Goal: Task Accomplishment & Management: Manage account settings

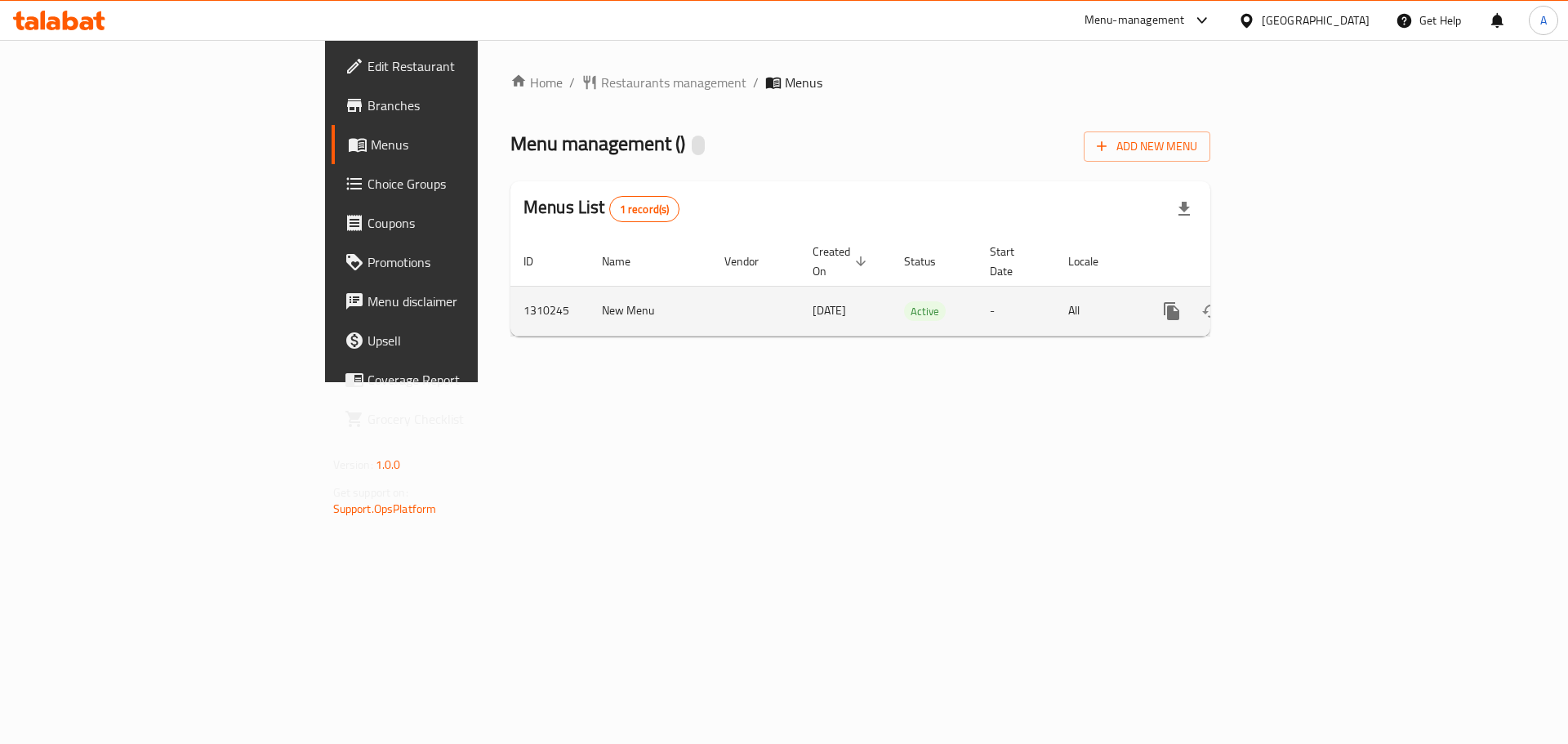
click at [1299, 301] on icon "enhanced table" at bounding box center [1290, 311] width 20 height 20
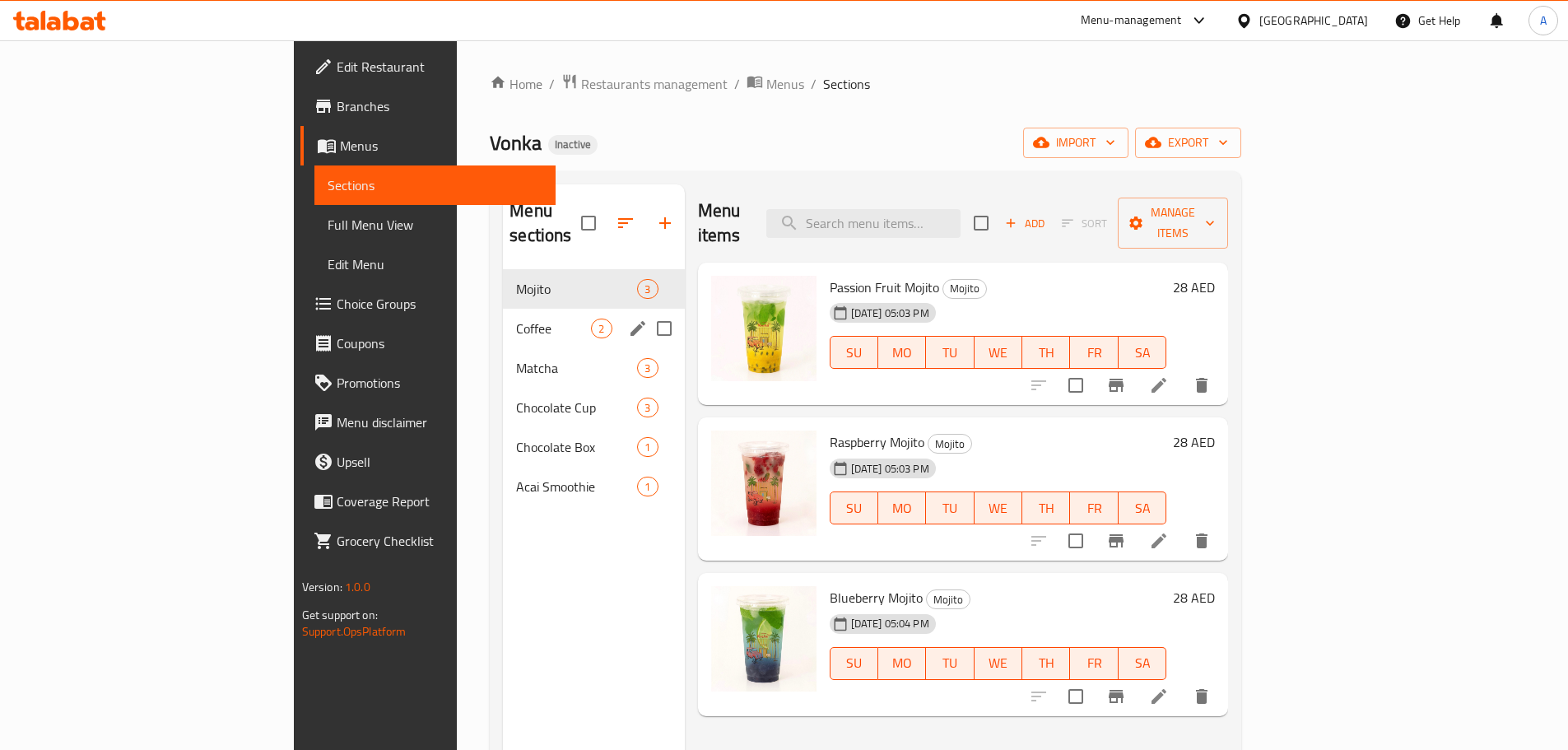
click at [503, 308] on div "Coffee 2" at bounding box center [593, 328] width 181 height 40
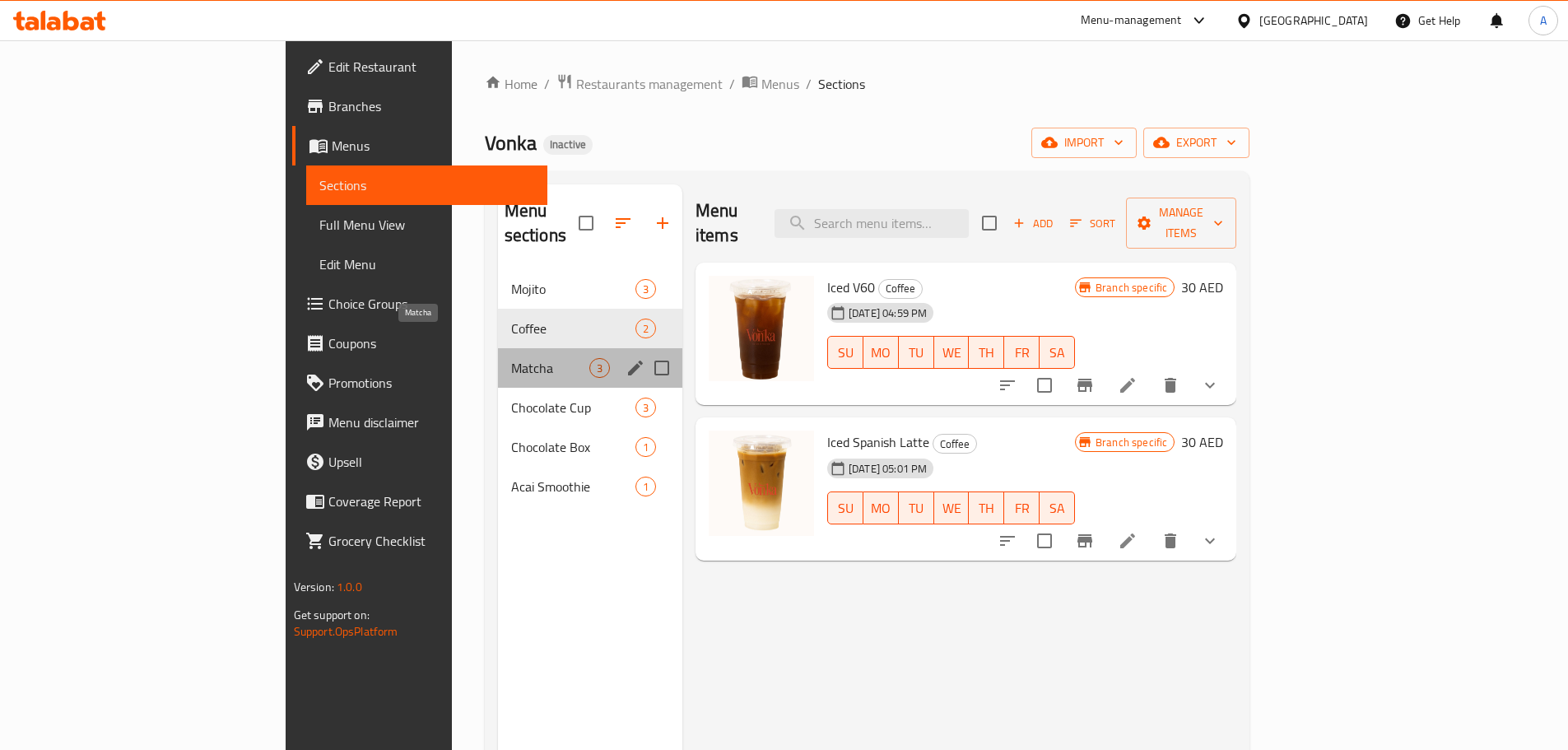
click at [511, 358] on span "Matcha" at bounding box center [550, 368] width 78 height 20
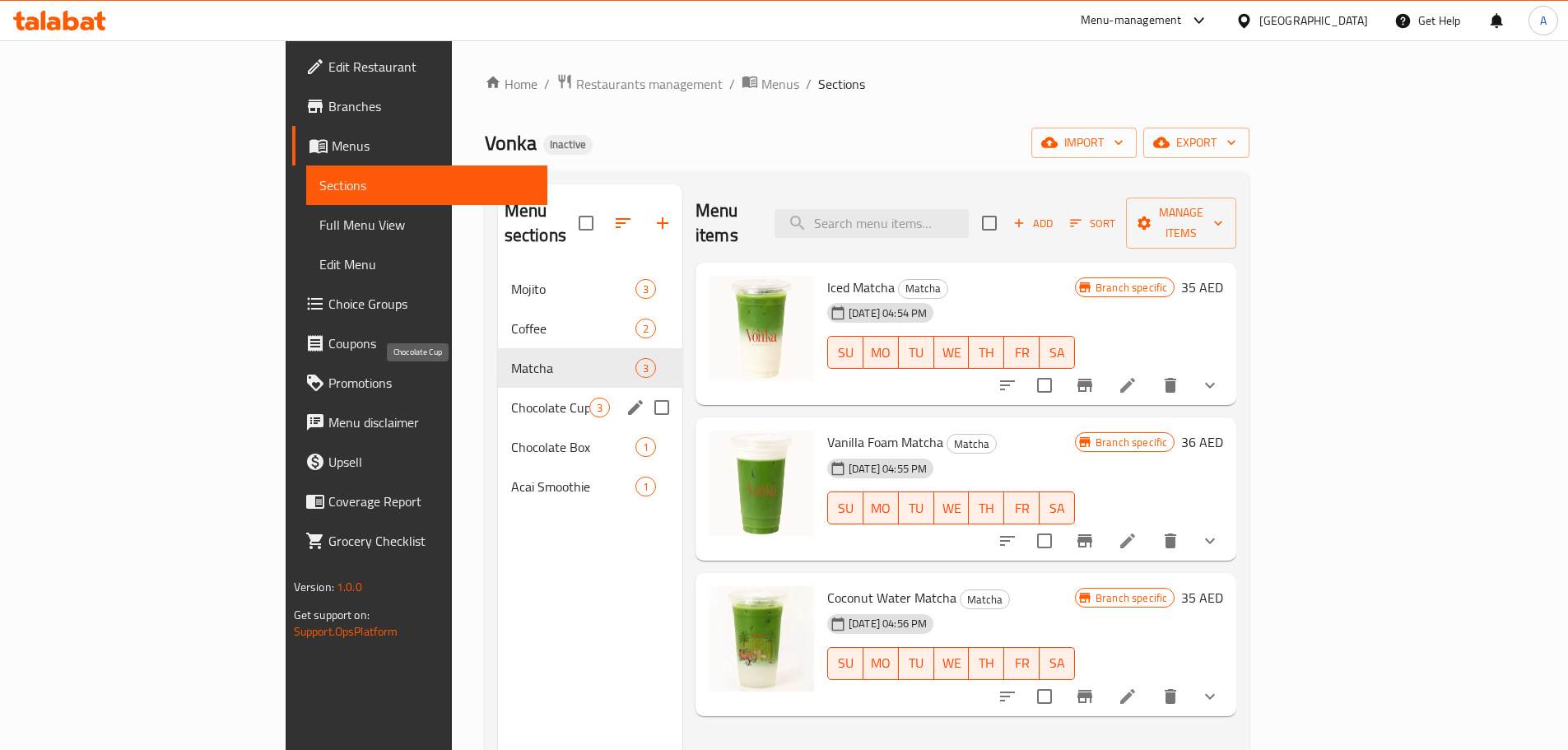
click at [511, 397] on span "Chocolate Cup" at bounding box center [550, 407] width 78 height 20
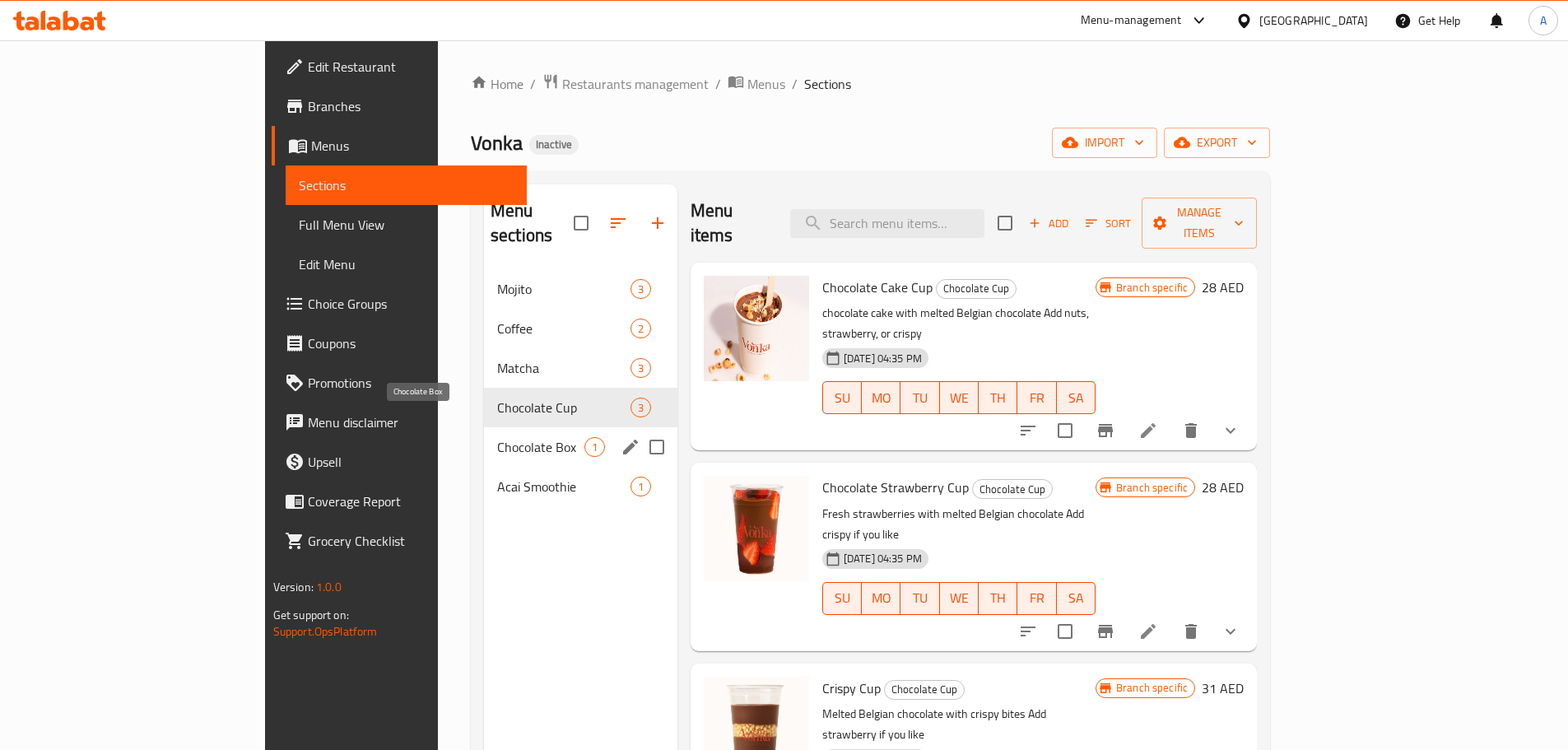
click at [497, 437] on span "Chocolate Box" at bounding box center [541, 447] width 87 height 20
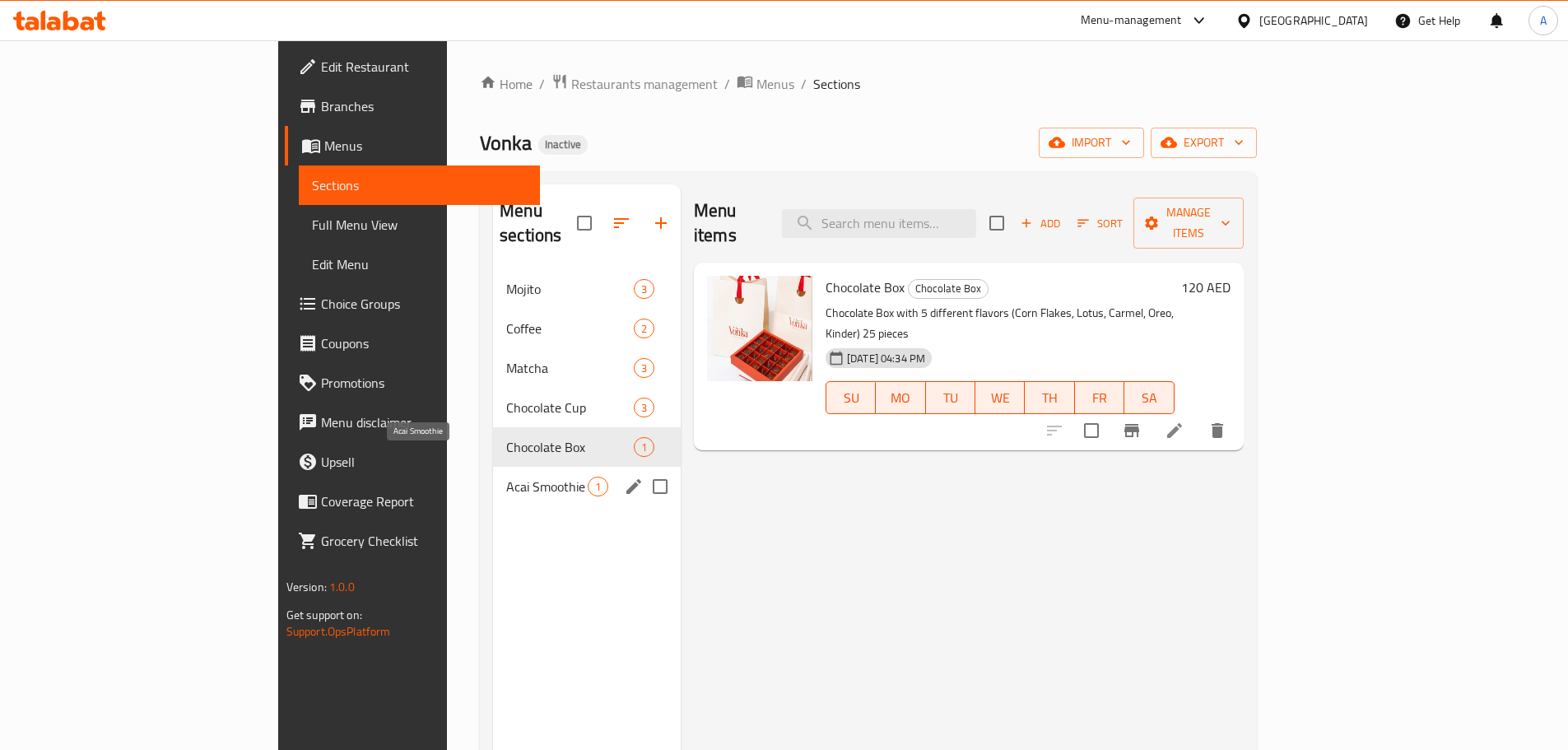
click at [506, 476] on span "Acai Smoothie" at bounding box center [547, 486] width 81 height 20
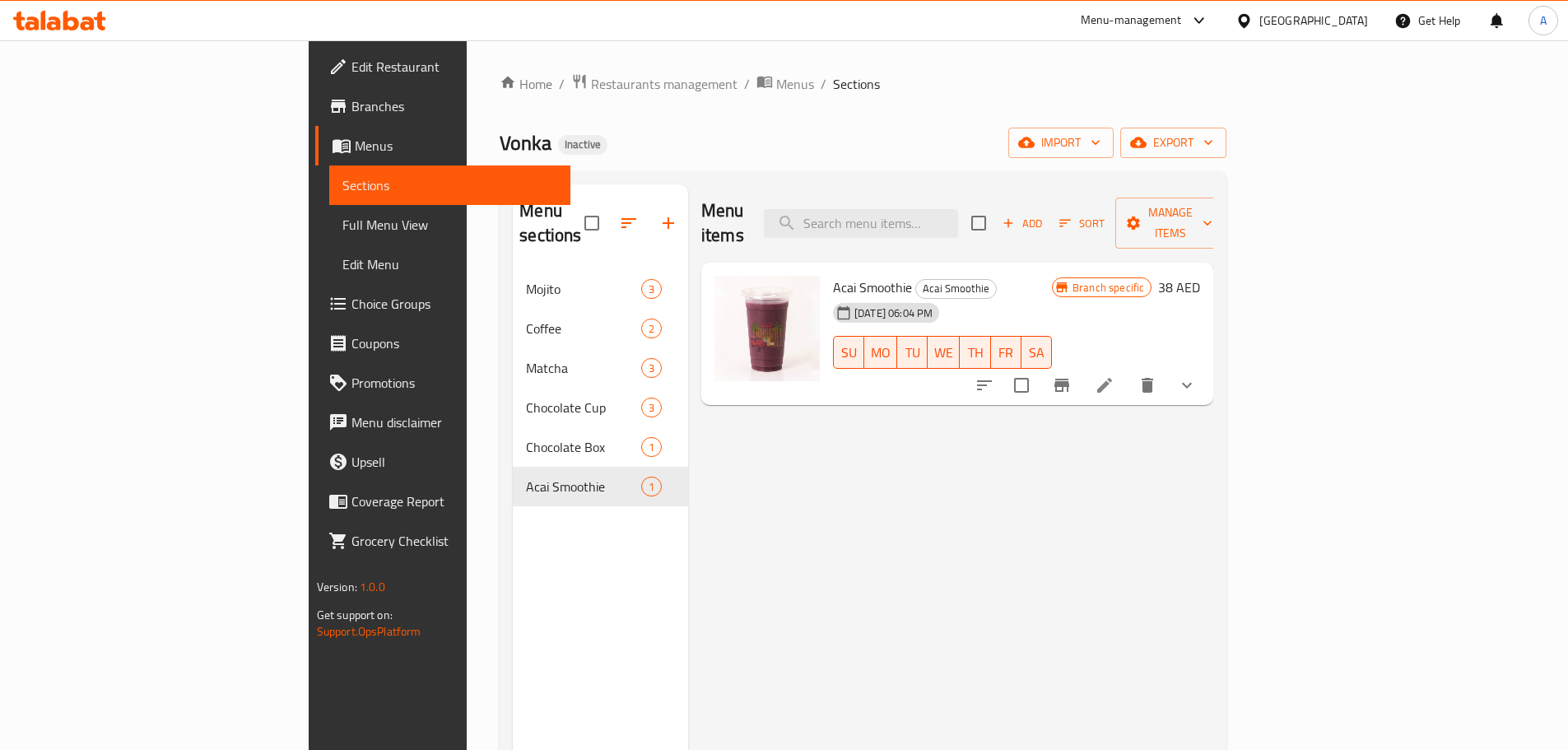
click at [315, 82] on link "Edit Restaurant" at bounding box center [443, 66] width 255 height 40
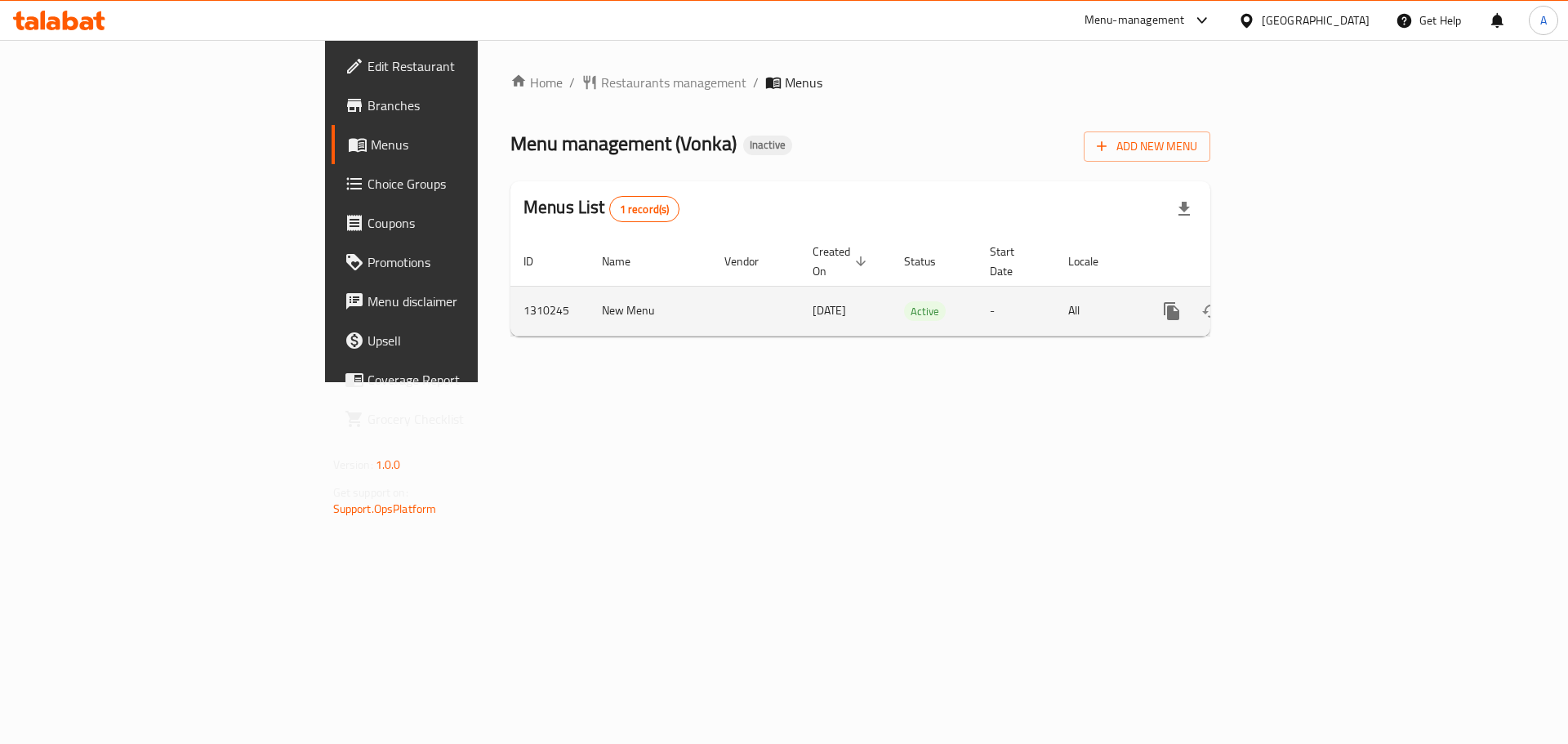
click at [1299, 301] on icon "enhanced table" at bounding box center [1290, 311] width 20 height 20
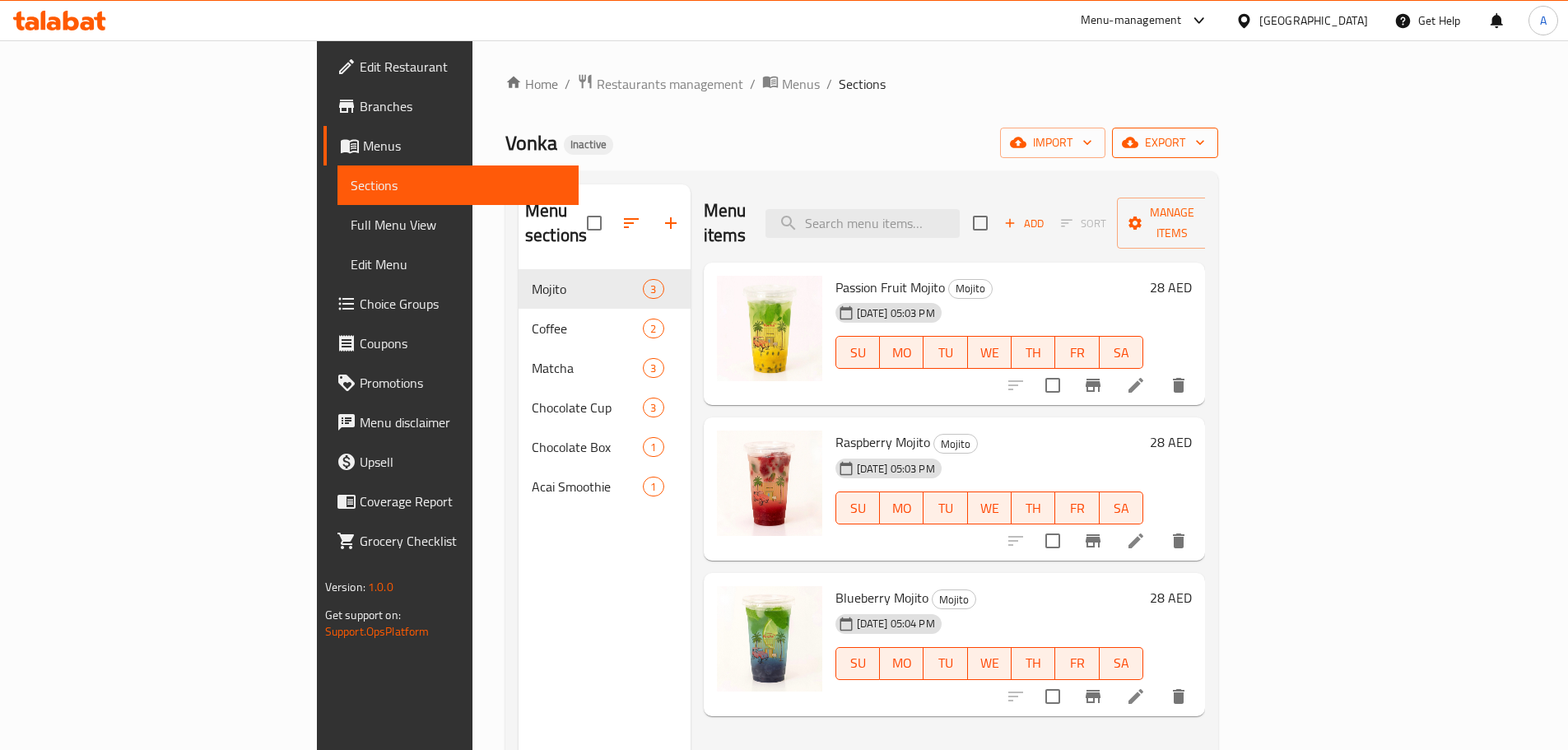
click at [1205, 142] on span "export" at bounding box center [1165, 142] width 80 height 21
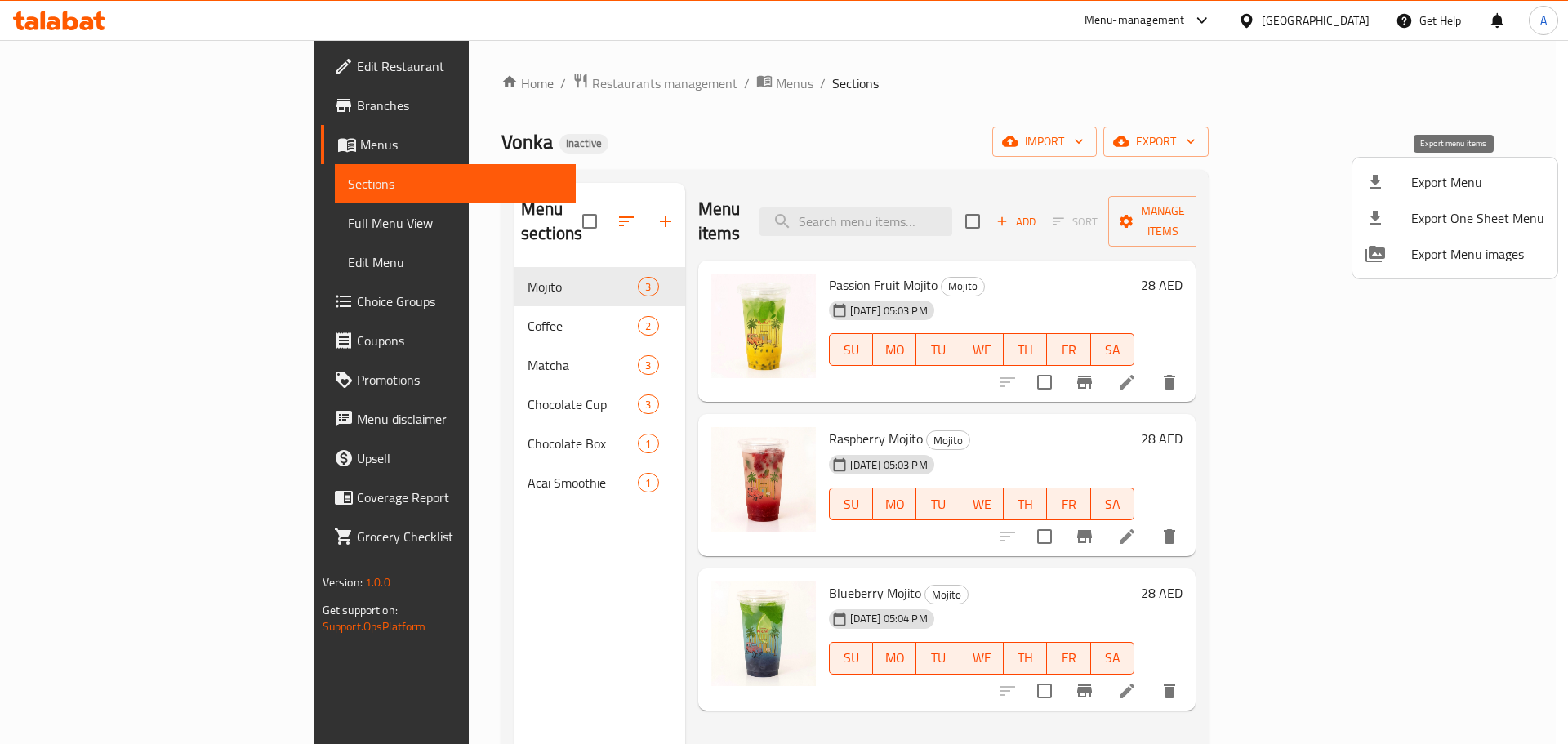
click at [1468, 174] on span "Export Menu" at bounding box center [1478, 182] width 133 height 20
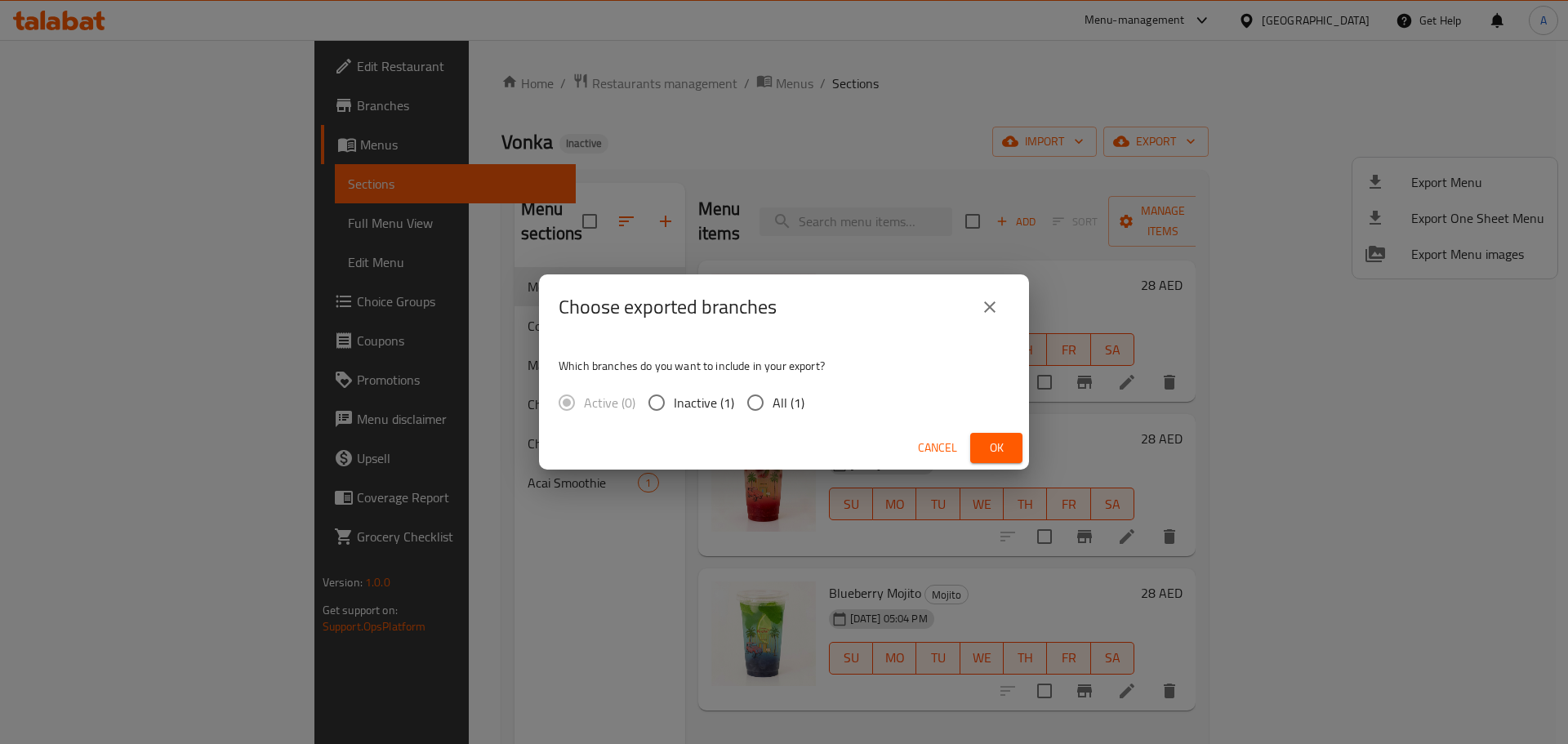
click at [783, 392] on span "All (1)" at bounding box center [788, 402] width 31 height 20
click at [773, 391] on input "All (1)" at bounding box center [755, 402] width 34 height 34
radio input "true"
click at [985, 439] on span "Ok" at bounding box center [995, 447] width 26 height 21
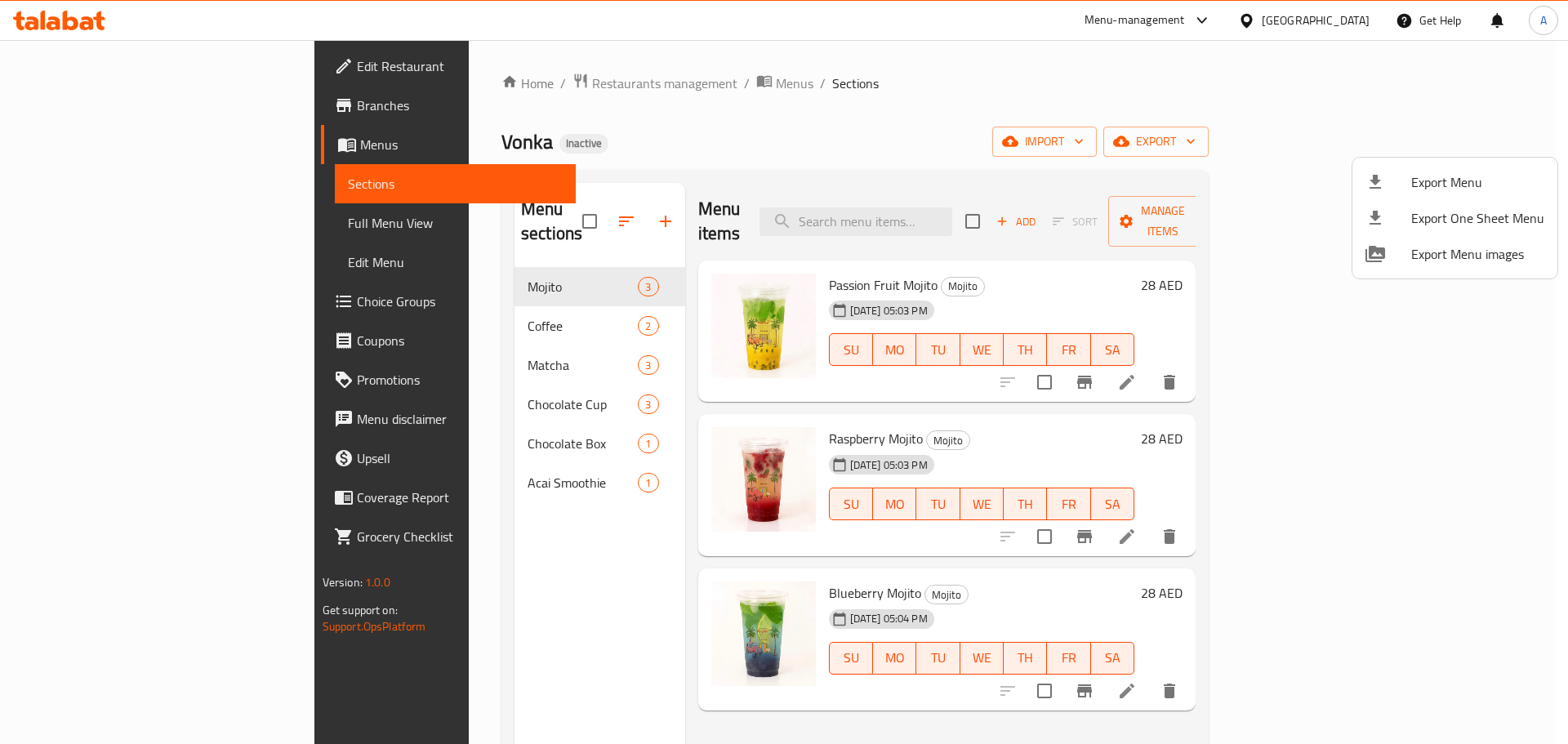
click at [161, 216] on div at bounding box center [784, 372] width 1568 height 744
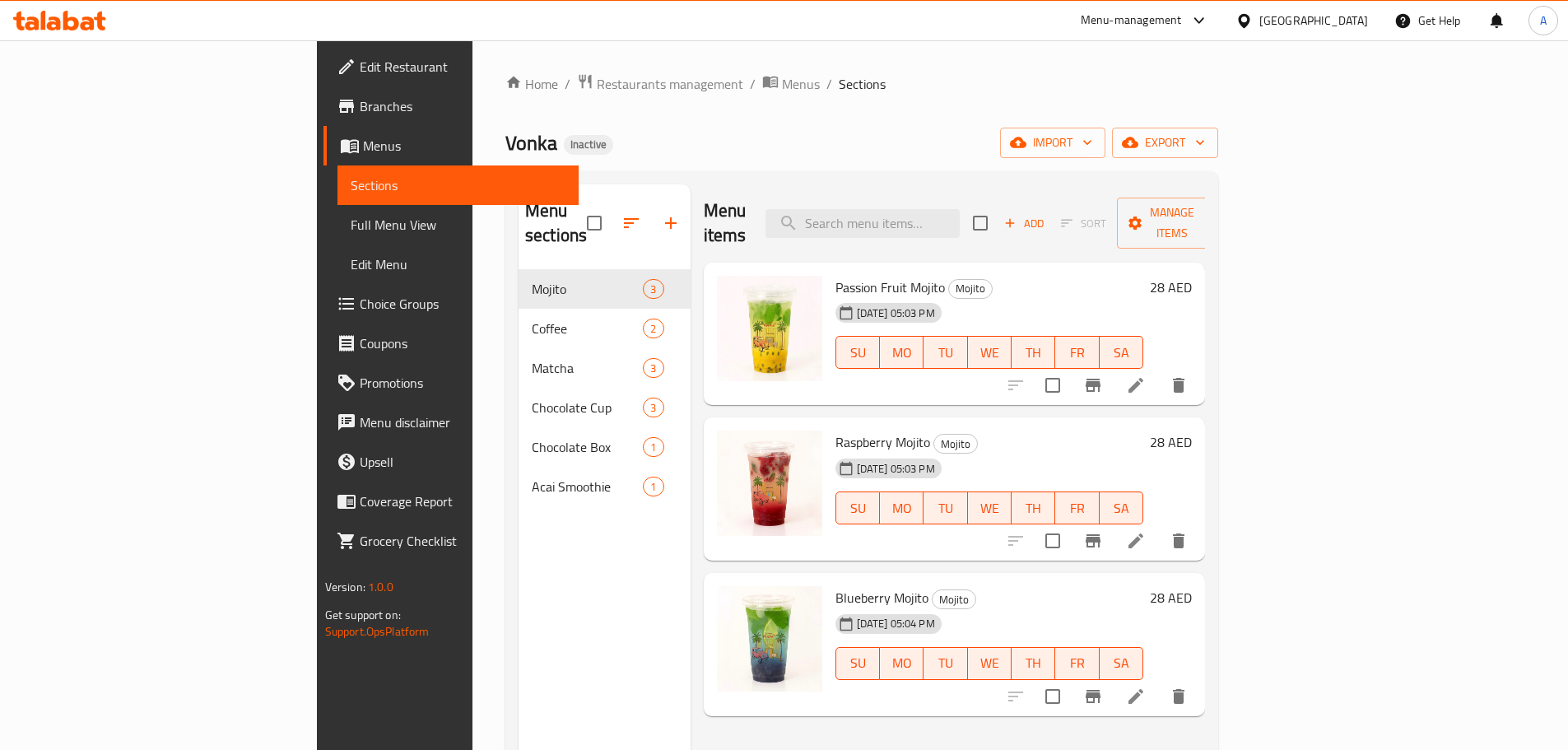
click at [351, 218] on span "Full Menu View" at bounding box center [458, 224] width 215 height 20
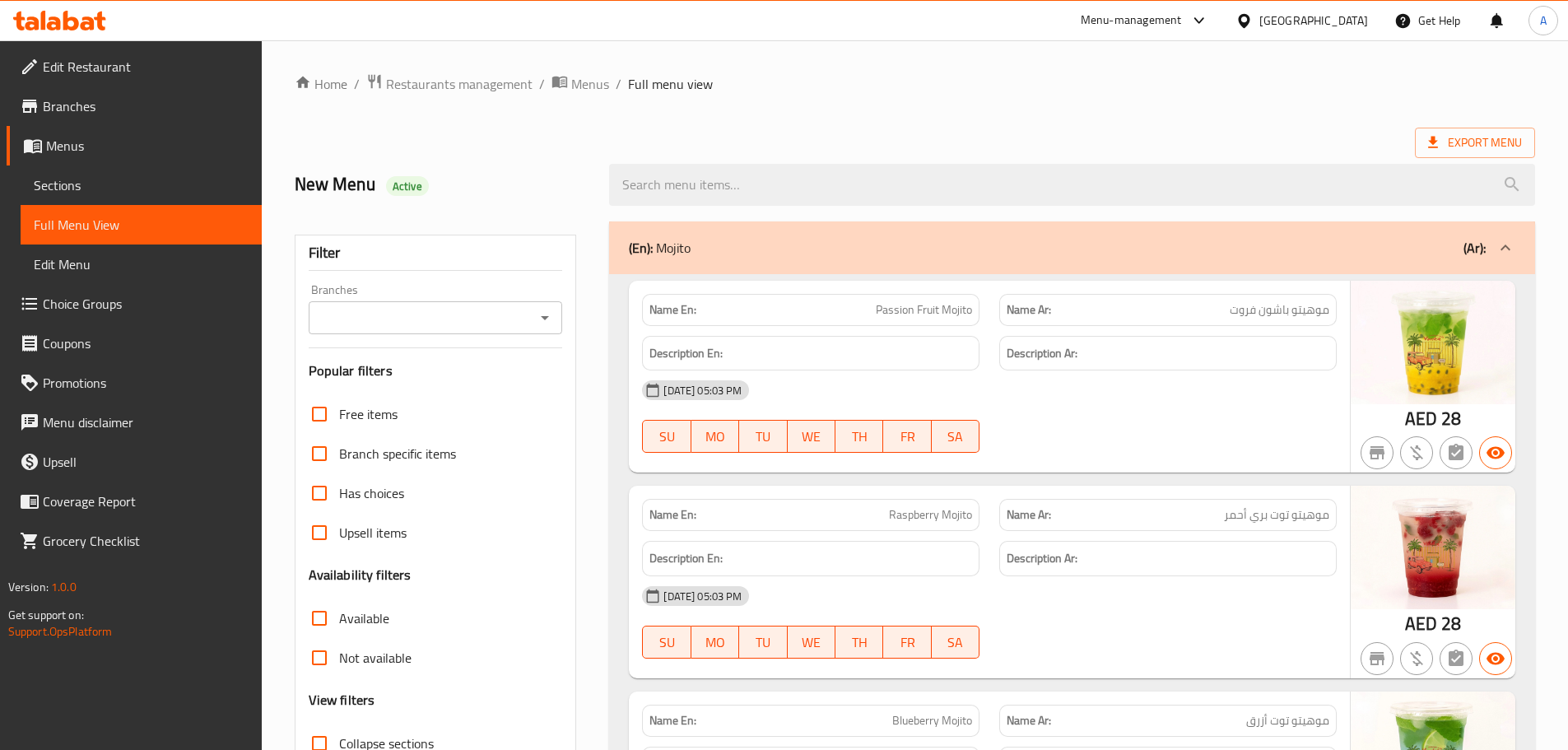
scroll to position [247, 0]
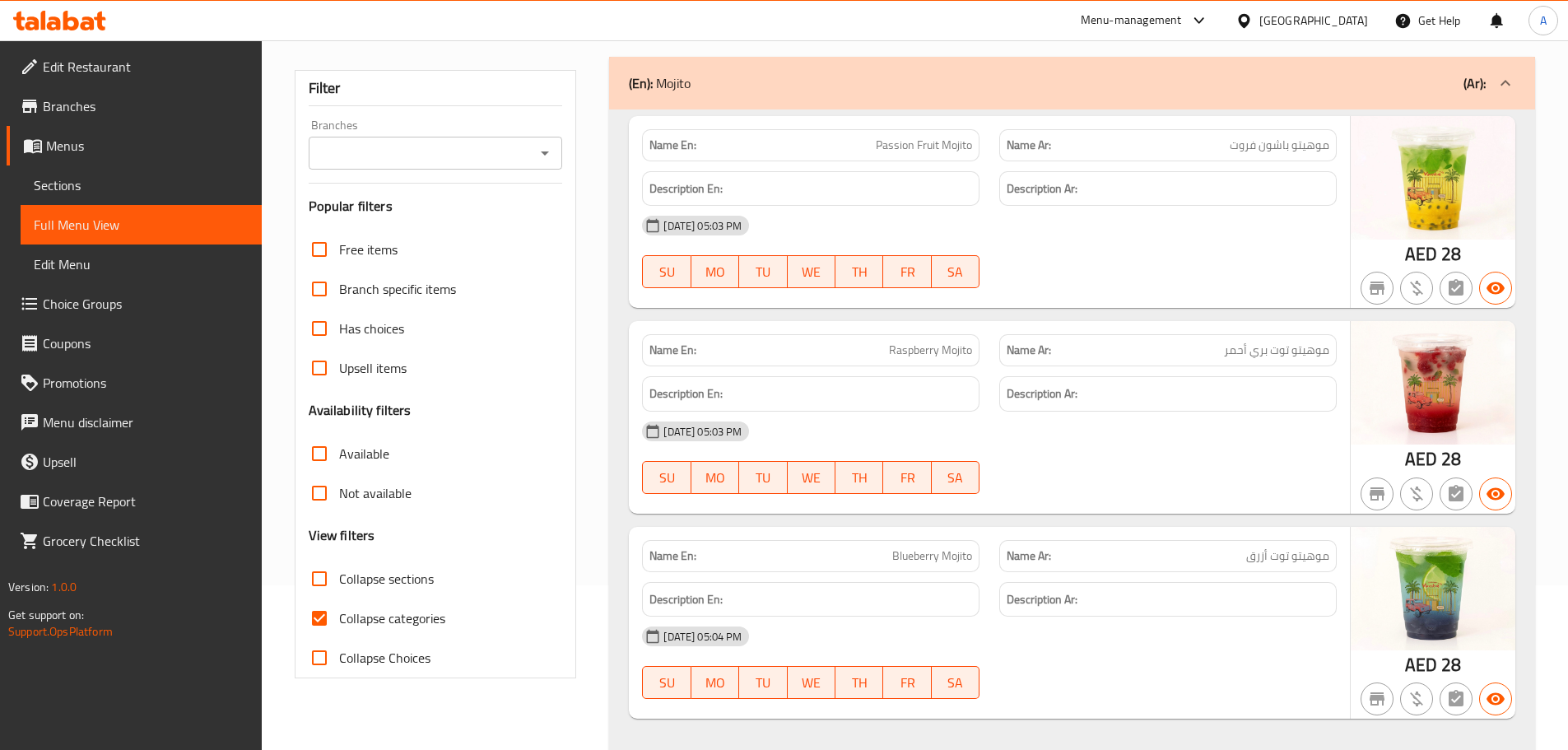
click at [317, 582] on input "Collapse sections" at bounding box center [319, 578] width 40 height 40
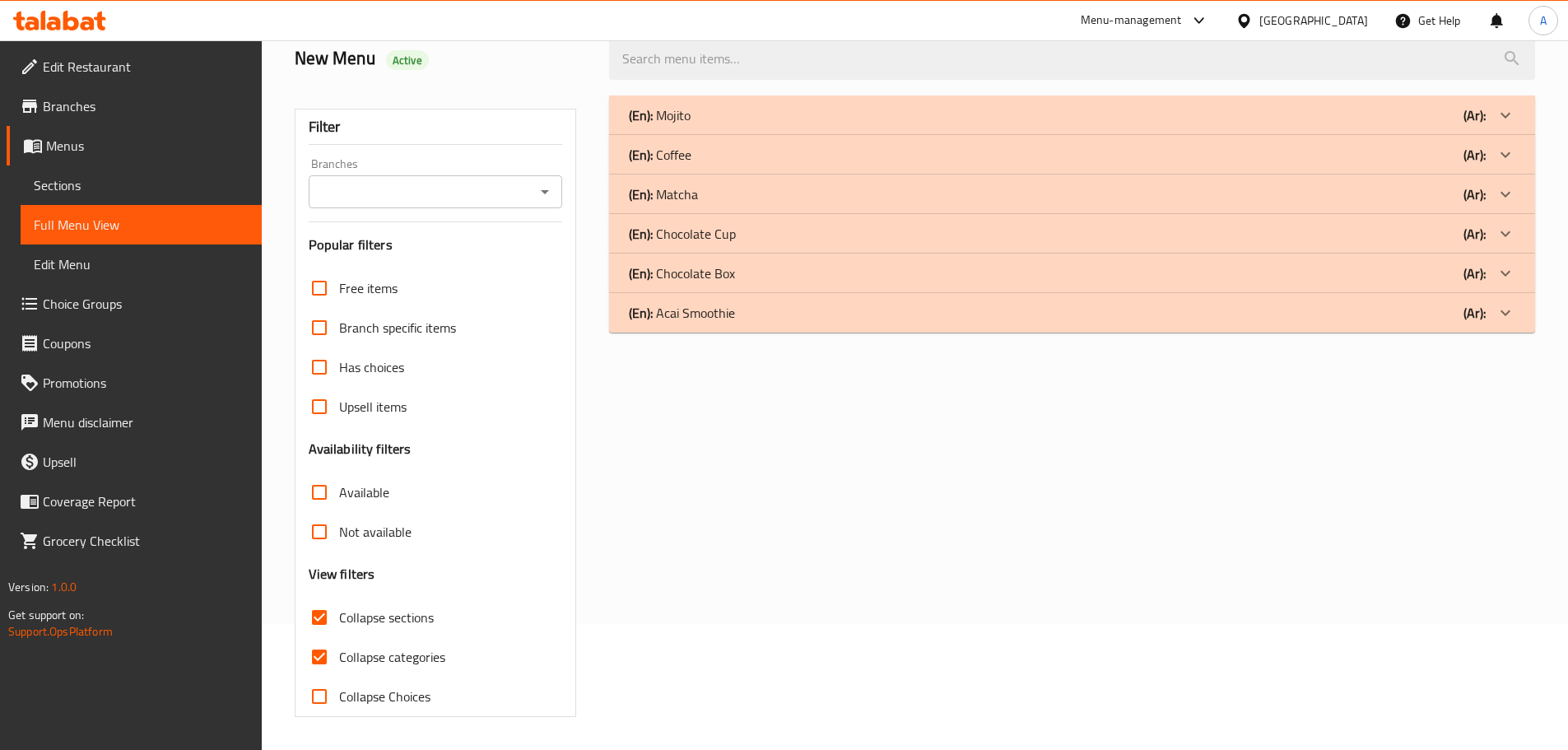
scroll to position [125, 0]
click at [740, 135] on div "(En): Coffee (Ar):" at bounding box center [1072, 155] width 926 height 40
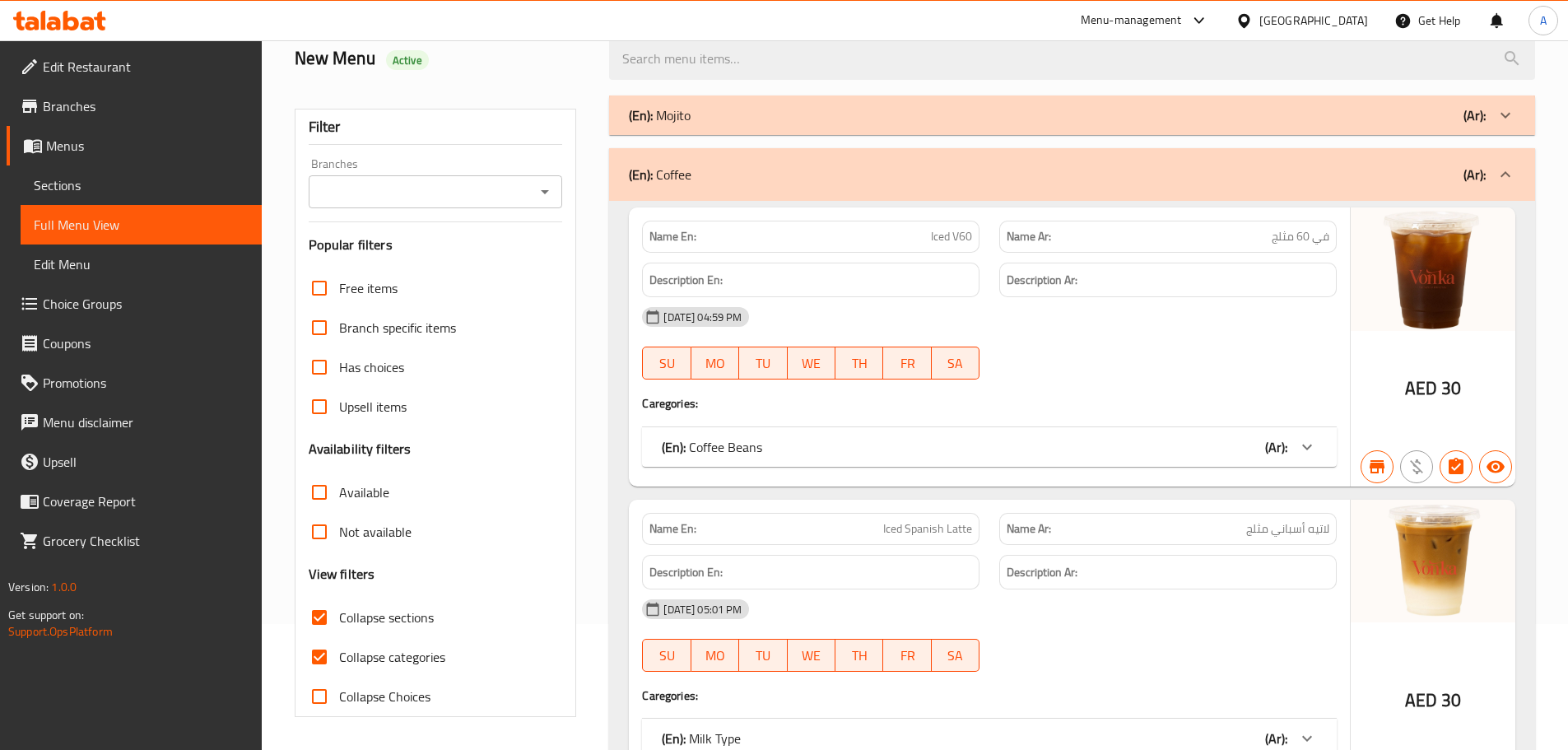
click at [740, 127] on div "(En): Mojito (Ar):" at bounding box center [1072, 116] width 926 height 40
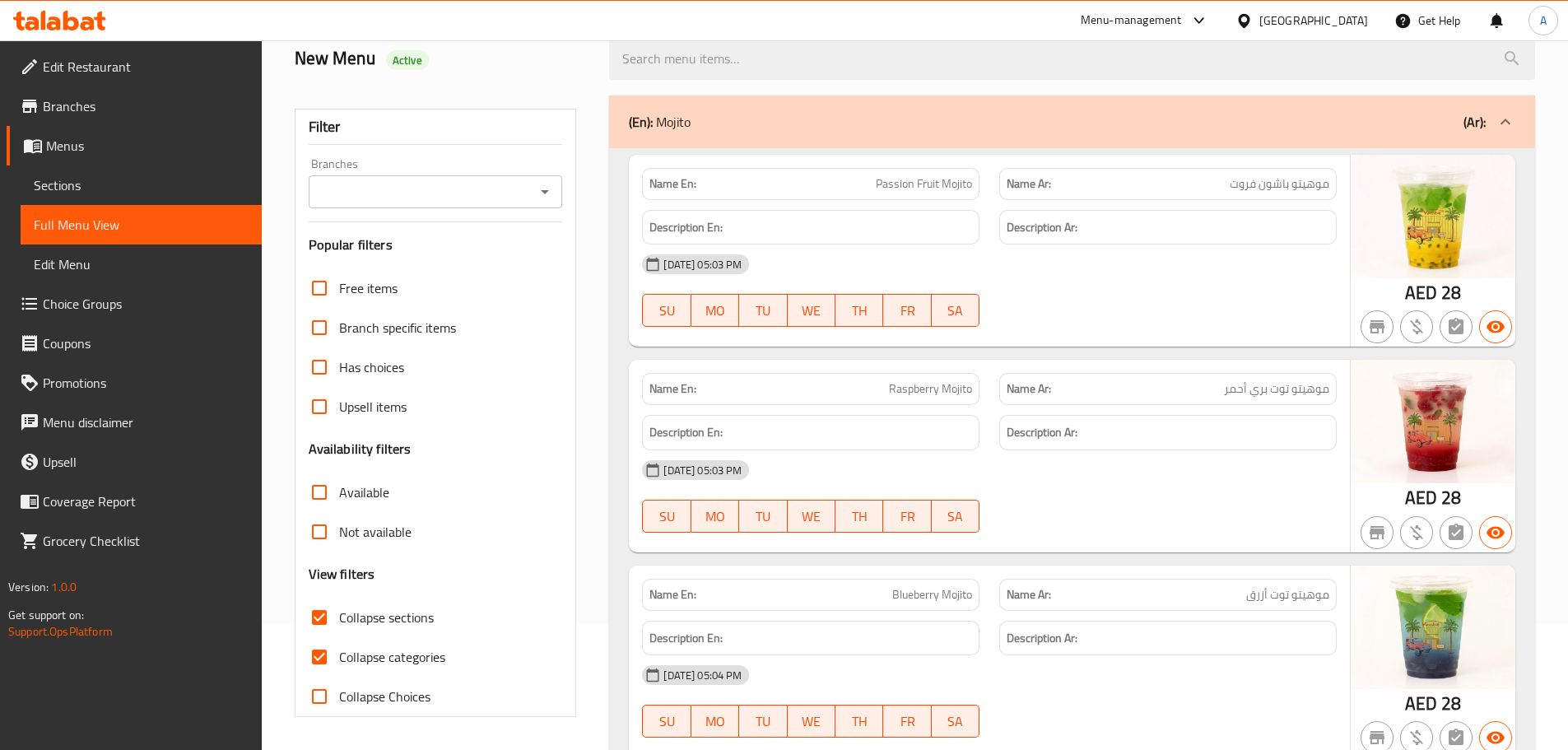
click at [827, 170] on div "Name En: Passion Fruit Mojito" at bounding box center [810, 184] width 337 height 32
click at [814, 130] on div "(En): Mojito (Ar):" at bounding box center [1057, 122] width 857 height 20
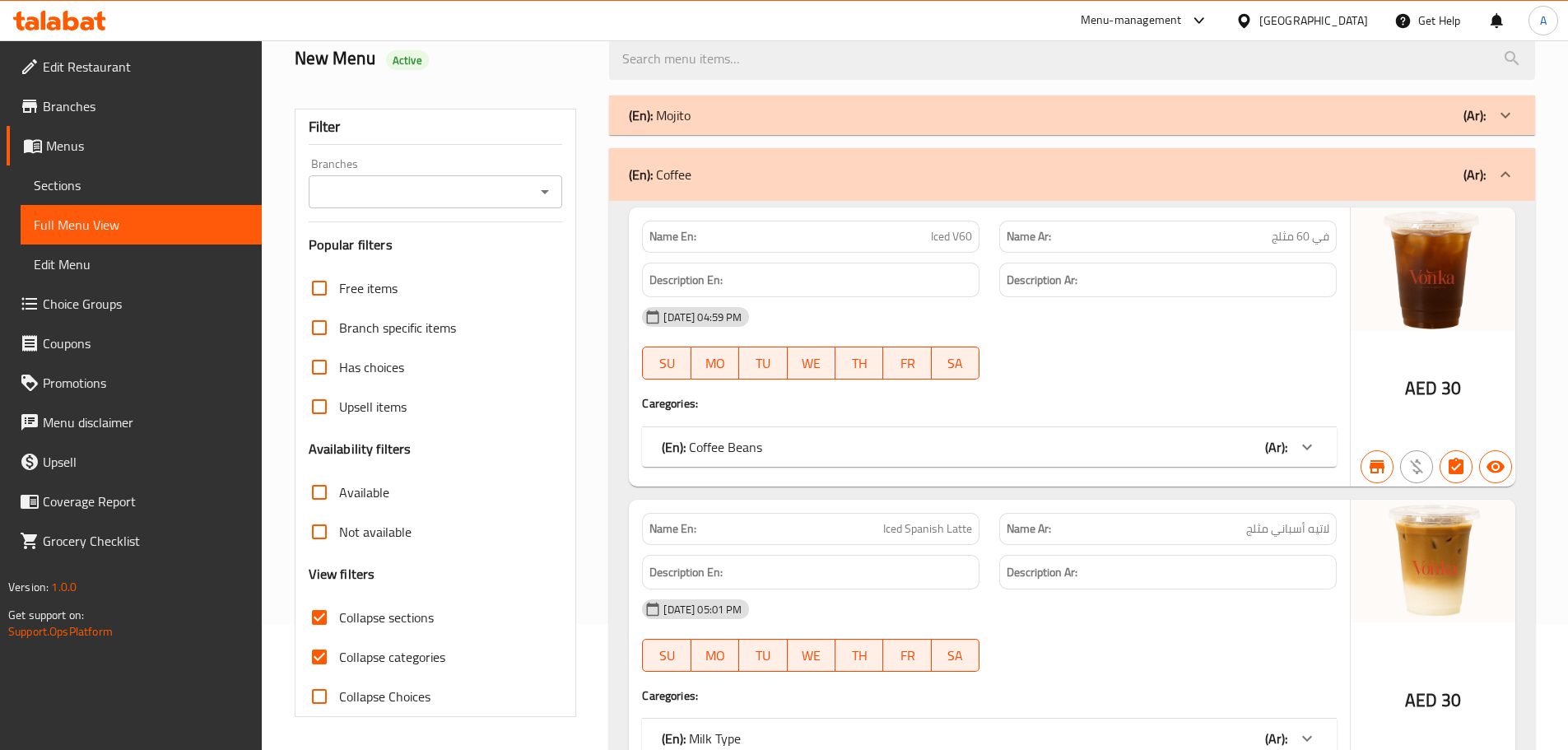
click at [811, 170] on div "(En): Coffee (Ar):" at bounding box center [1057, 175] width 857 height 20
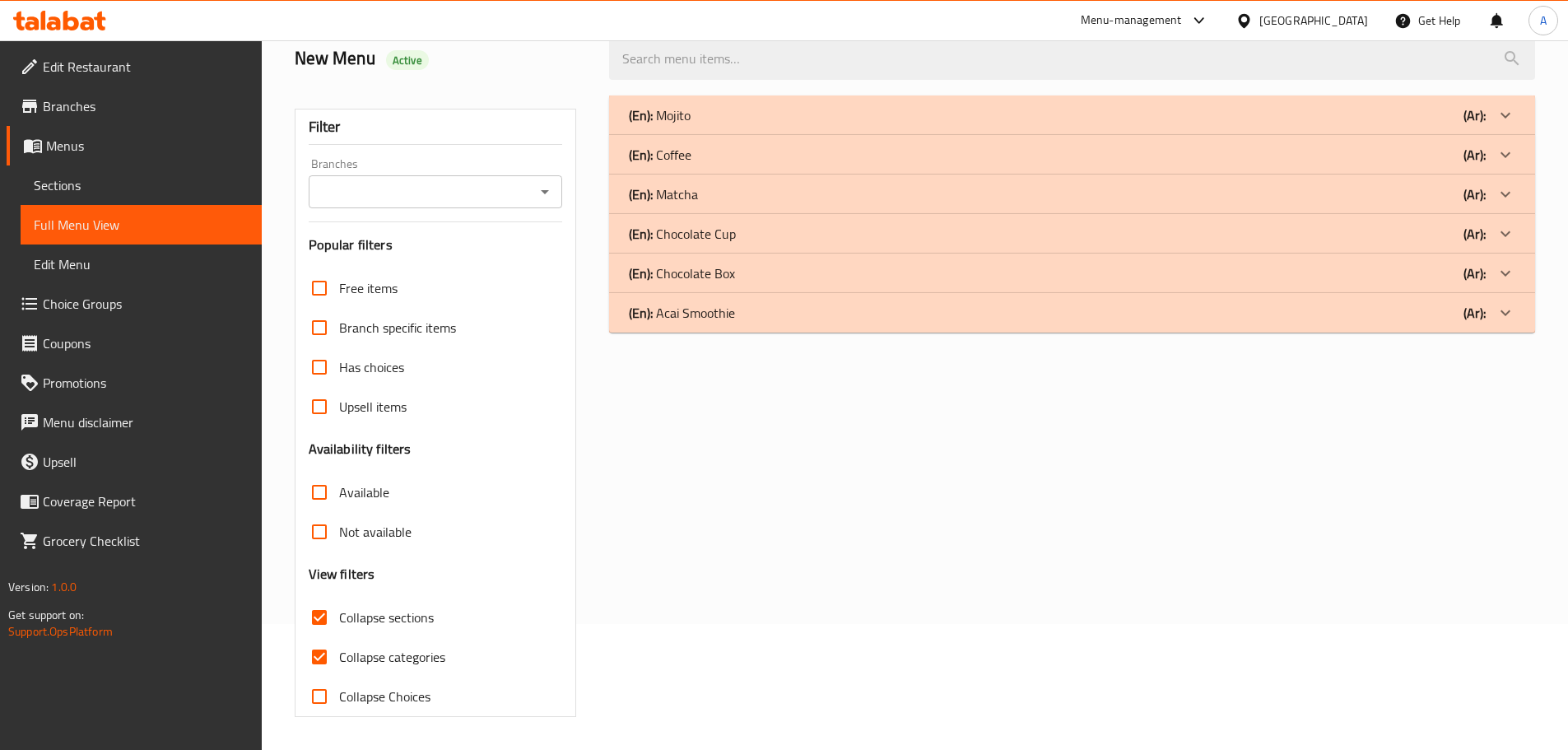
click at [763, 283] on div "(En): Chocolate Box (Ar):" at bounding box center [1072, 273] width 926 height 40
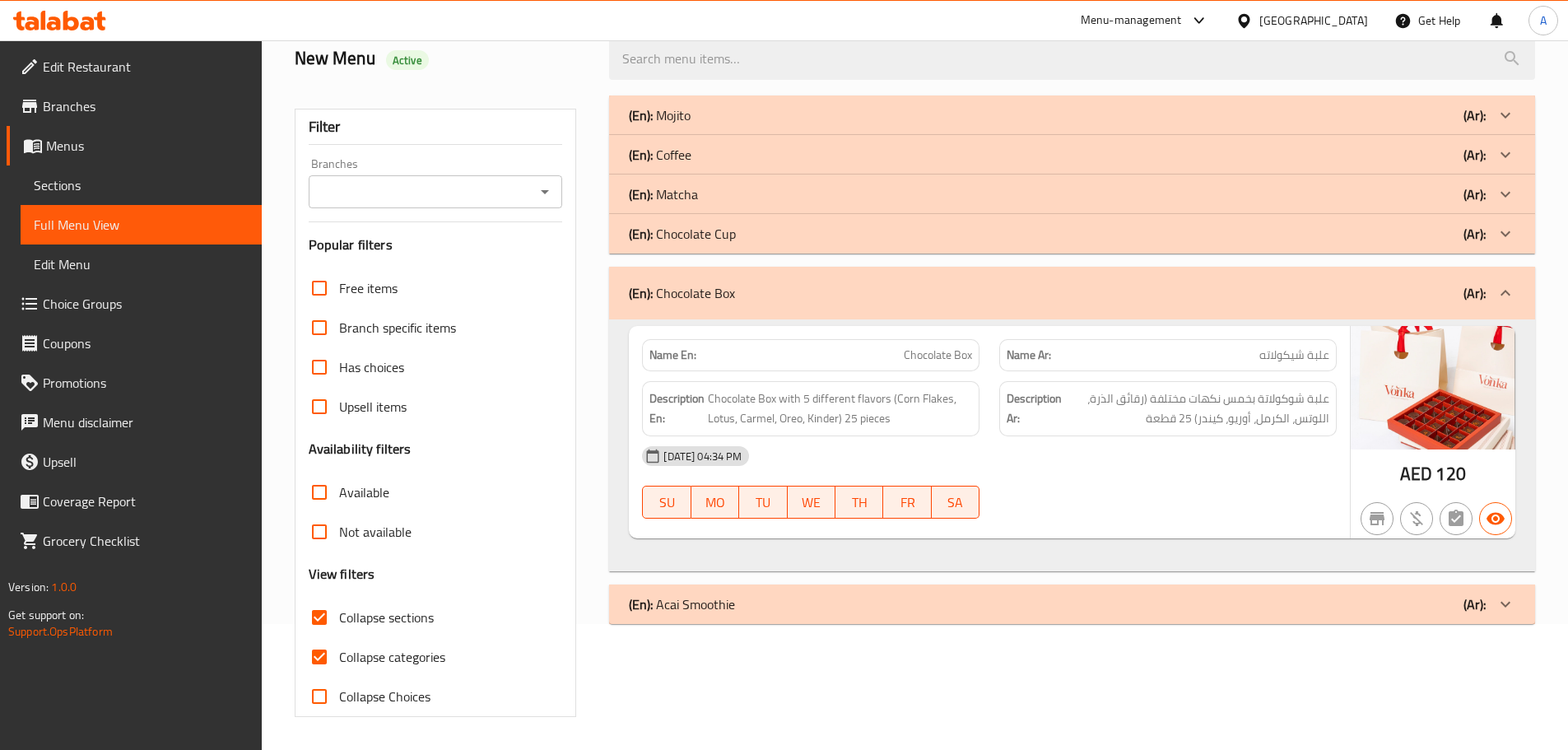
click at [762, 283] on div "(En): Chocolate Box (Ar):" at bounding box center [1057, 292] width 857 height 20
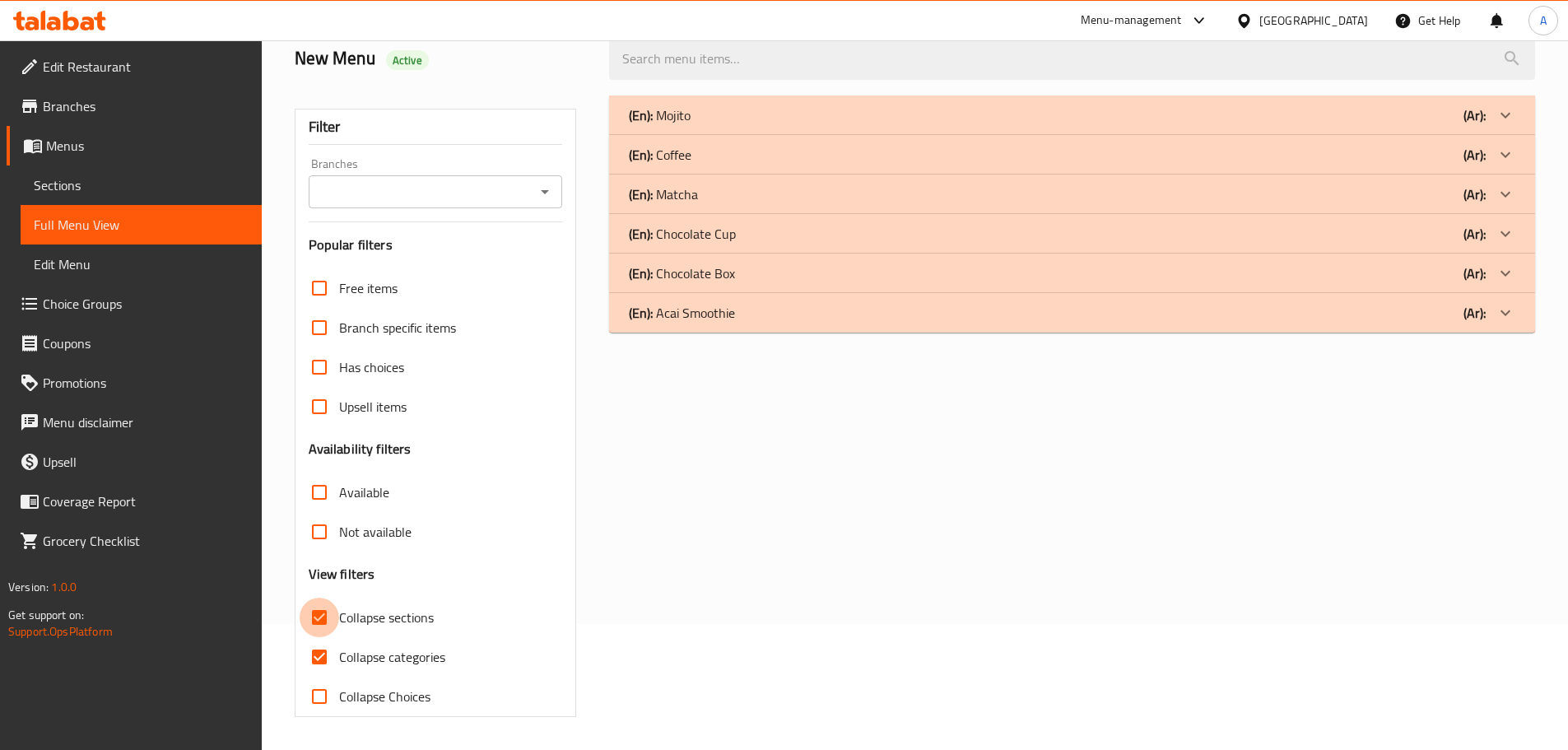
click at [330, 610] on input "Collapse sections" at bounding box center [319, 617] width 40 height 40
checkbox input "false"
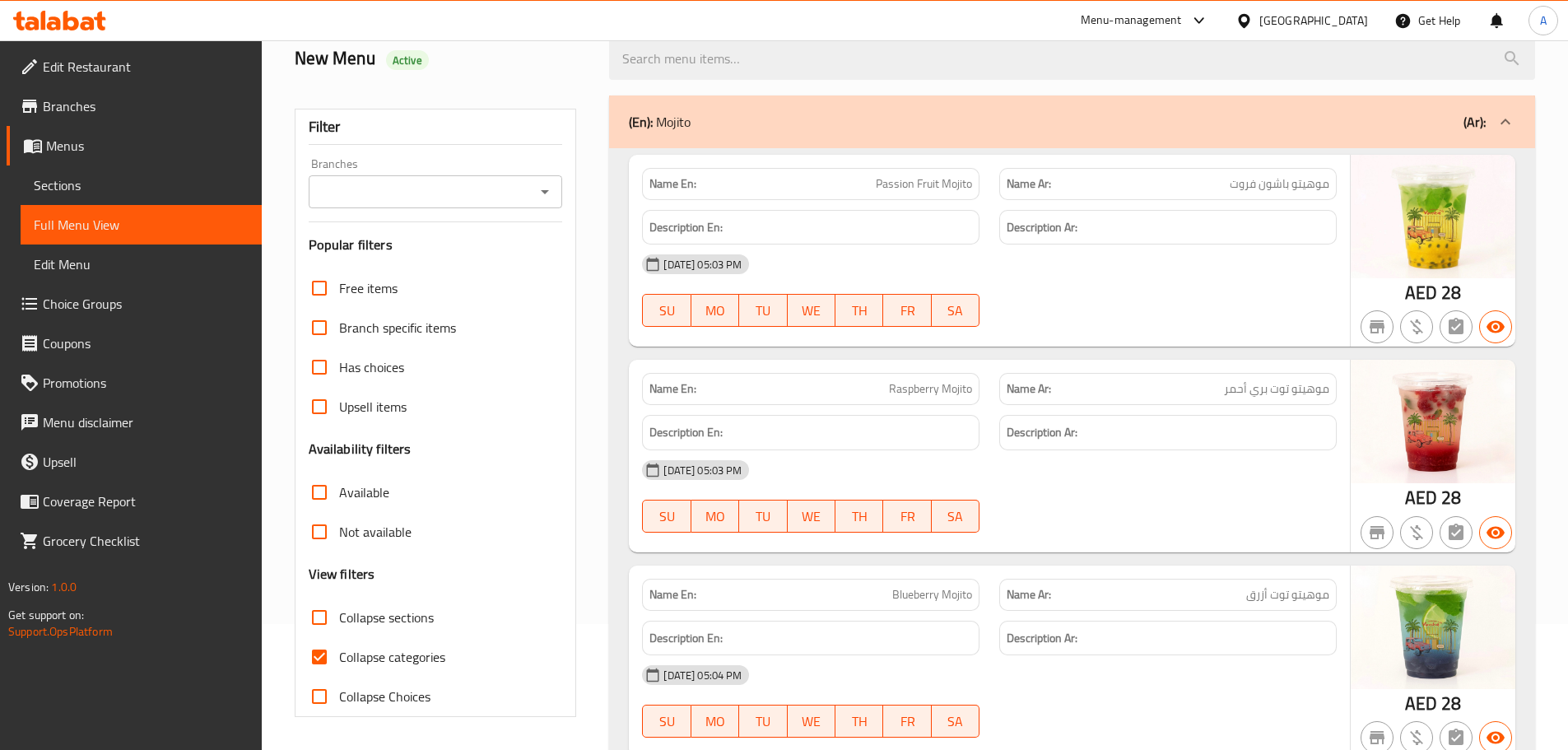
scroll to position [2635, 0]
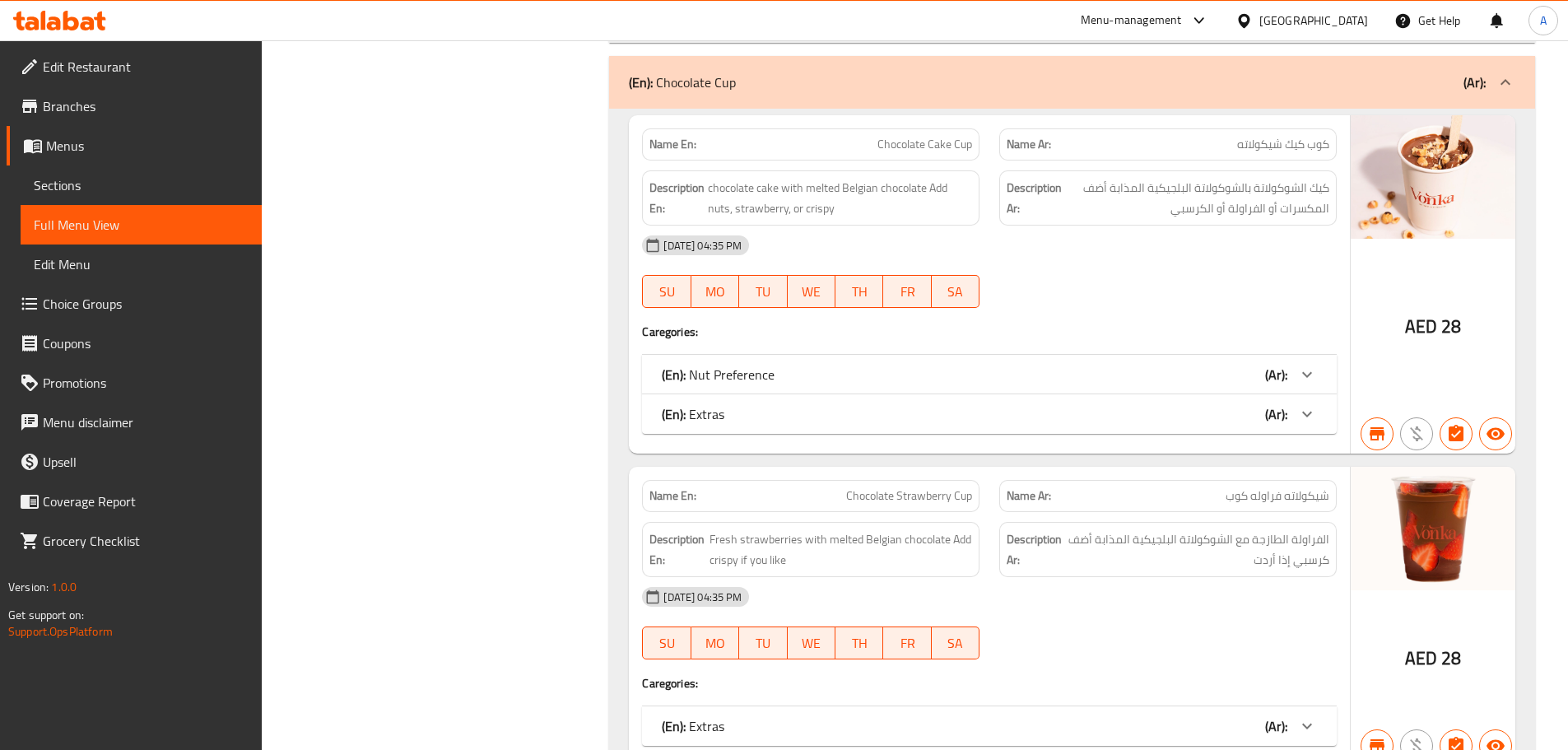
click at [757, 371] on p "(En): Nut Preference" at bounding box center [718, 375] width 113 height 20
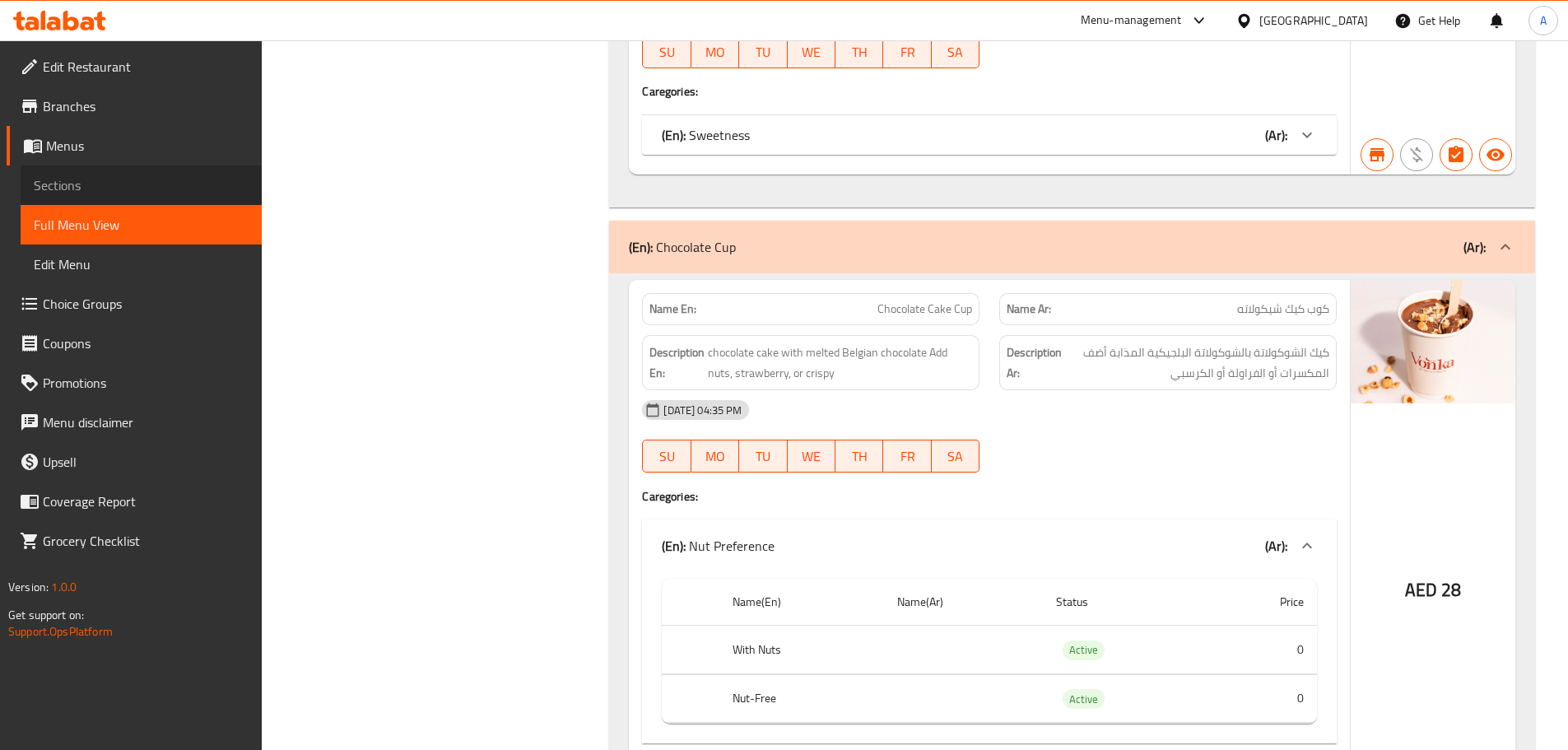
click at [171, 184] on span "Sections" at bounding box center [140, 185] width 215 height 20
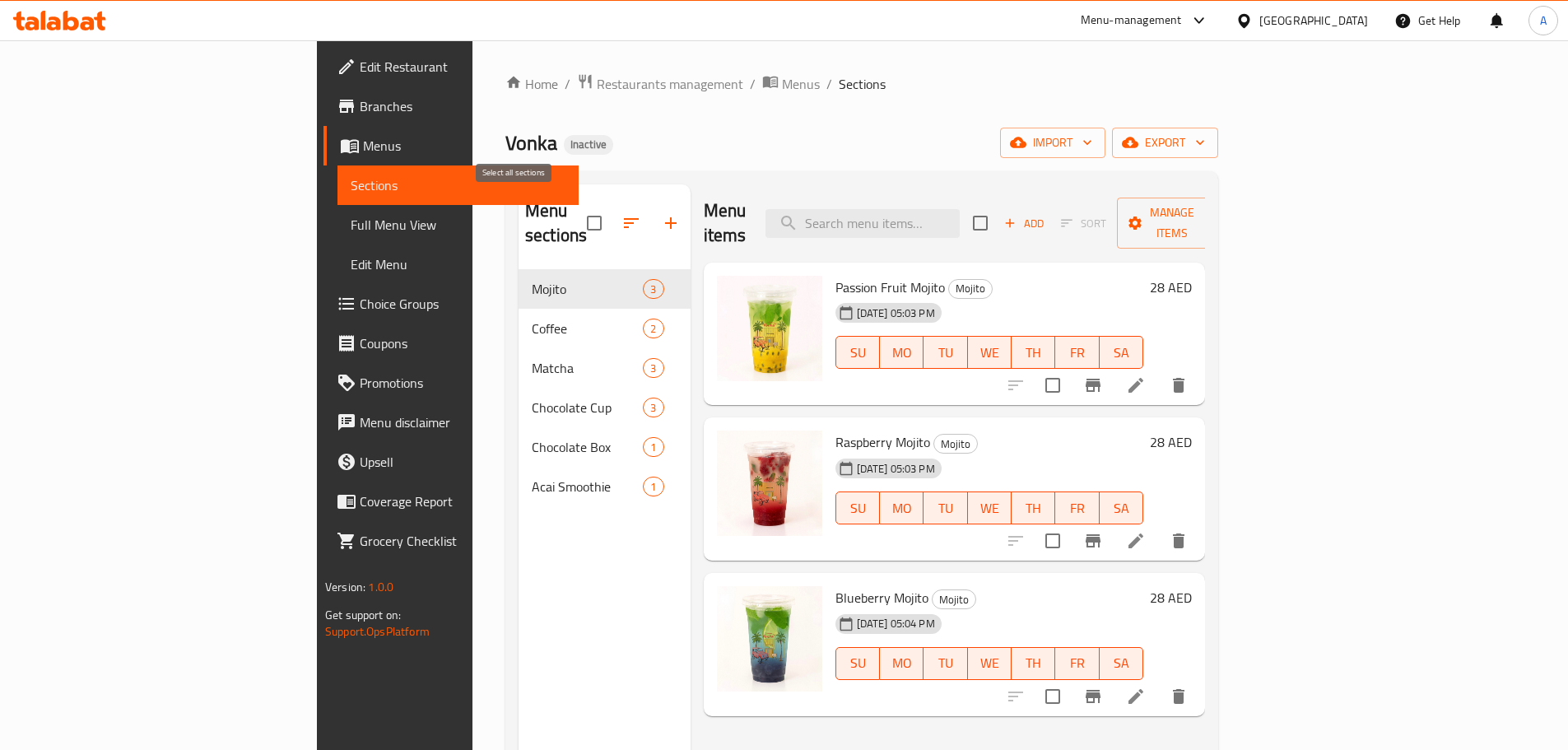
click at [577, 208] on input "checkbox" at bounding box center [594, 222] width 35 height 35
checkbox input "true"
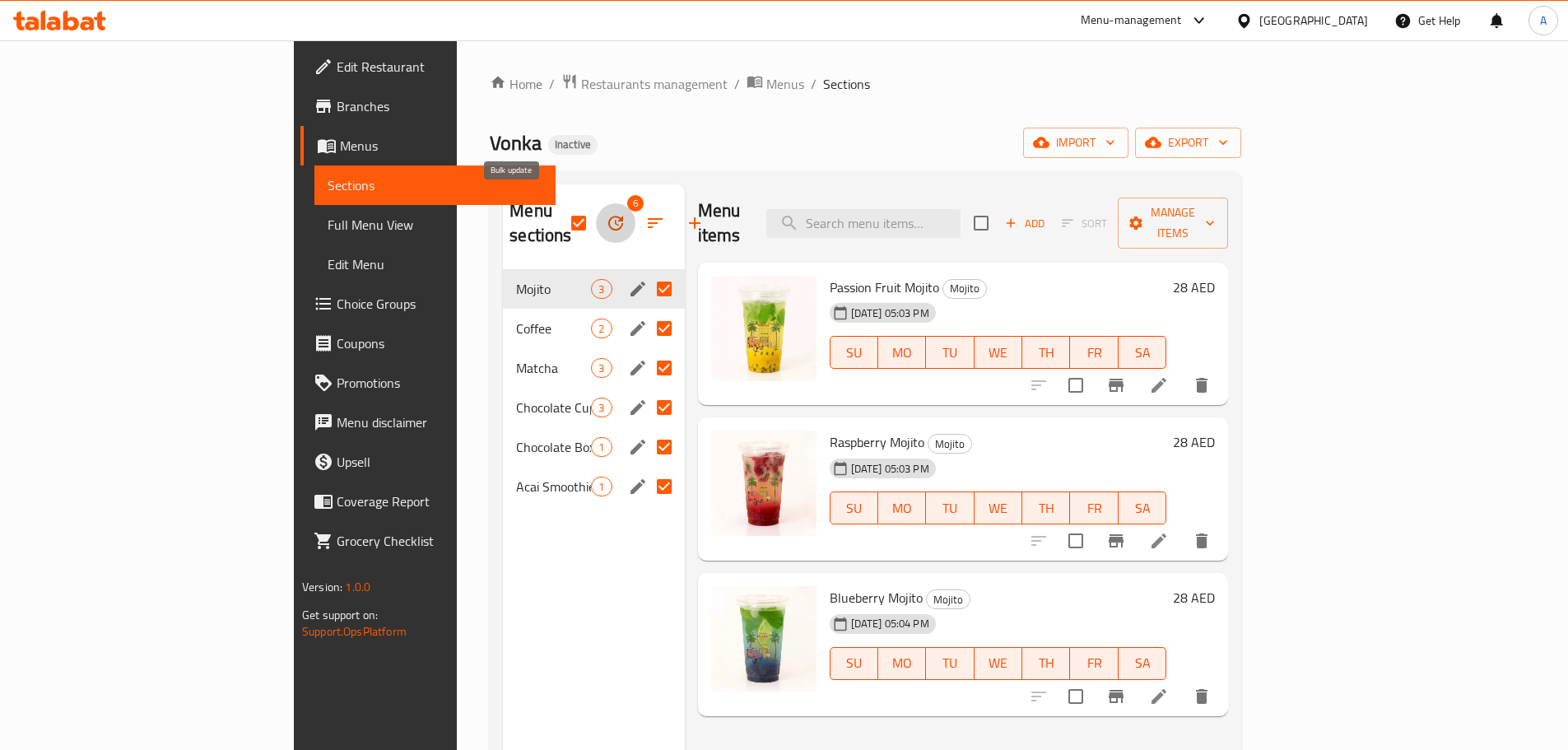
click at [606, 215] on icon "button" at bounding box center [616, 223] width 20 height 20
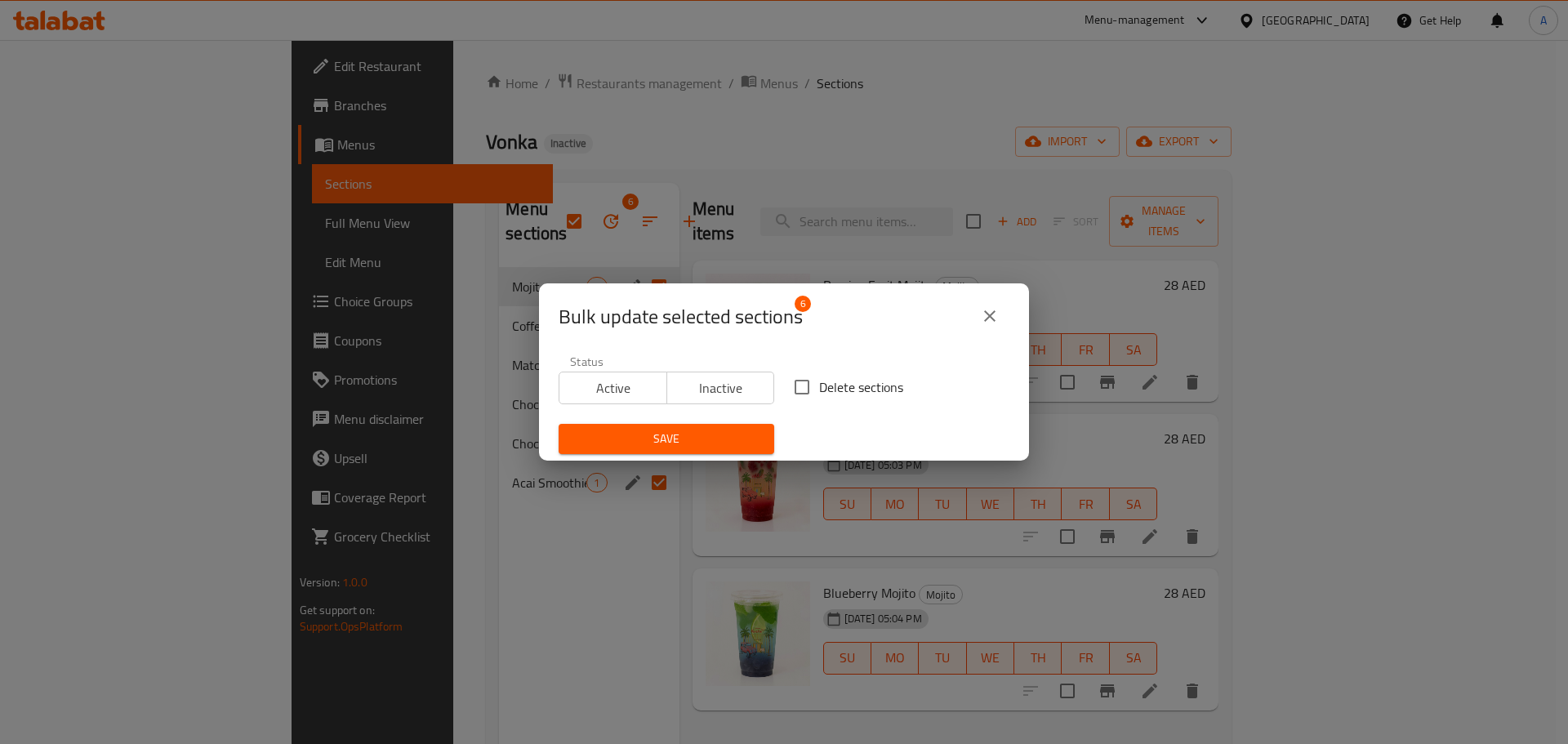
click at [870, 391] on span "Delete sections" at bounding box center [861, 387] width 84 height 20
click at [819, 391] on input "Delete sections" at bounding box center [801, 386] width 34 height 34
checkbox input "true"
click at [701, 433] on span "Save" at bounding box center [666, 438] width 189 height 21
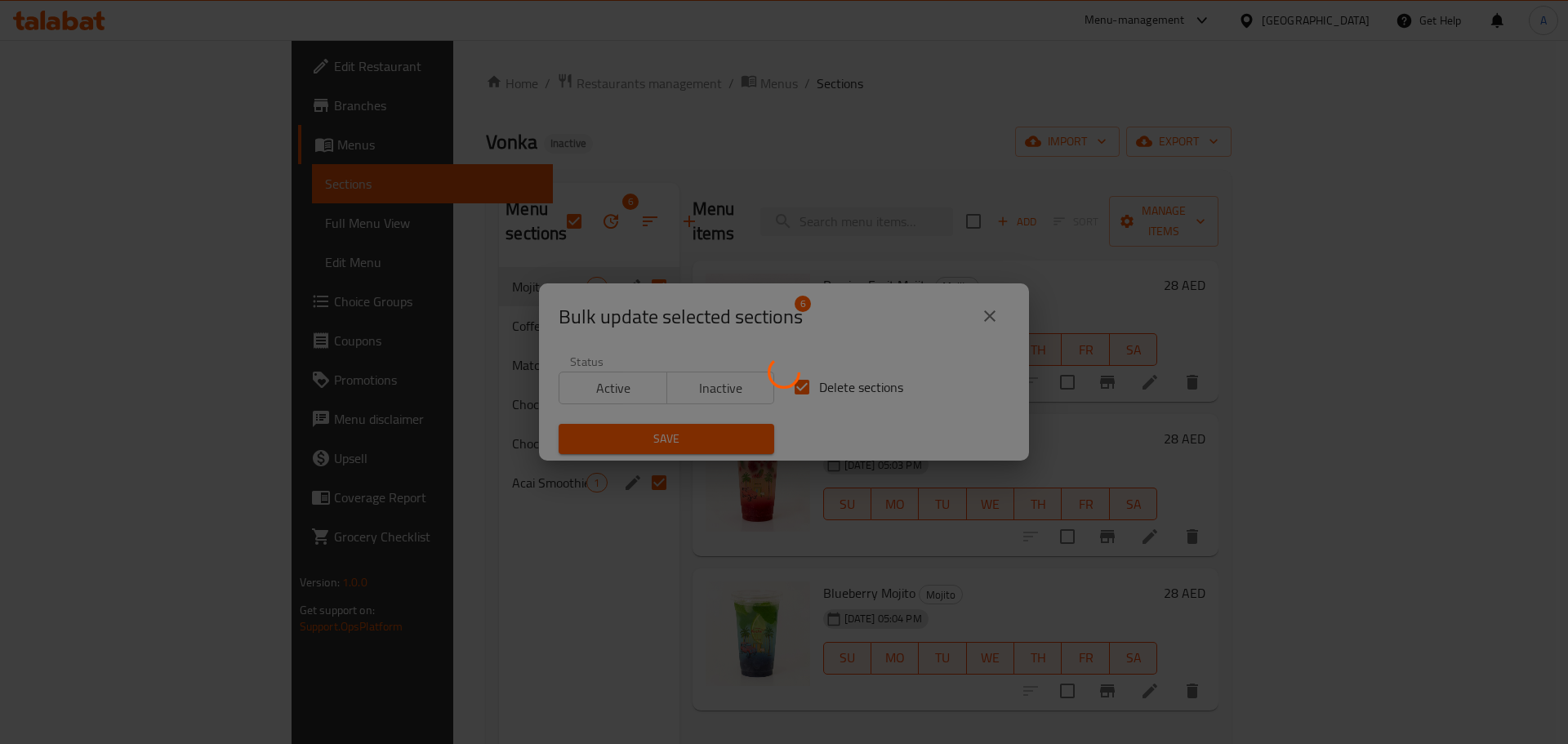
checkbox input "false"
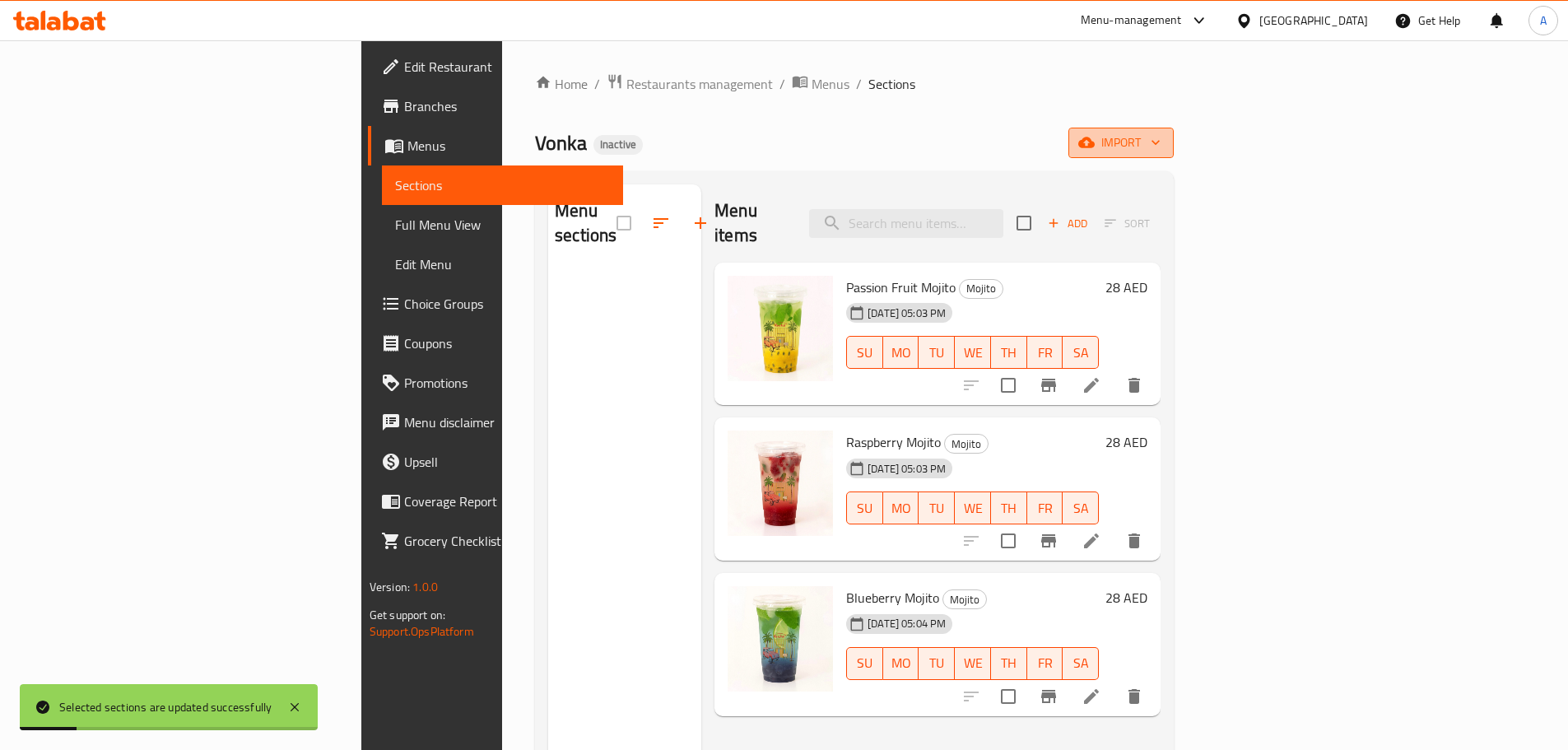
click at [1161, 146] on span "import" at bounding box center [1121, 142] width 79 height 21
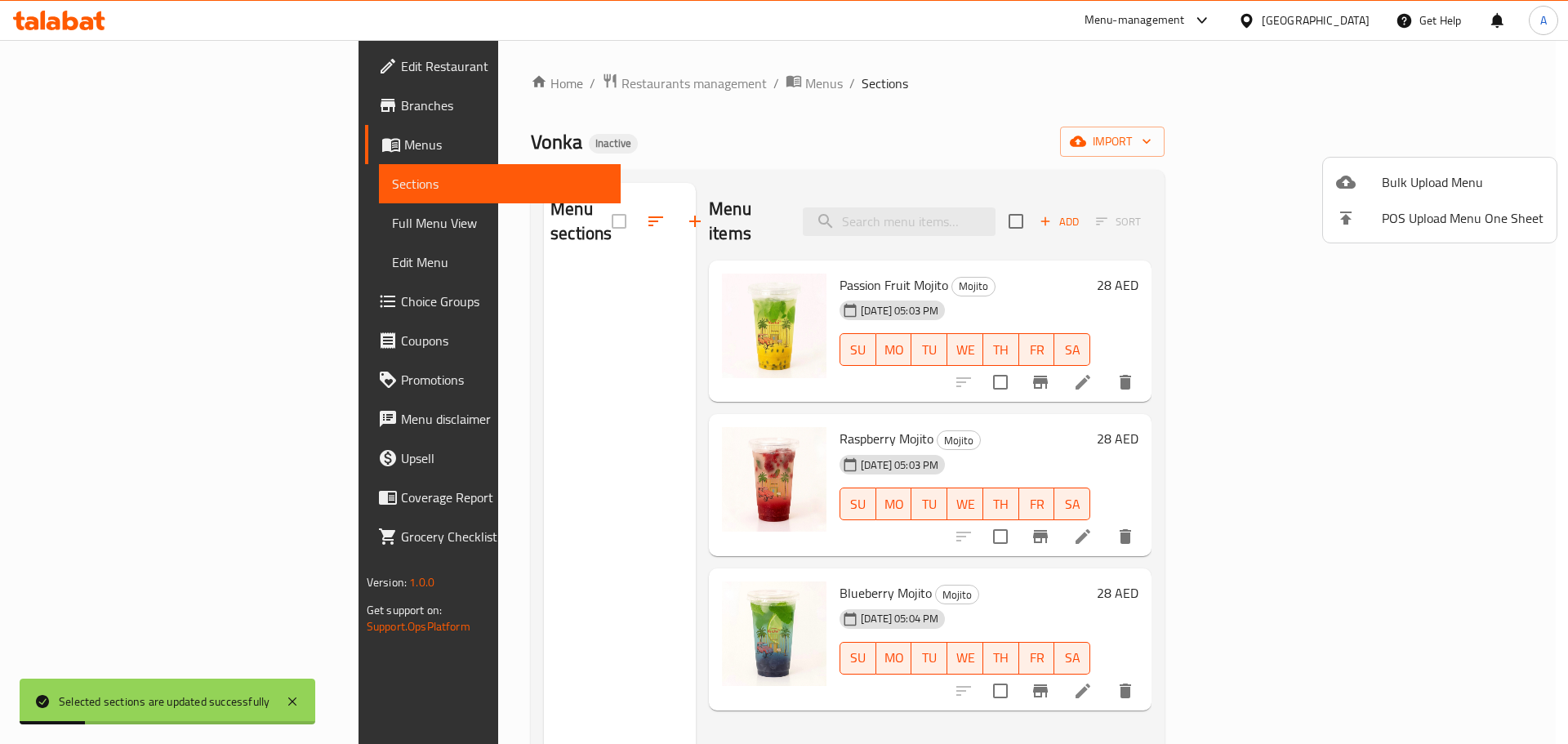
click at [1452, 173] on span "Bulk Upload Menu" at bounding box center [1462, 182] width 162 height 20
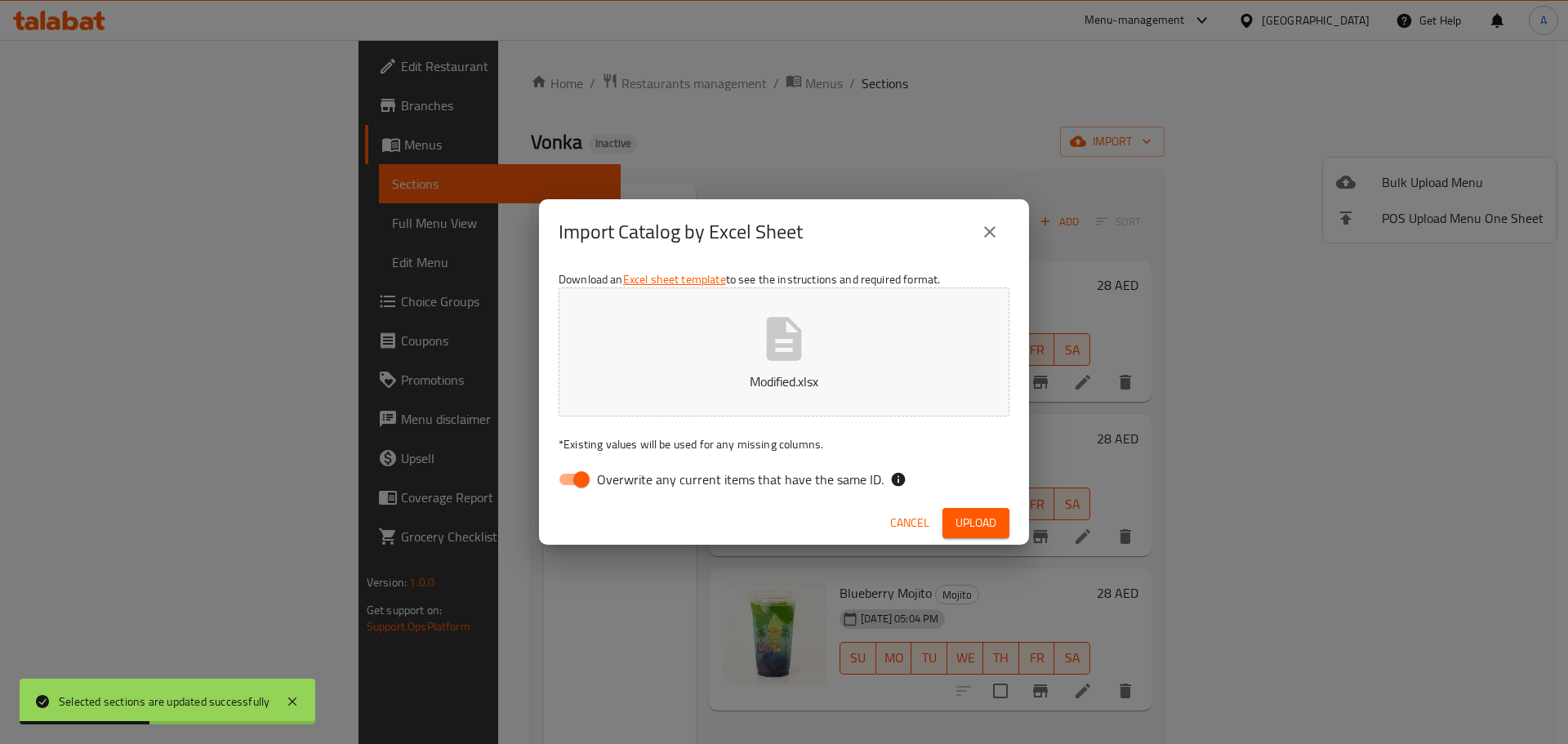
click at [787, 494] on label "Overwrite any current items that have the same ID." at bounding box center [716, 479] width 334 height 31
click at [628, 494] on input "Overwrite any current items that have the same ID." at bounding box center [581, 479] width 93 height 31
checkbox input "false"
click at [1026, 528] on div "Cancel Upload" at bounding box center [784, 522] width 490 height 43
click at [1013, 524] on div "Cancel Upload" at bounding box center [784, 522] width 490 height 43
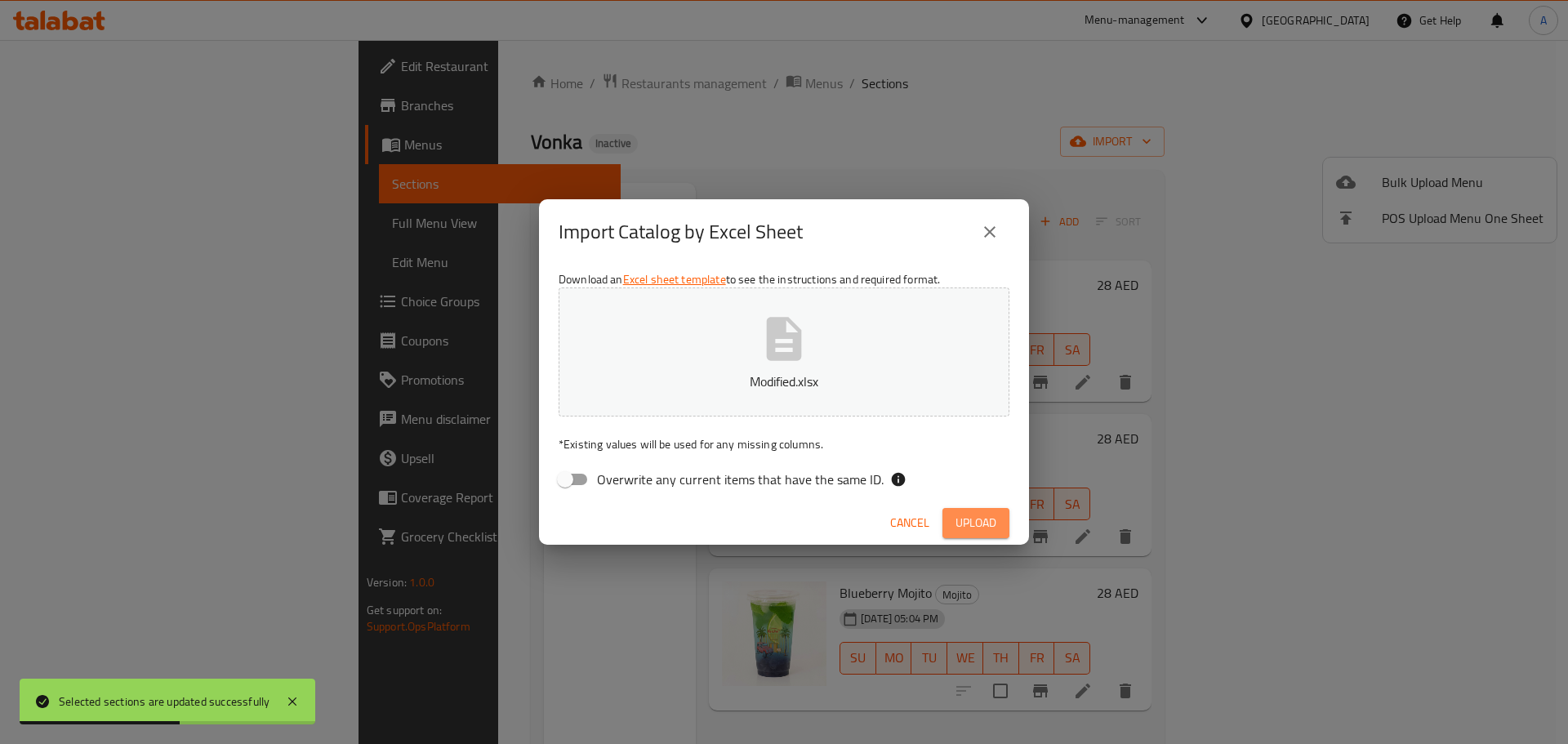
click at [993, 520] on span "Upload" at bounding box center [976, 522] width 41 height 21
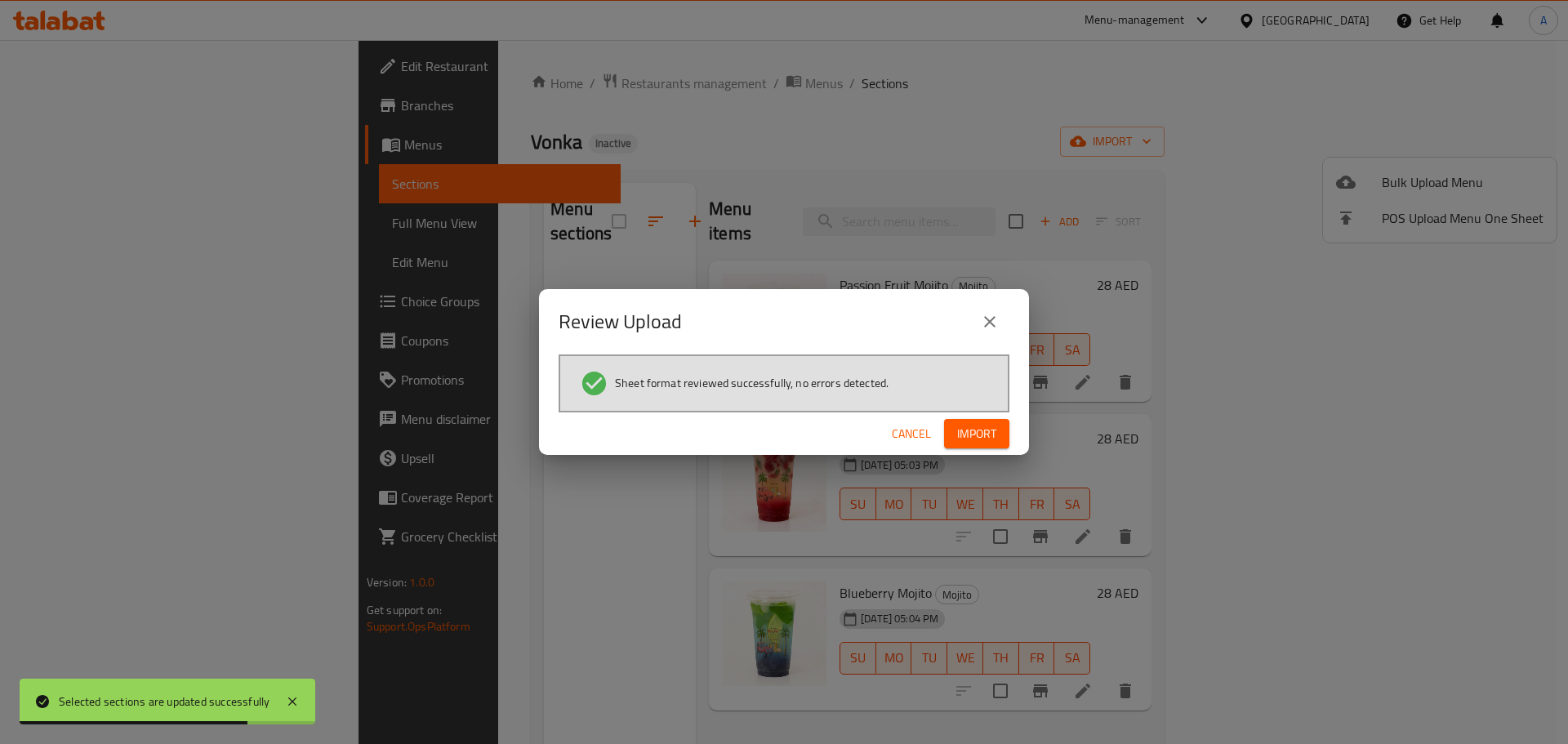
click at [998, 433] on button "Import" at bounding box center [976, 433] width 66 height 30
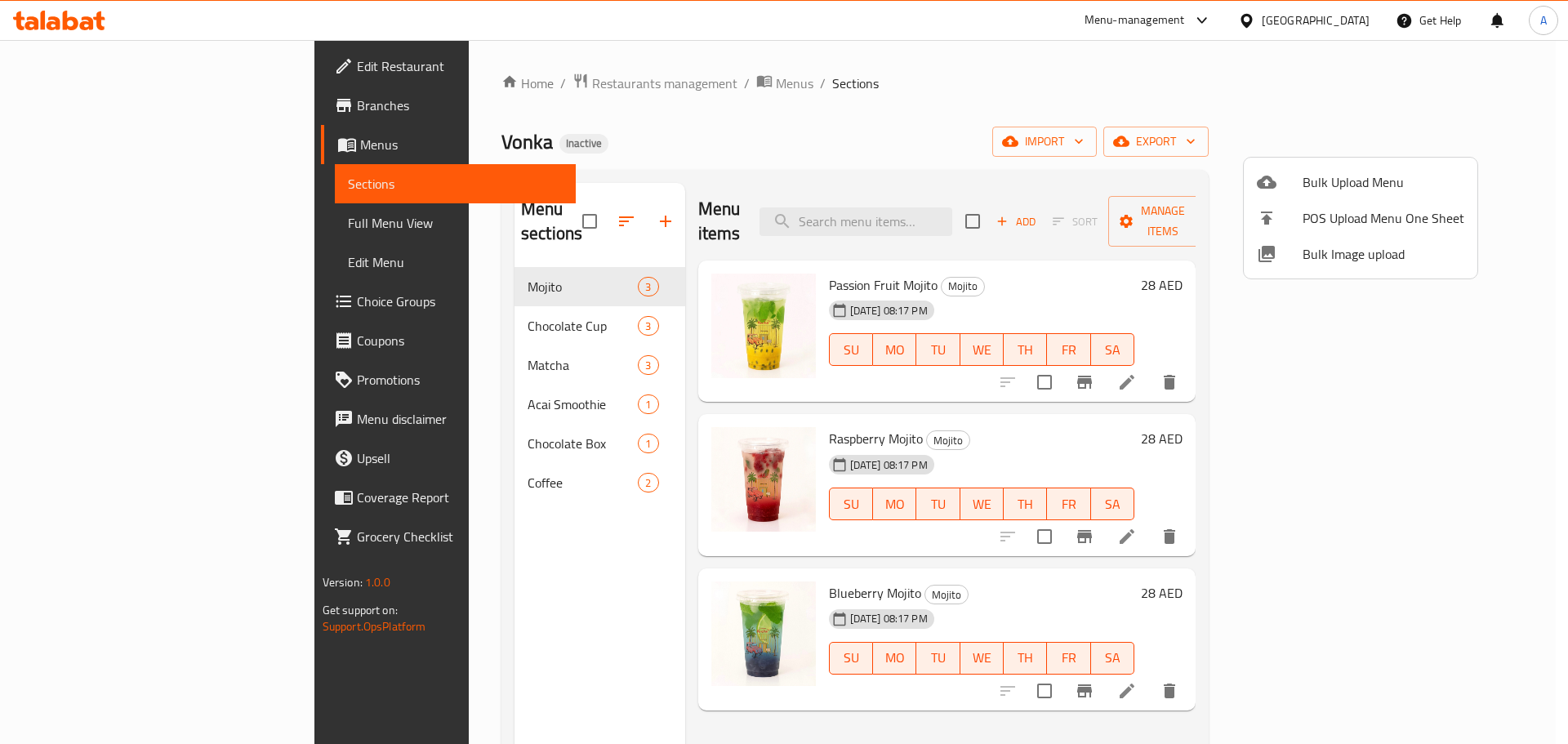
click at [133, 223] on div at bounding box center [784, 372] width 1568 height 744
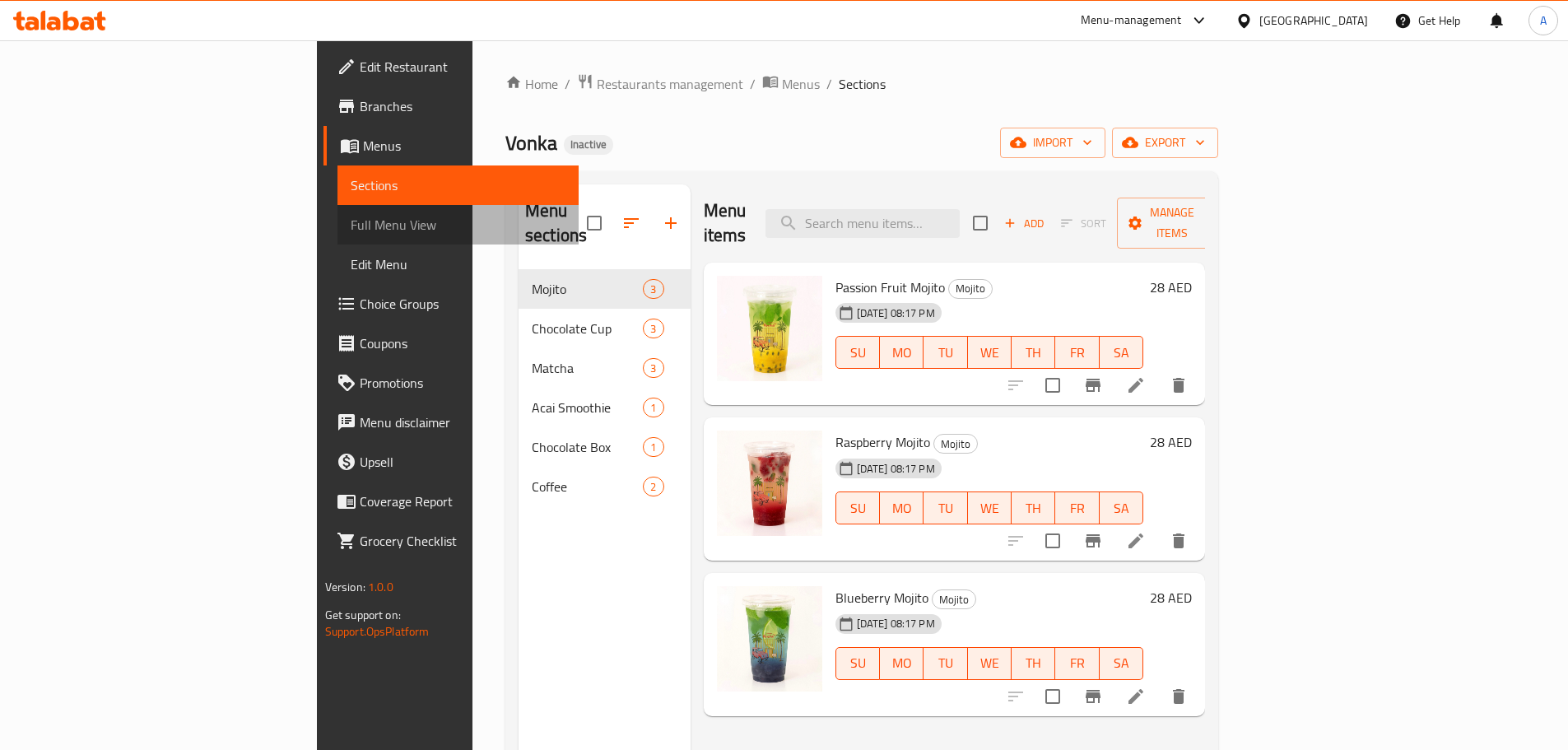
click at [351, 228] on span "Full Menu View" at bounding box center [458, 224] width 215 height 20
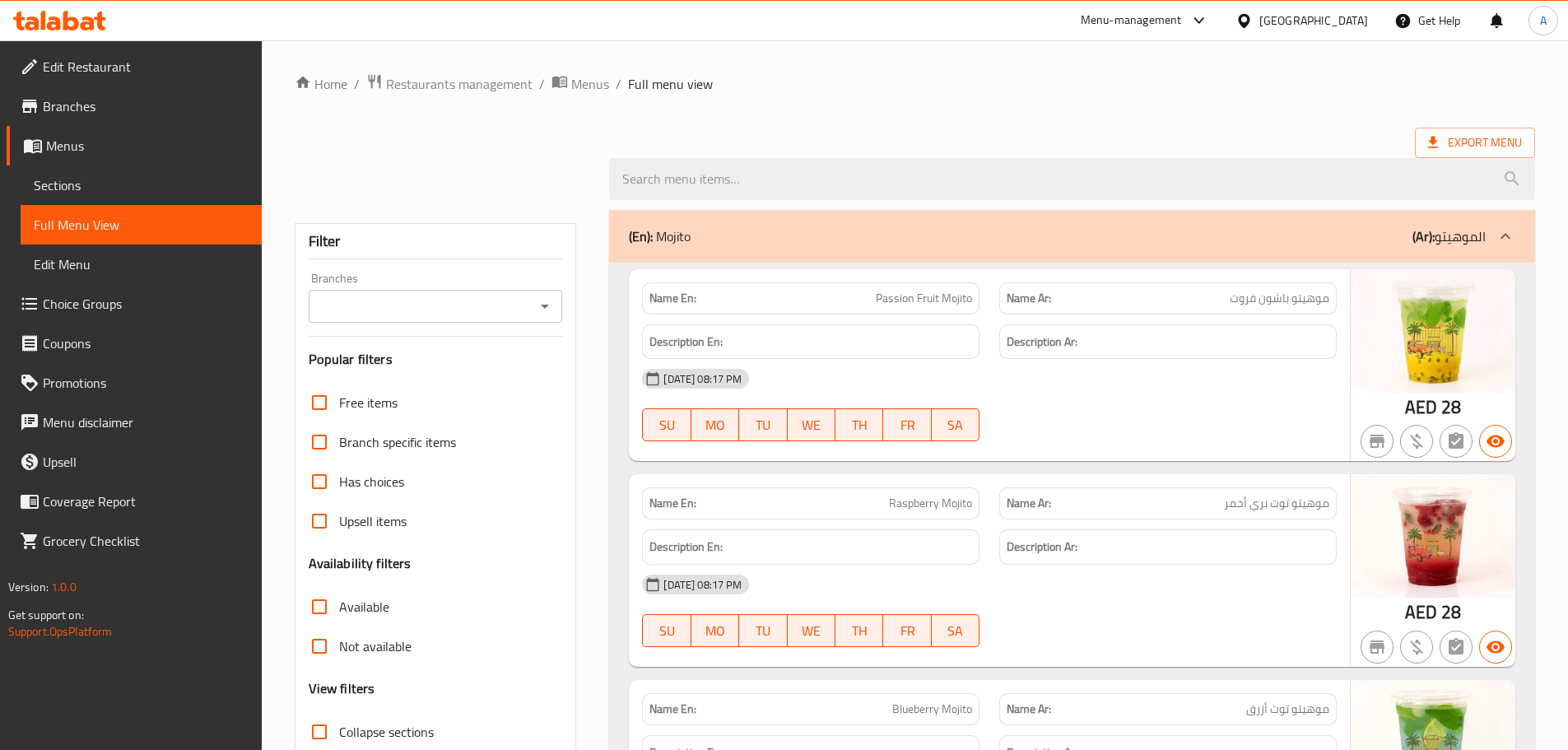
click at [135, 229] on span "Full Menu View" at bounding box center [140, 224] width 215 height 20
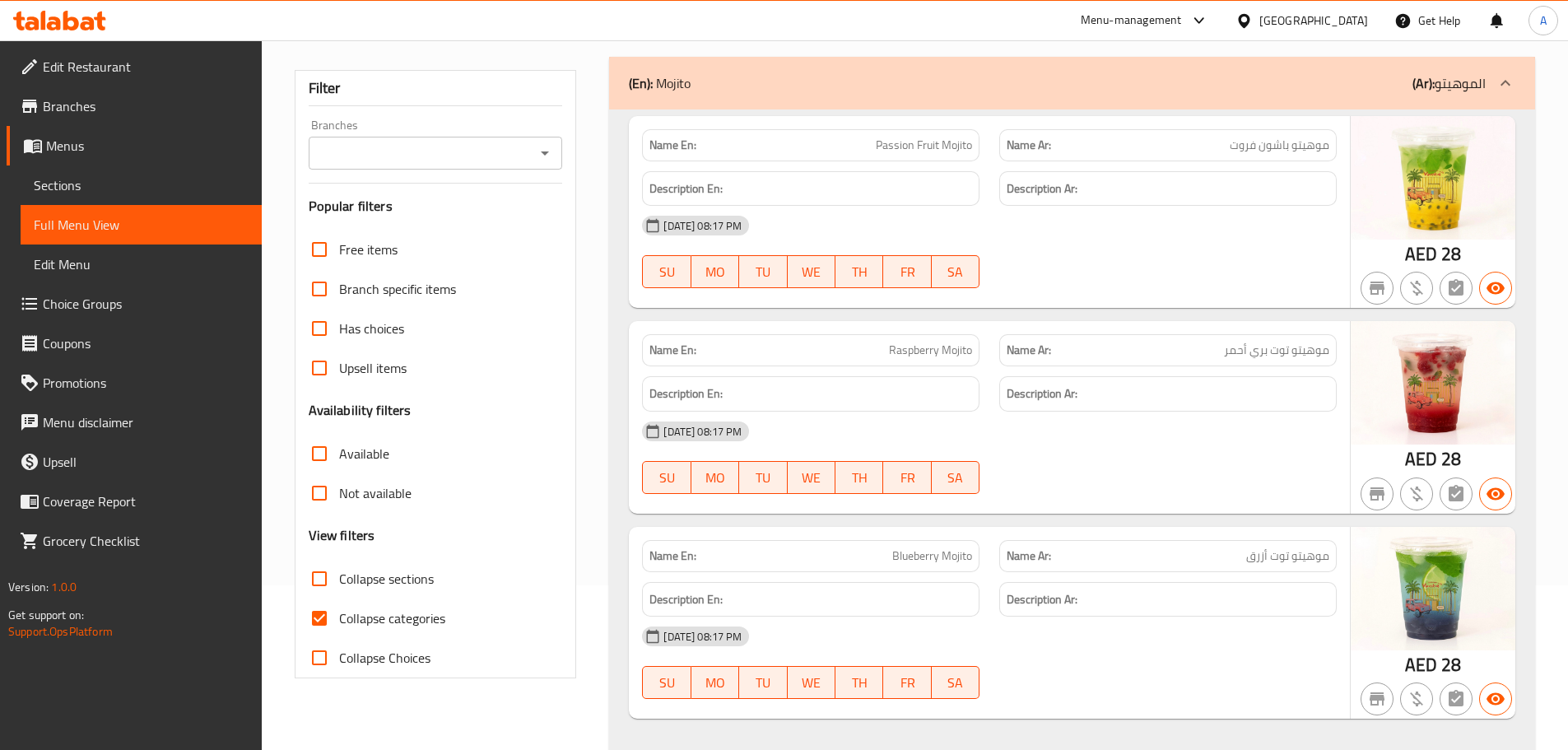
click at [324, 582] on input "Collapse sections" at bounding box center [319, 578] width 40 height 40
checkbox input "true"
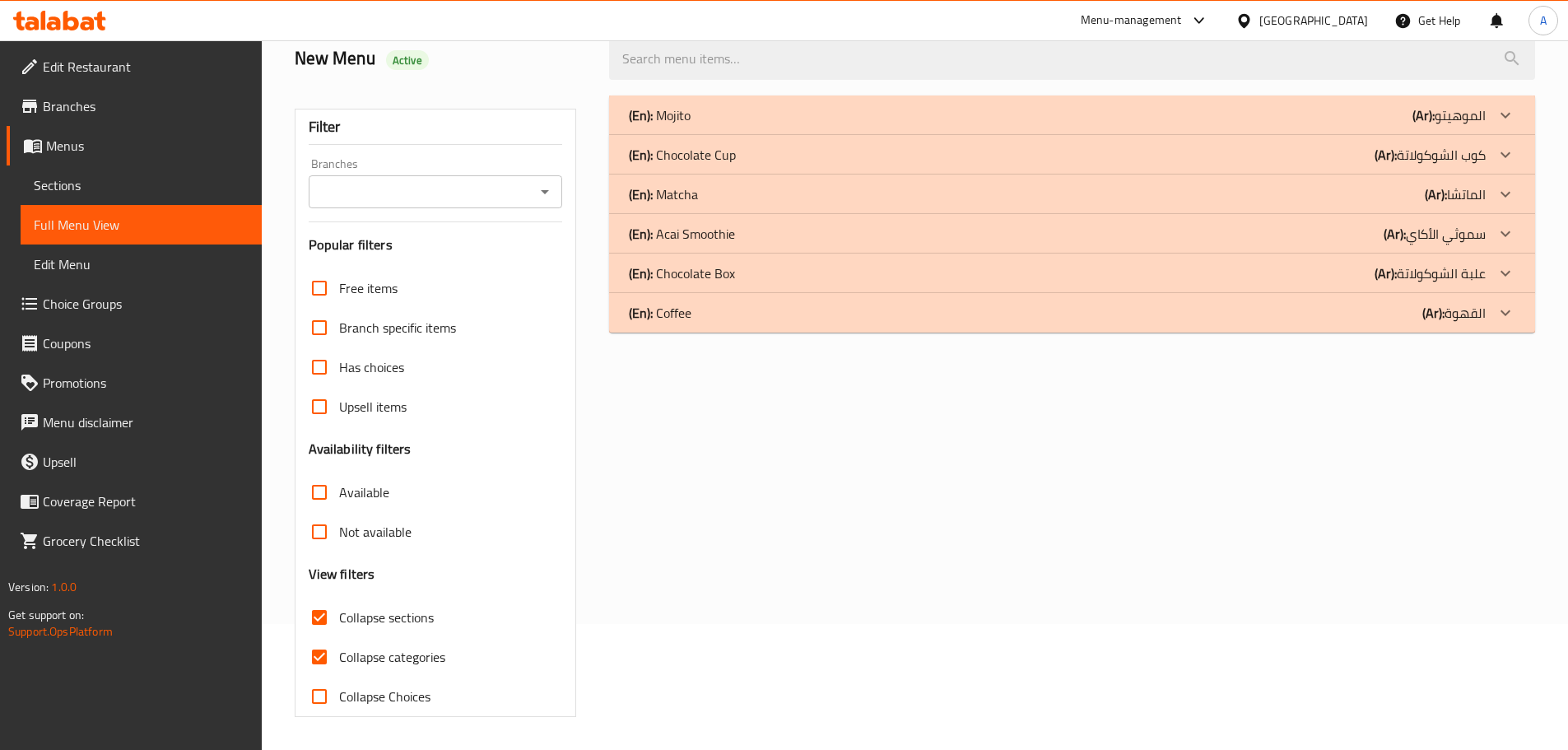
scroll to position [125, 0]
click at [317, 652] on input "Collapse categories" at bounding box center [319, 656] width 40 height 40
click at [315, 651] on input "Collapse categories" at bounding box center [319, 656] width 40 height 40
checkbox input "true"
click at [317, 613] on input "Collapse sections" at bounding box center [319, 617] width 40 height 40
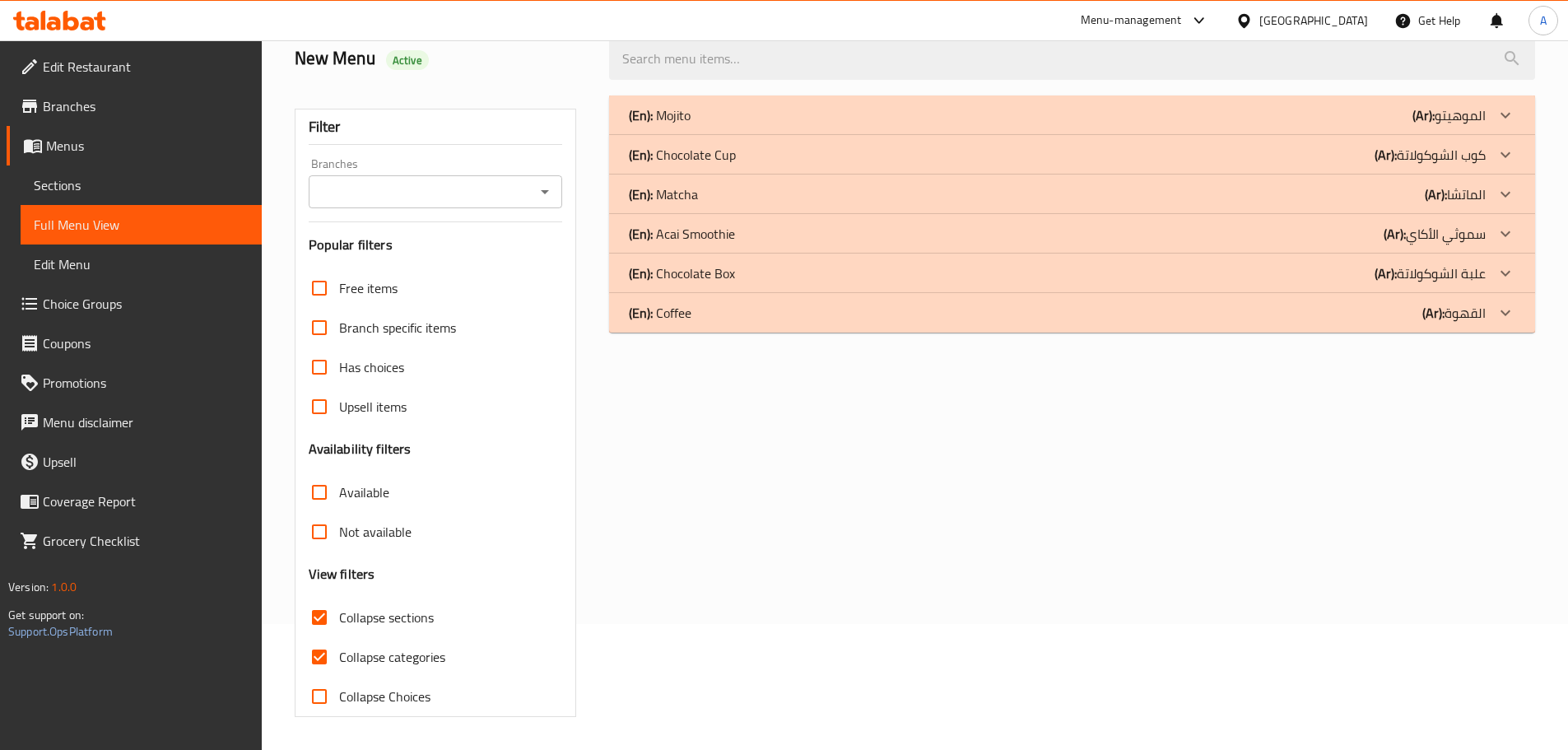
checkbox input "false"
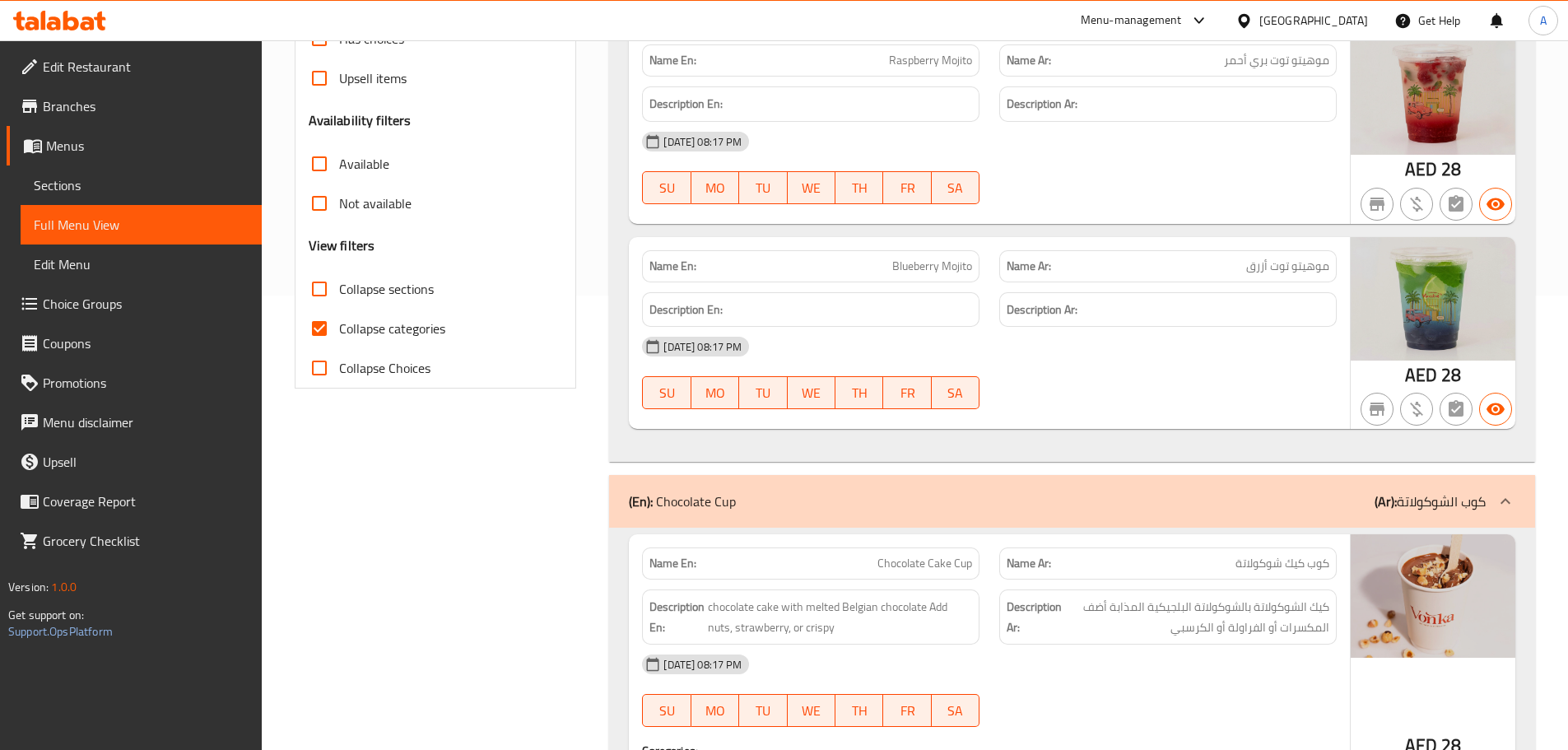
scroll to position [455, 0]
click at [976, 458] on div "Name En: Passion Fruit Mojito Name Ar: موهيتو باشون فروت Description En: Descri…" at bounding box center [1072, 140] width 926 height 642
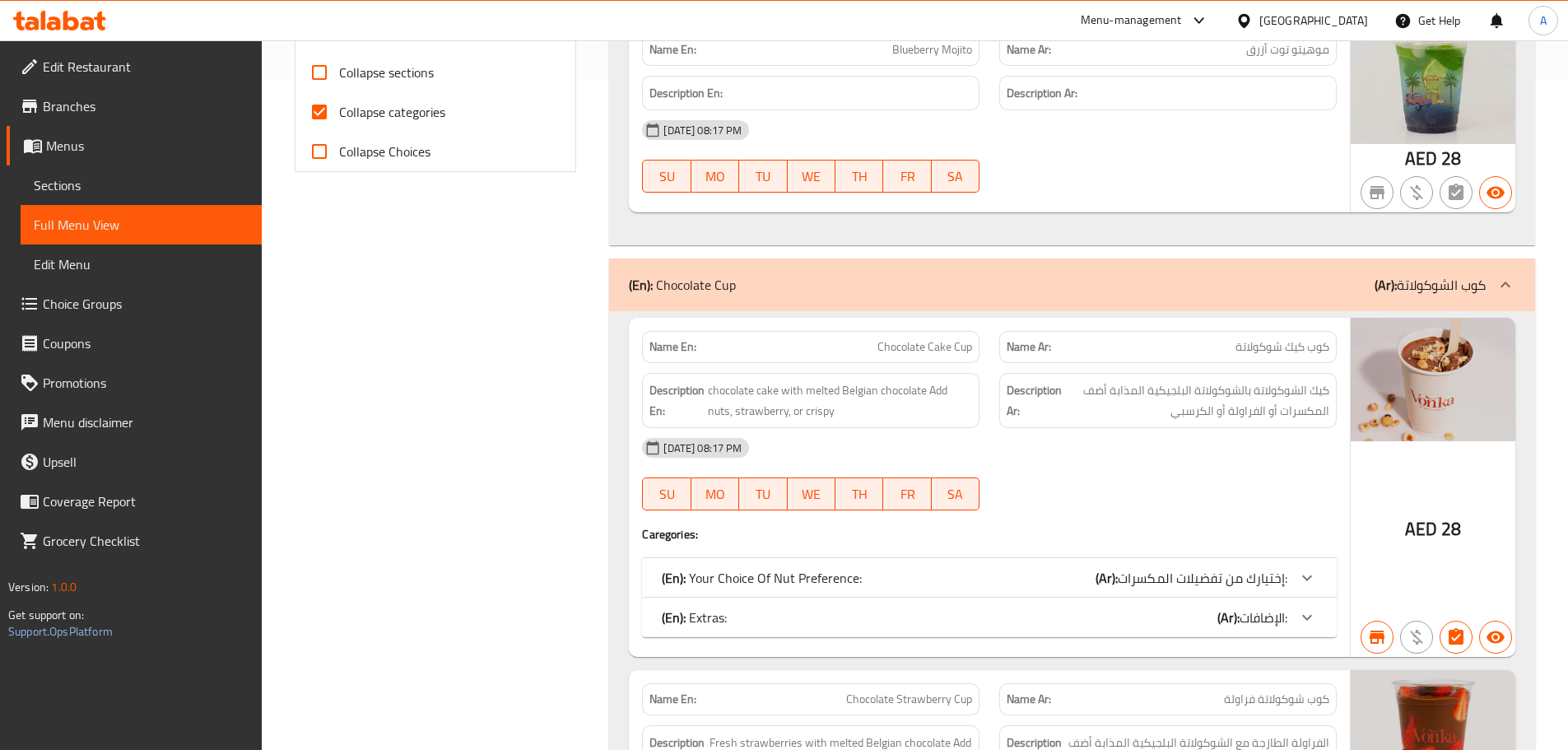
scroll to position [658, 0]
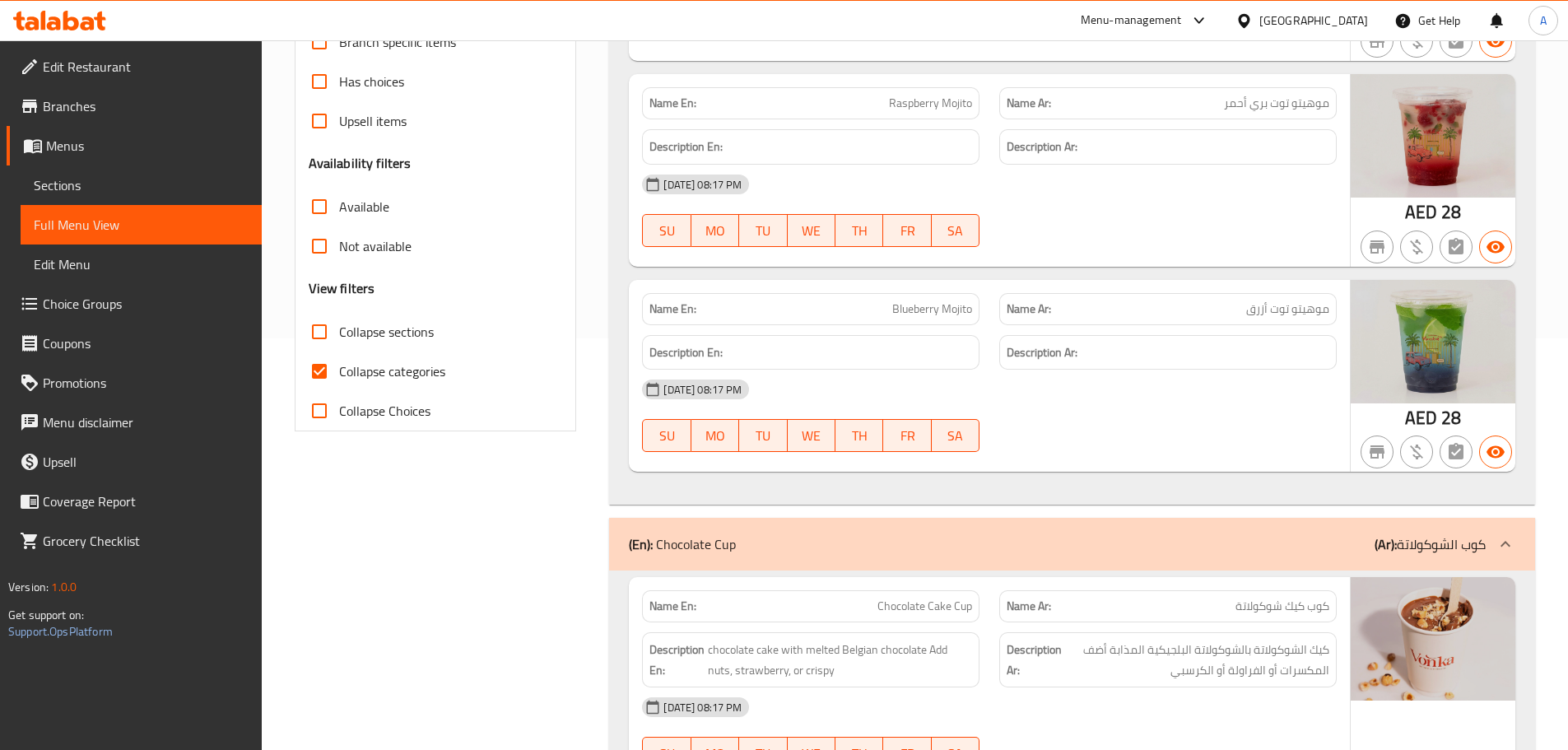
click at [119, 180] on span "Sections" at bounding box center [140, 185] width 215 height 20
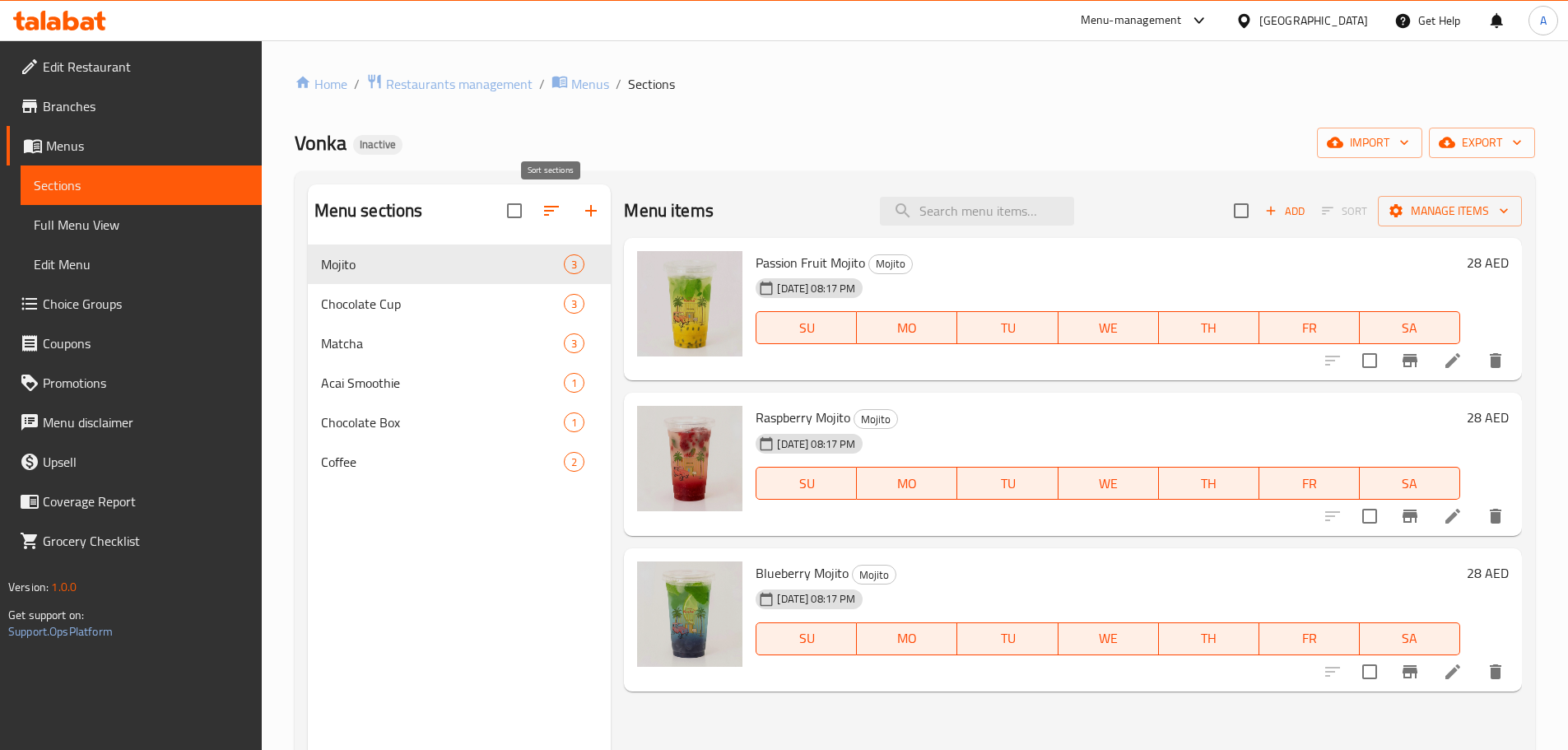
click at [553, 208] on icon "button" at bounding box center [552, 210] width 20 height 20
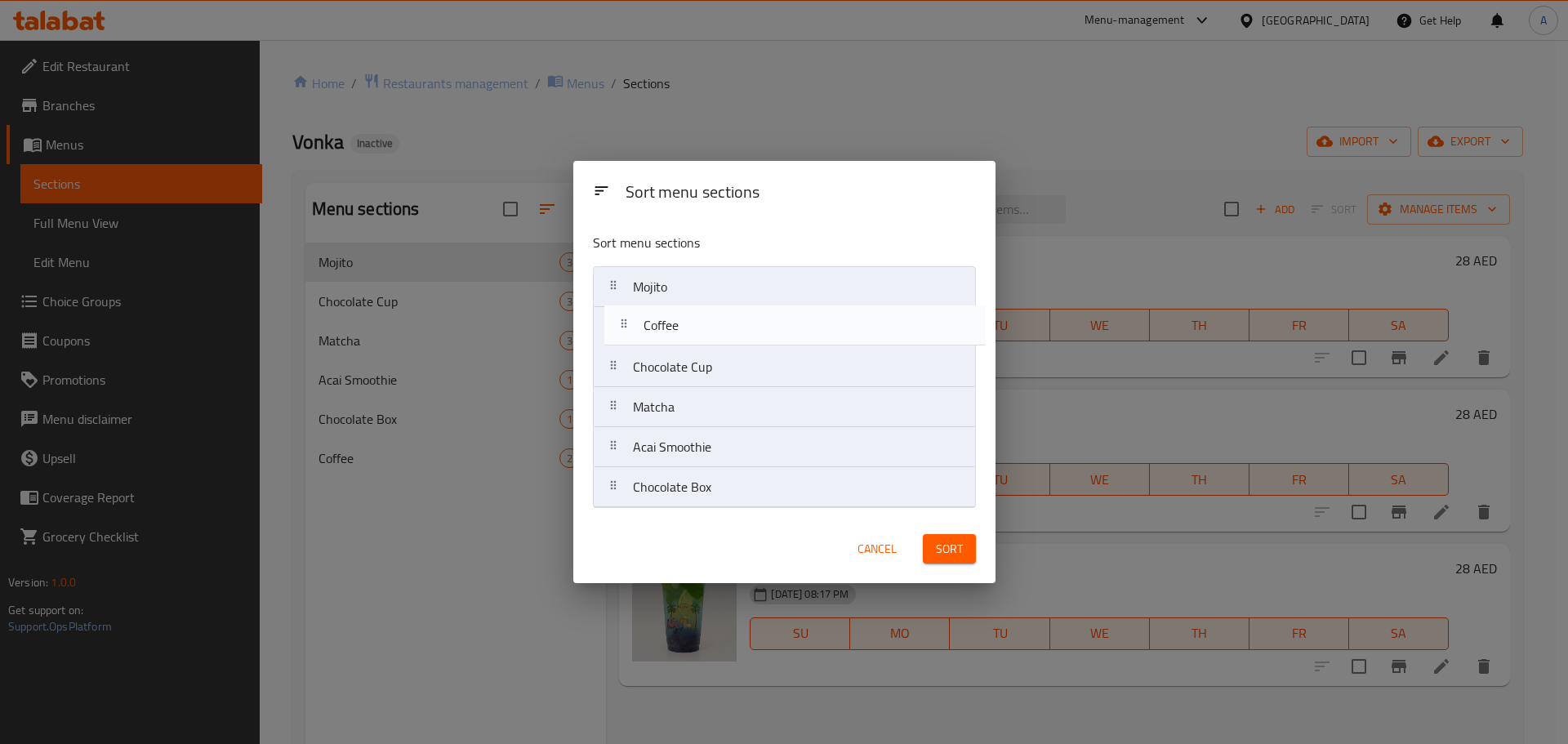
drag, startPoint x: 698, startPoint y: 491, endPoint x: 710, endPoint y: 324, distance: 167.4
click at [710, 324] on nav "Mojito Chocolate Cup Matcha Acai Smoothie Chocolate Box Coffee" at bounding box center [784, 386] width 382 height 241
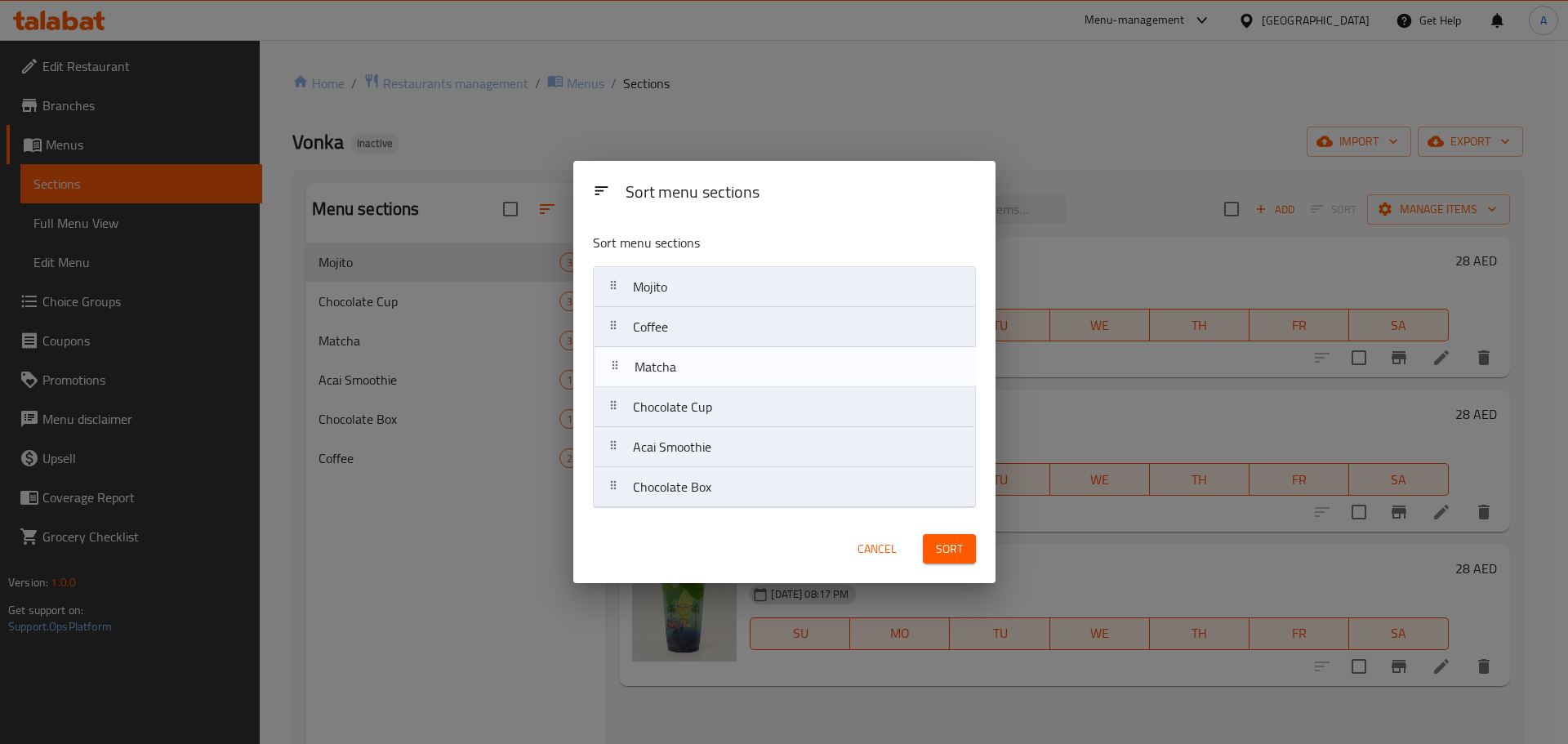
drag, startPoint x: 682, startPoint y: 404, endPoint x: 683, endPoint y: 343, distance: 61.0
click at [683, 343] on nav "Mojito Coffee Chocolate Cup Matcha Acai Smoothie Chocolate Box" at bounding box center [784, 386] width 382 height 241
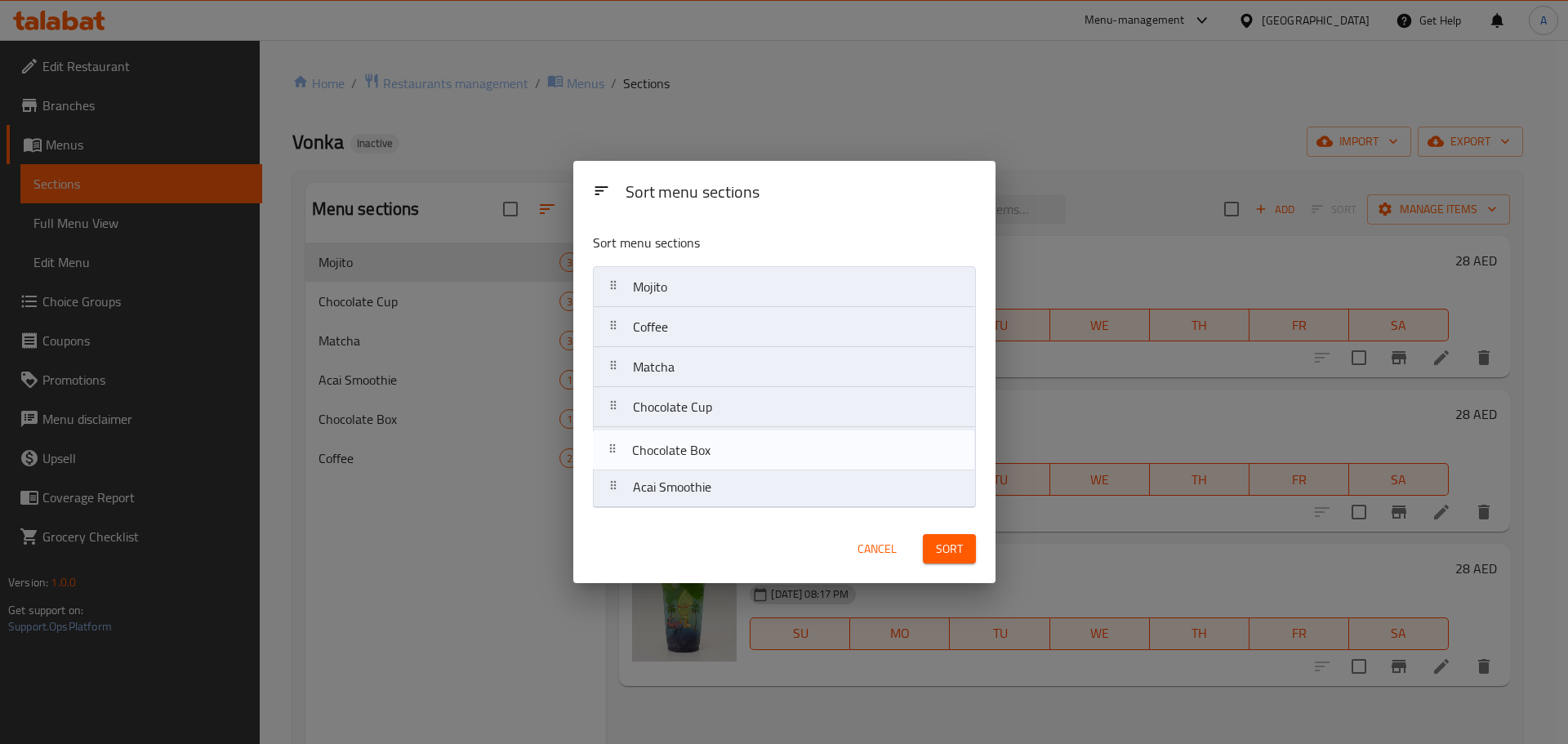
drag, startPoint x: 713, startPoint y: 485, endPoint x: 712, endPoint y: 444, distance: 41.0
click at [712, 444] on nav "Mojito Coffee Matcha Chocolate Cup Acai Smoothie Chocolate Box" at bounding box center [784, 386] width 382 height 241
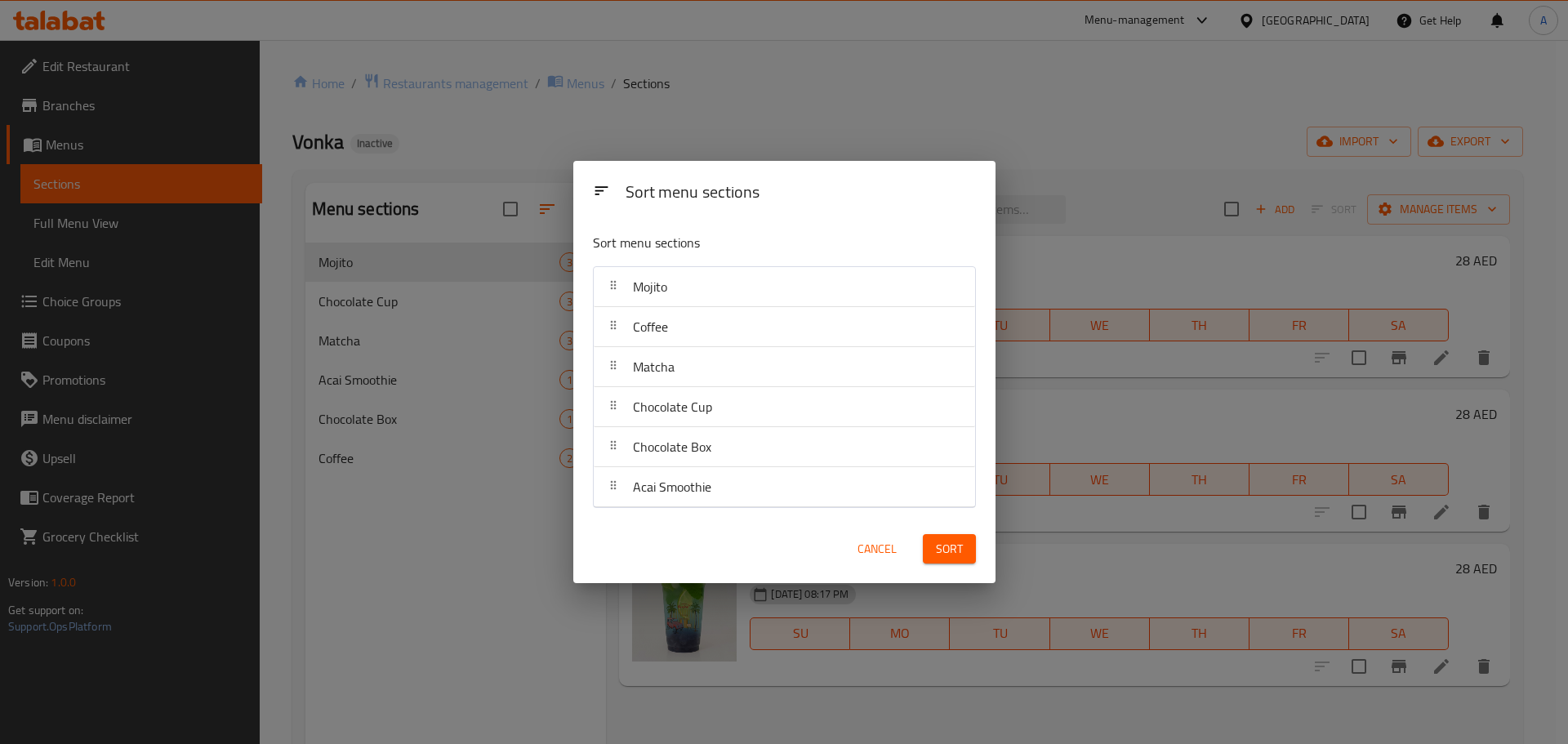
click at [944, 546] on span "Sort" at bounding box center [948, 549] width 26 height 21
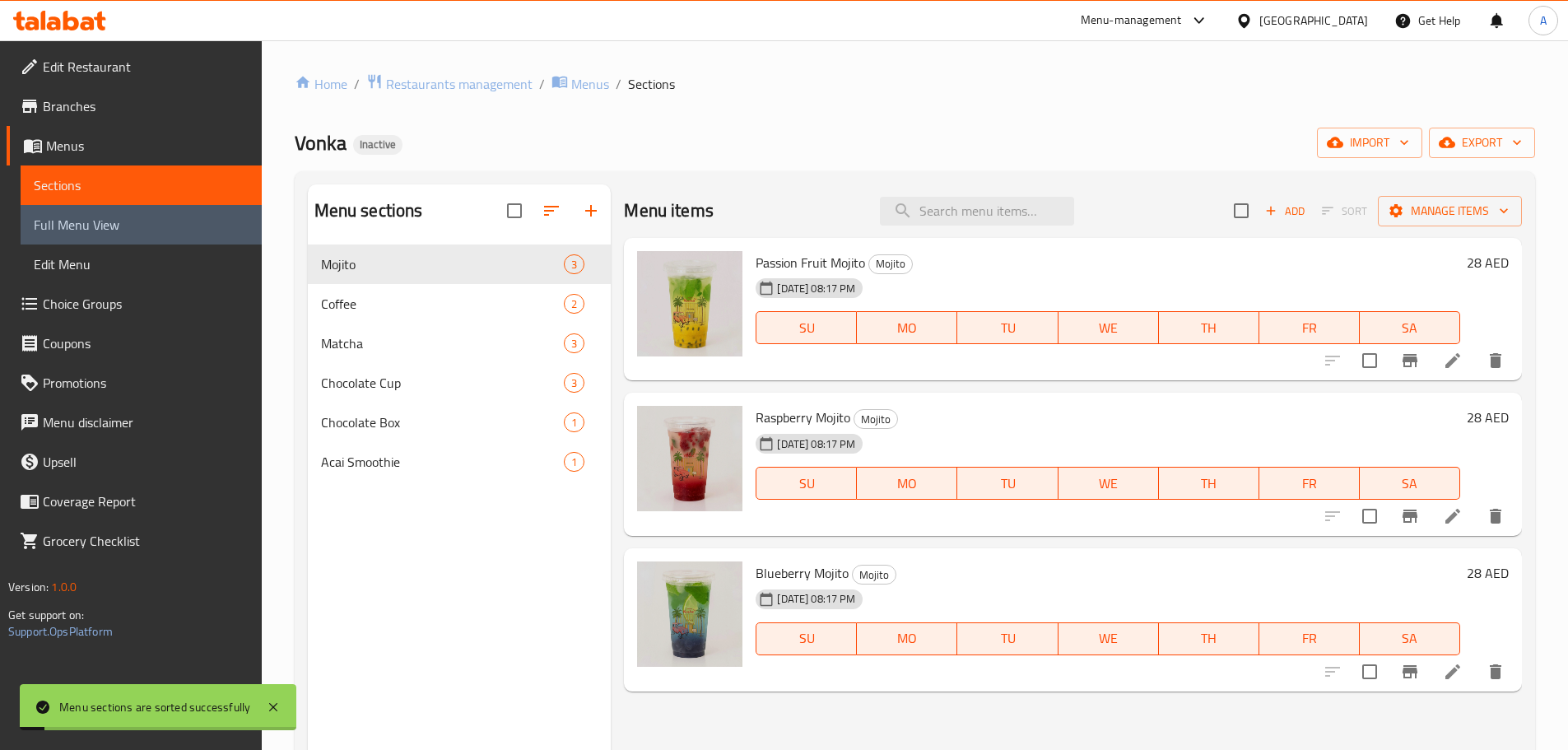
click at [134, 233] on span "Full Menu View" at bounding box center [140, 224] width 215 height 20
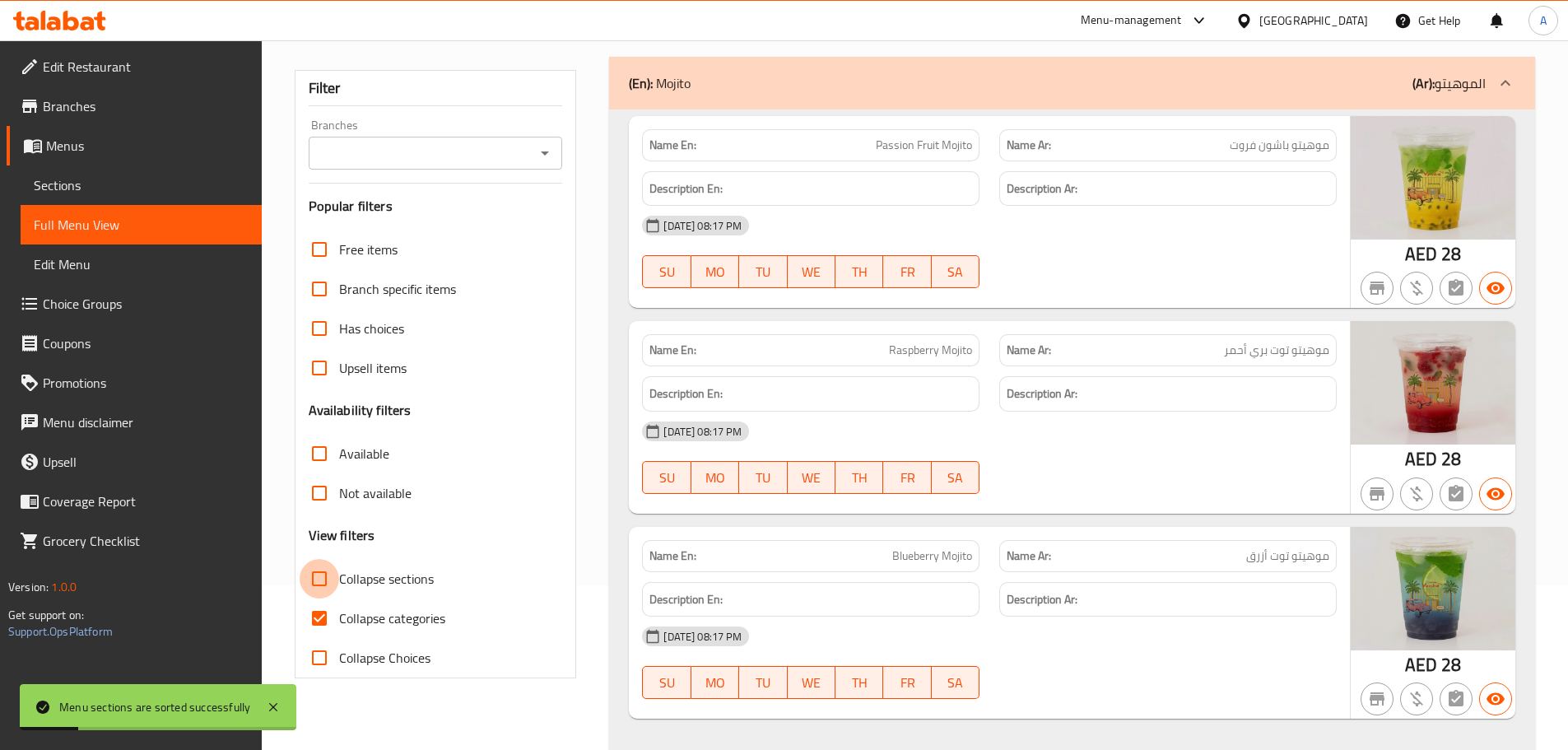
click at [313, 577] on input "Collapse sections" at bounding box center [319, 578] width 40 height 40
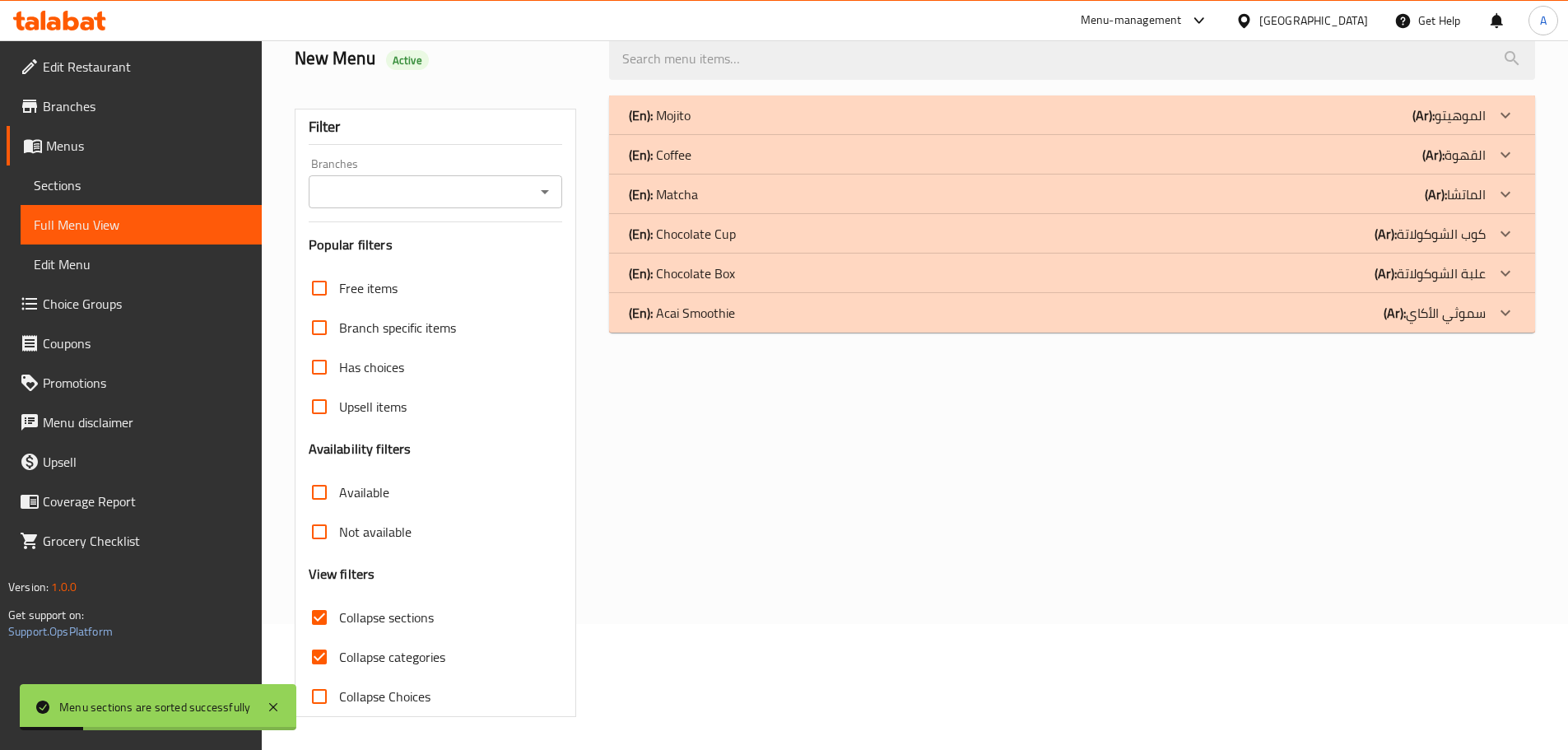
scroll to position [125, 0]
click at [322, 613] on input "Collapse sections" at bounding box center [319, 617] width 40 height 40
checkbox input "false"
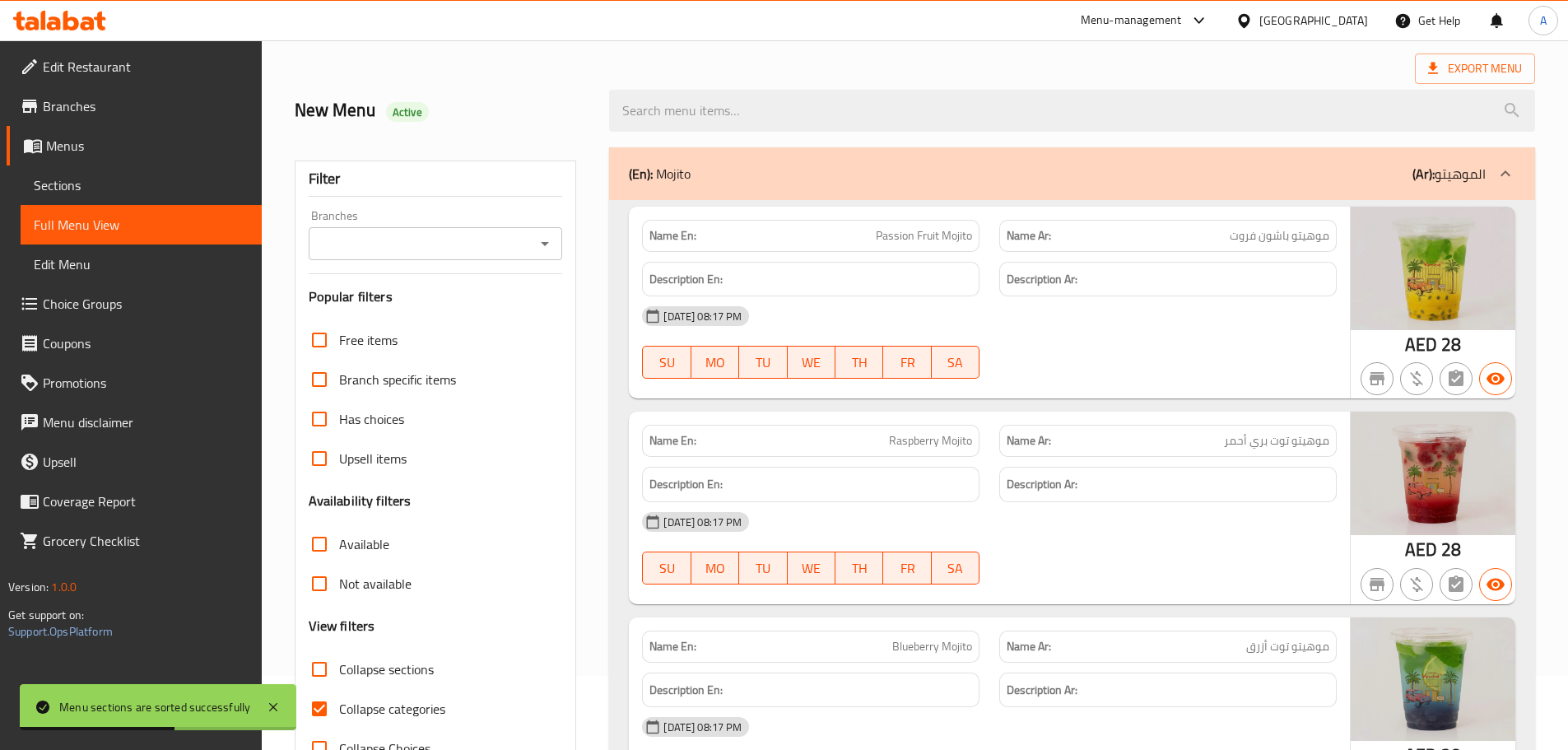
scroll to position [0, 0]
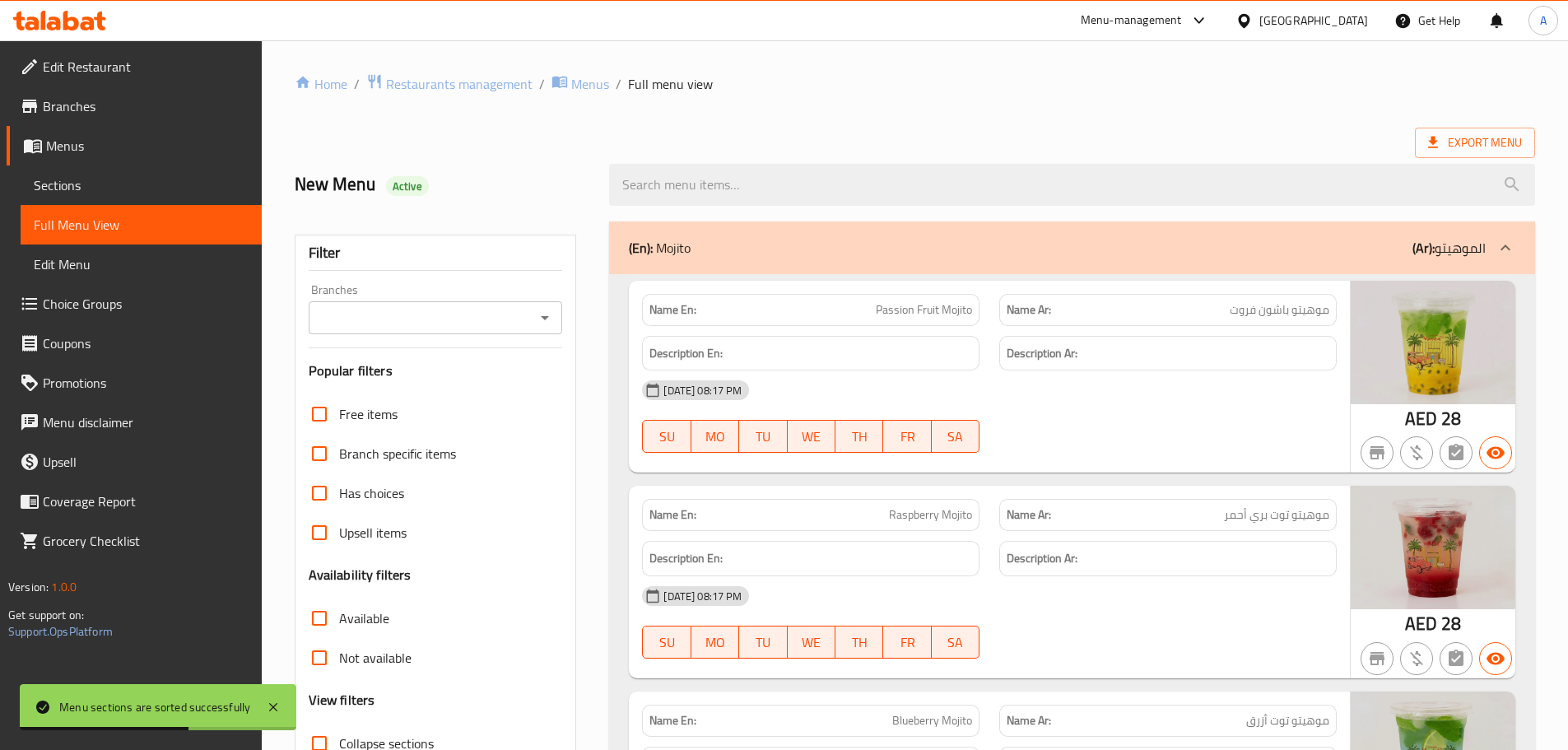
click at [852, 239] on div "(En): Mojito (Ar): الموهيتو" at bounding box center [1057, 248] width 857 height 20
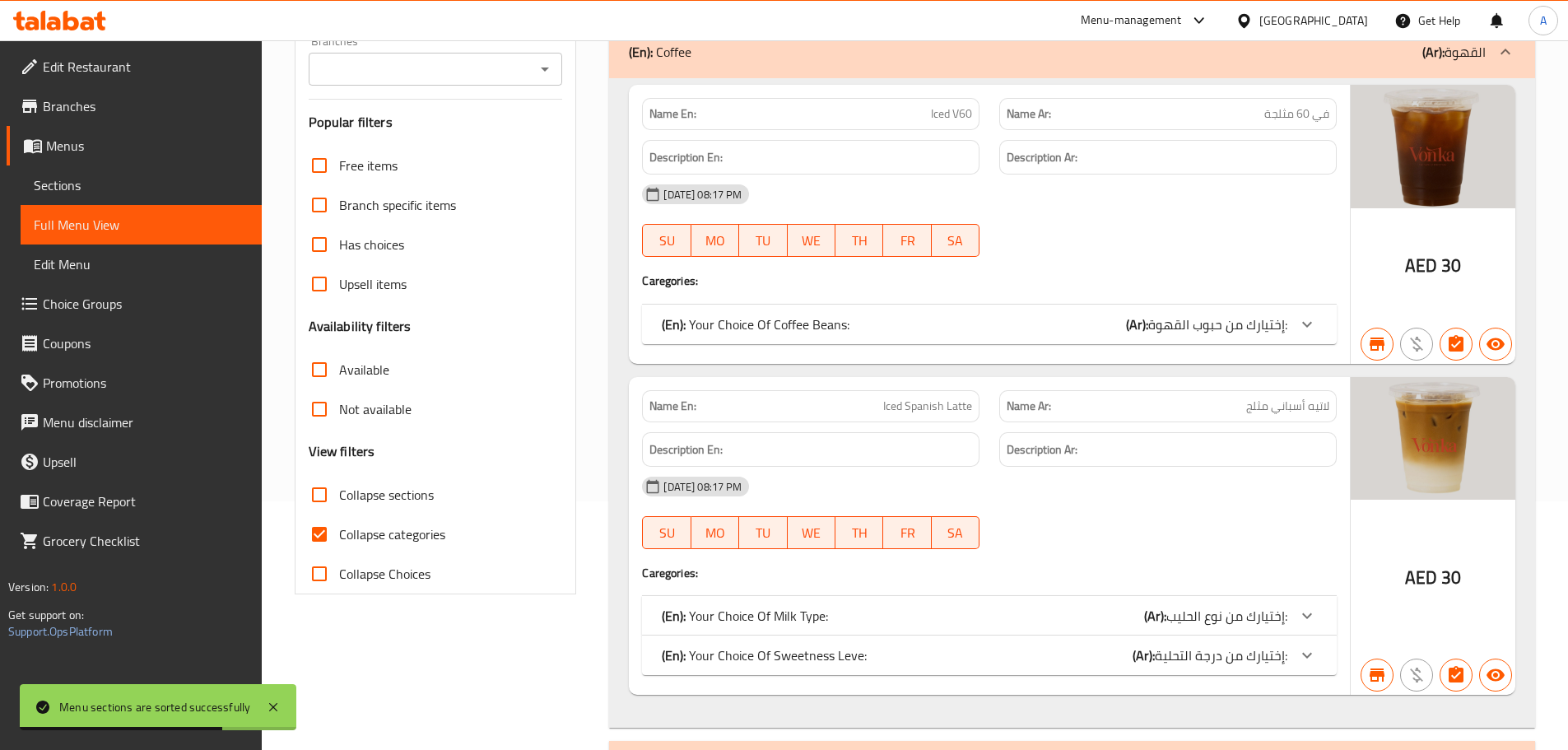
scroll to position [329, 0]
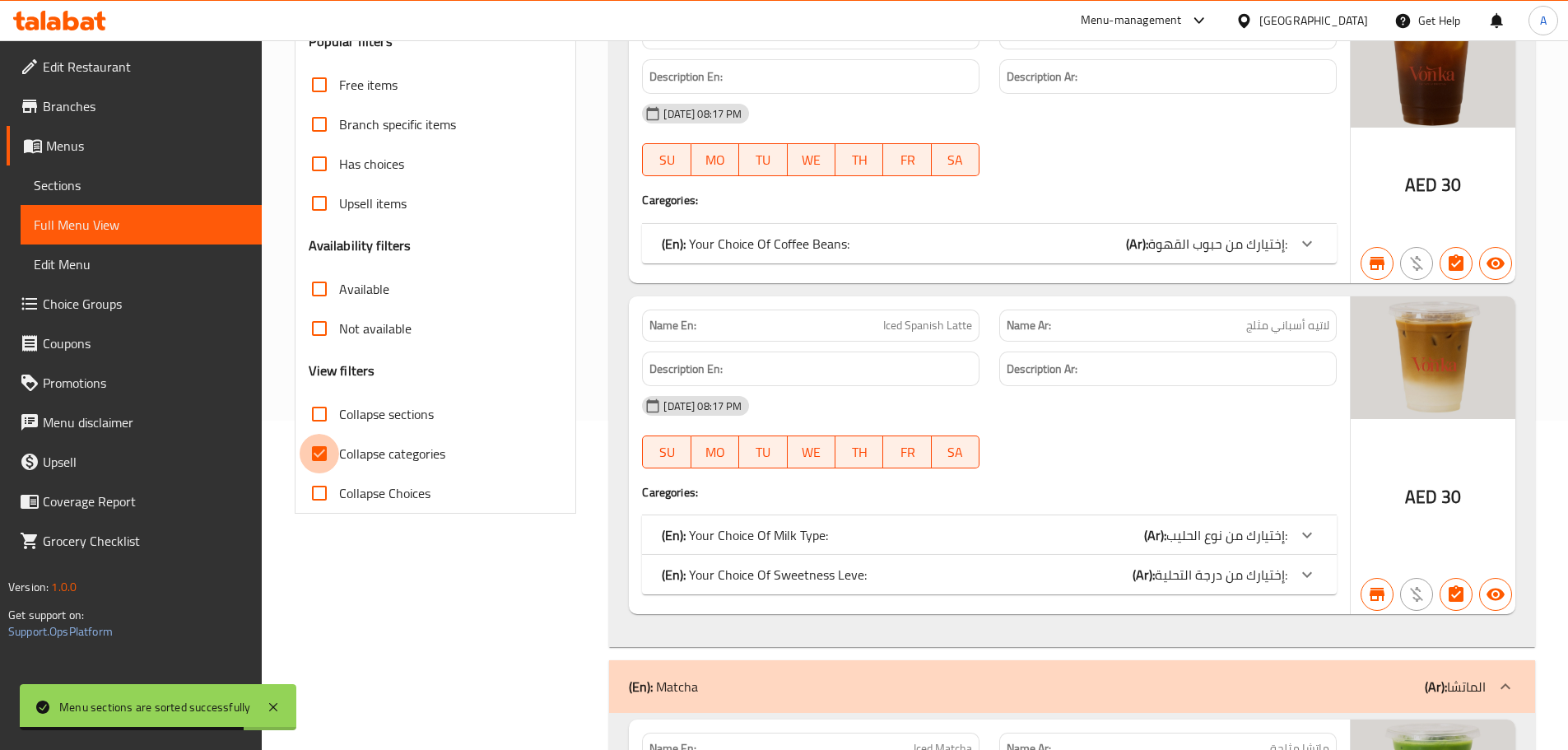
click at [328, 458] on input "Collapse categories" at bounding box center [319, 454] width 40 height 40
checkbox input "false"
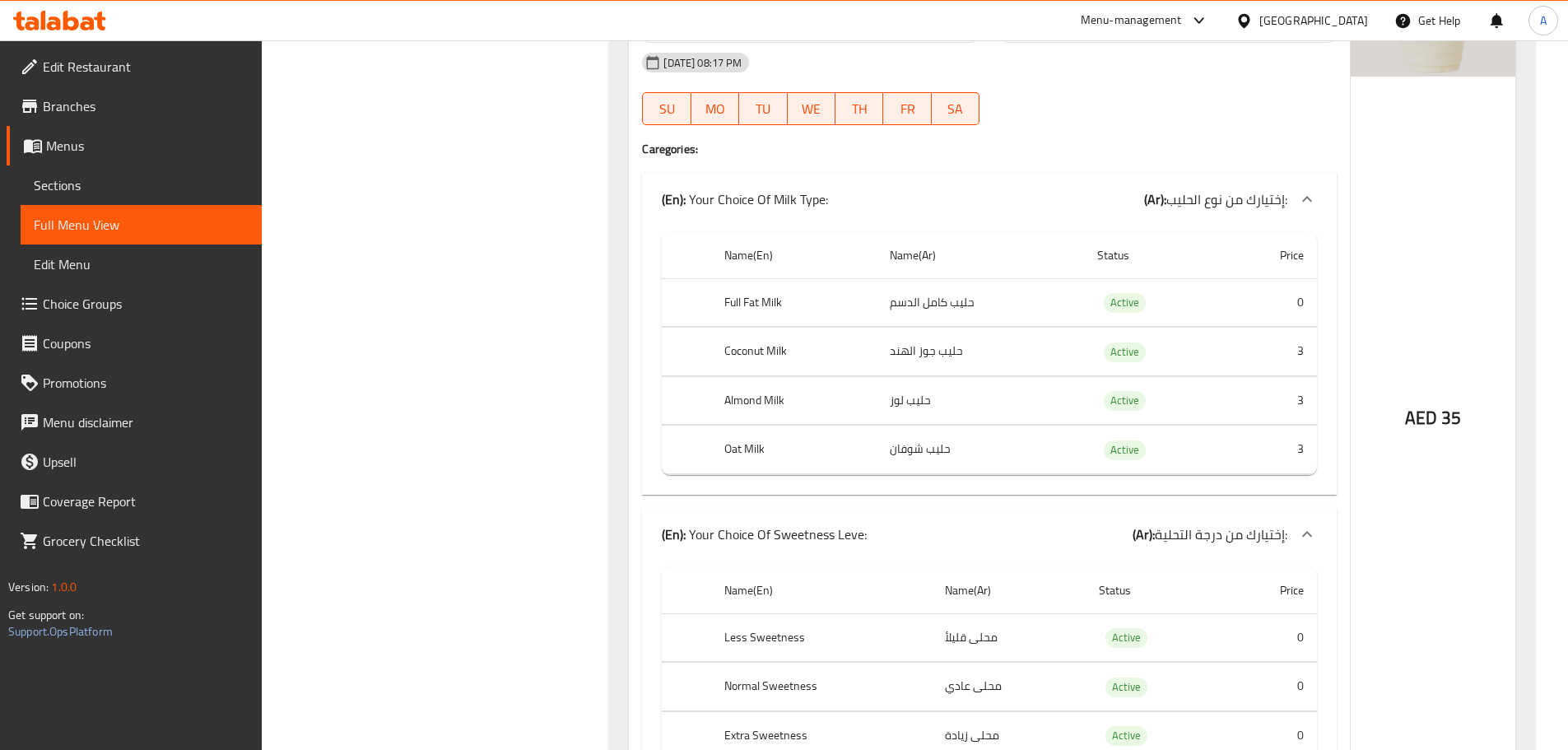
scroll to position [1810, 0]
click at [705, 302] on td "choices table" at bounding box center [686, 300] width 49 height 48
click at [726, 297] on th "Full Fat Milk" at bounding box center [793, 300] width 165 height 48
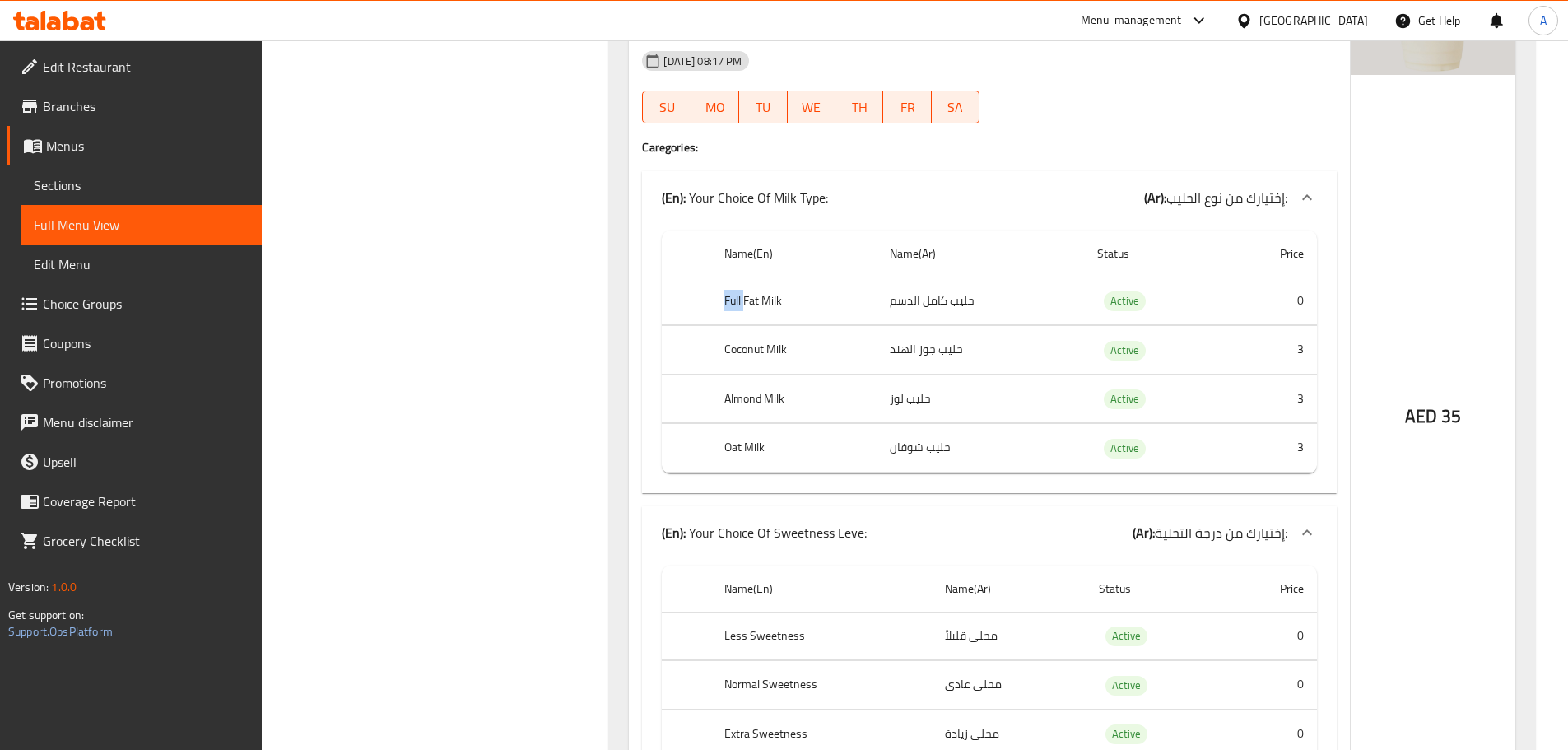
click at [726, 297] on th "Full Fat Milk" at bounding box center [793, 300] width 165 height 48
click at [711, 295] on td "choices table" at bounding box center [686, 300] width 49 height 48
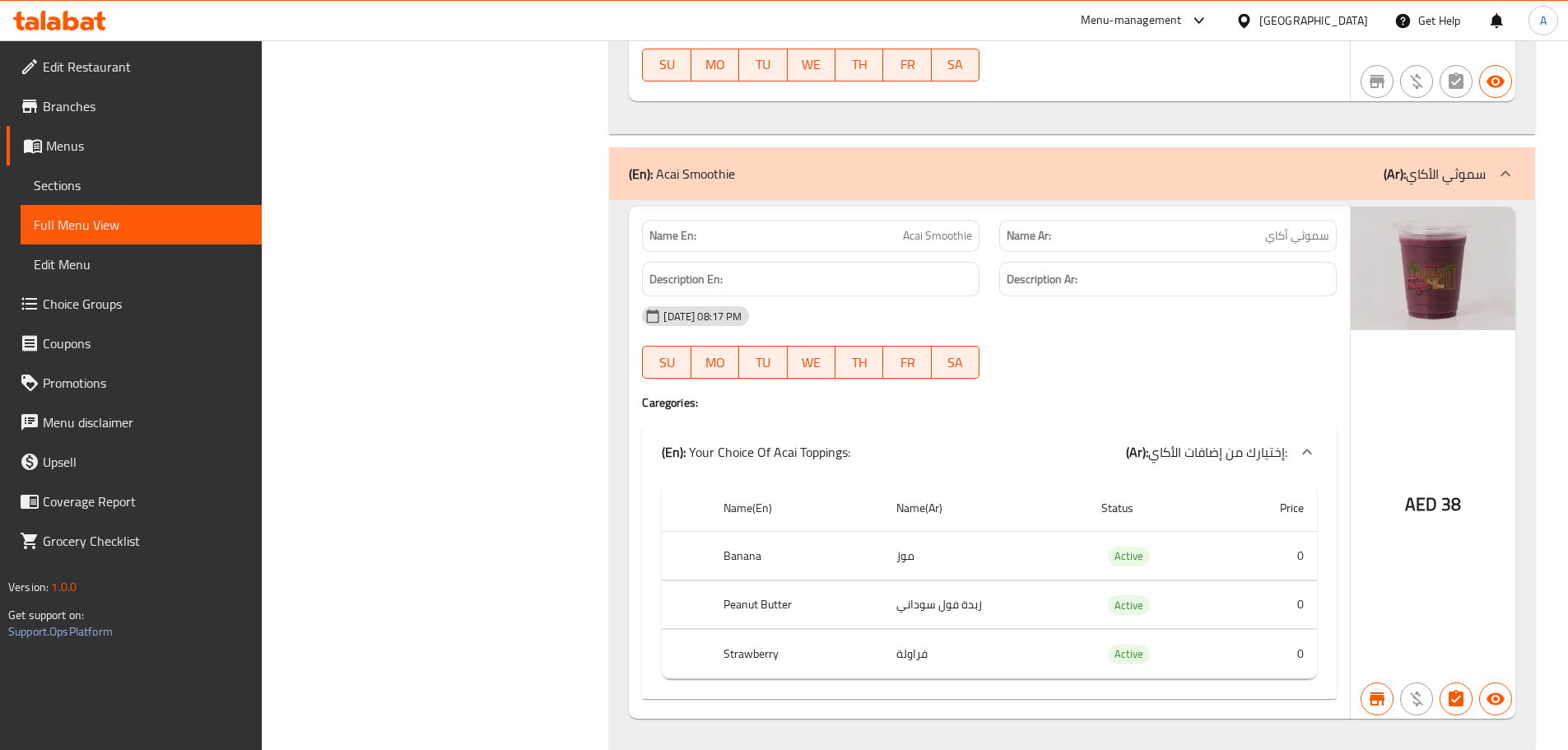
scroll to position [5964, 0]
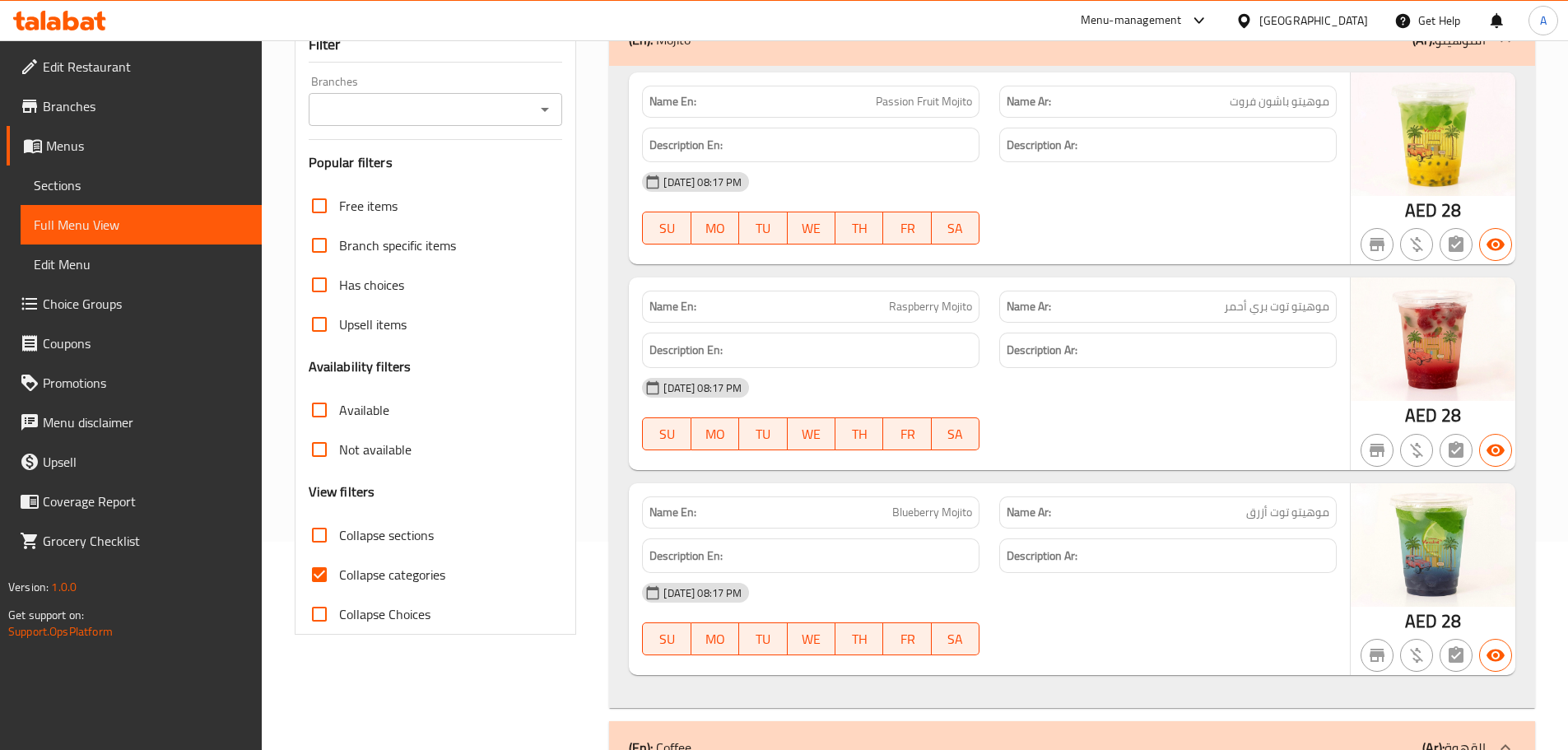
click at [329, 538] on input "Collapse sections" at bounding box center [319, 535] width 40 height 40
checkbox input "true"
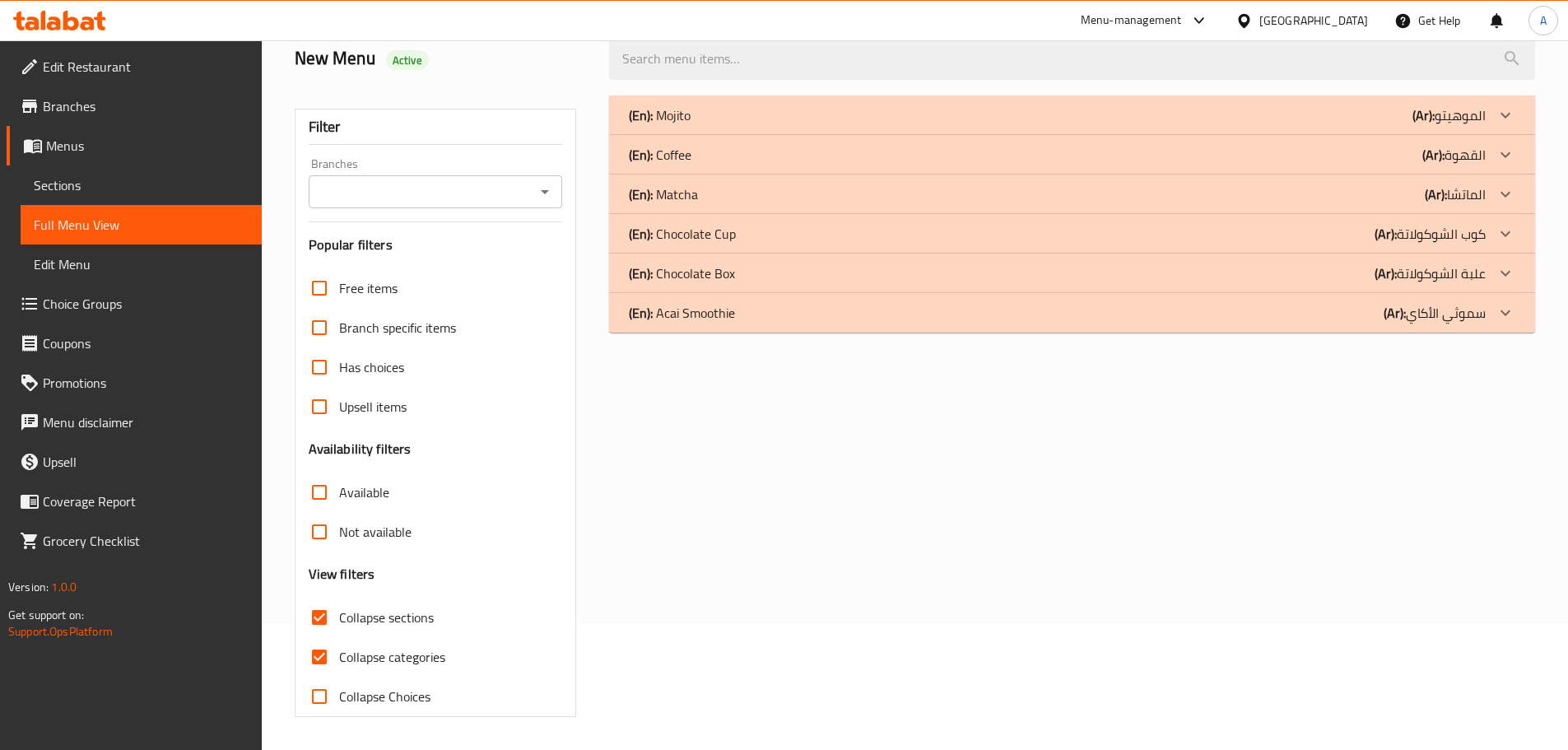
scroll to position [125, 0]
click at [664, 124] on p "(En): Mojito" at bounding box center [659, 116] width 61 height 20
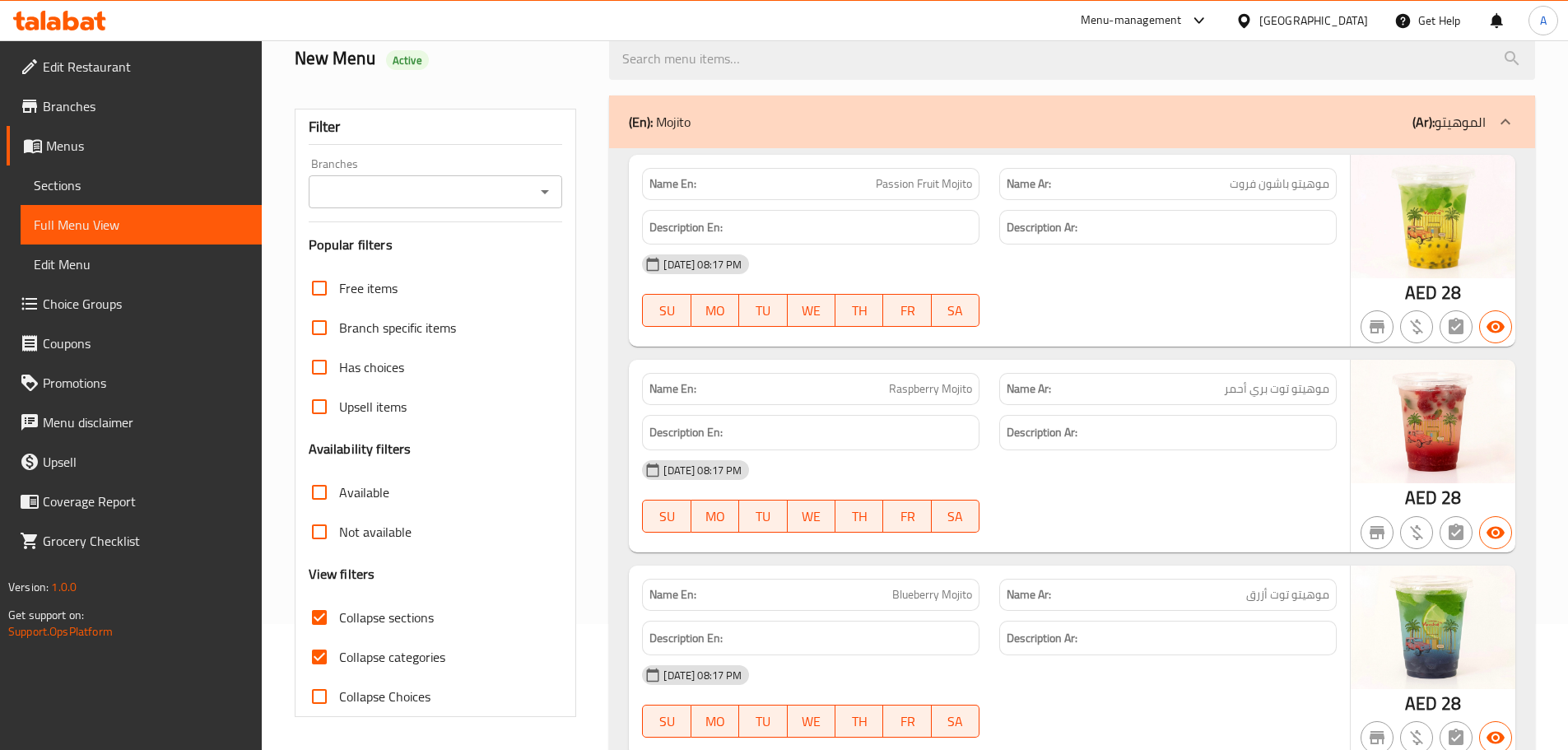
click at [664, 124] on p "(En): Mojito" at bounding box center [659, 122] width 61 height 20
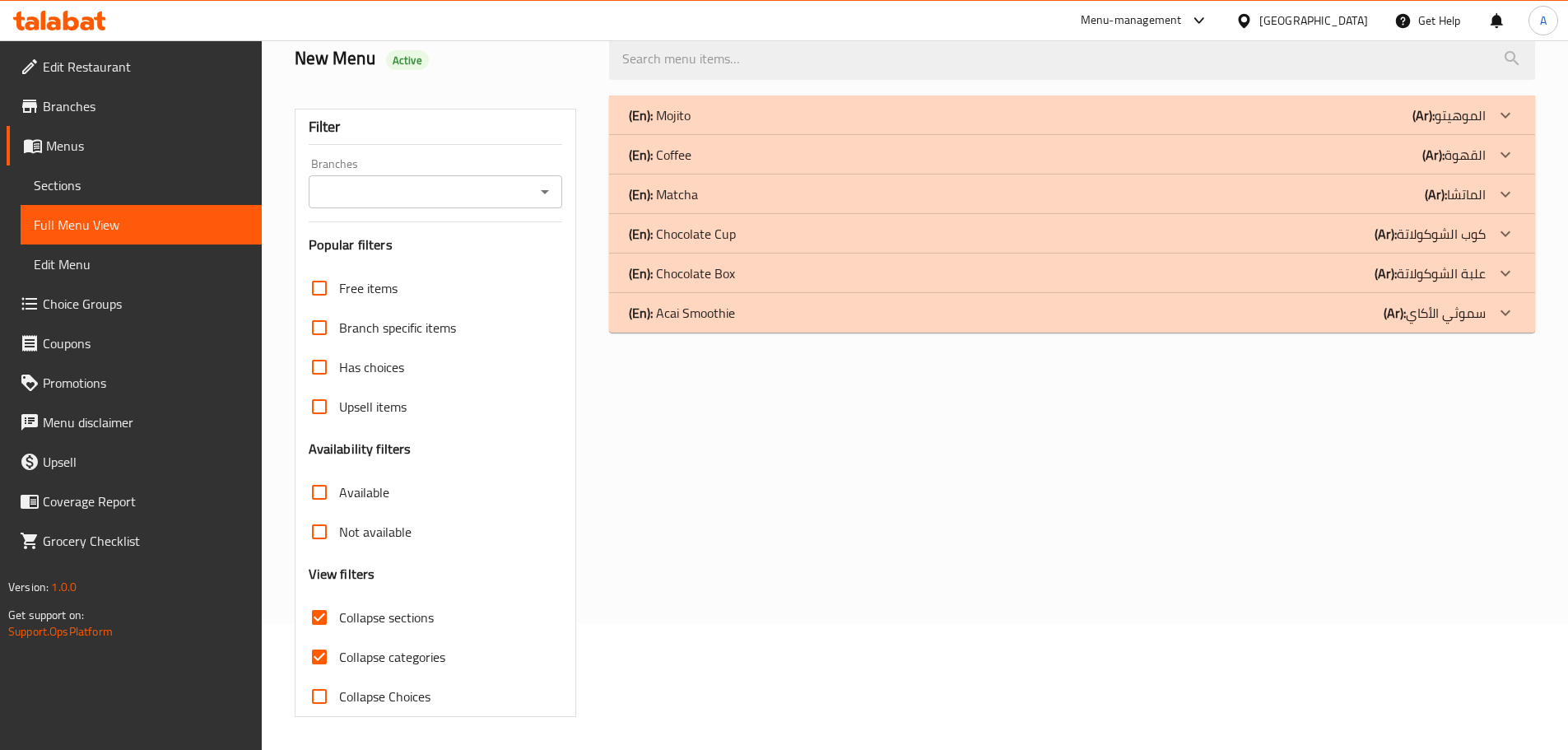
click at [695, 169] on div "(En): Coffee (Ar): القهوة" at bounding box center [1072, 155] width 926 height 40
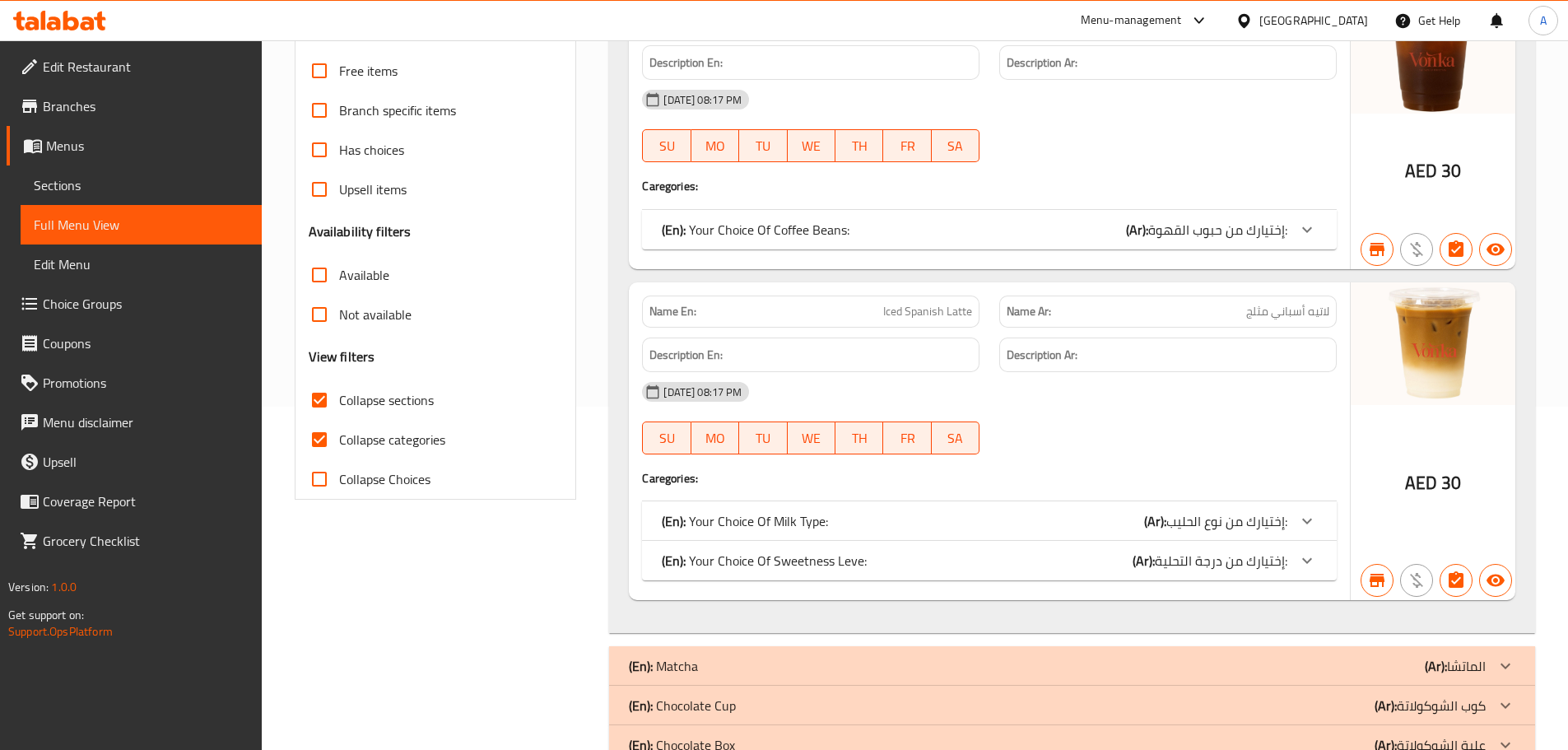
scroll to position [373, 0]
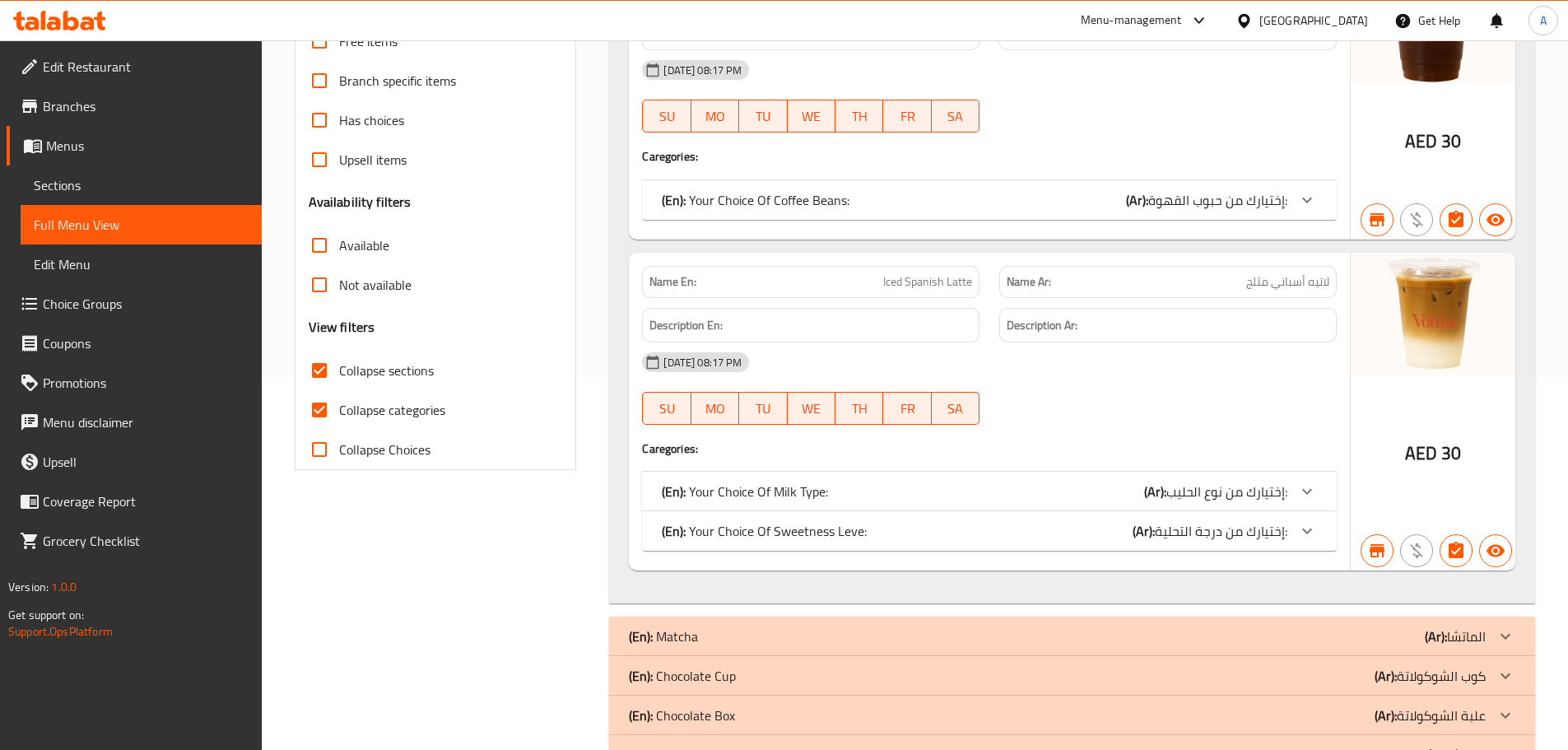
click at [92, 293] on span "Choice Groups" at bounding box center [145, 303] width 206 height 20
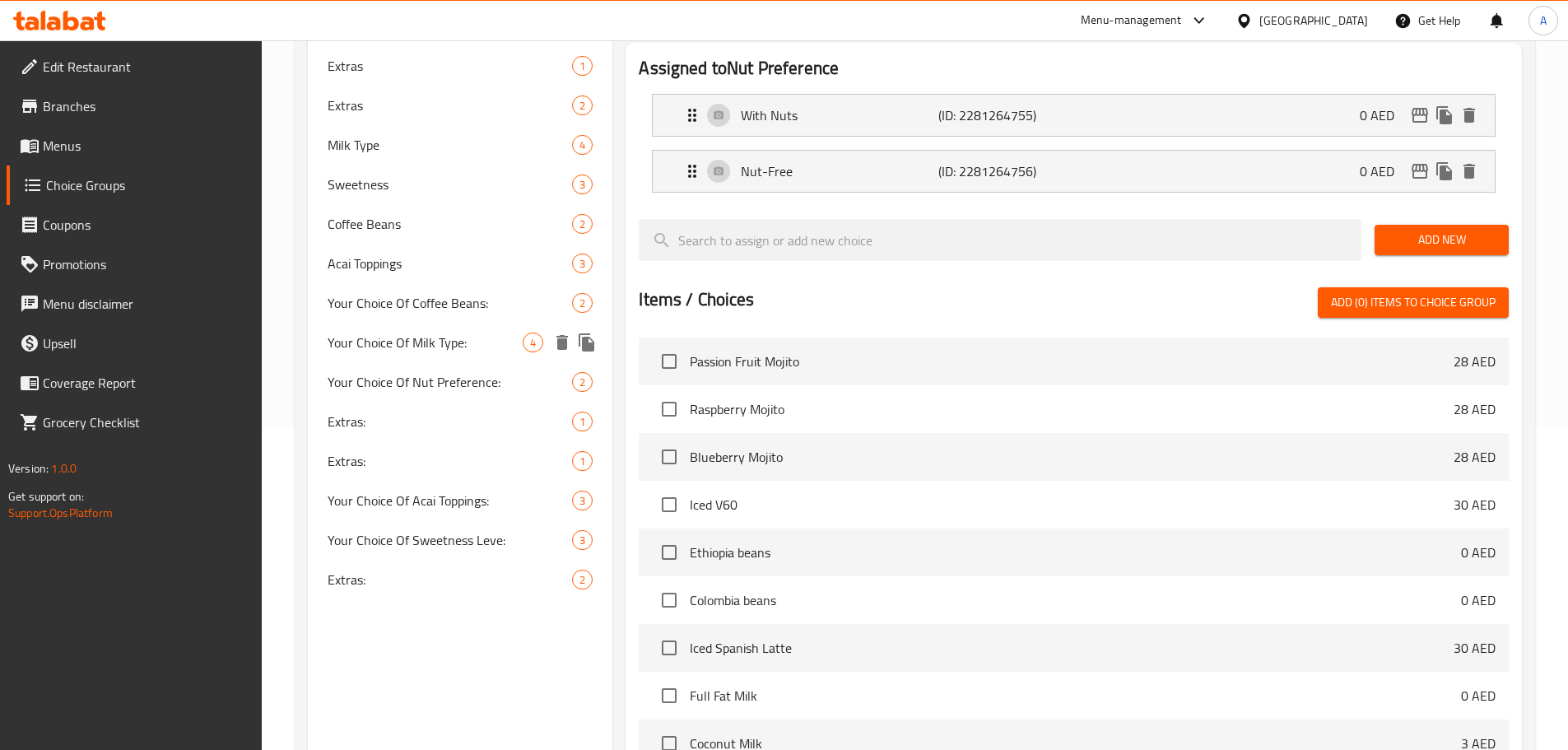
scroll to position [329, 0]
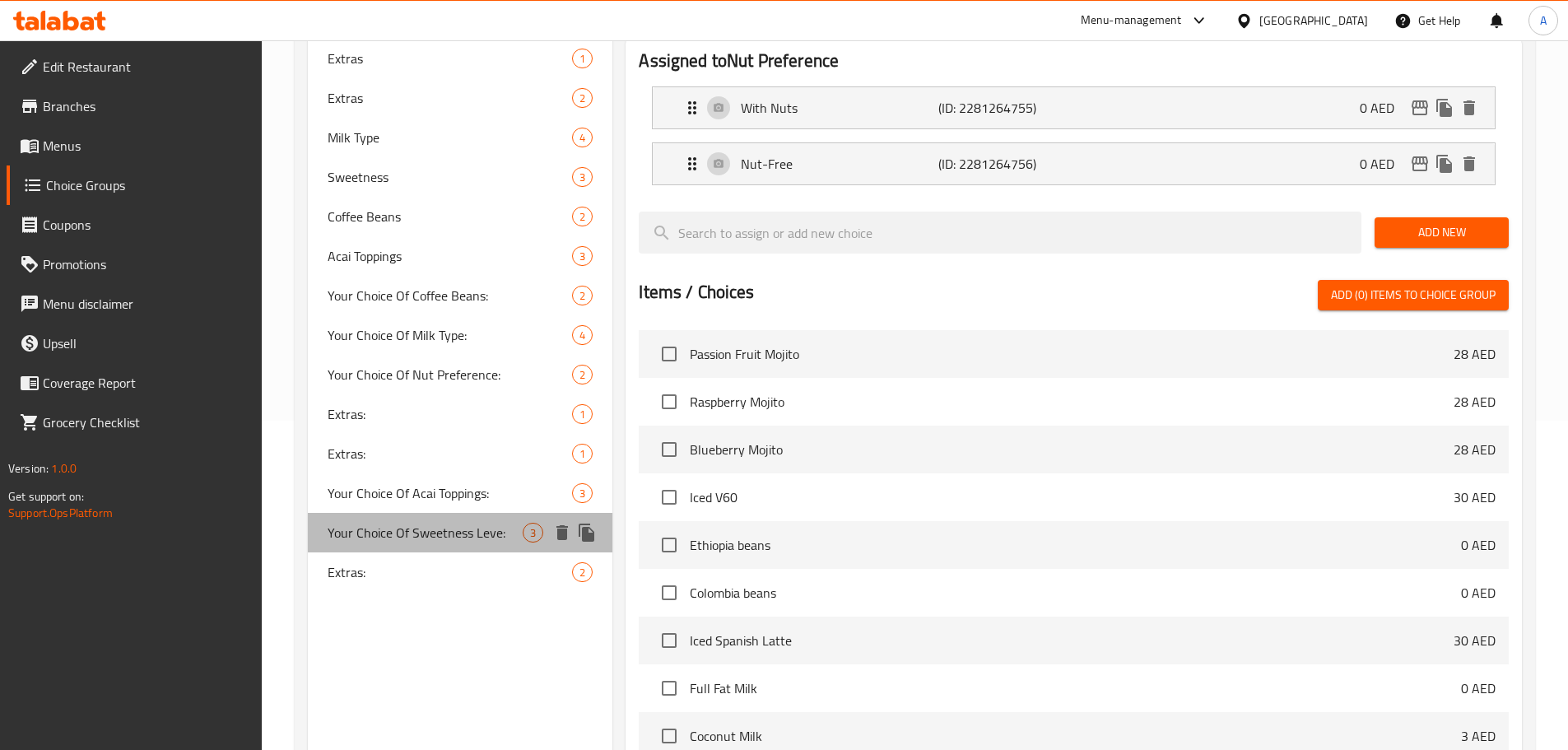
click at [478, 538] on span "Your Choice Of Sweetness Leve:" at bounding box center [425, 533] width 196 height 20
type input "Your Choice Of Sweetness Leve:"
type input "إختيارك من درجة التحلية:"
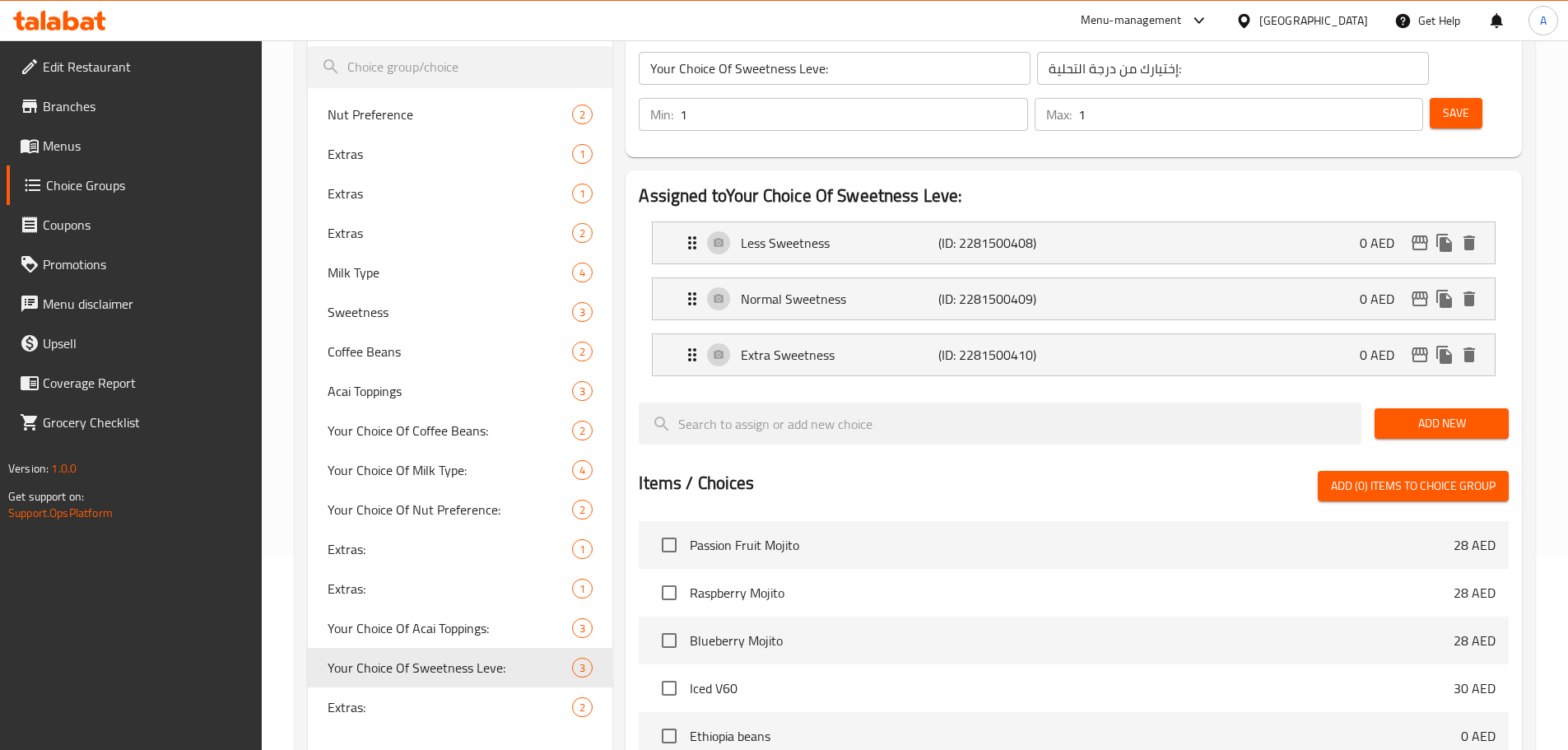
scroll to position [0, 0]
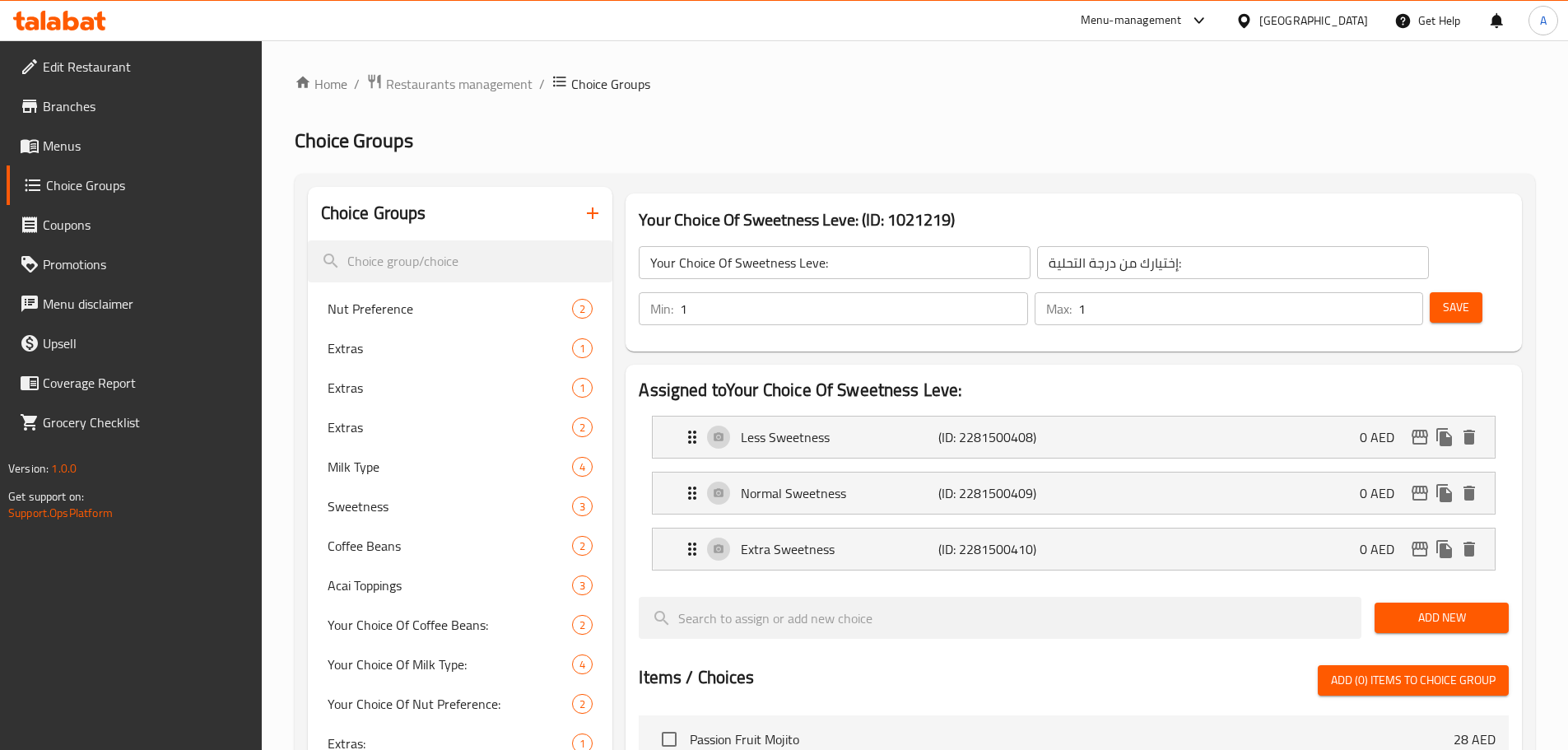
click at [823, 262] on input "Your Choice Of Sweetness Leve:" at bounding box center [834, 262] width 392 height 33
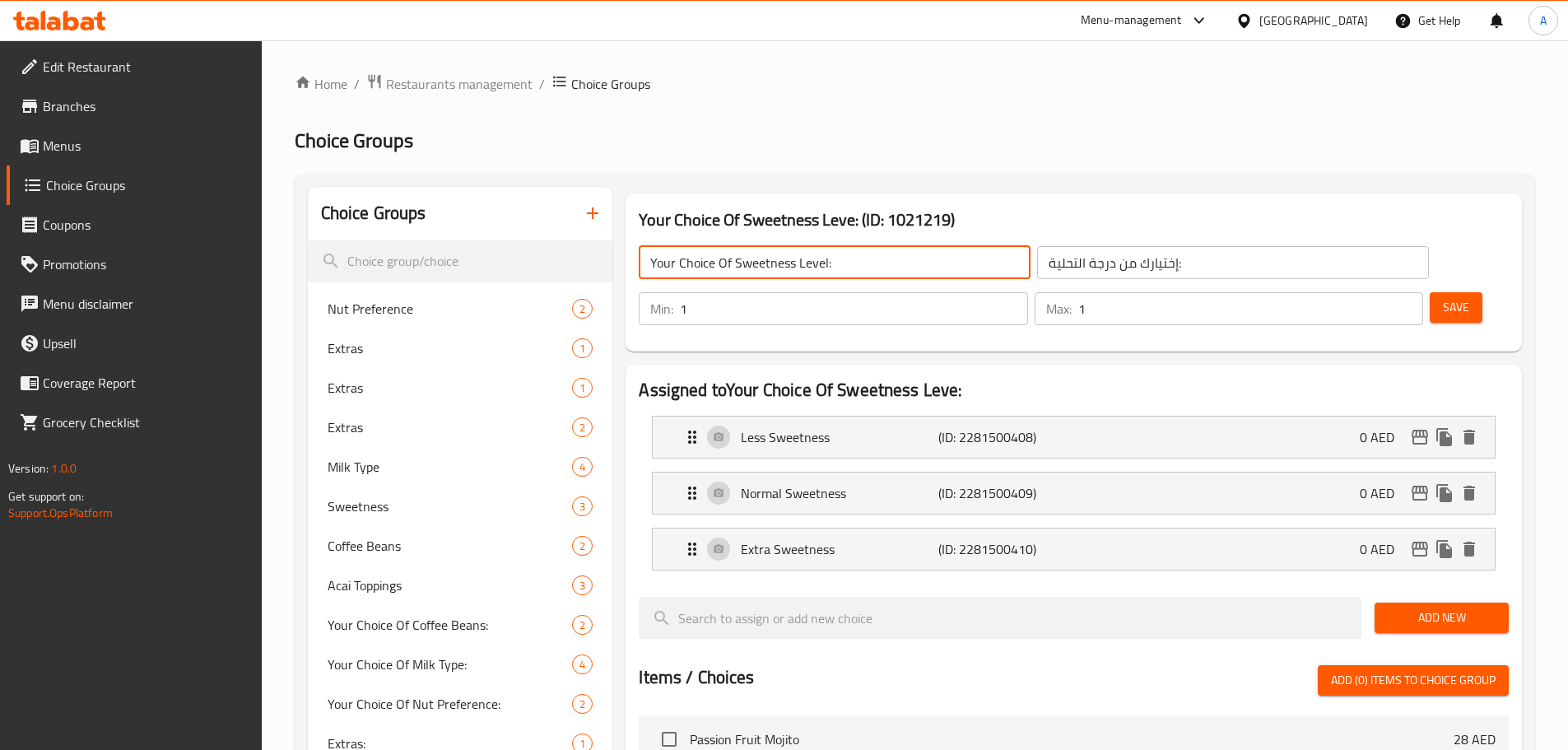
type input "Your Choice Of Sweetness Level:"
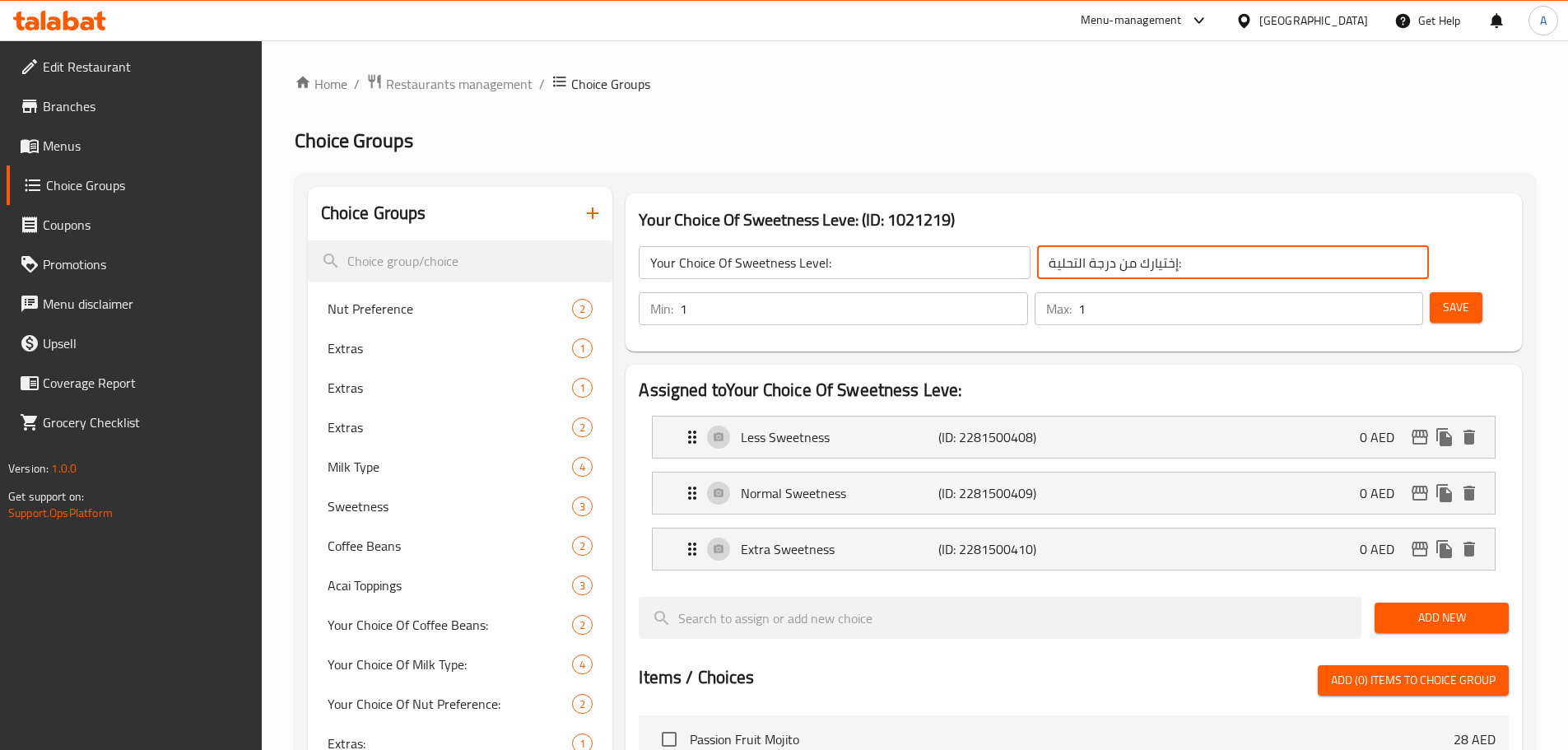
click at [1037, 265] on input "إختيارك من درجة التحلية:" at bounding box center [1233, 262] width 392 height 33
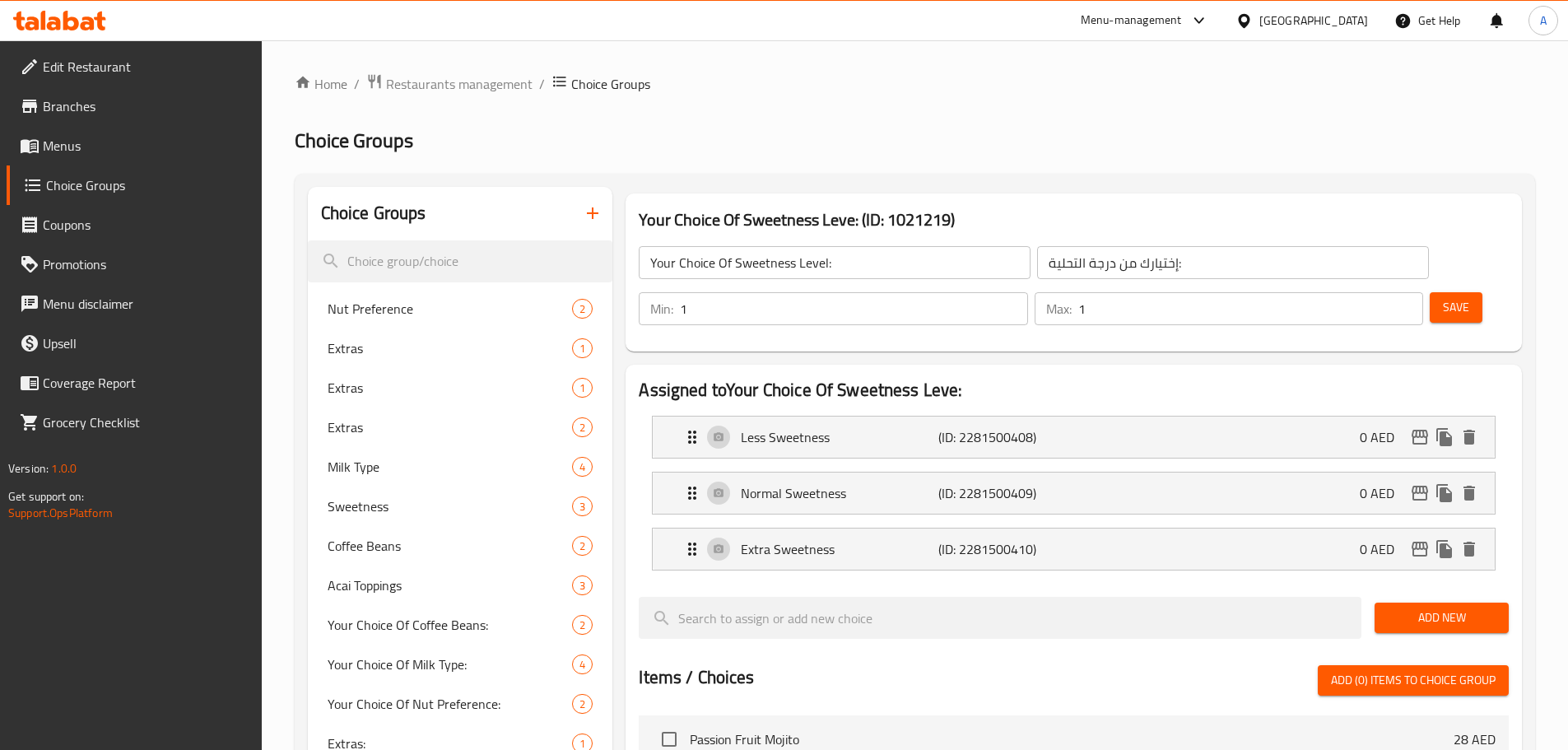
click at [1010, 289] on div "Your Choice Of Sweetness Level: ​ إختيارك من درجة التحلية: ​ Min: 1 ​ Max: 1 ​ …" at bounding box center [1073, 286] width 883 height 119
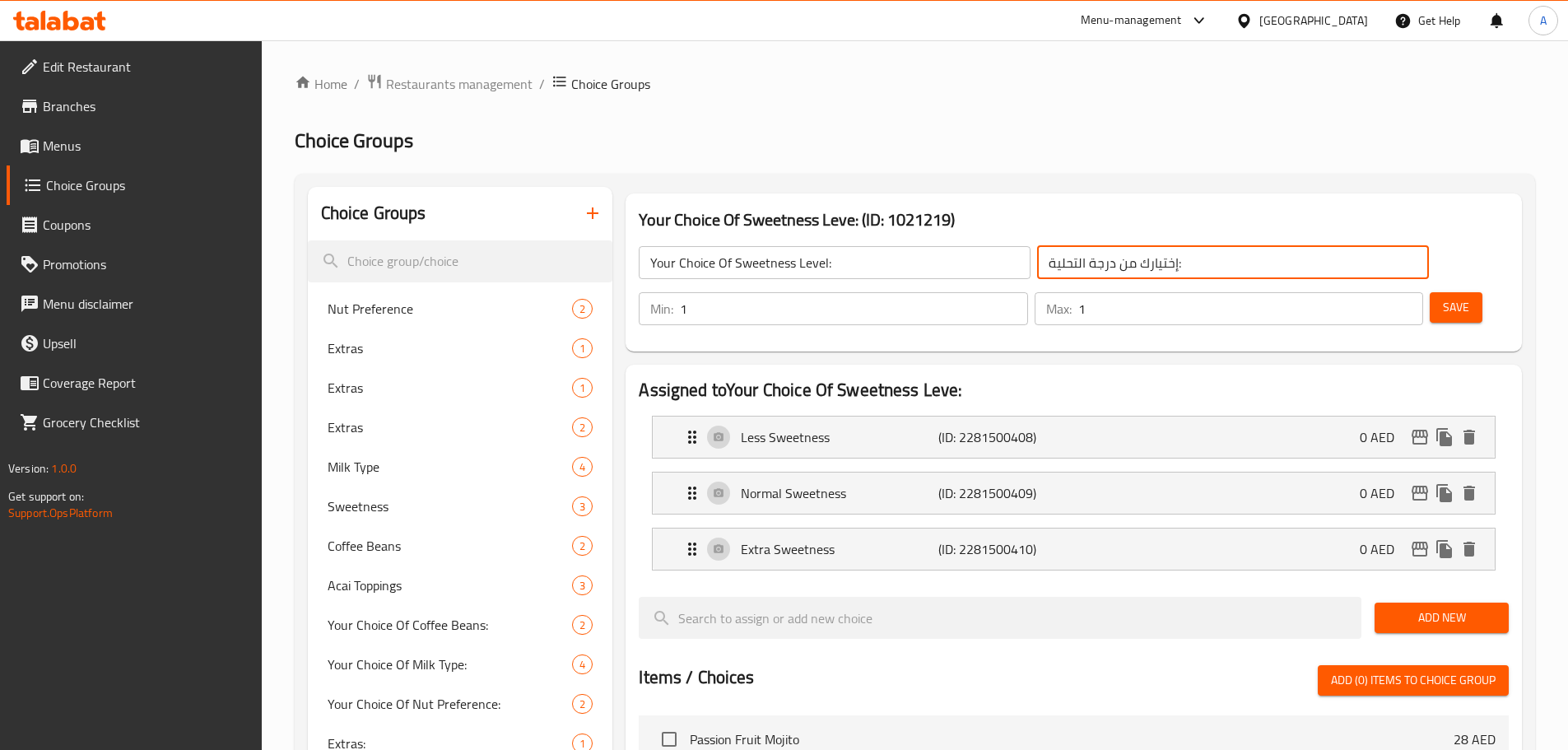
click at [1037, 268] on input "إختيارك من درجة التحلية:" at bounding box center [1233, 262] width 392 height 33
click at [1037, 268] on input "إختيارك من متسوى التحلية:" at bounding box center [1233, 262] width 392 height 33
type input "إختيارك من مستوى التحلية:"
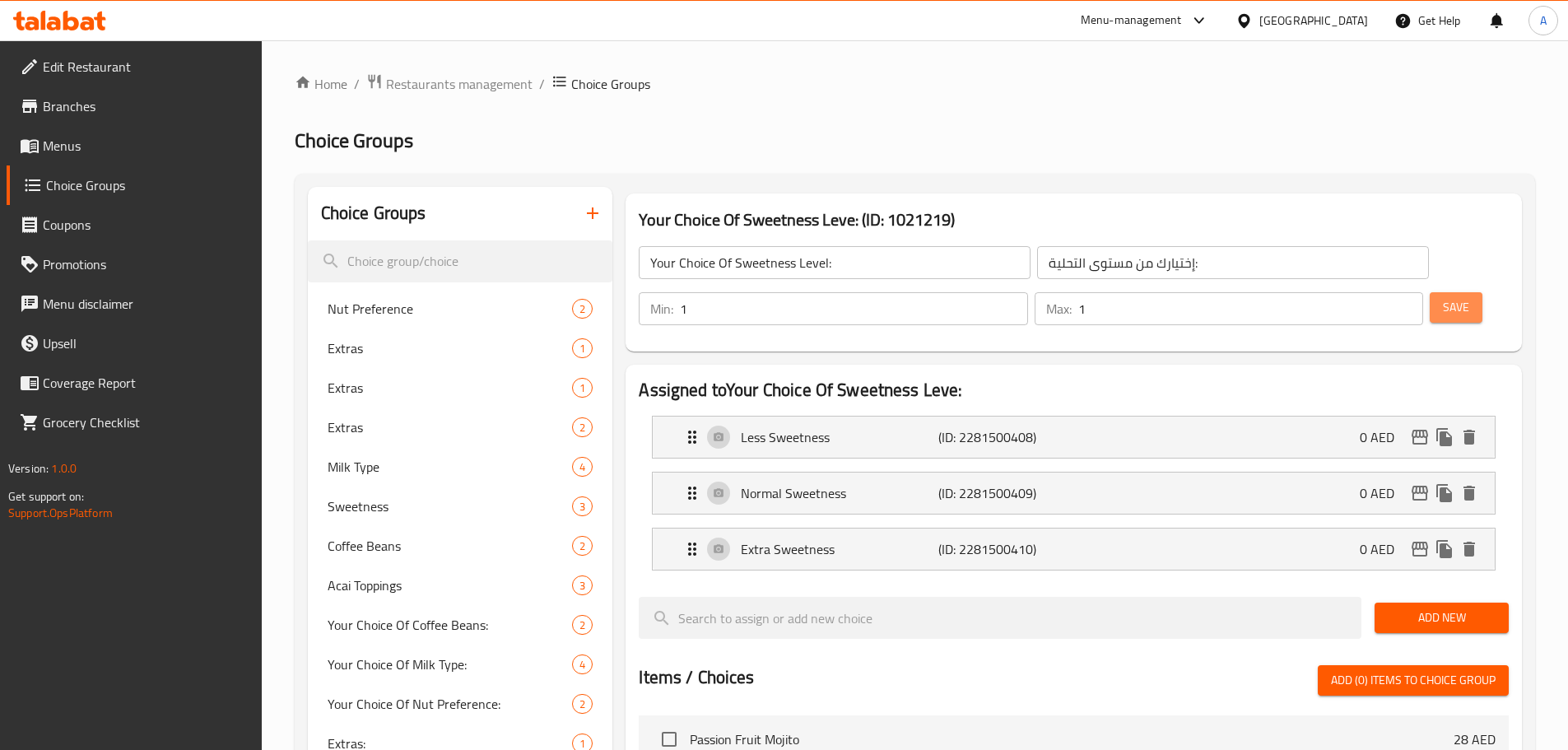
click at [1430, 292] on button "Save" at bounding box center [1455, 307] width 52 height 31
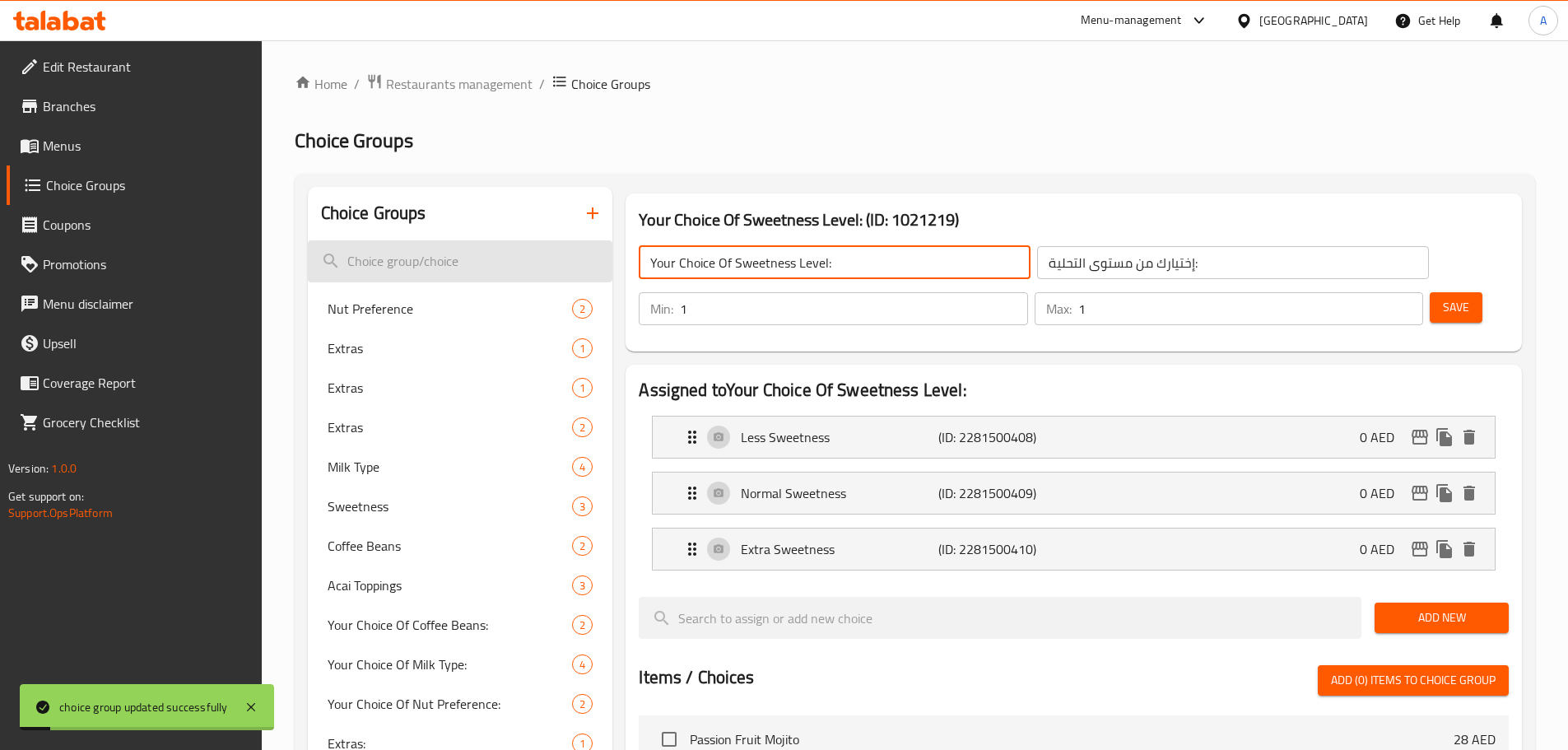
drag, startPoint x: 825, startPoint y: 266, endPoint x: 608, endPoint y: 263, distance: 217.0
click at [608, 263] on div "Choice Groups Nut Preference 2 Extras 1 Extras 1 Extras 2 Milk Type 4 Sweetness…" at bounding box center [917, 740] width 1221 height 1107
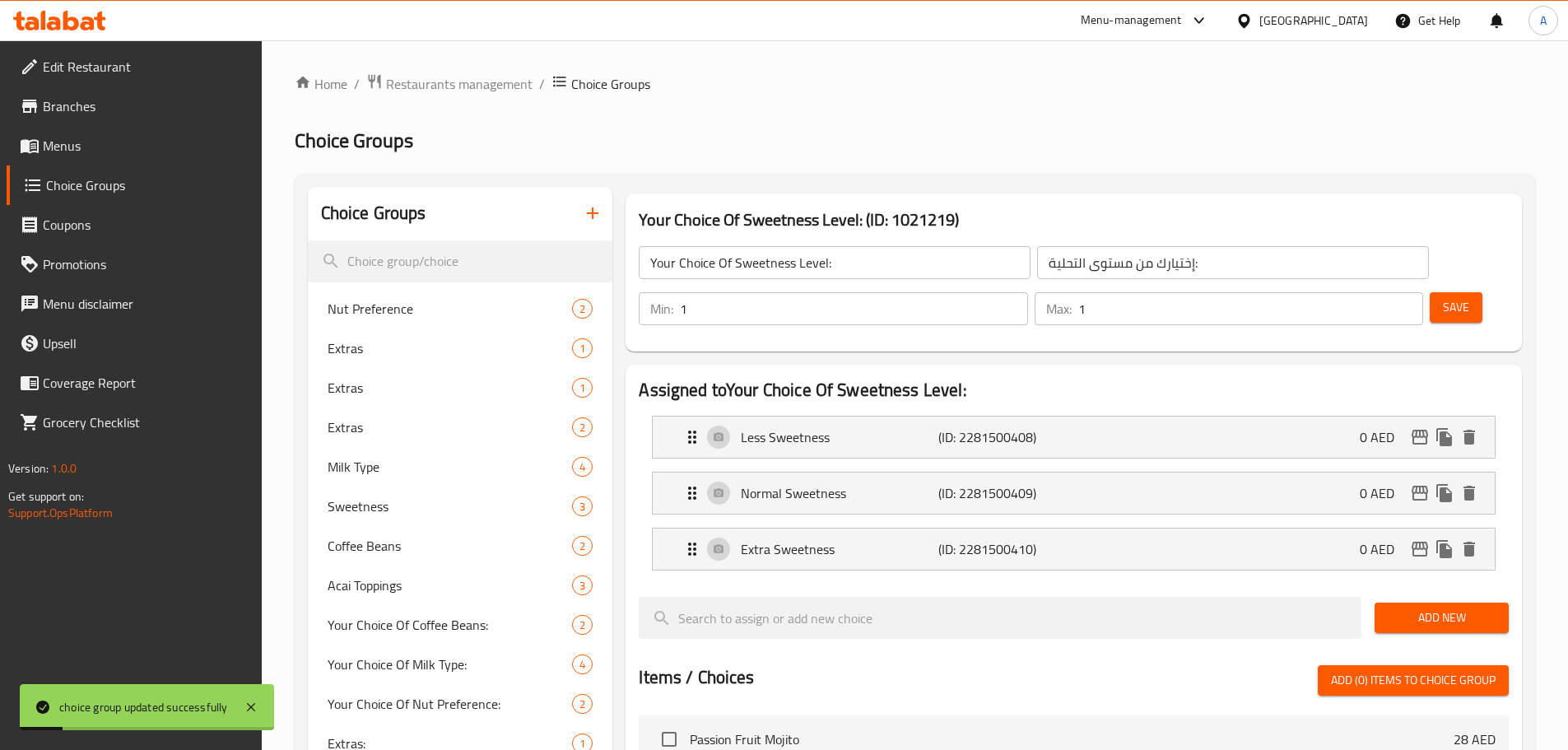
click at [870, 86] on ol "Home / Restaurants management / Choice Groups" at bounding box center [915, 84] width 1241 height 22
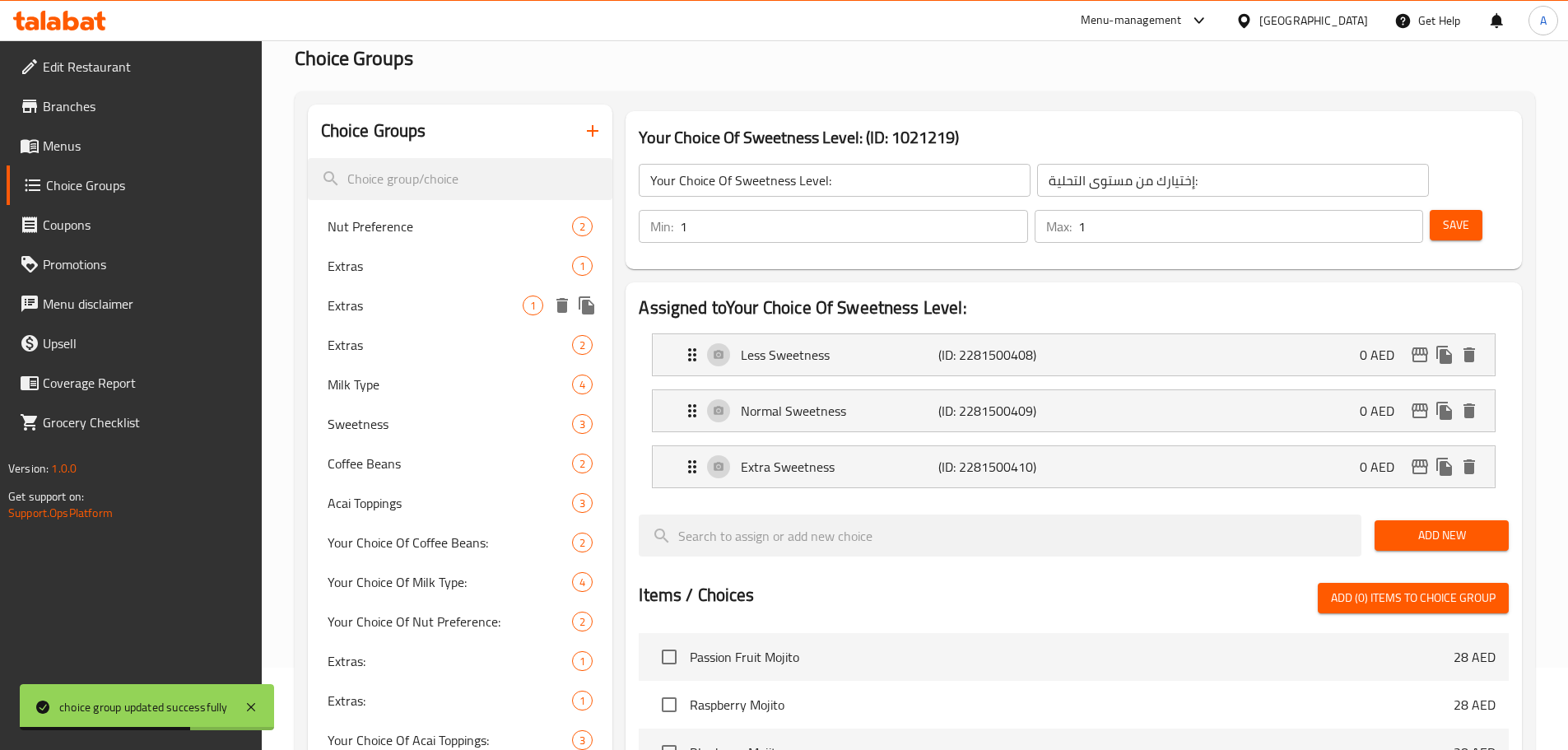
scroll to position [165, 0]
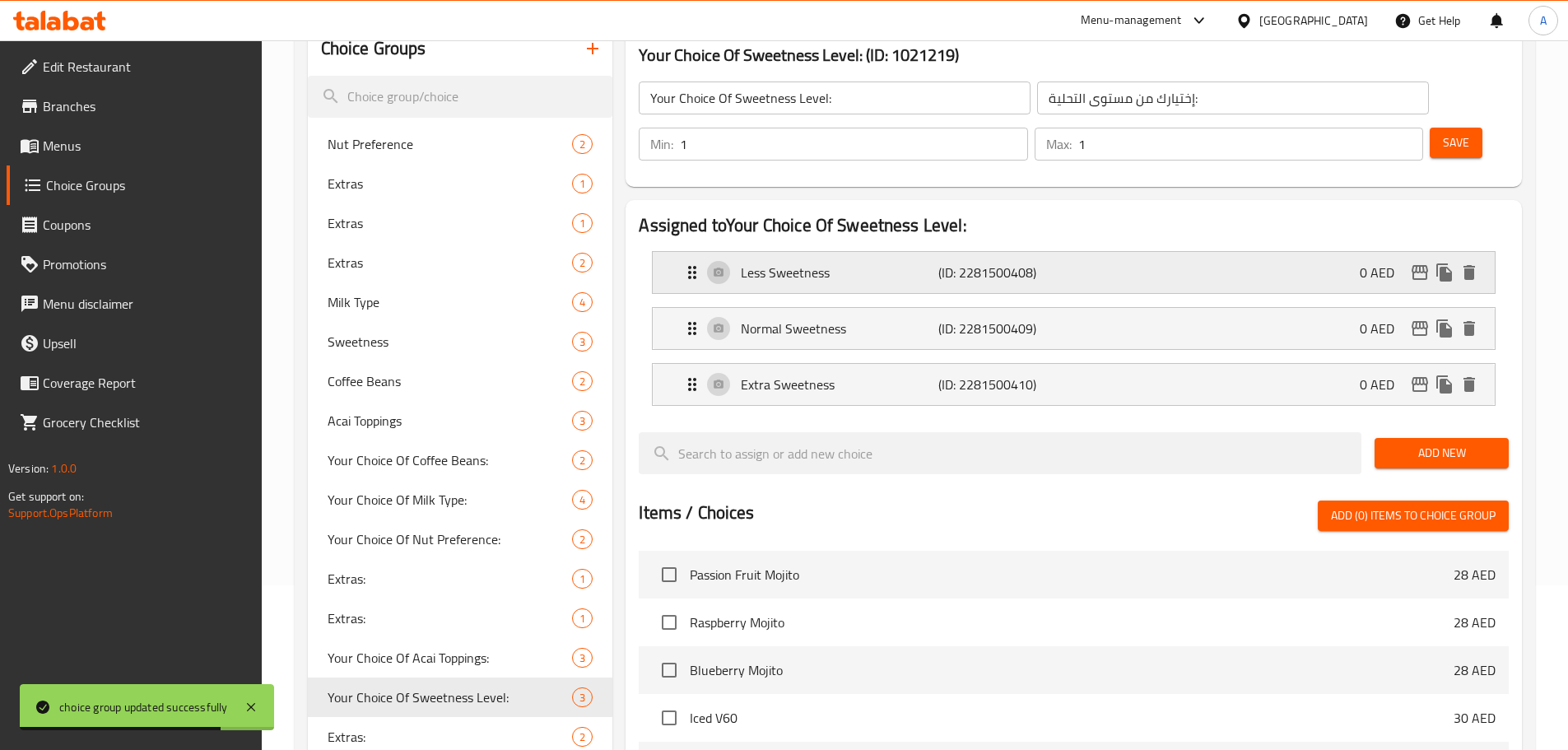
click at [801, 263] on p "Less Sweetness" at bounding box center [838, 273] width 197 height 20
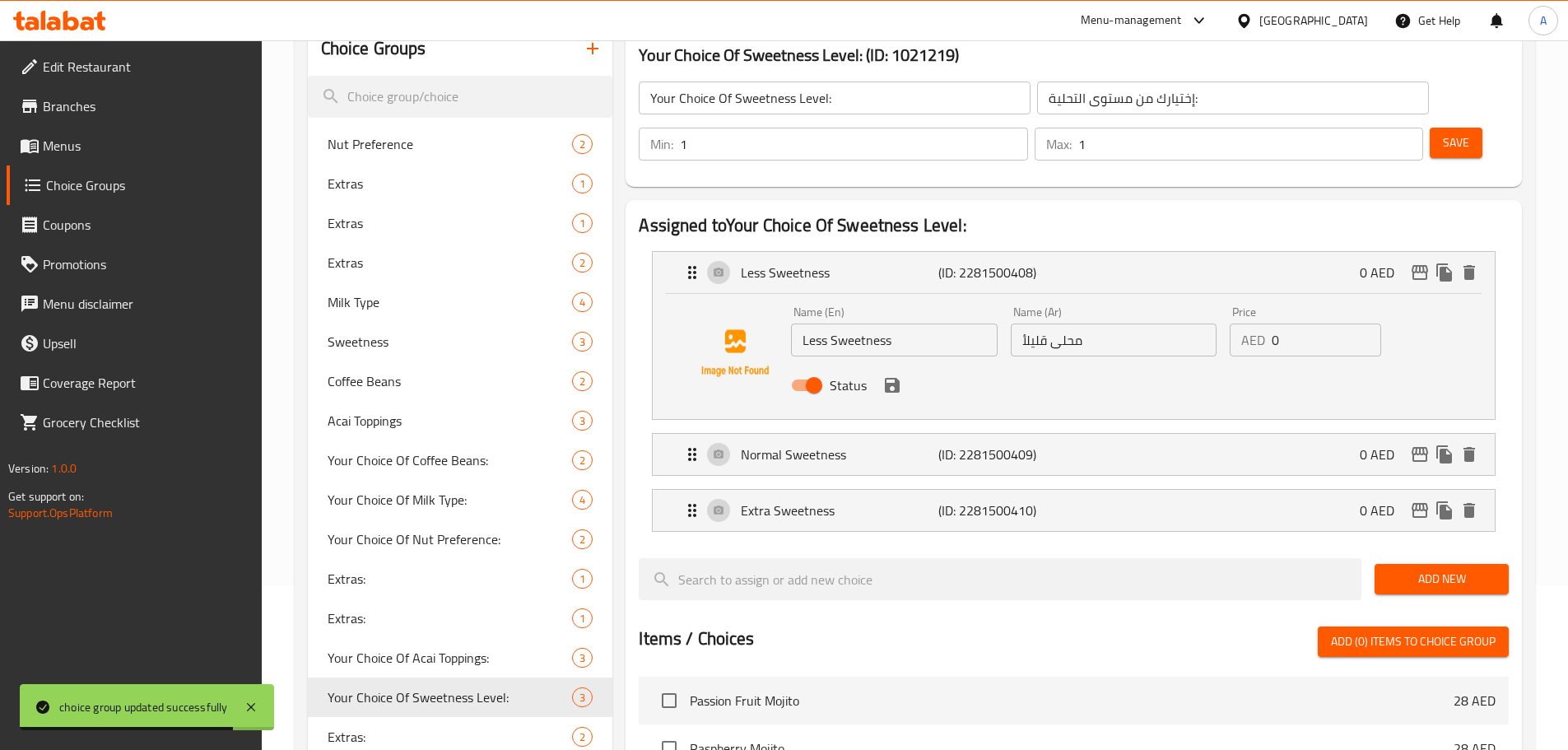
click at [844, 323] on input "Less Sweetness" at bounding box center [894, 339] width 206 height 33
drag, startPoint x: 844, startPoint y: 302, endPoint x: 602, endPoint y: 166, distance: 277.6
click at [845, 323] on input "Less Sweetness" at bounding box center [894, 339] width 206 height 33
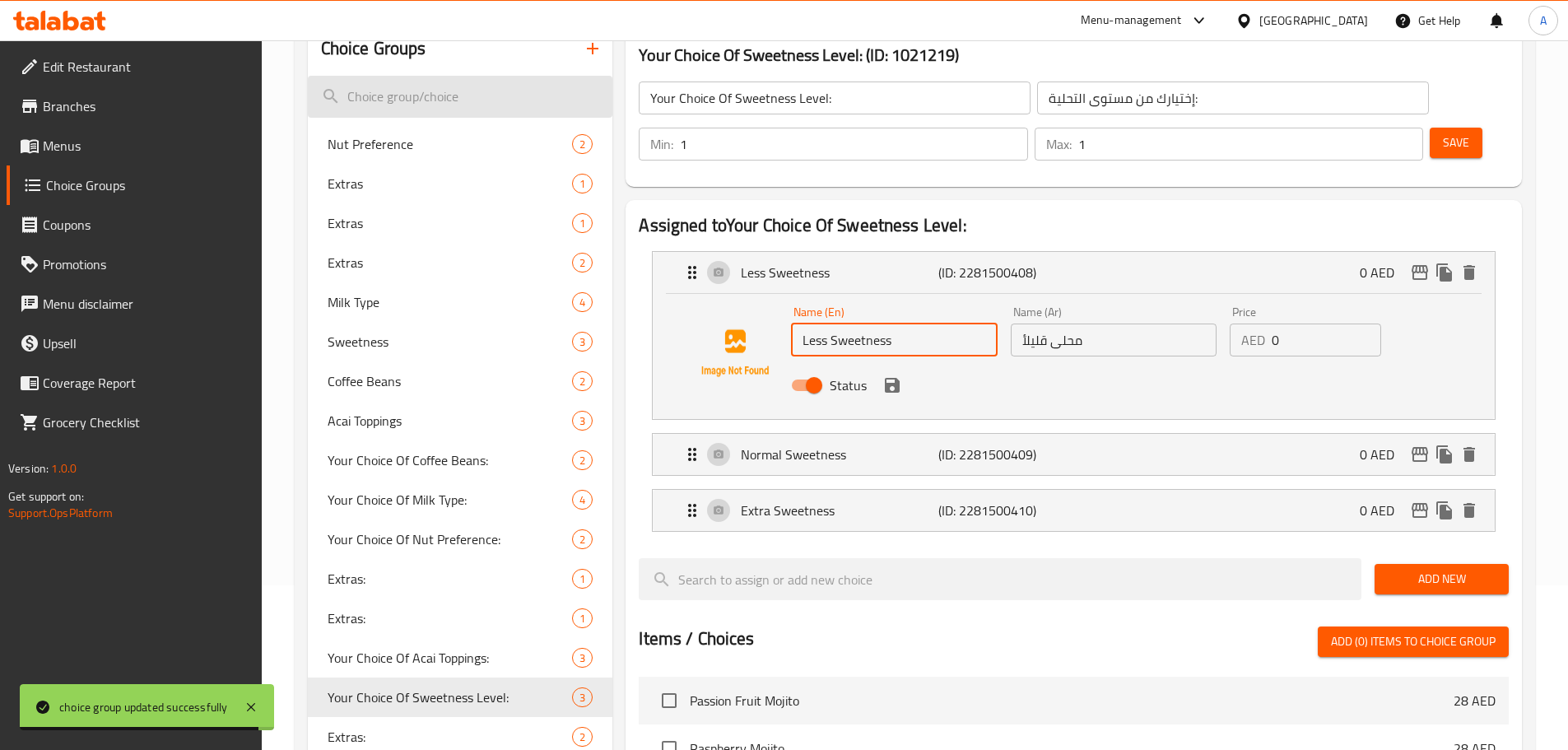
click at [425, 94] on input "search" at bounding box center [460, 97] width 305 height 42
paste input "Less Sweetness"
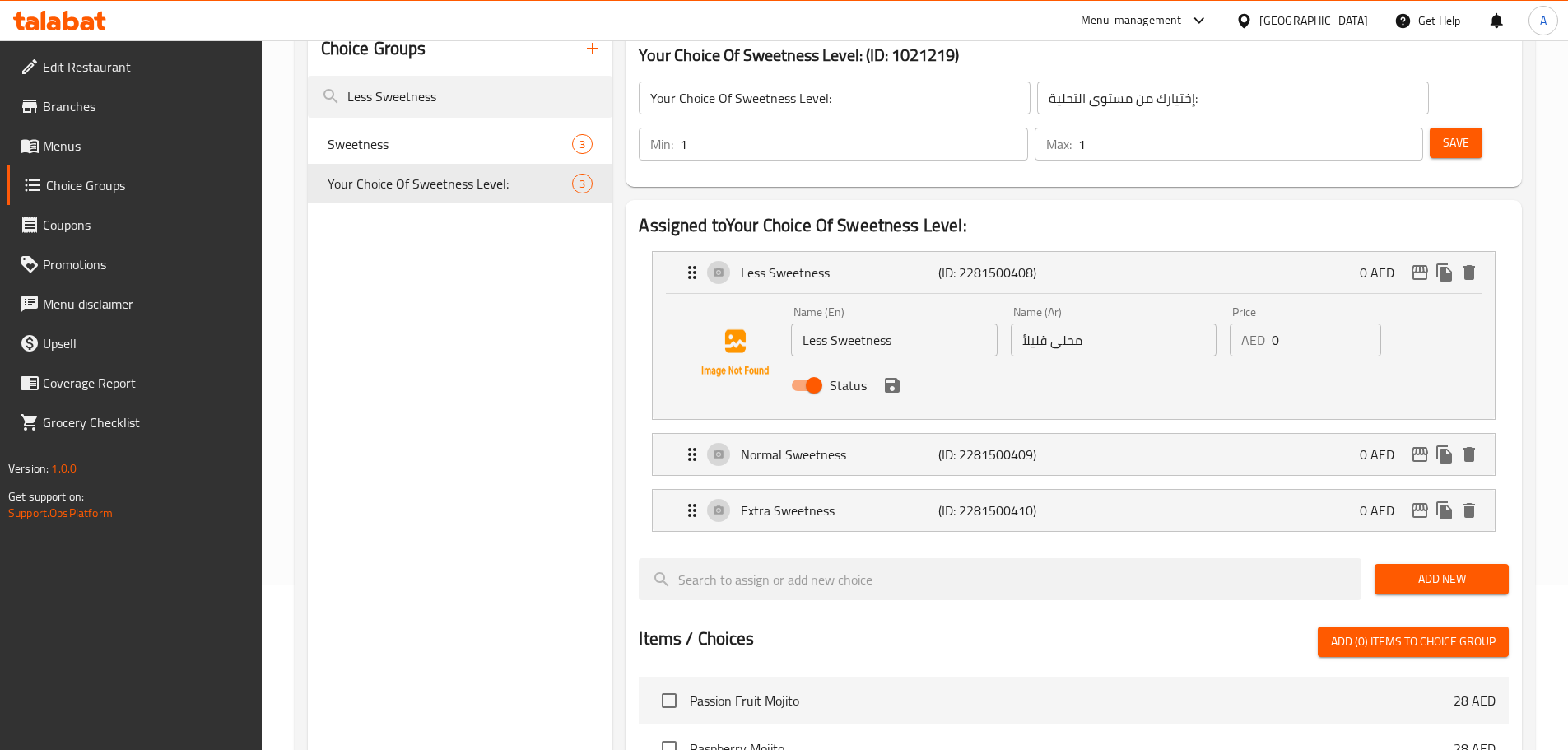
type input "Less Sweetness"
click at [82, 145] on span "Menus" at bounding box center [145, 145] width 206 height 20
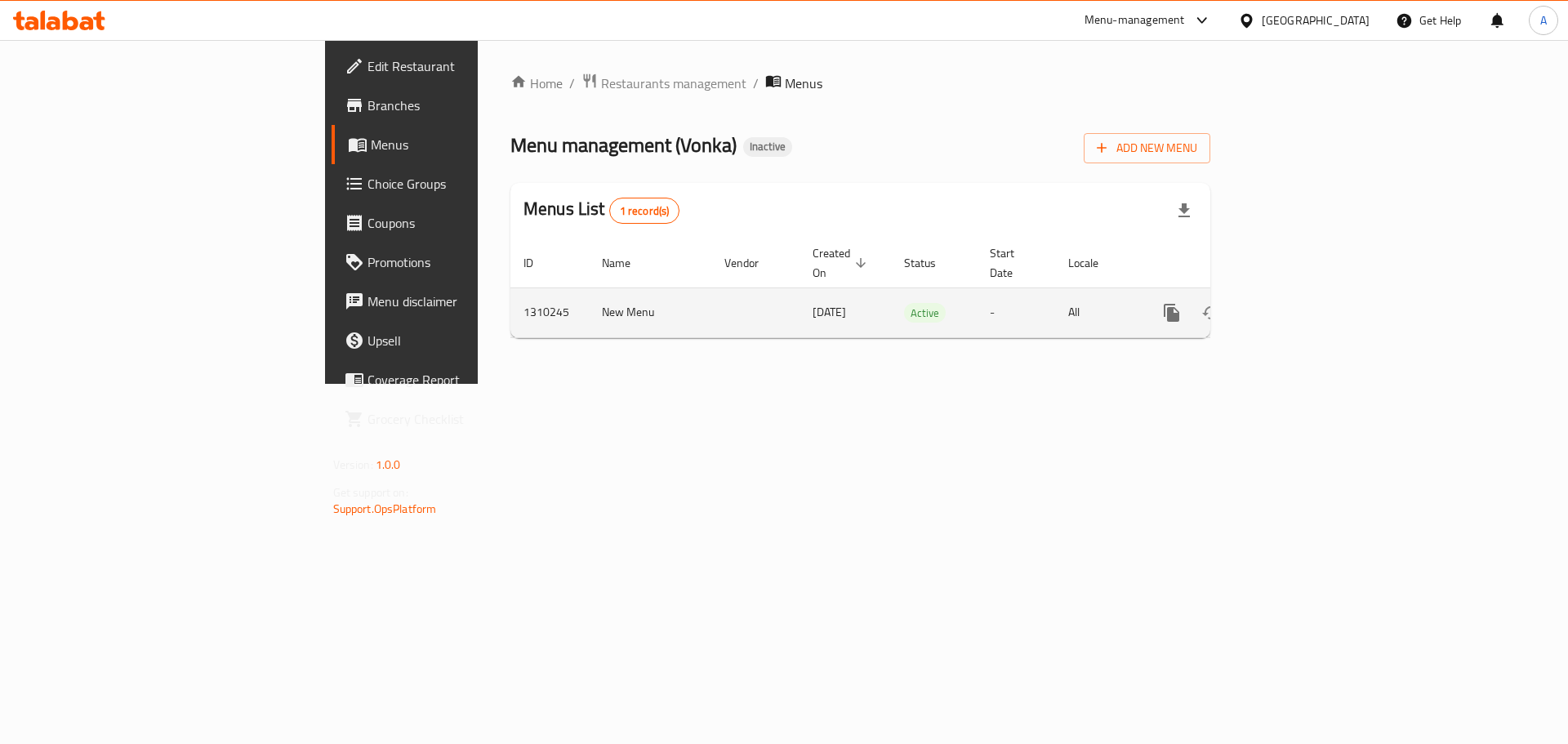
click at [1299, 303] on icon "enhanced table" at bounding box center [1290, 313] width 20 height 20
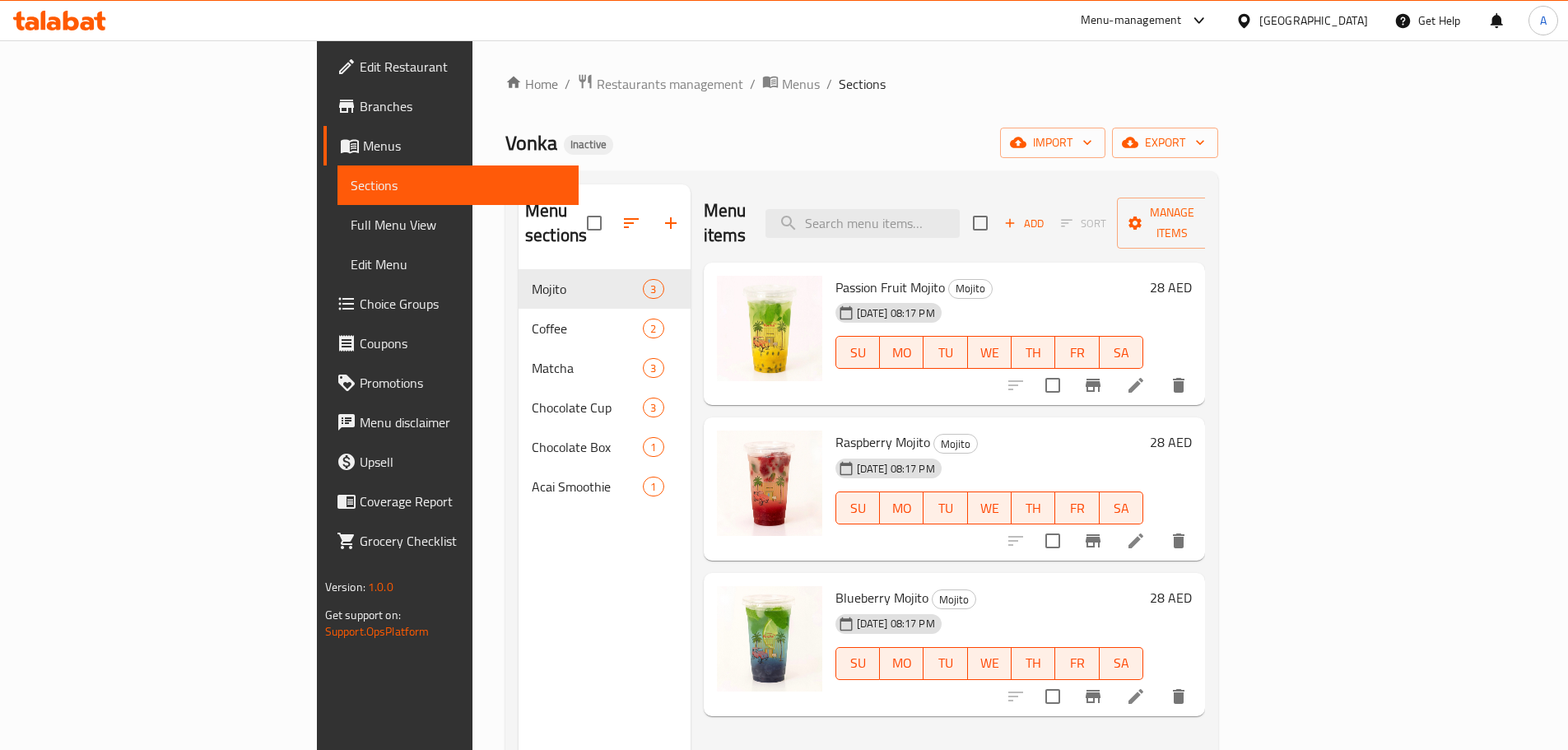
click at [337, 236] on link "Full Menu View" at bounding box center [458, 224] width 241 height 40
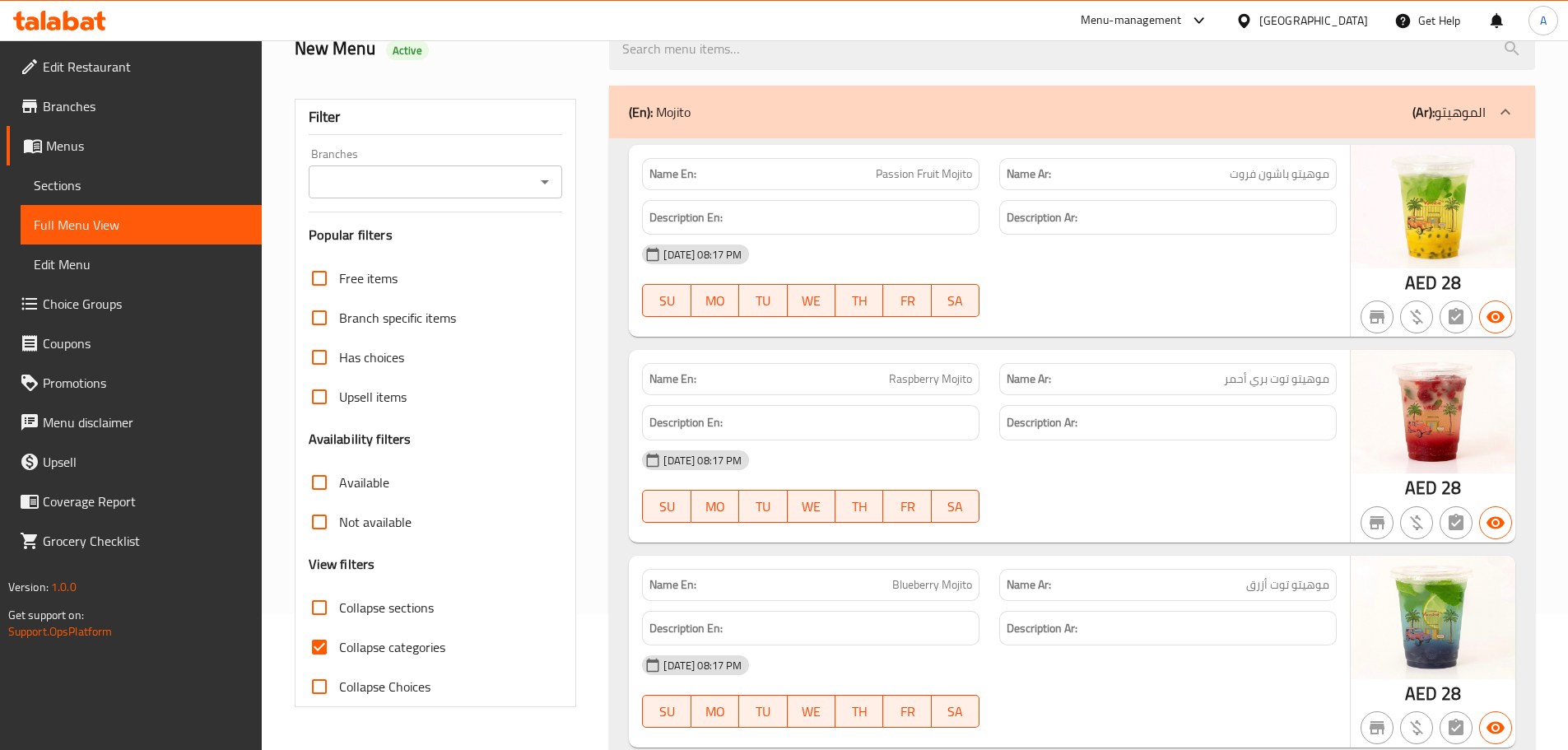
scroll to position [165, 0]
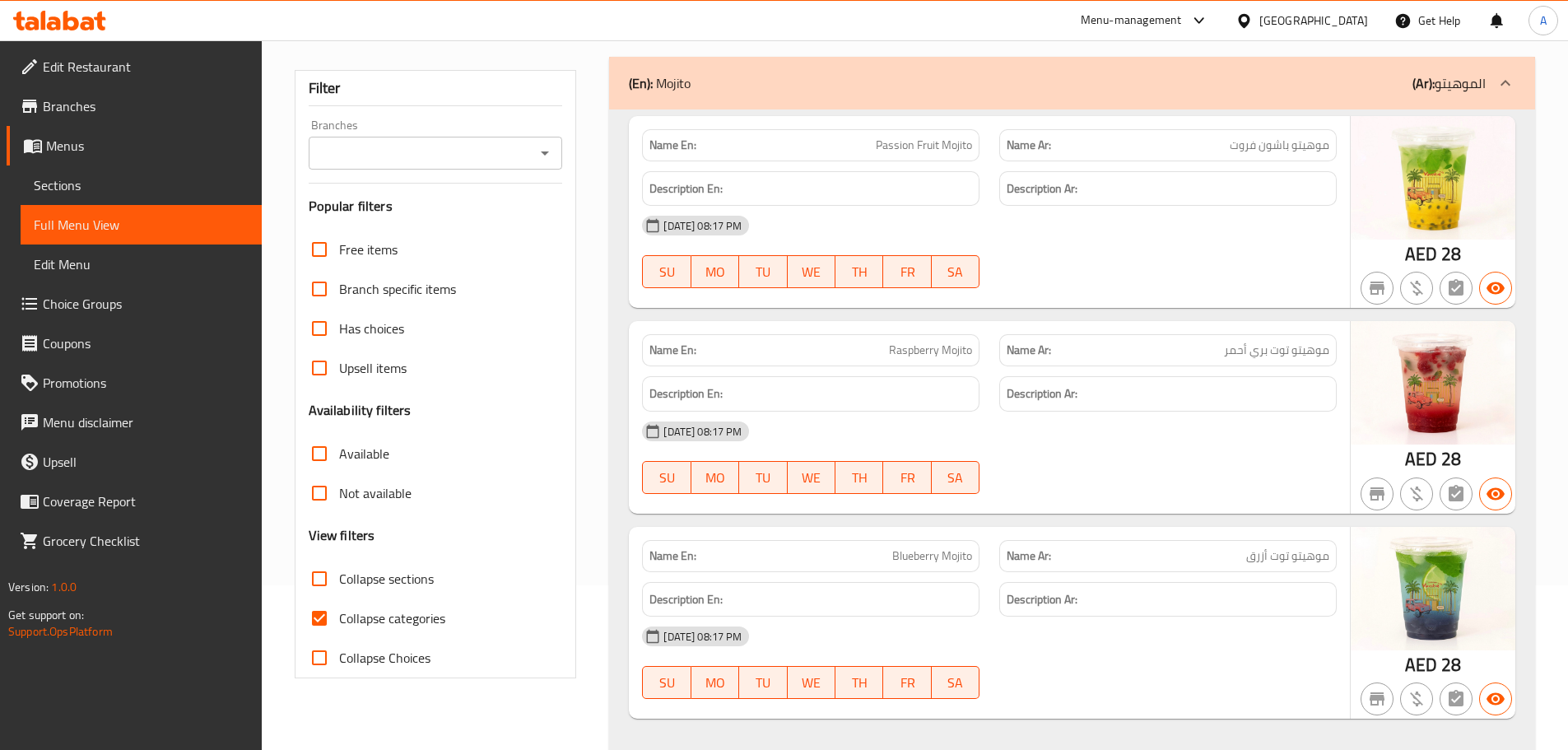
click at [1141, 243] on div "[DATE] 08:17 PM" at bounding box center [989, 225] width 715 height 40
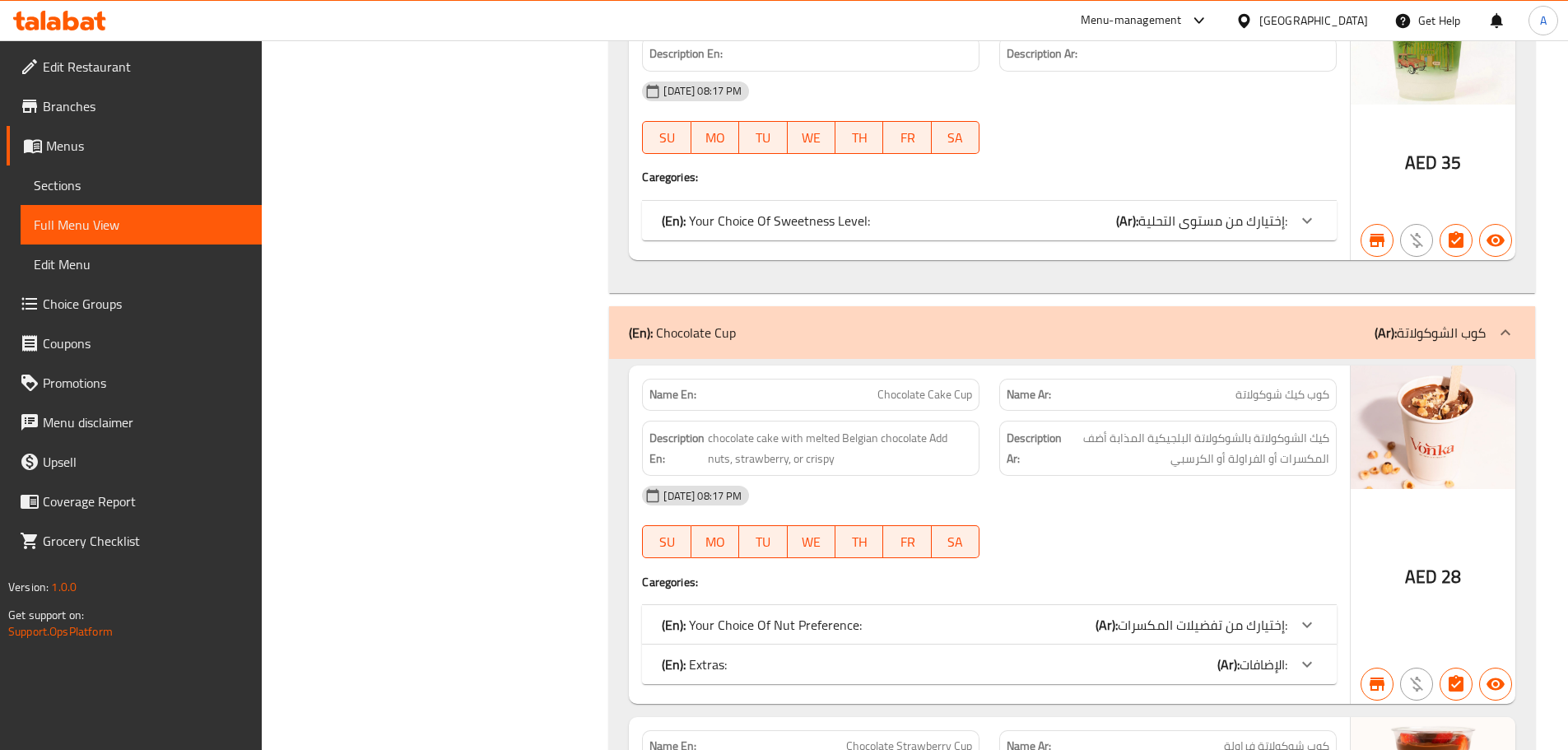
scroll to position [2396, 0]
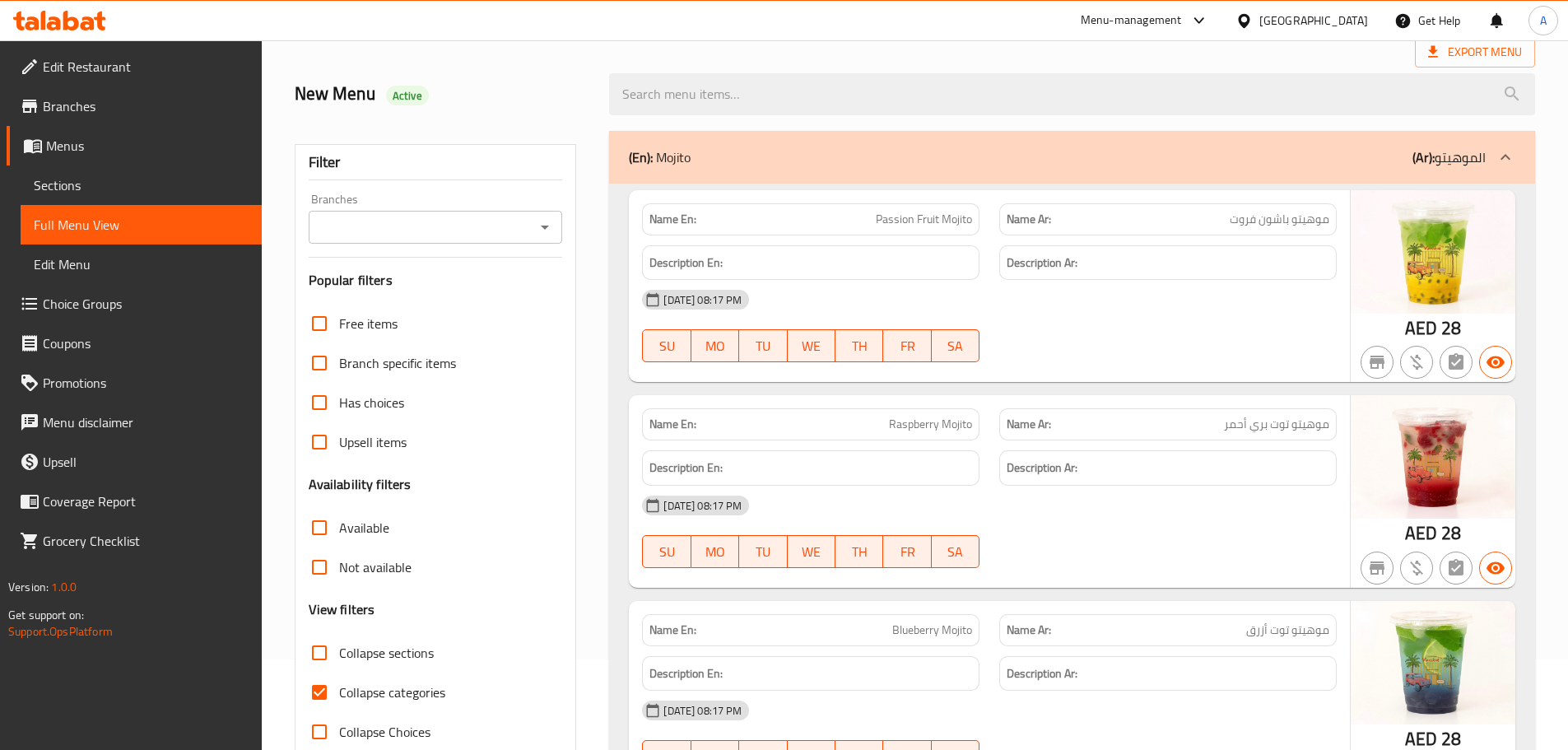
scroll to position [165, 0]
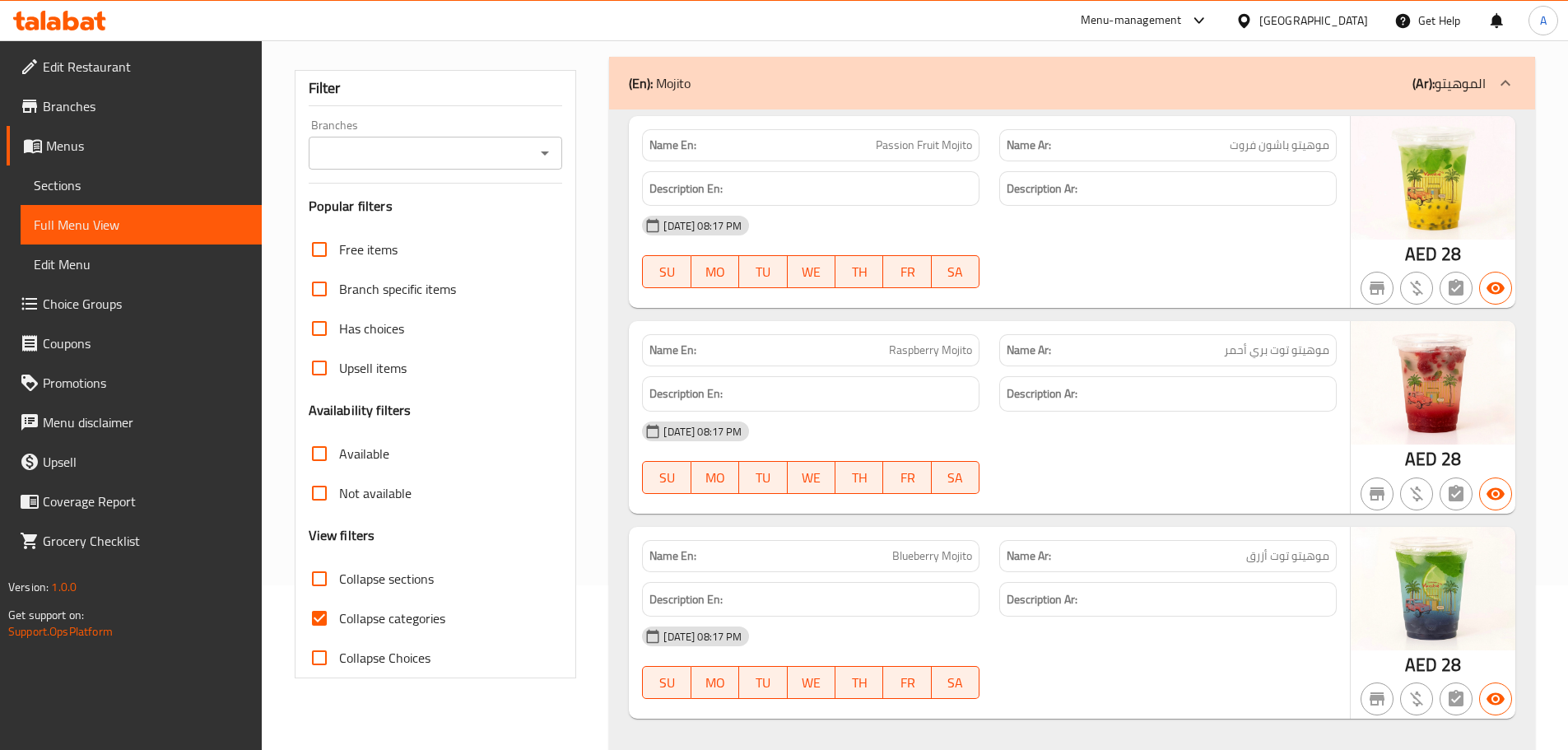
click at [329, 579] on input "Collapse sections" at bounding box center [319, 578] width 40 height 40
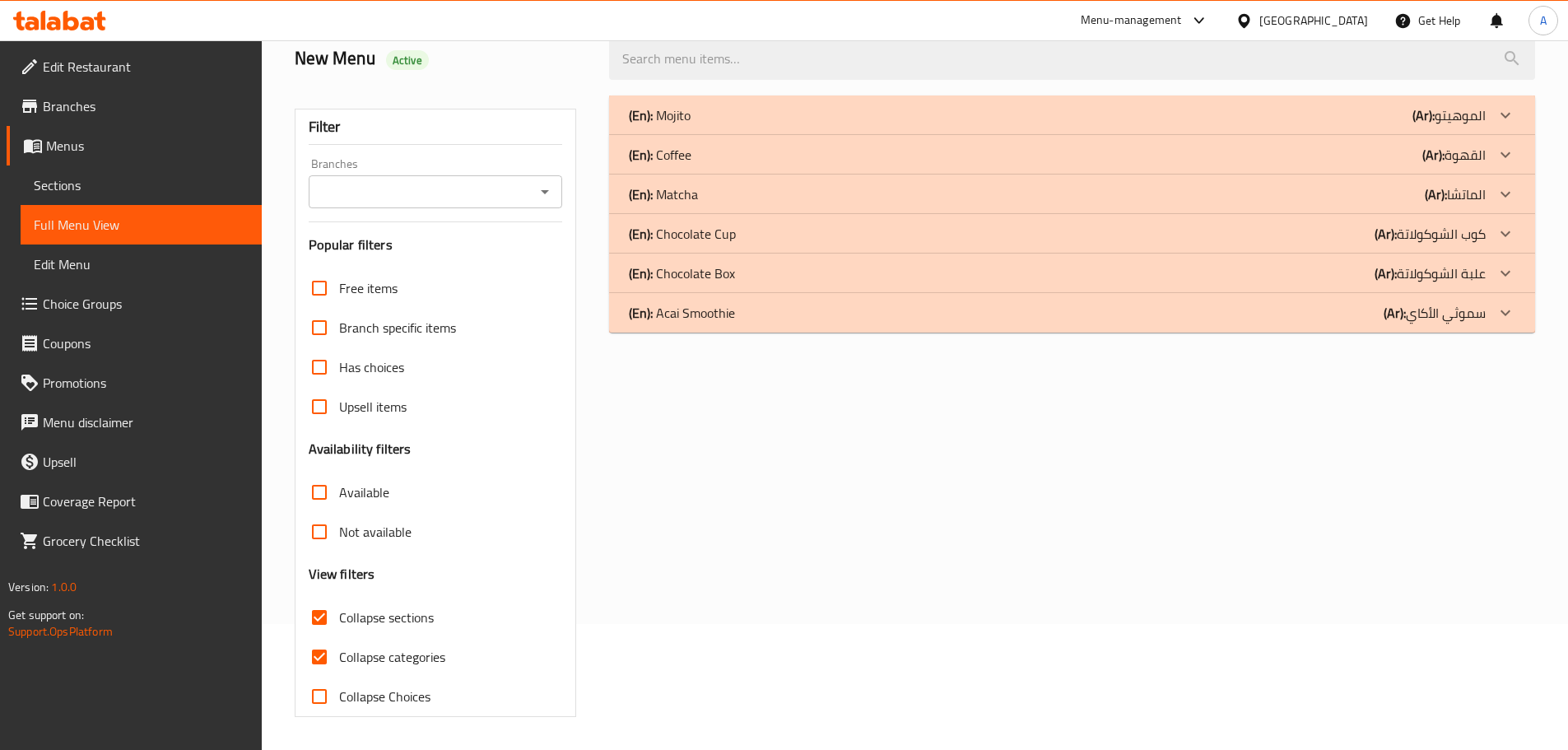
scroll to position [125, 0]
click at [332, 622] on input "Collapse sections" at bounding box center [319, 617] width 40 height 40
checkbox input "false"
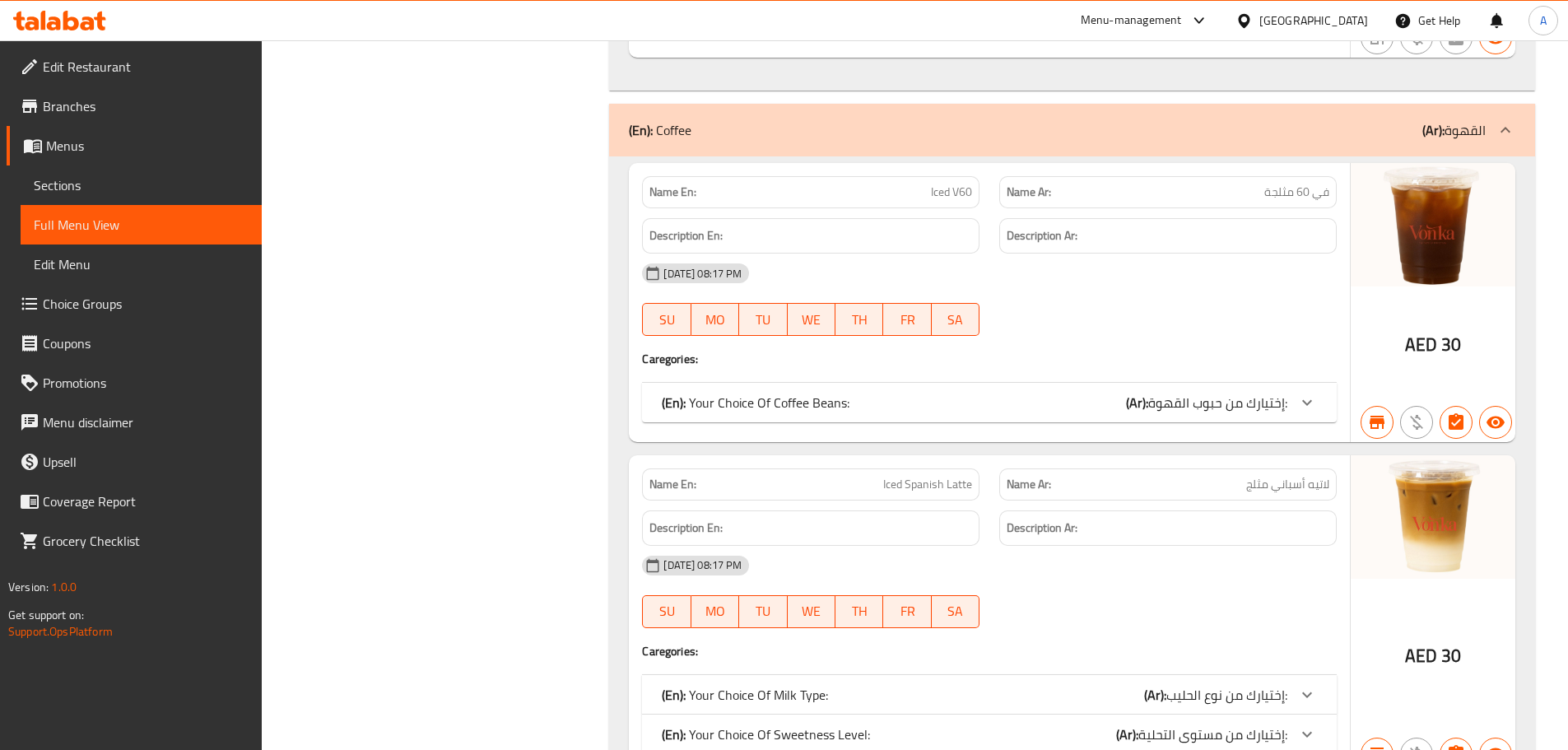
scroll to position [905, 0]
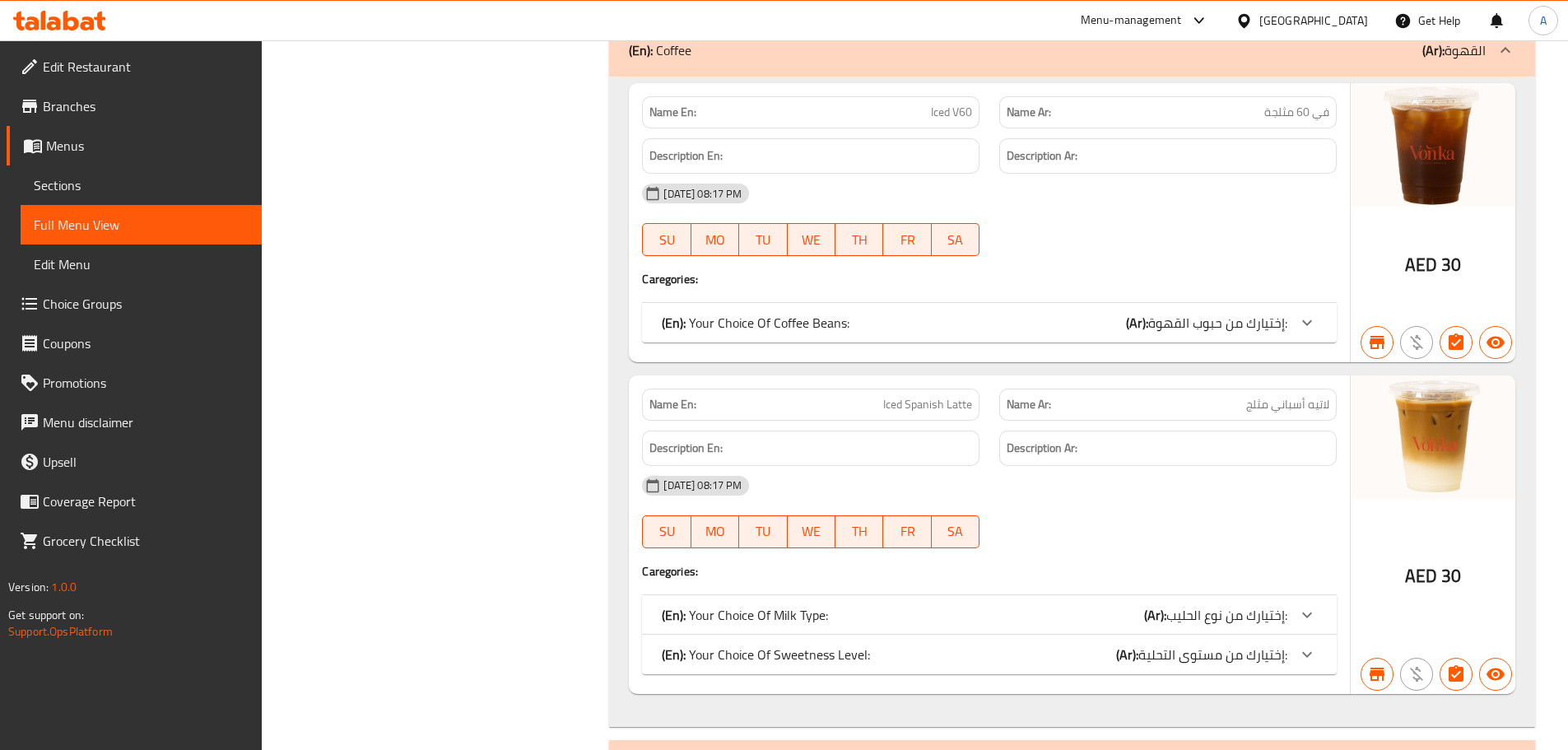
click at [762, 325] on p "(En): Your Choice Of Coffee Beans:" at bounding box center [755, 322] width 188 height 20
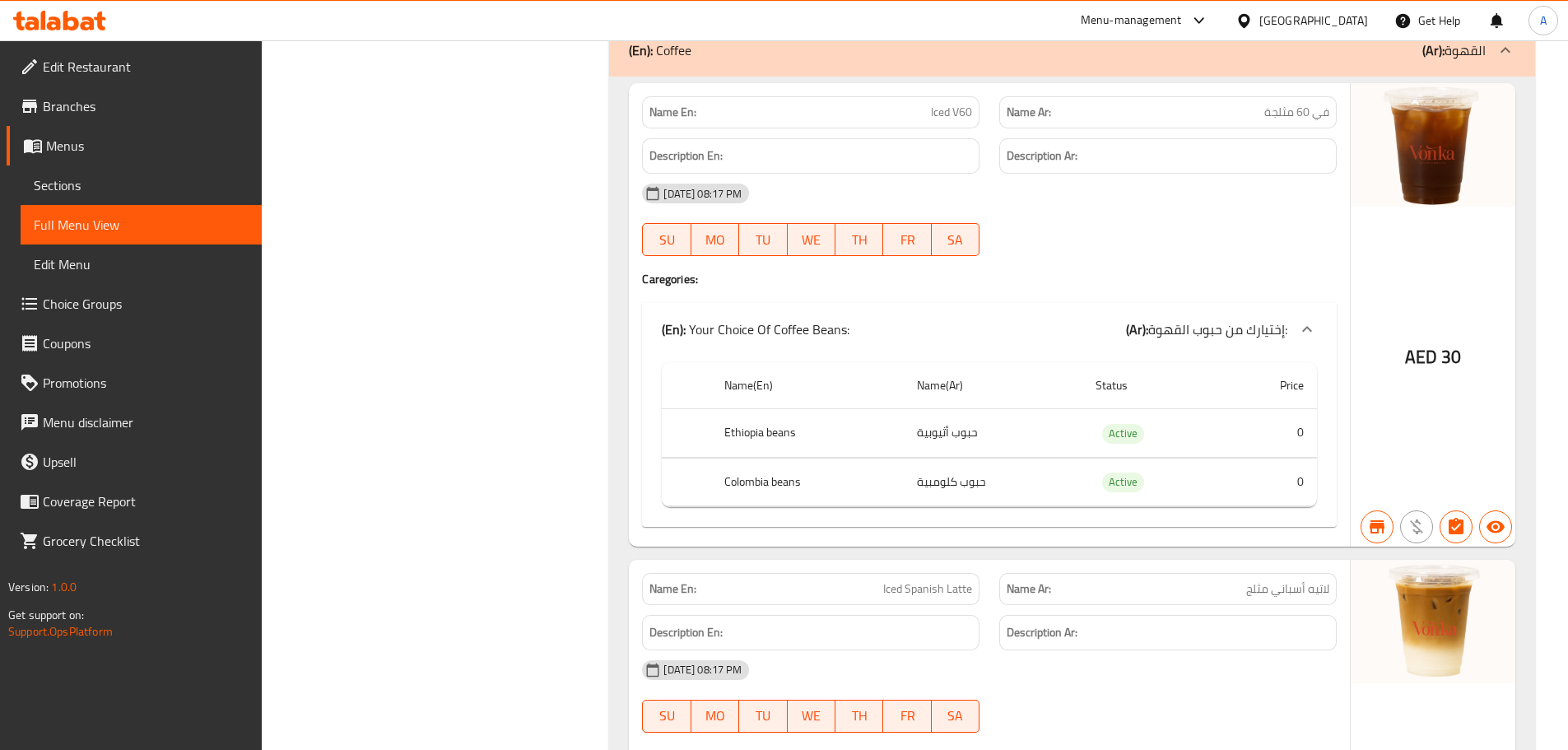
click at [762, 325] on p "(En): Your Choice Of Coffee Beans:" at bounding box center [755, 329] width 188 height 20
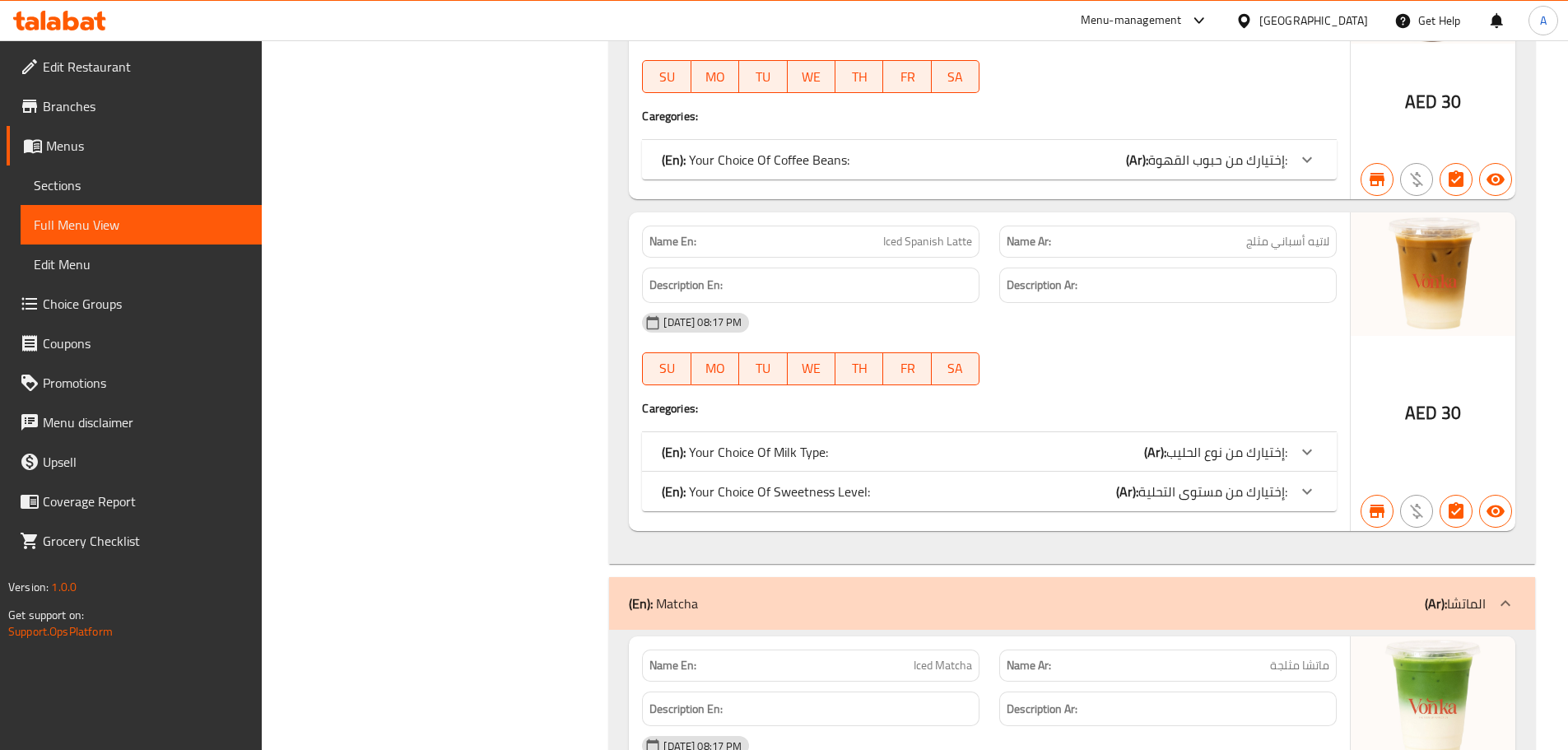
scroll to position [1069, 0]
click at [858, 451] on div "(En): Your Choice Of Milk Type: (Ar): إختيارك من نوع الحليب:" at bounding box center [974, 450] width 626 height 20
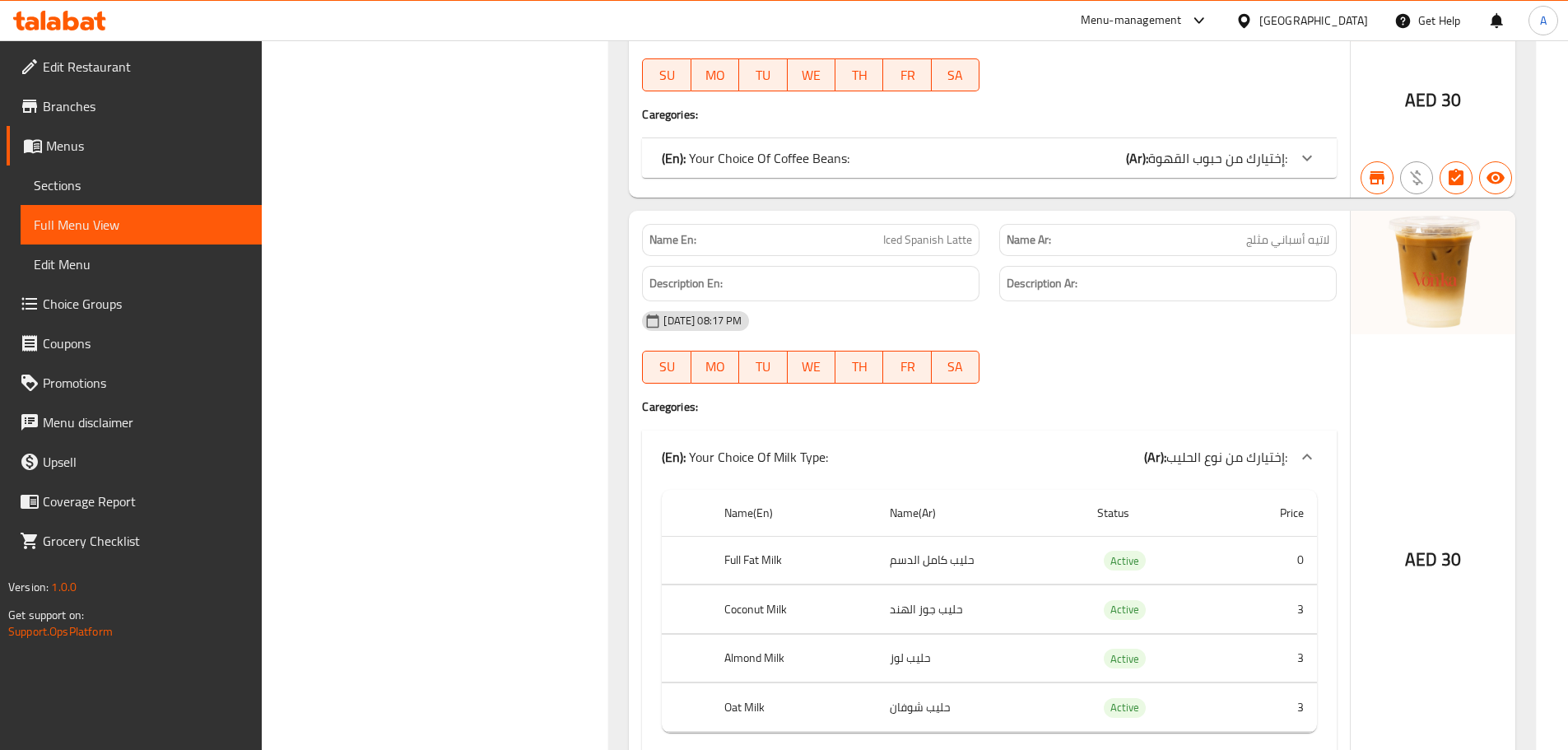
click at [858, 451] on div "(En): Your Choice Of Milk Type: (Ar): إختيارك من نوع الحليب:" at bounding box center [974, 457] width 626 height 20
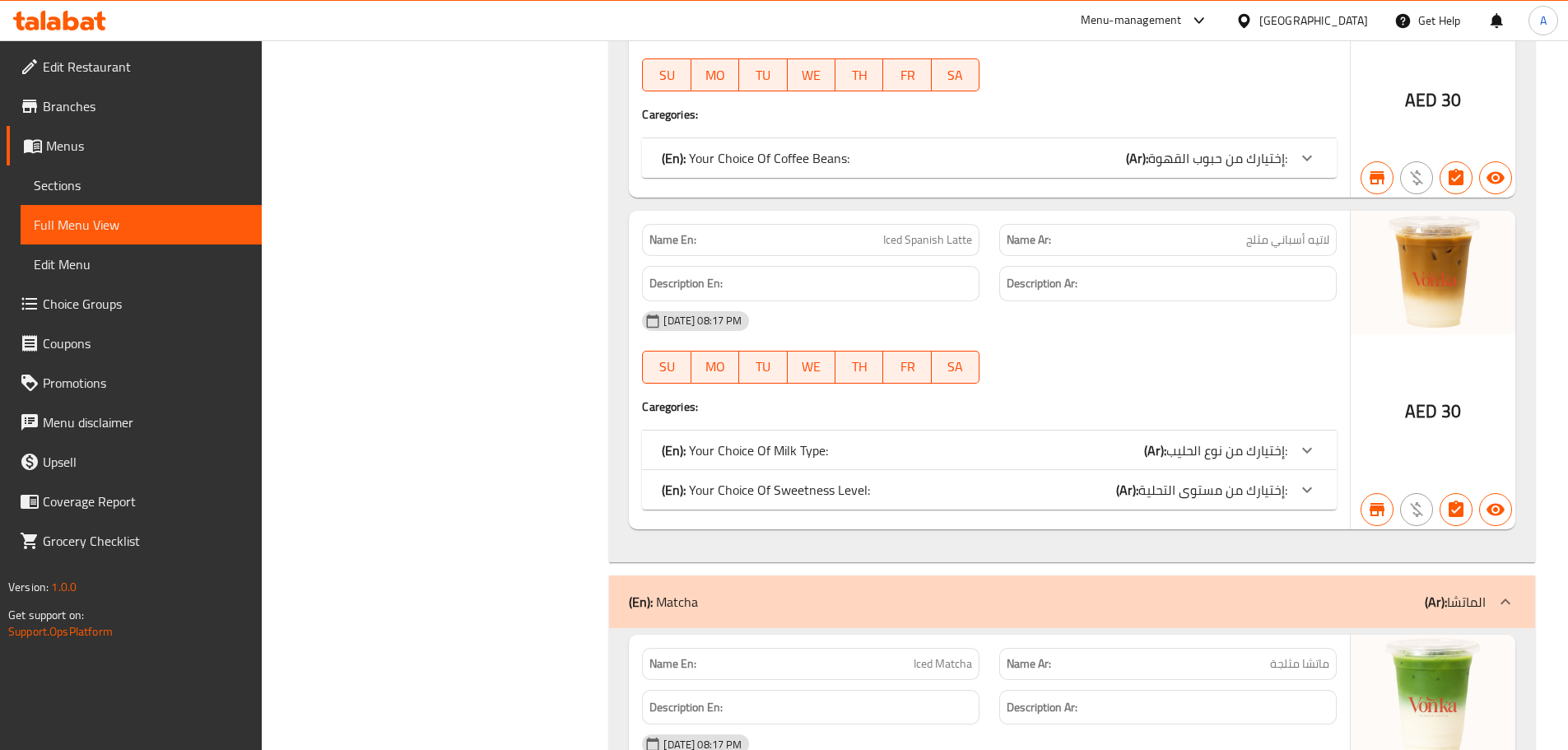
scroll to position [1152, 0]
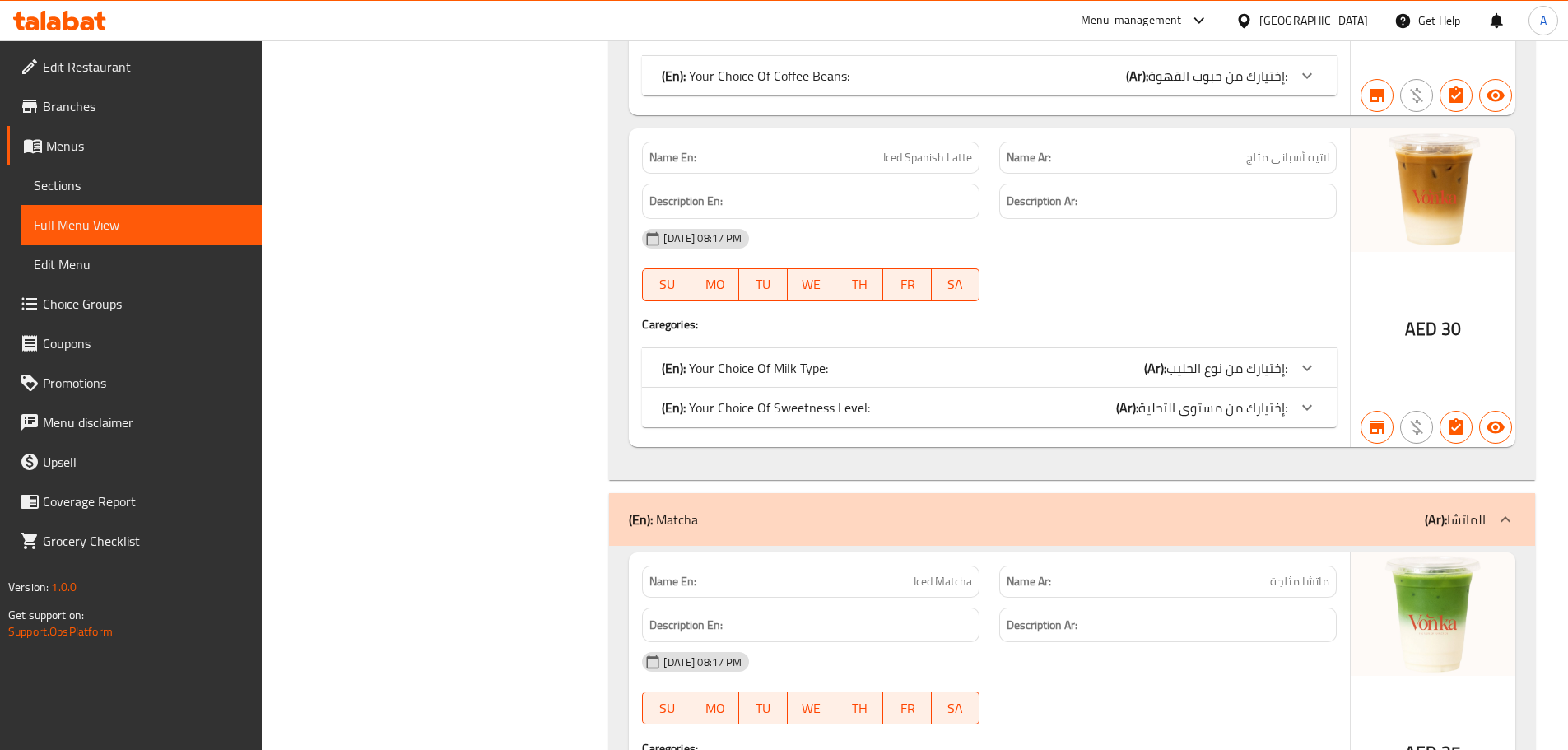
click at [834, 417] on p "(En): Your Choice Of Sweetness Level:" at bounding box center [765, 407] width 209 height 20
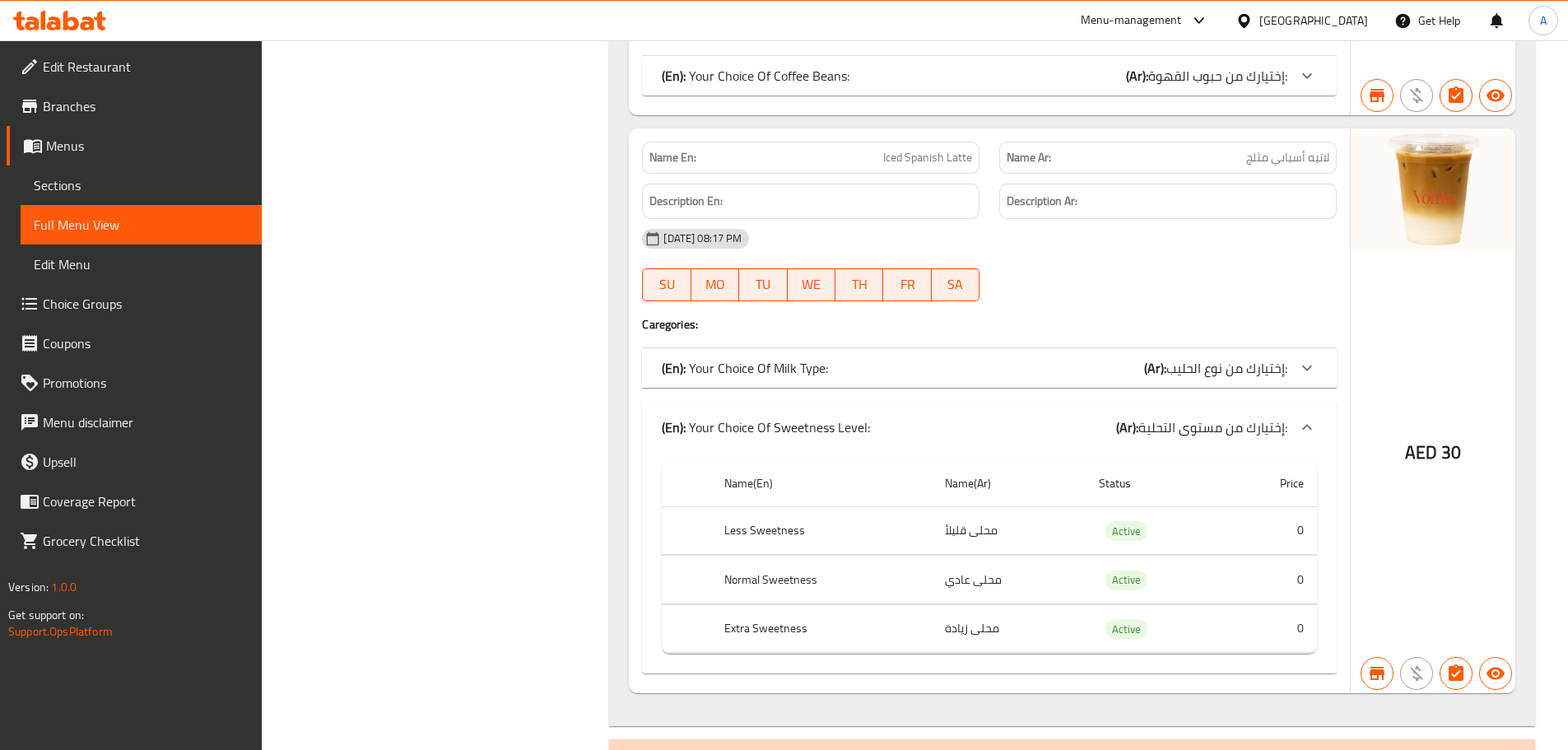
click at [834, 417] on p "(En): Your Choice Of Sweetness Level:" at bounding box center [765, 427] width 209 height 20
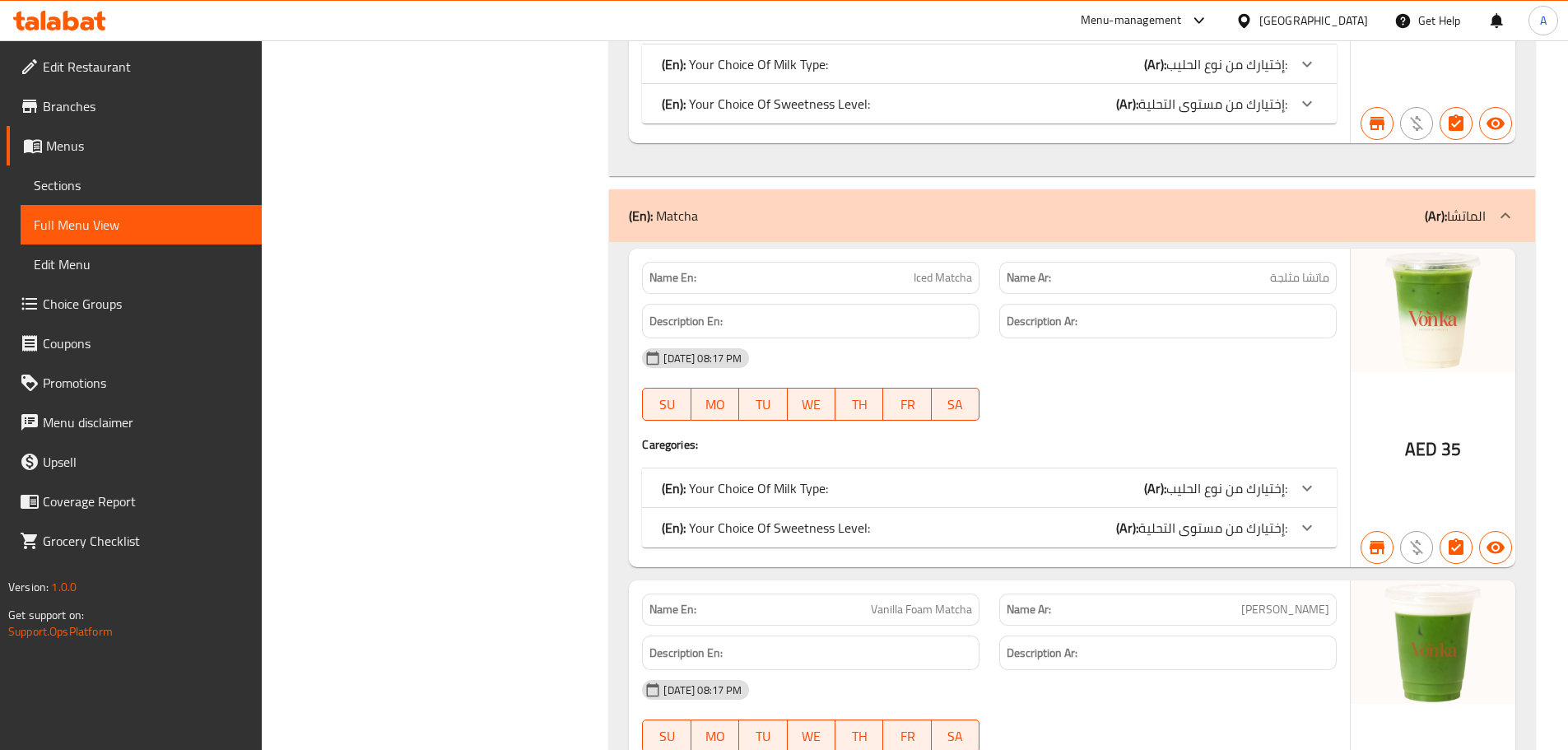
scroll to position [1563, 0]
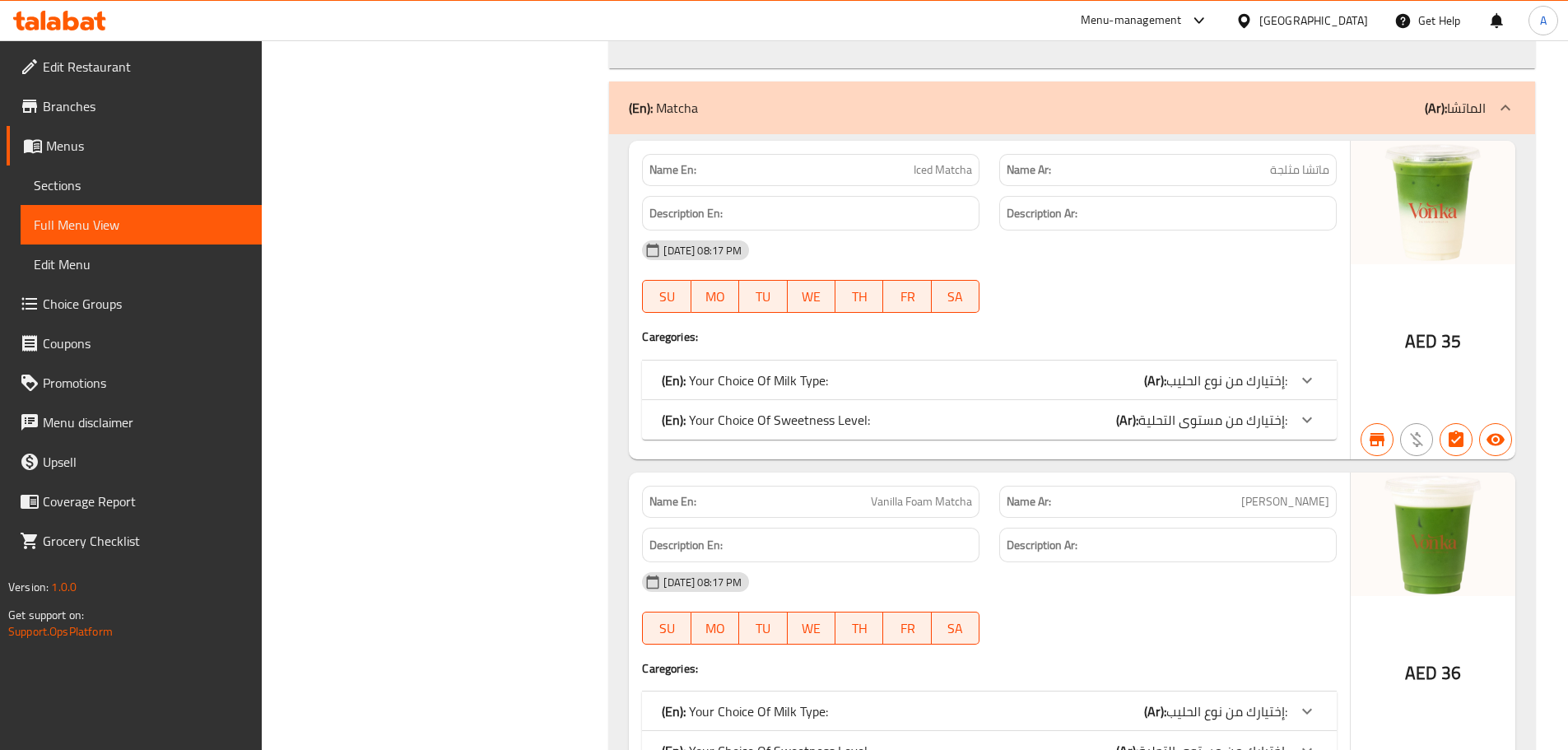
click at [1106, 381] on div "(En): Your Choice Of Milk Type: (Ar): إختيارك من نوع الحليب:" at bounding box center [974, 380] width 626 height 20
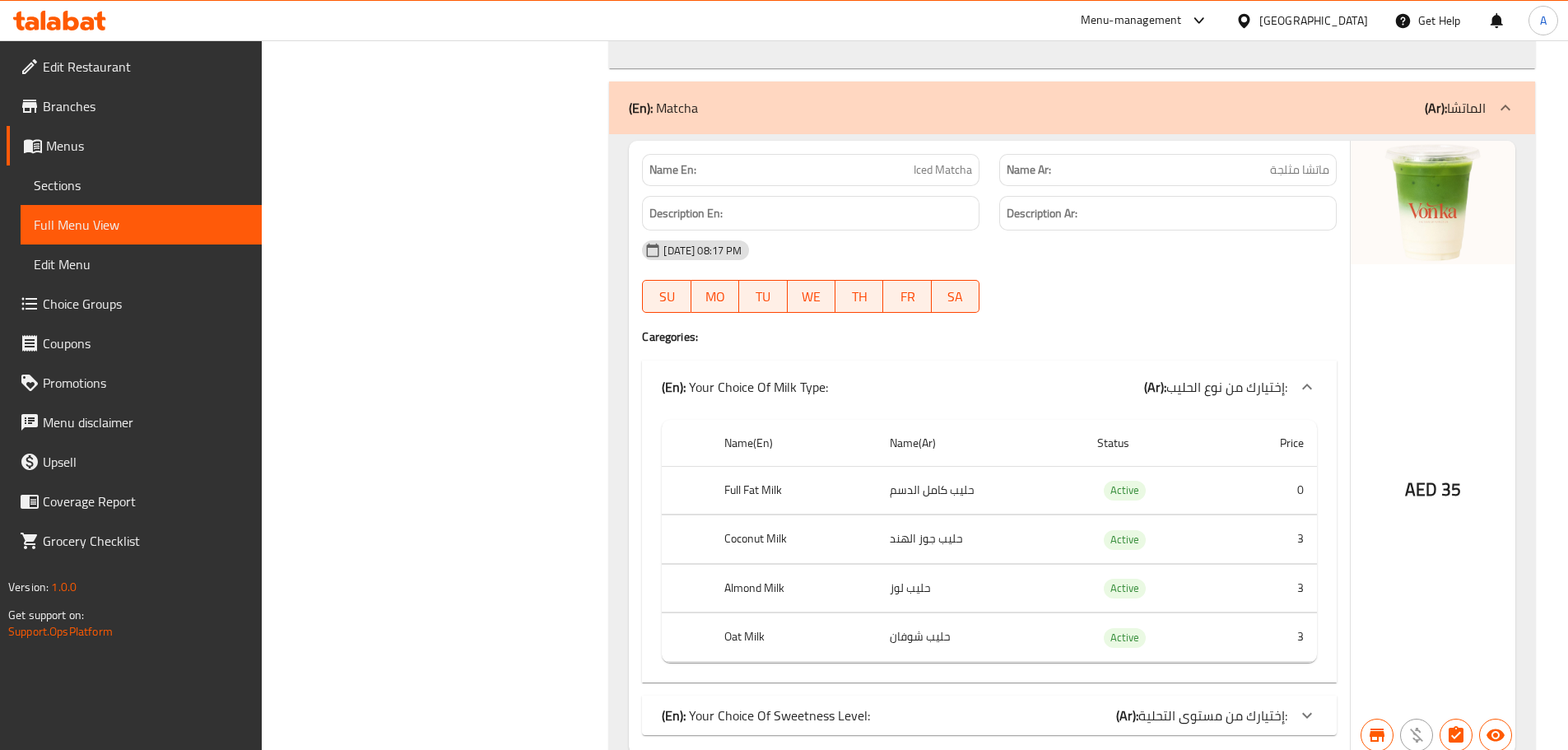
click at [1106, 381] on div "(En): Your Choice Of Milk Type: (Ar): إختيارك من نوع الحليب:" at bounding box center [974, 386] width 626 height 20
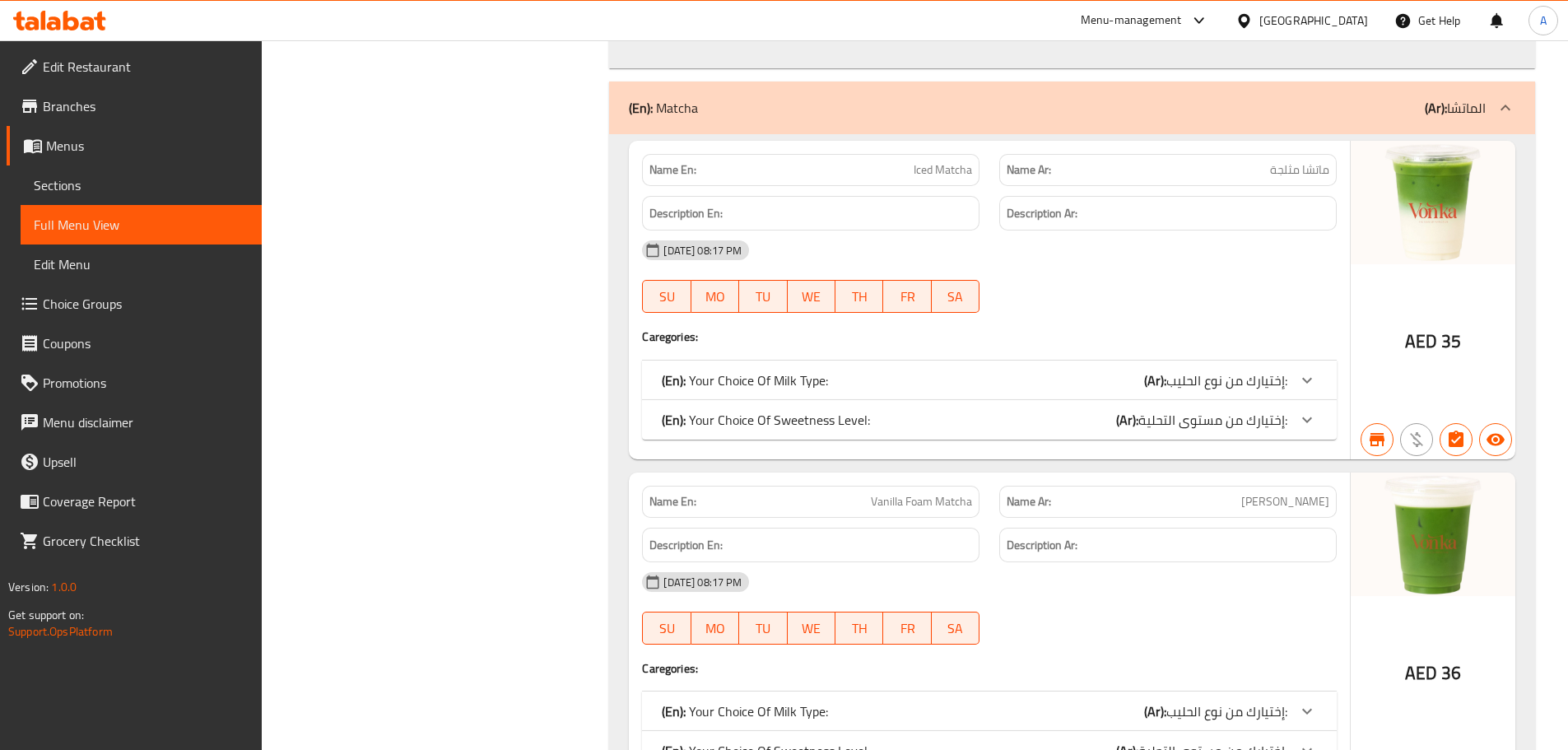
click at [955, 436] on div "(En): Your Choice Of Sweetness Level: (Ar): إختيارك من مستوى التحلية:" at bounding box center [989, 420] width 695 height 40
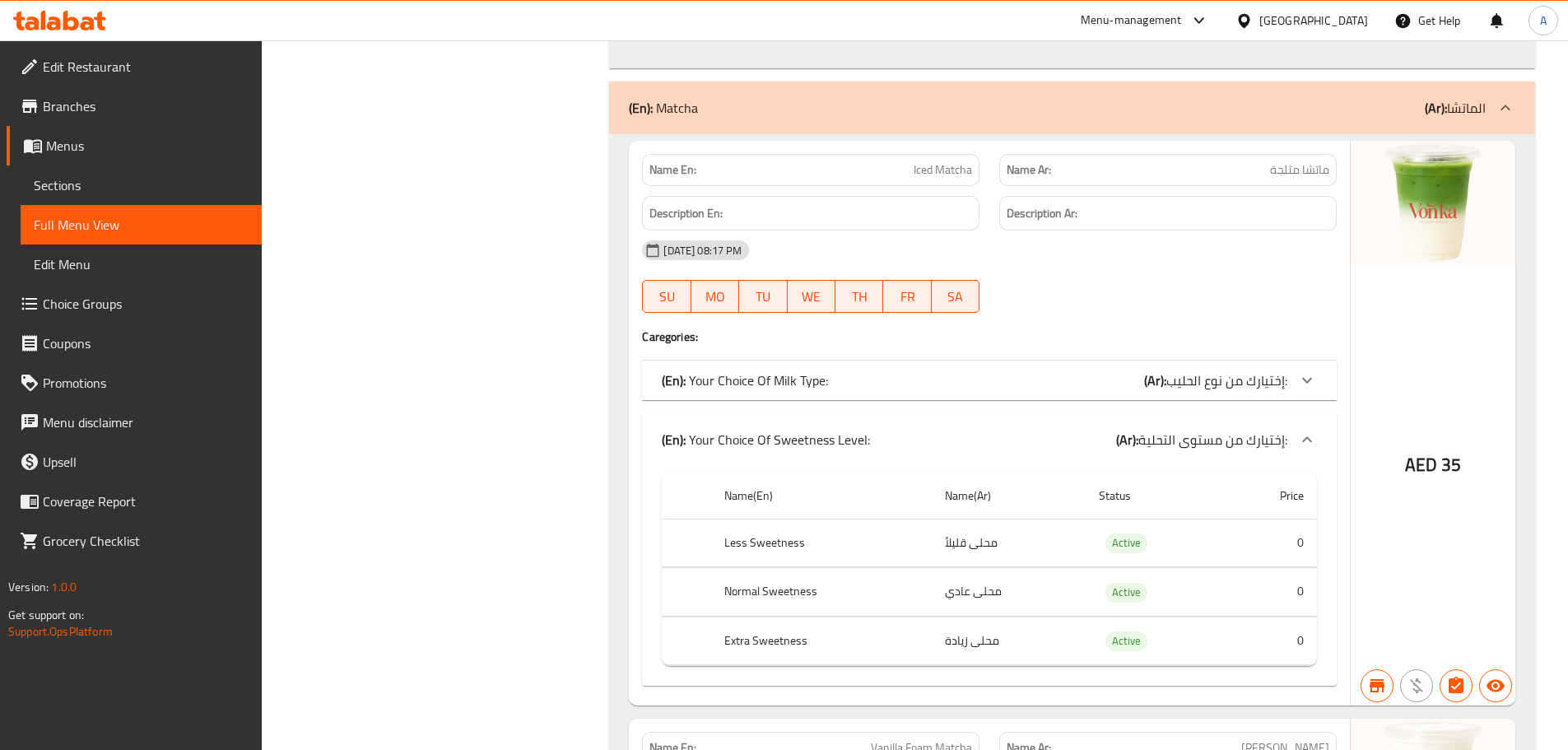
click at [954, 433] on div "(En): Your Choice Of Sweetness Level: (Ar): إختيارك من مستوى التحلية:" at bounding box center [974, 440] width 626 height 20
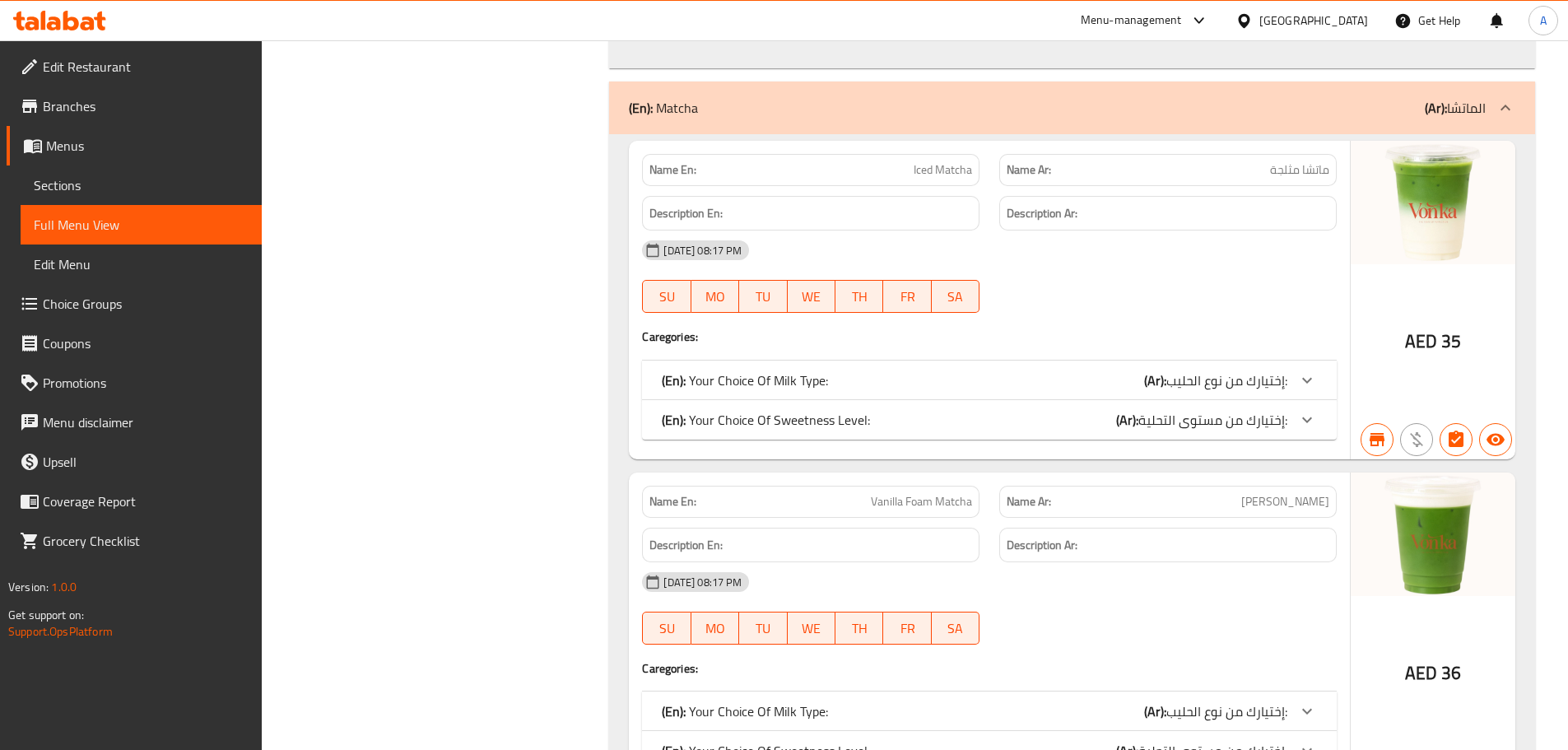
scroll to position [1810, 0]
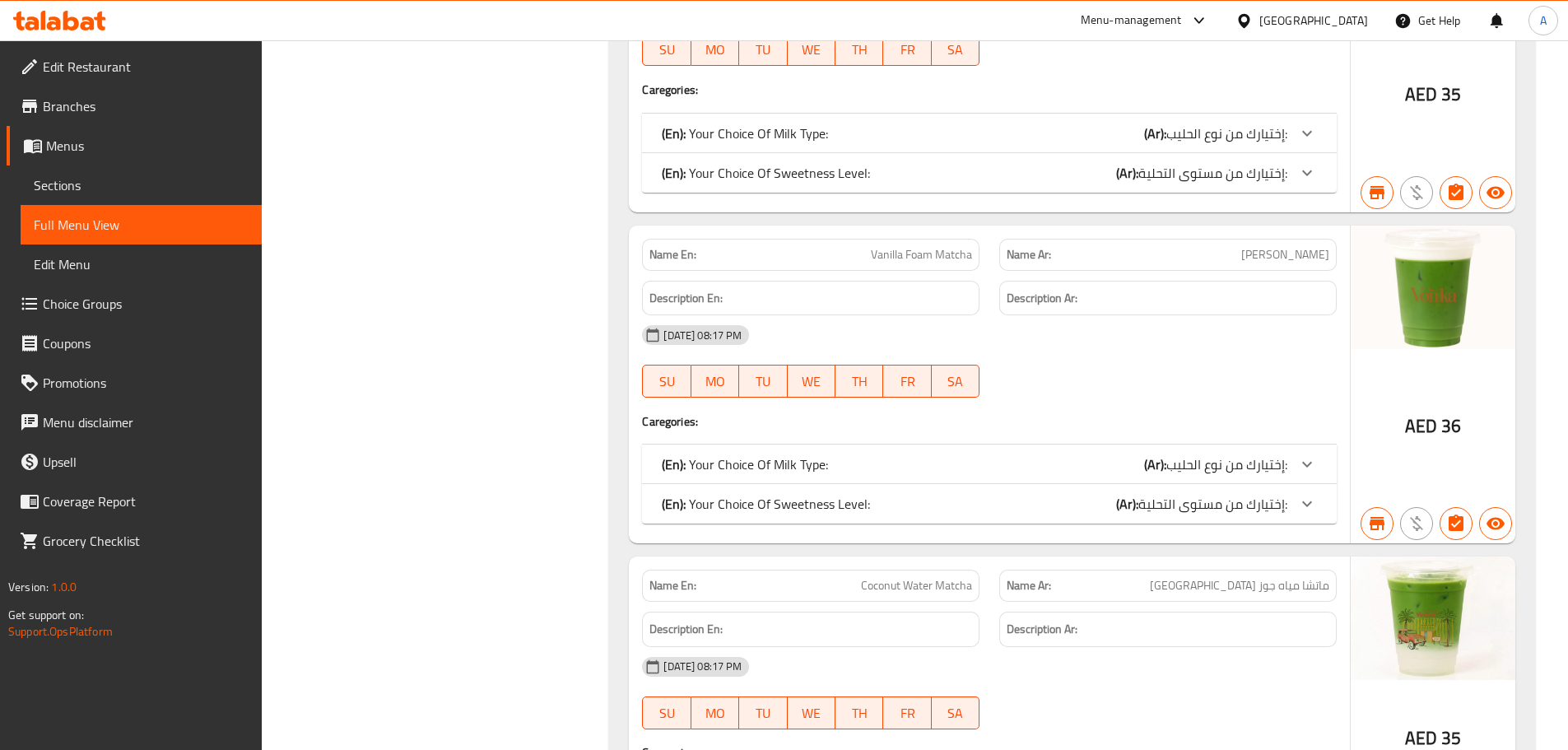
click at [901, 490] on div "(En): Your Choice Of Sweetness Level: (Ar): إختيارك من مستوى التحلية:" at bounding box center [989, 504] width 695 height 40
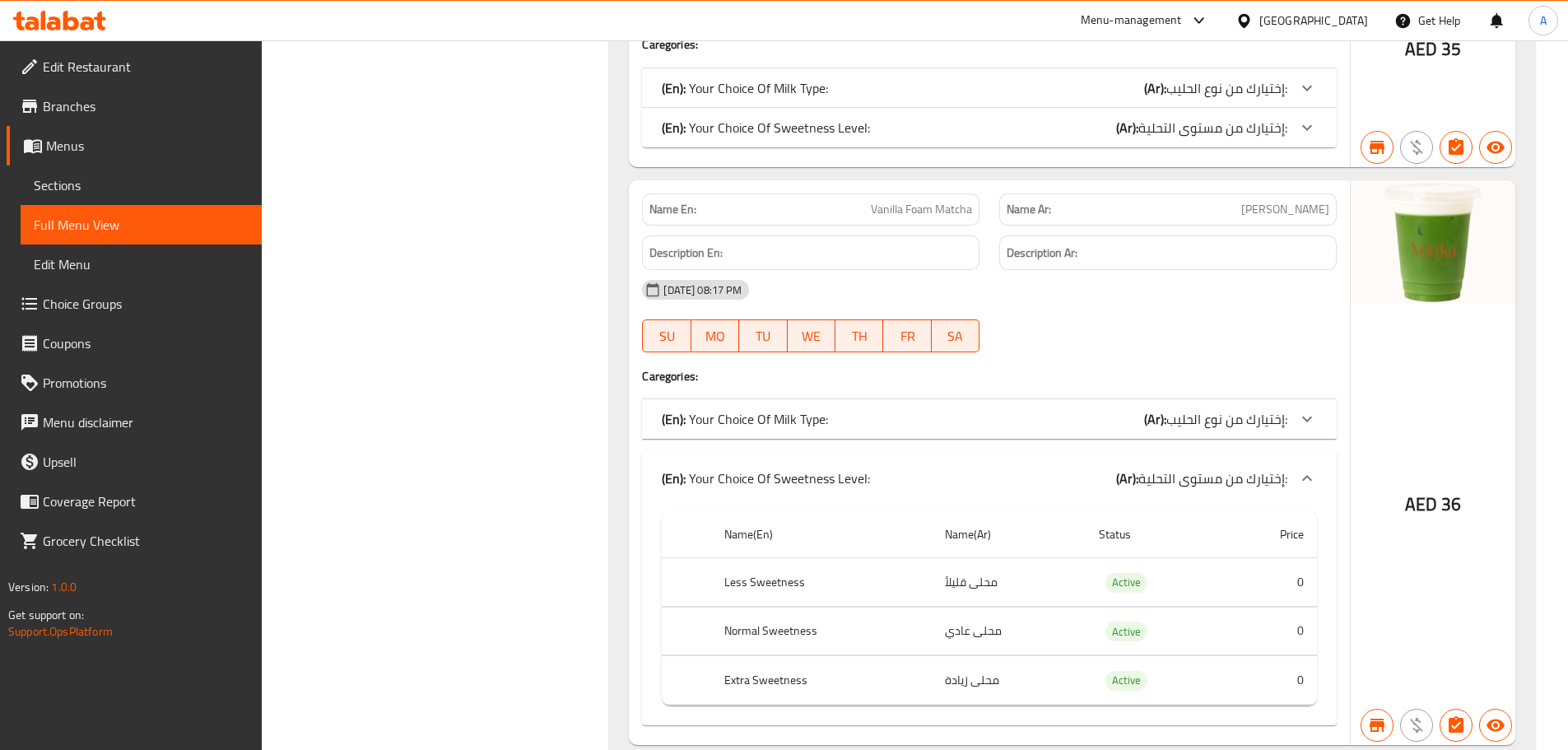
scroll to position [1892, 0]
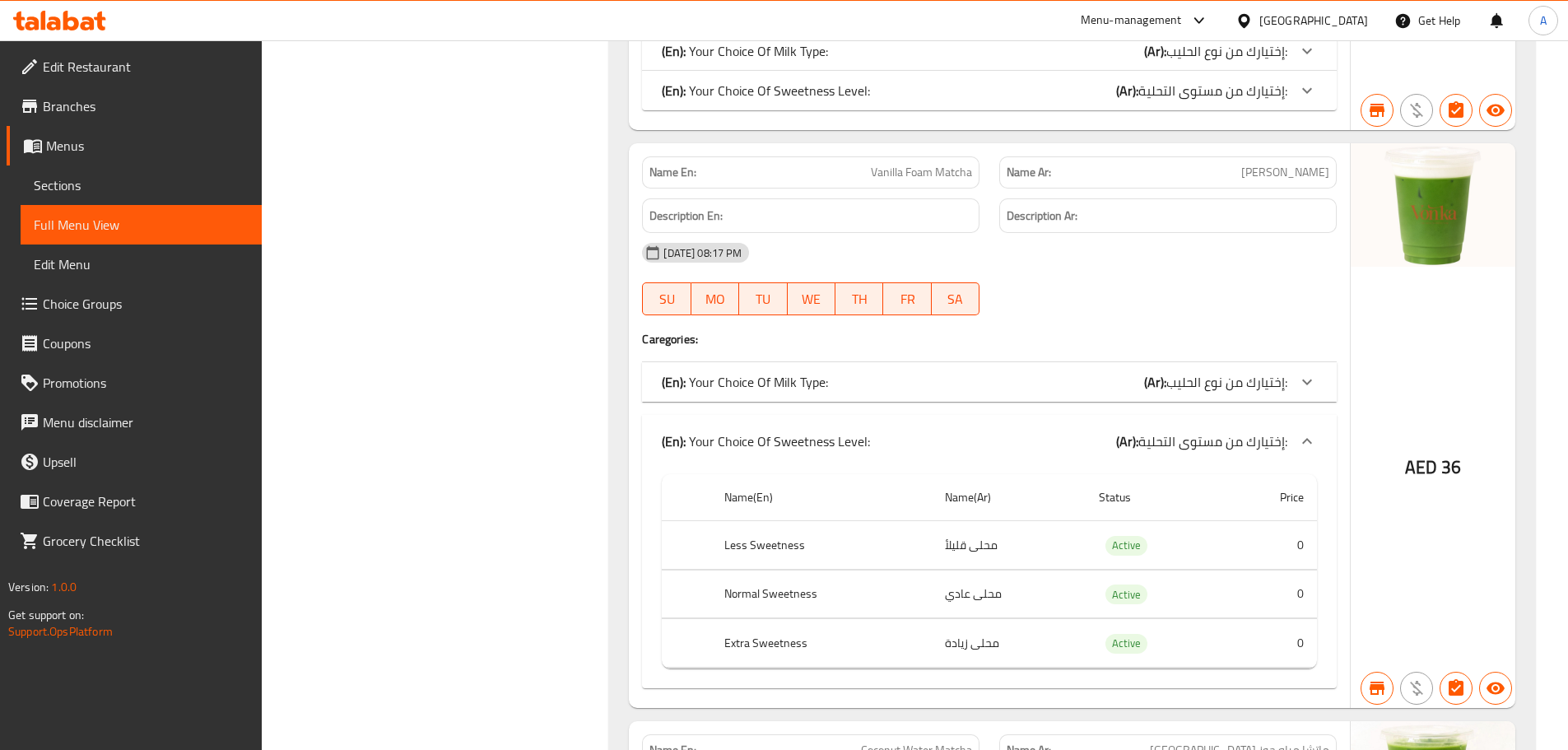
click at [893, 442] on div "(En): Your Choice Of Sweetness Level: (Ar): إختيارك من مستوى التحلية:" at bounding box center [974, 441] width 626 height 20
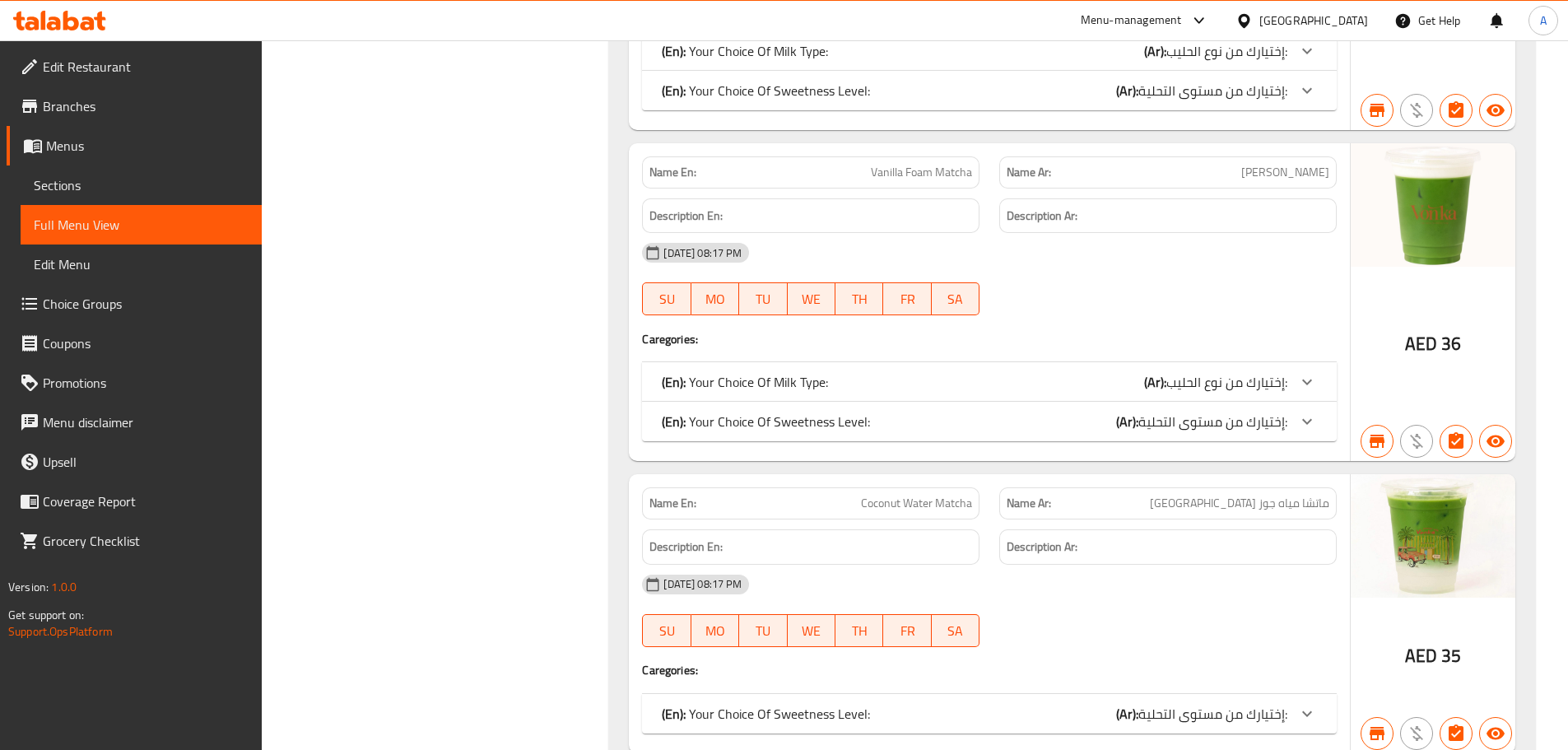
click at [927, 388] on div "(En): Your Choice Of Milk Type: (Ar): إختيارك من نوع الحليب:" at bounding box center [974, 381] width 626 height 20
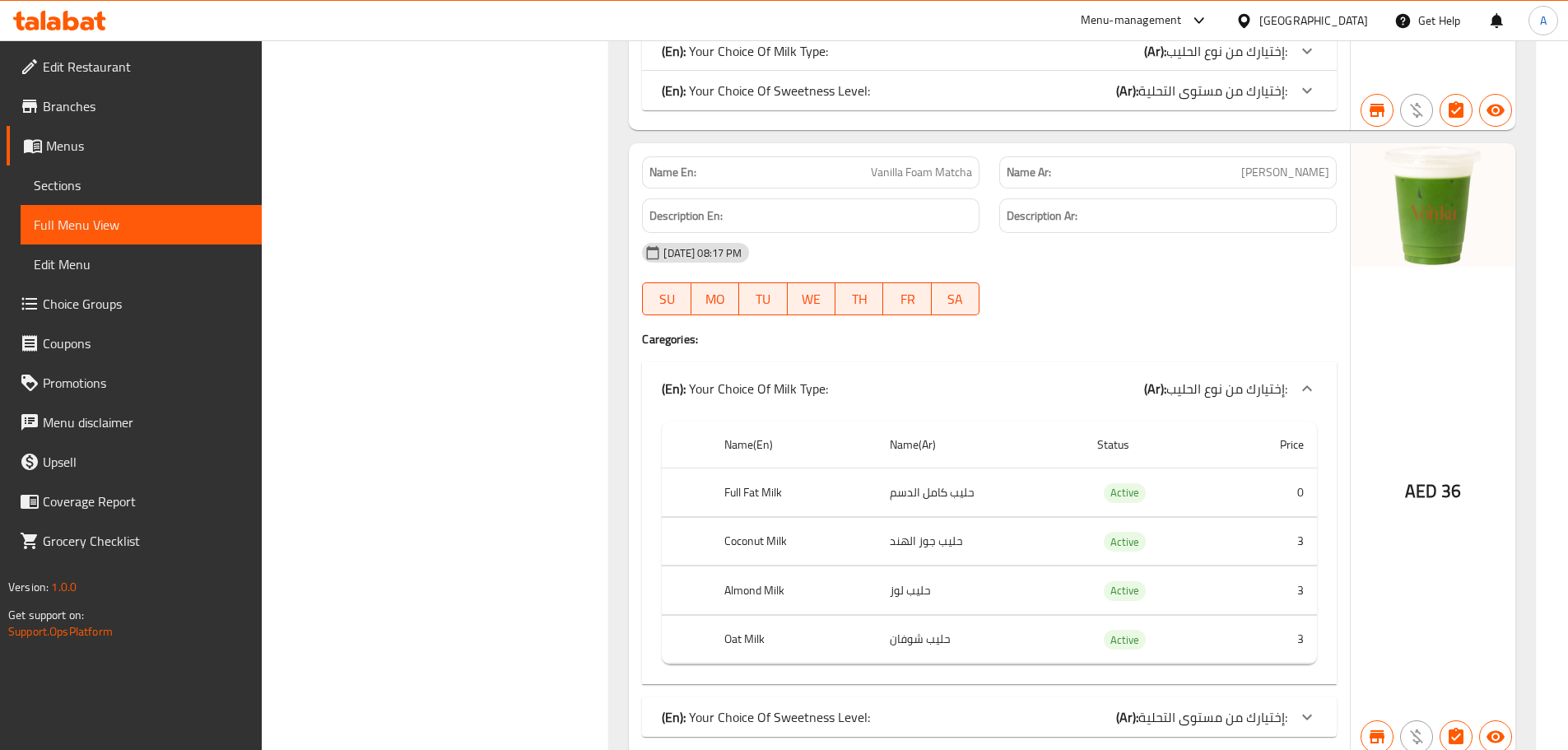
click at [927, 388] on div "(En): Your Choice Of Milk Type: (Ar): إختيارك من نوع الحليب:" at bounding box center [974, 388] width 626 height 20
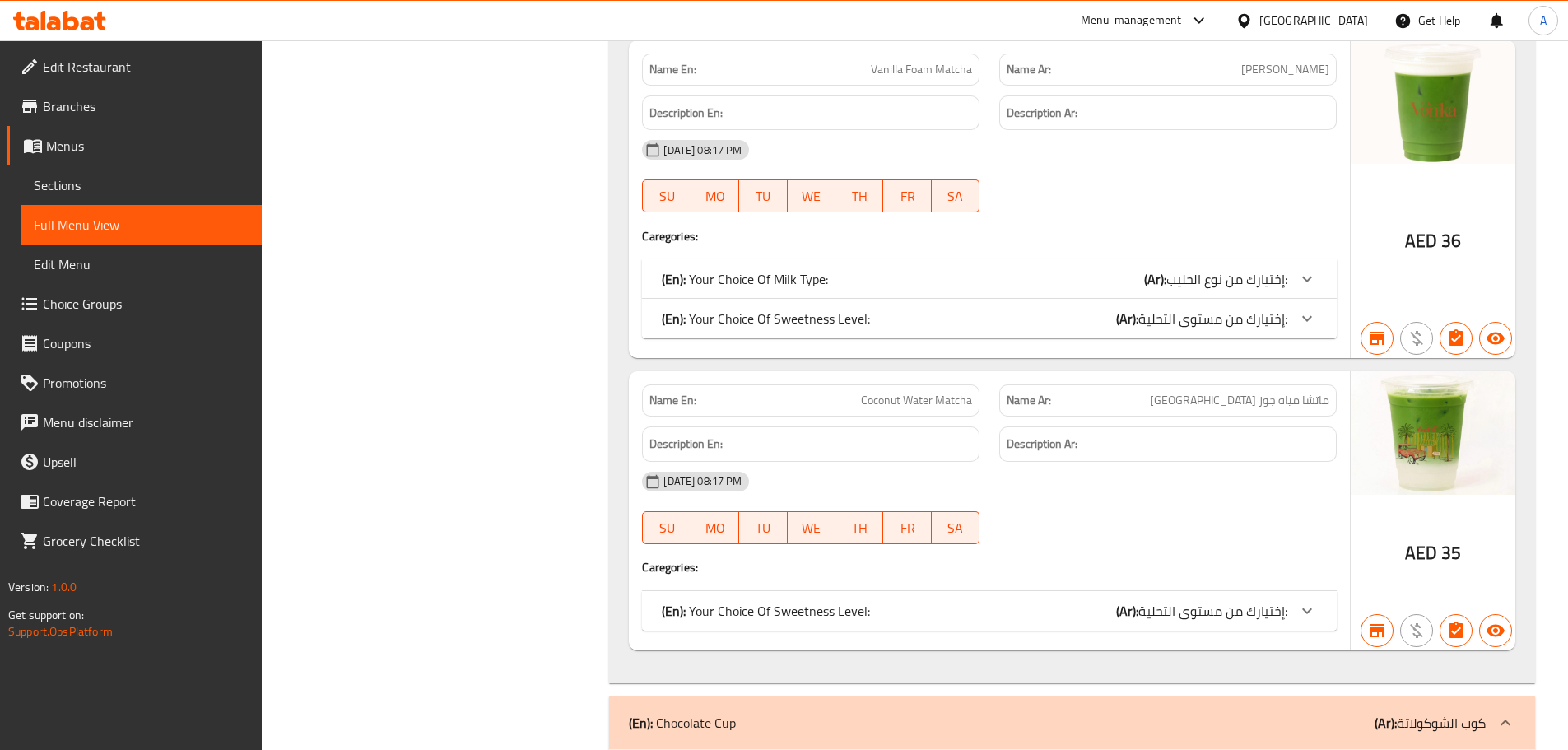
scroll to position [2221, 0]
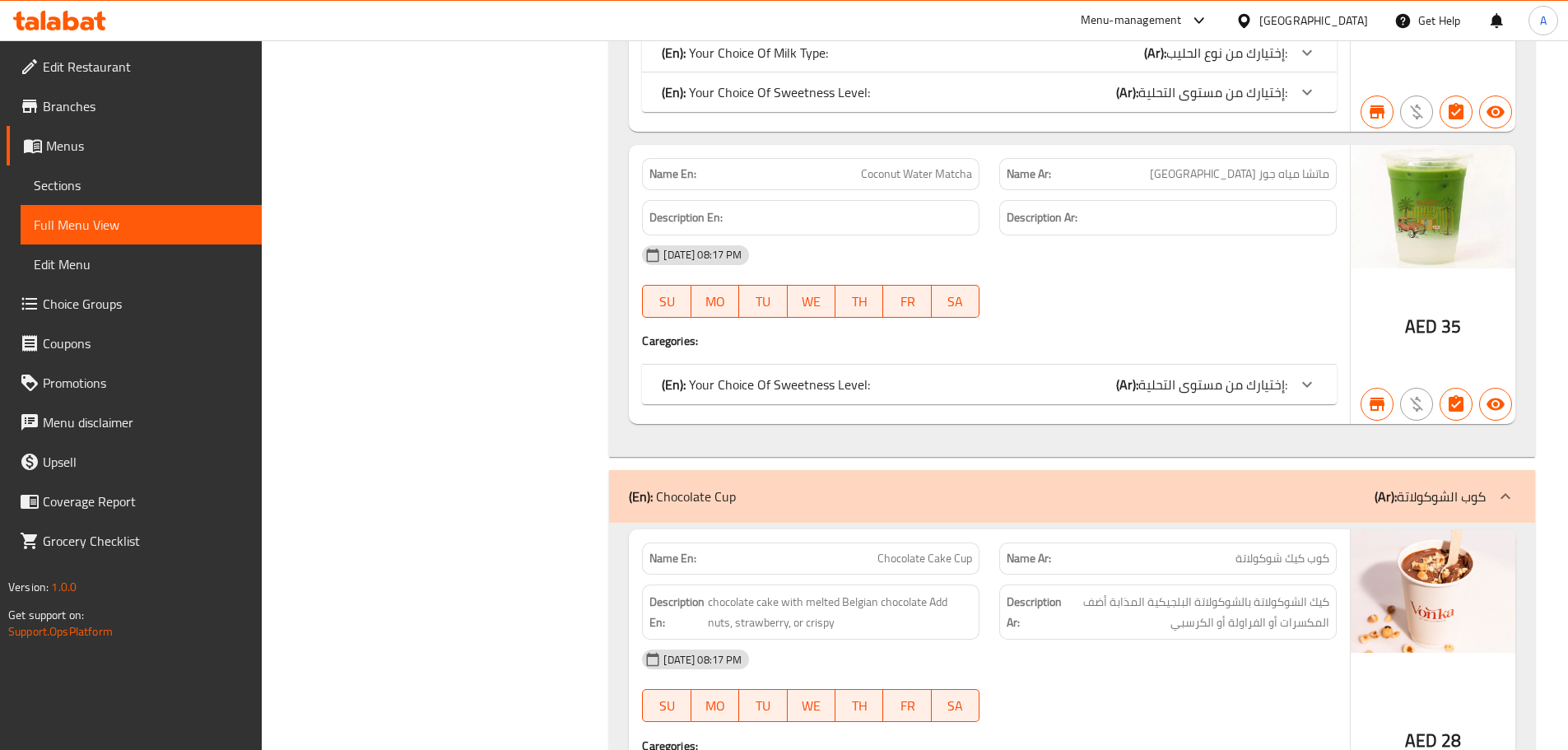
click at [913, 381] on div "(En): Your Choice Of Sweetness Level: (Ar): إختيارك من مستوى التحلية:" at bounding box center [974, 384] width 626 height 20
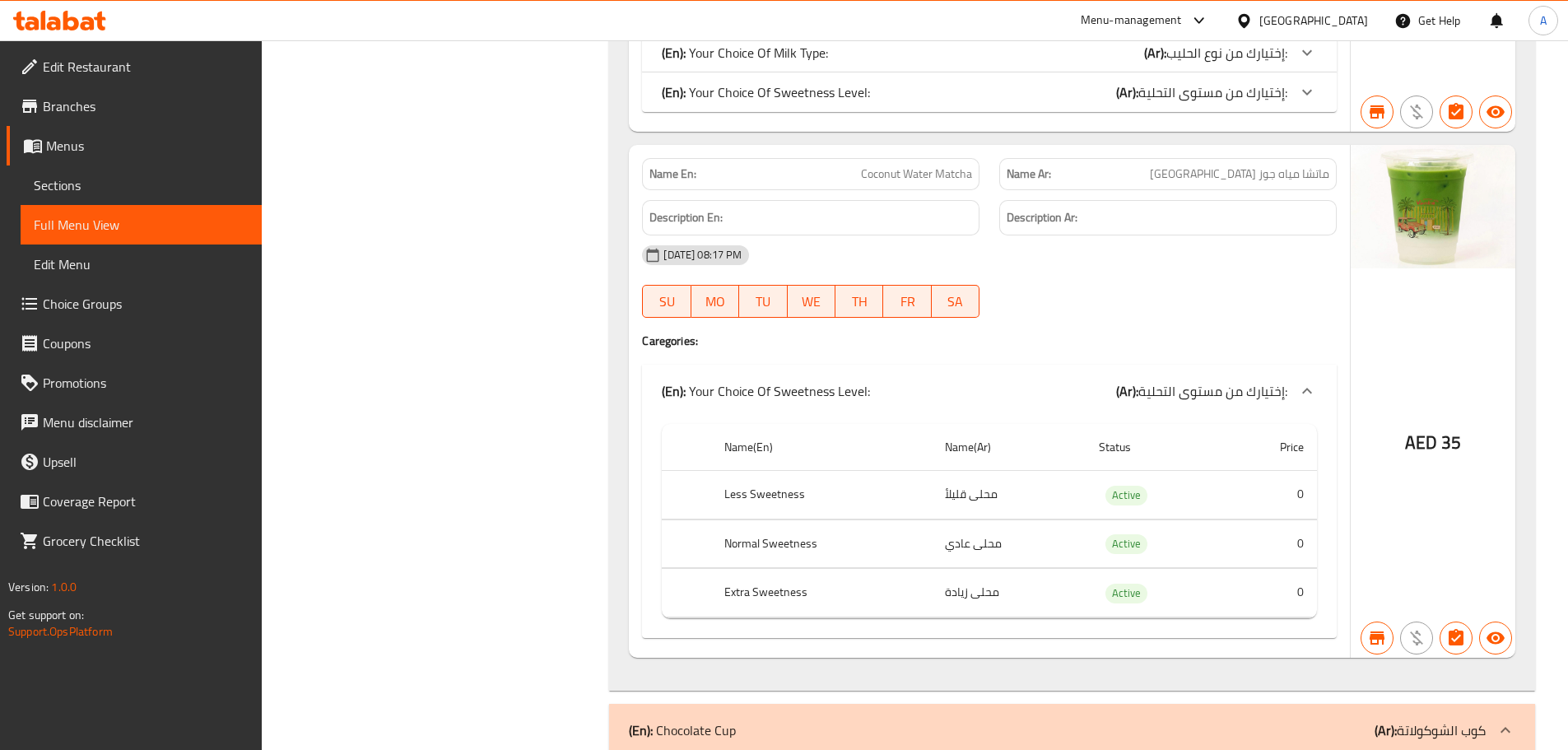
click at [913, 381] on div "(En): Your Choice Of Sweetness Level: (Ar): إختيارك من مستوى التحلية:" at bounding box center [974, 390] width 626 height 20
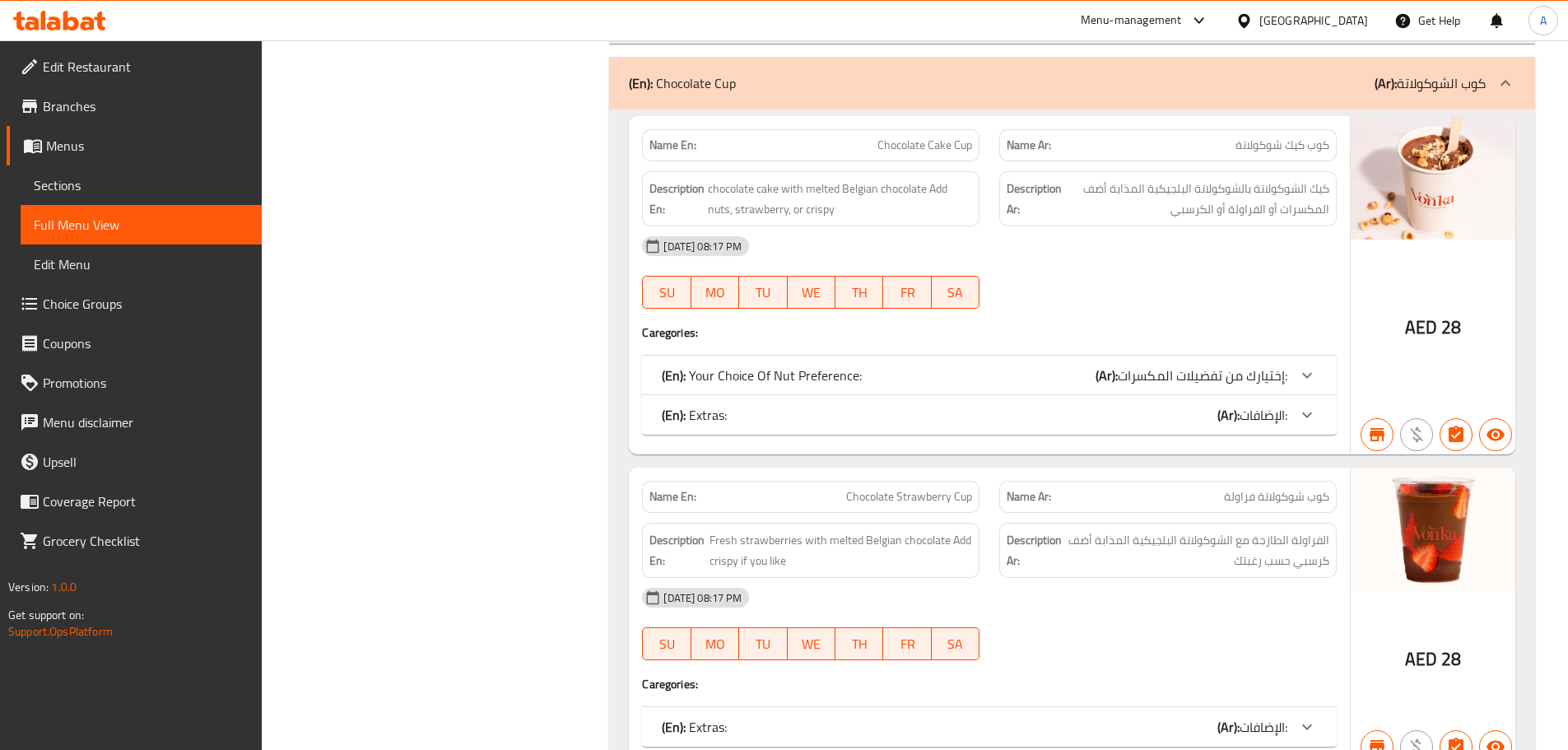
scroll to position [2715, 0]
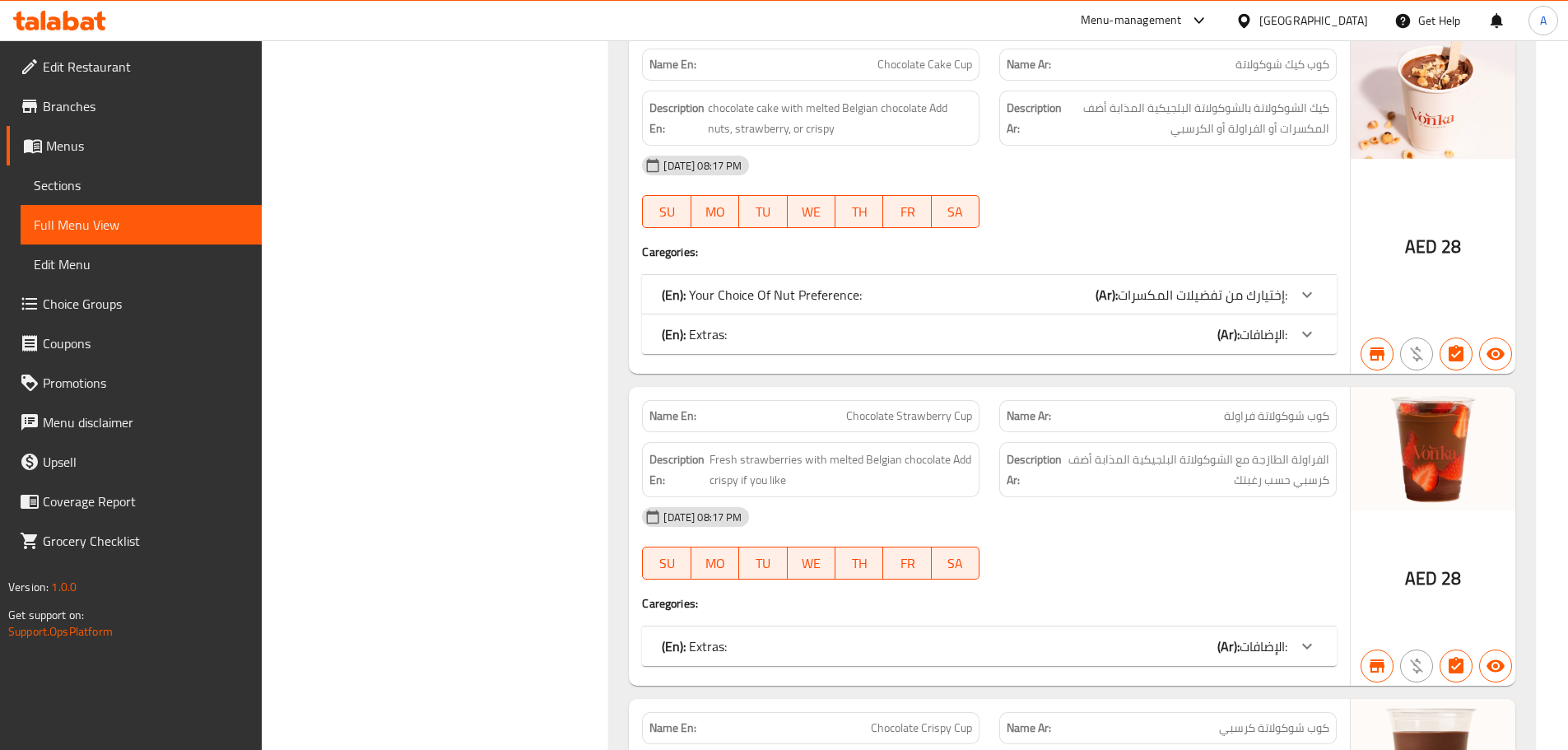
click at [863, 347] on div "(En): Extras: (Ar): الإضافات:" at bounding box center [989, 334] width 695 height 40
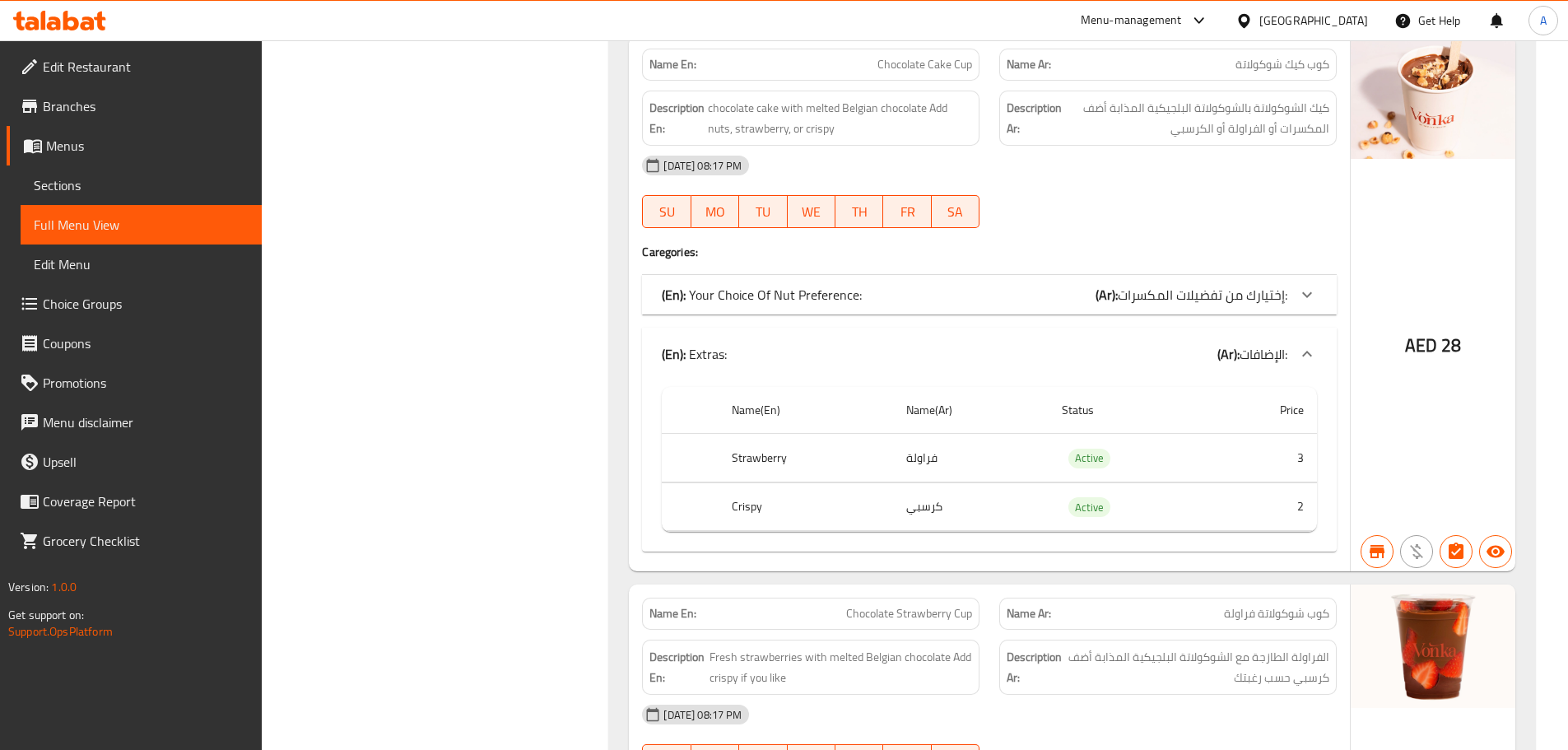
click at [863, 347] on div "(En): Extras: (Ar): الإضافات:" at bounding box center [974, 354] width 626 height 20
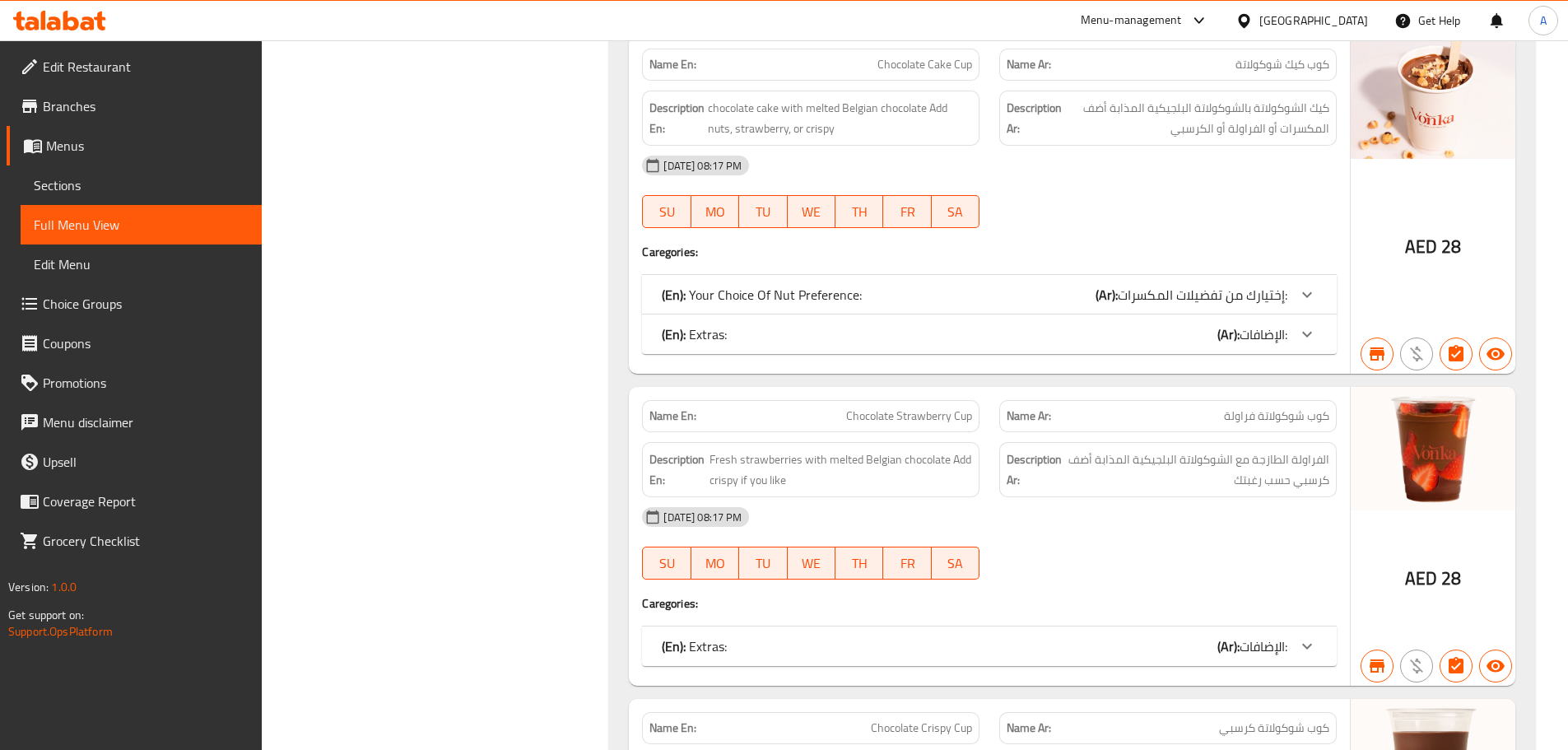
click at [908, 298] on div "(En): Your Choice Of Nut Preference: (Ar): إختيارك من تفضيلات المكسرات:" at bounding box center [974, 294] width 626 height 20
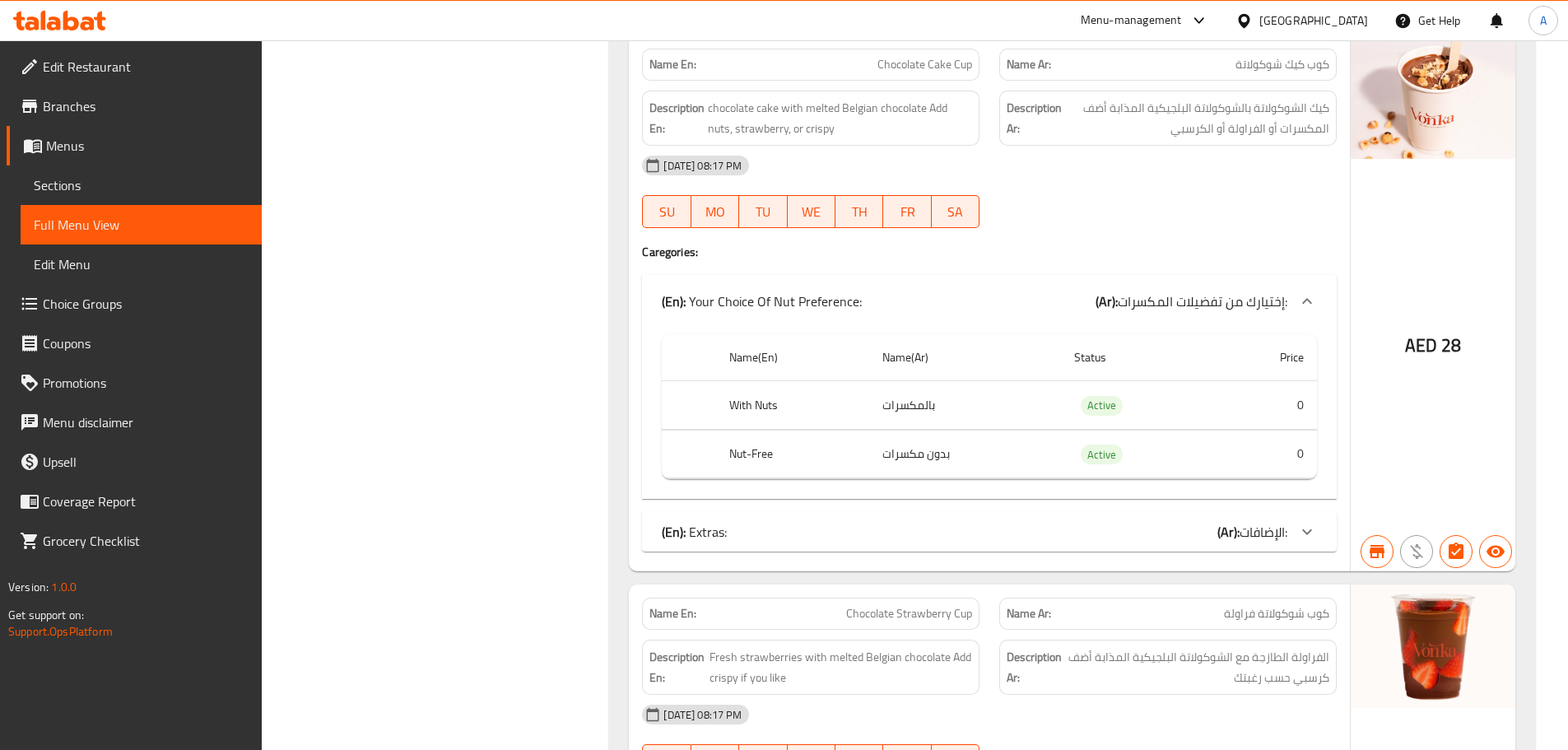
click at [908, 298] on div "(En): Your Choice Of Nut Preference: (Ar): إختيارك من تفضيلات المكسرات:" at bounding box center [974, 301] width 626 height 20
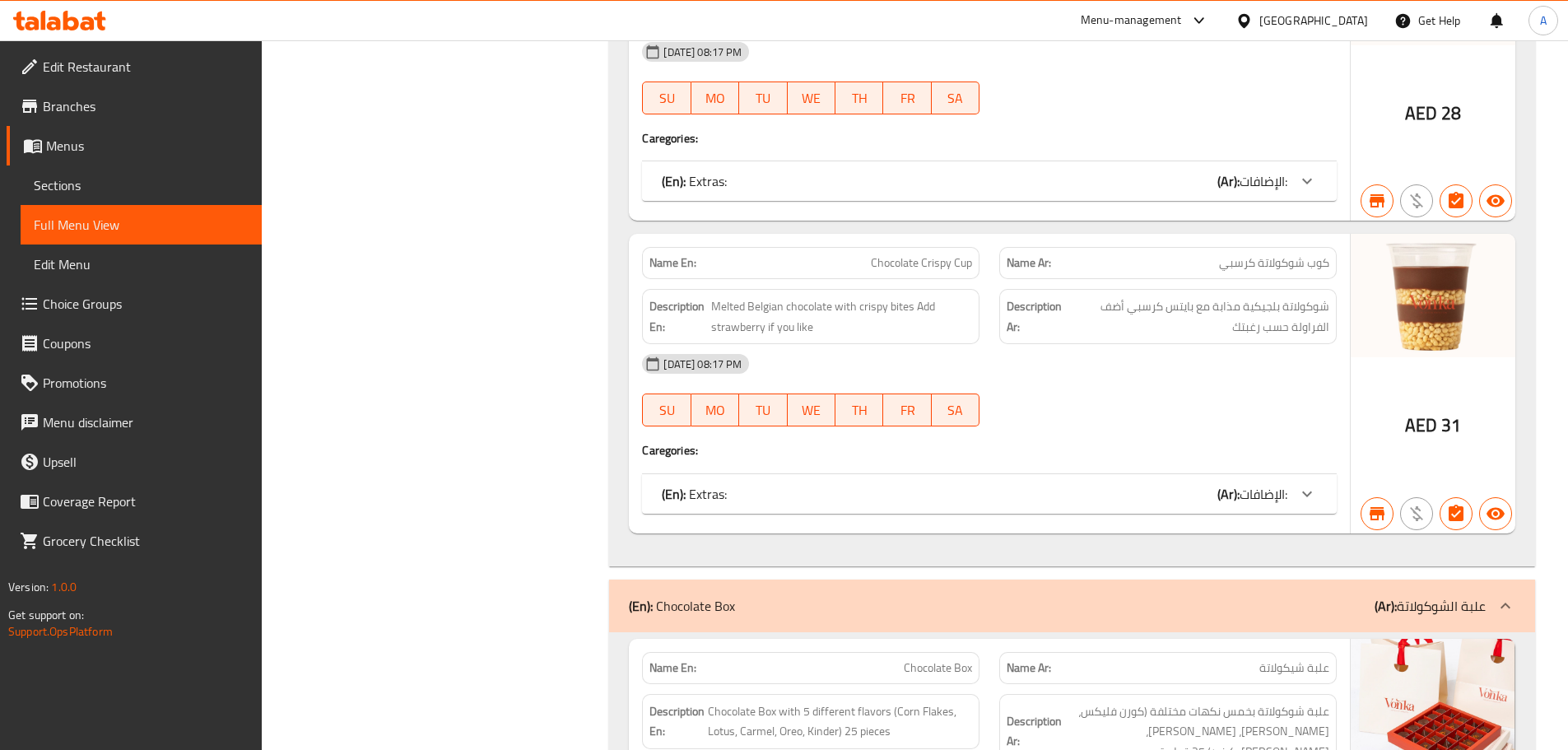
scroll to position [3208, 0]
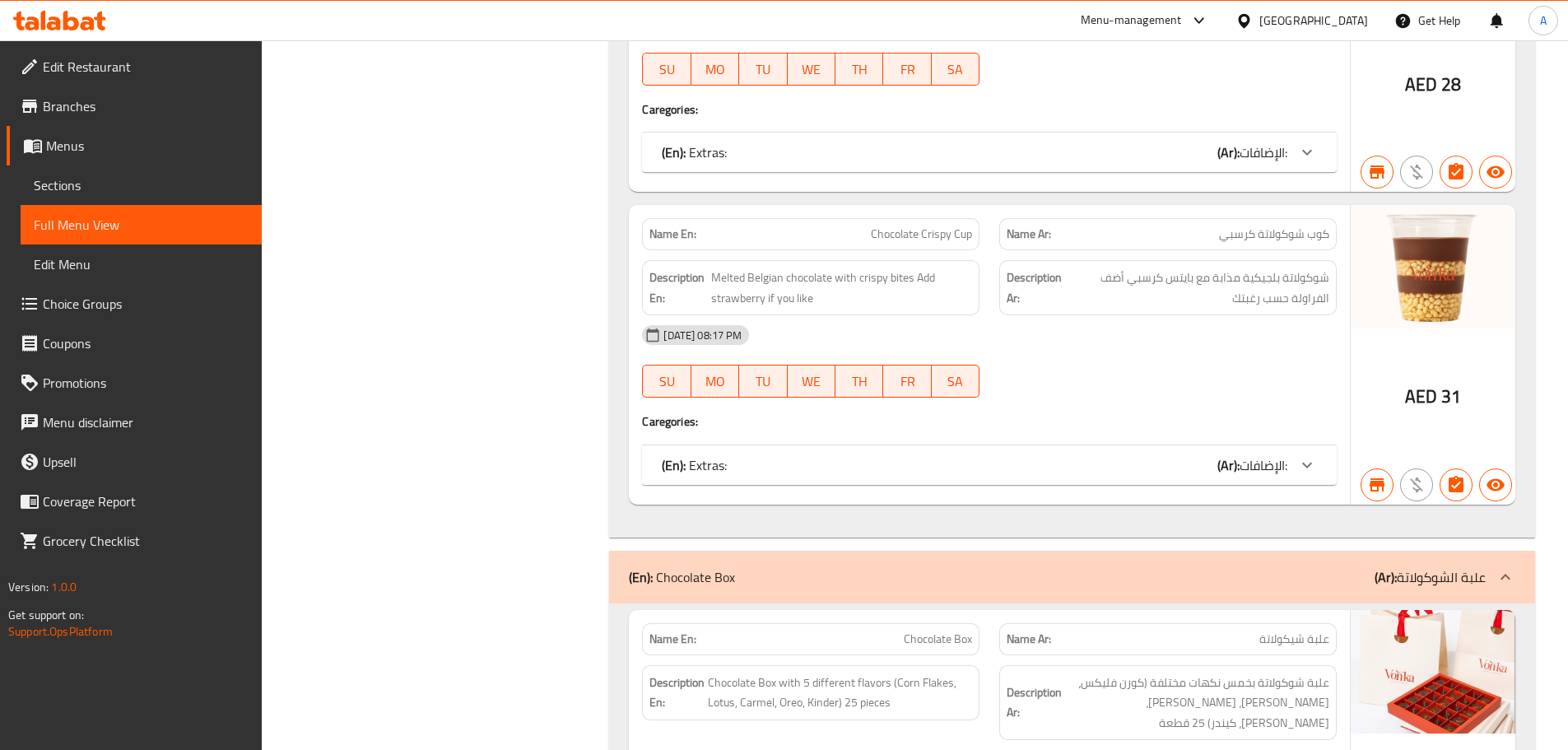
click at [873, 474] on div "(En): Extras: (Ar): الإضافات:" at bounding box center [974, 464] width 626 height 20
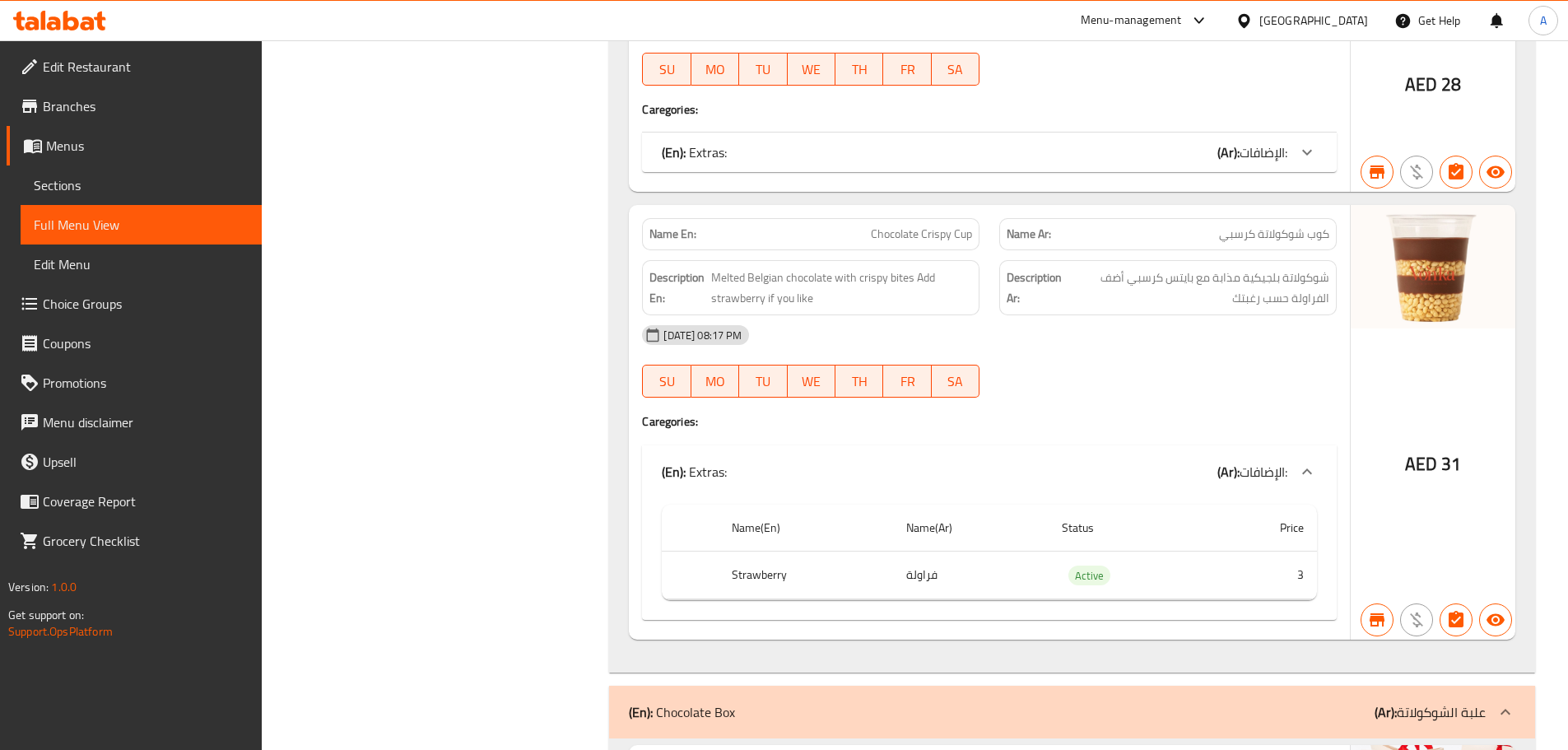
click at [873, 474] on div "(En): Extras: (Ar): الإضافات:" at bounding box center [974, 471] width 626 height 20
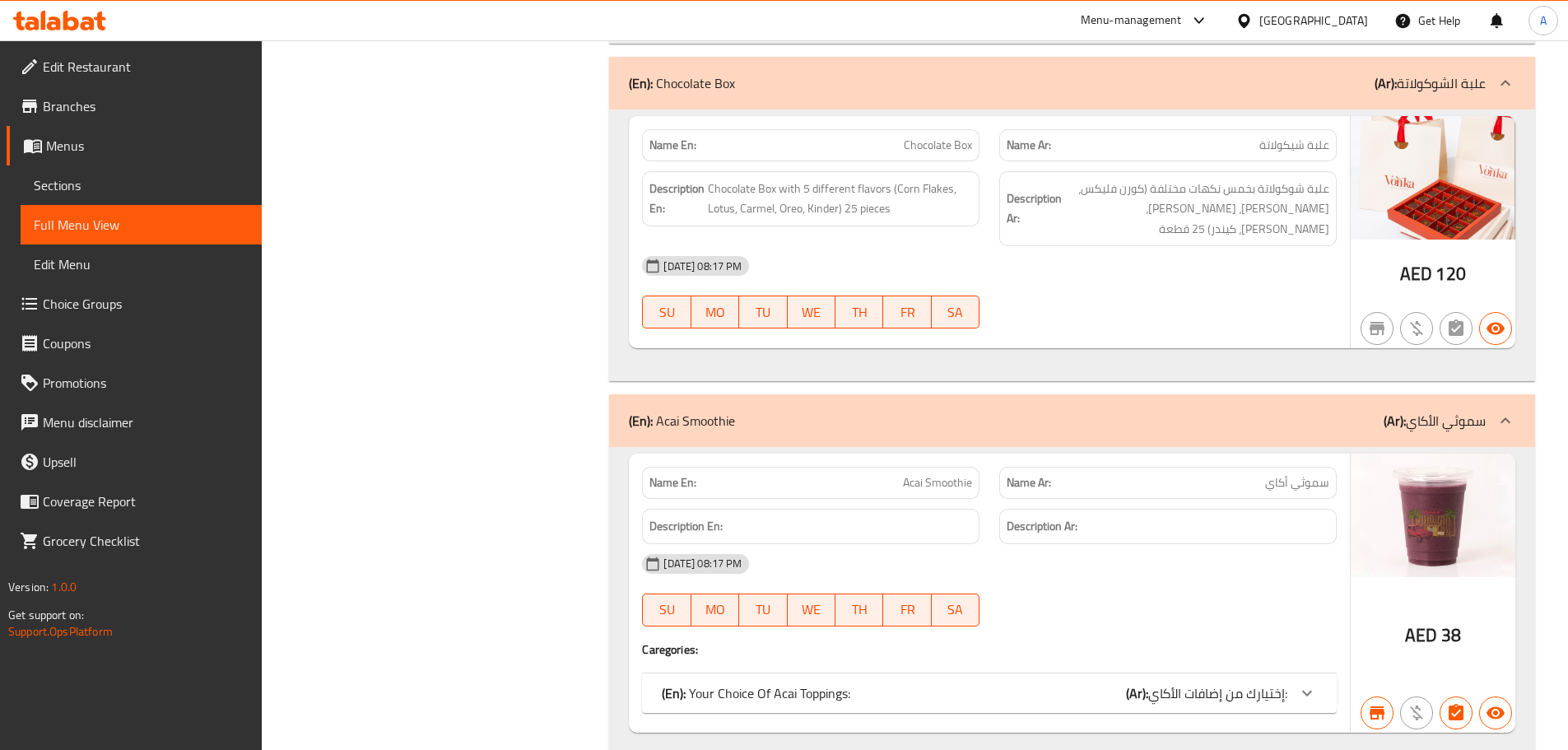
scroll to position [3730, 0]
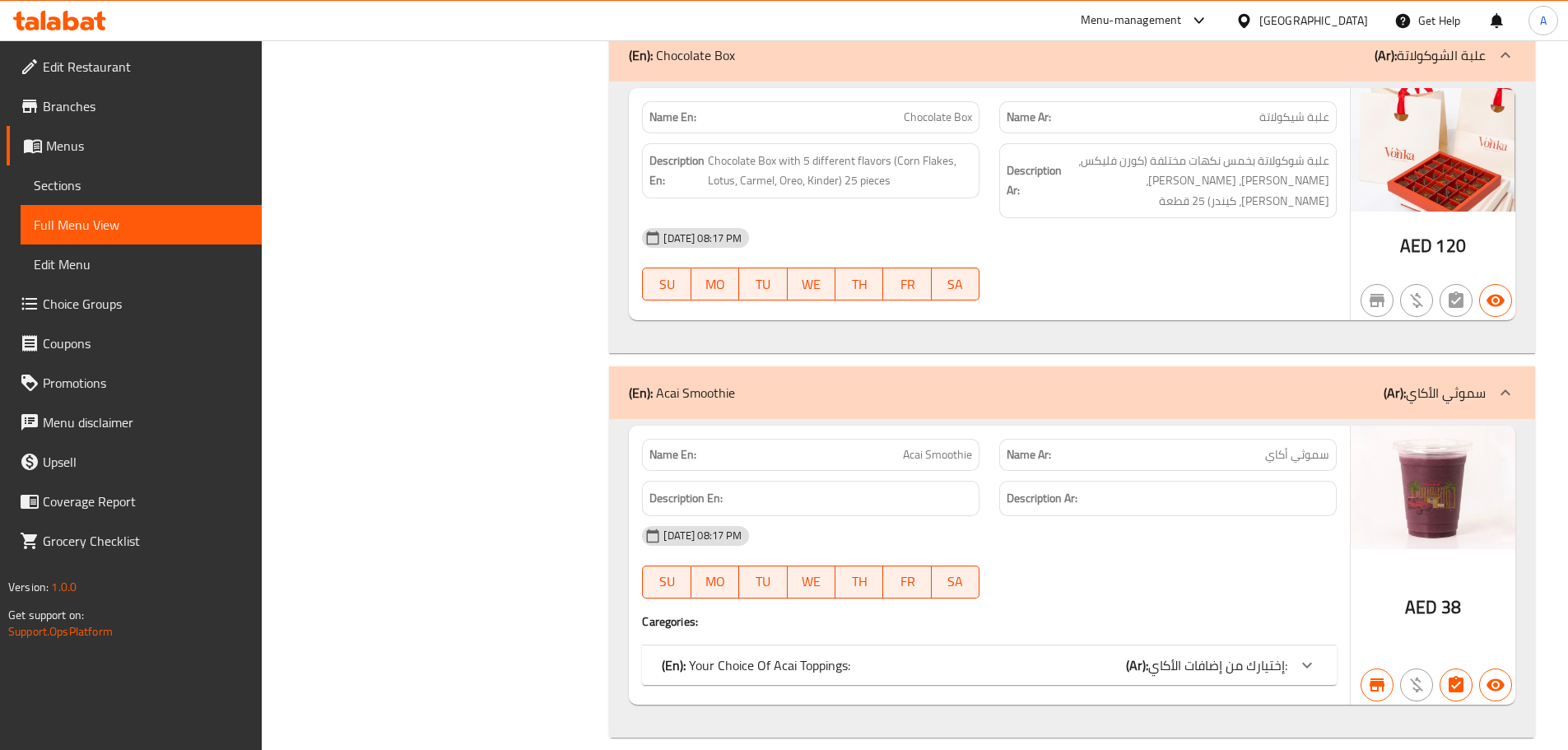
click at [844, 655] on p "(En): Your Choice Of Acai Toppings:" at bounding box center [755, 665] width 189 height 20
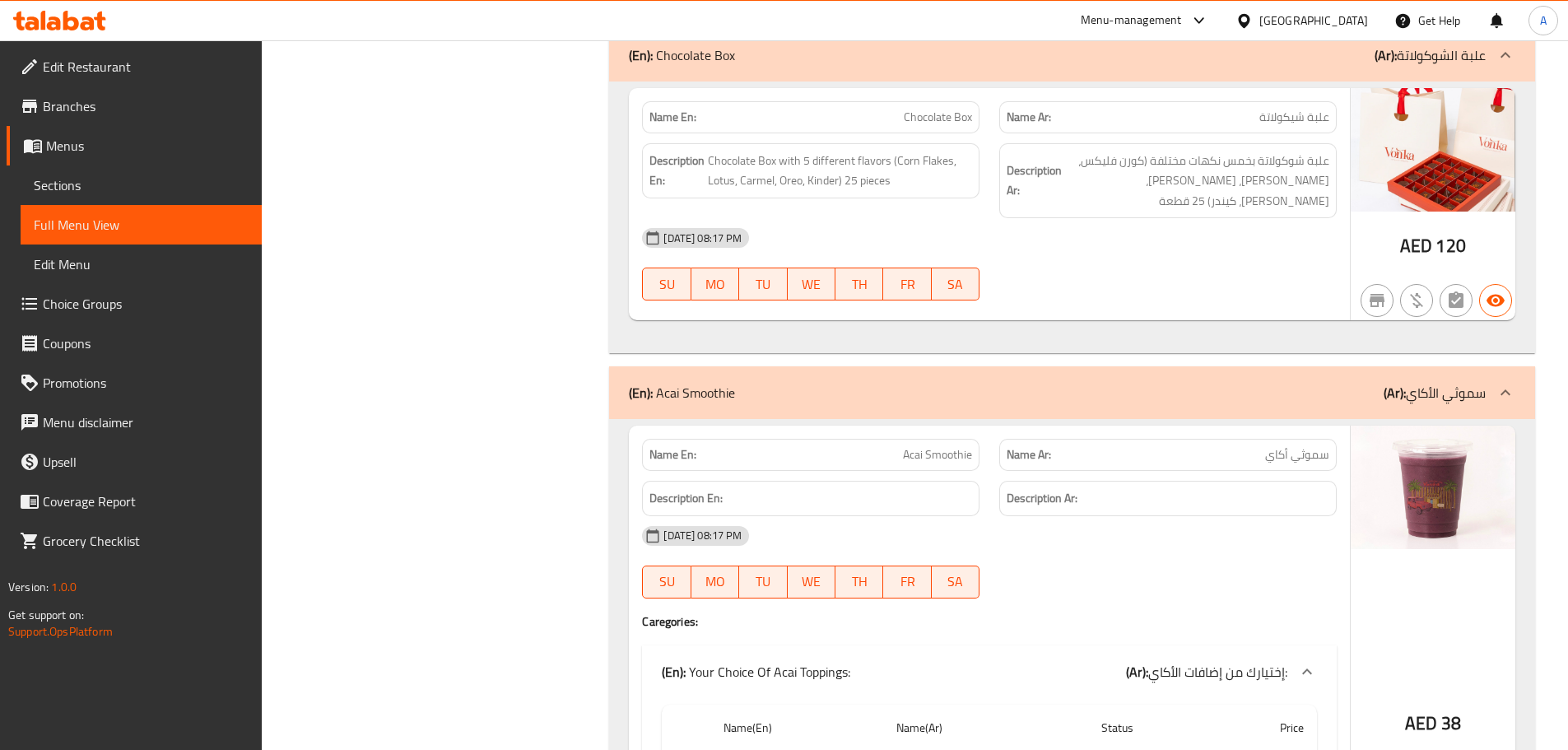
click at [844, 645] on div "(En): Your Choice Of Acai Toppings: (Ar): إختيارك من إضافات الأكاي:" at bounding box center [989, 671] width 695 height 52
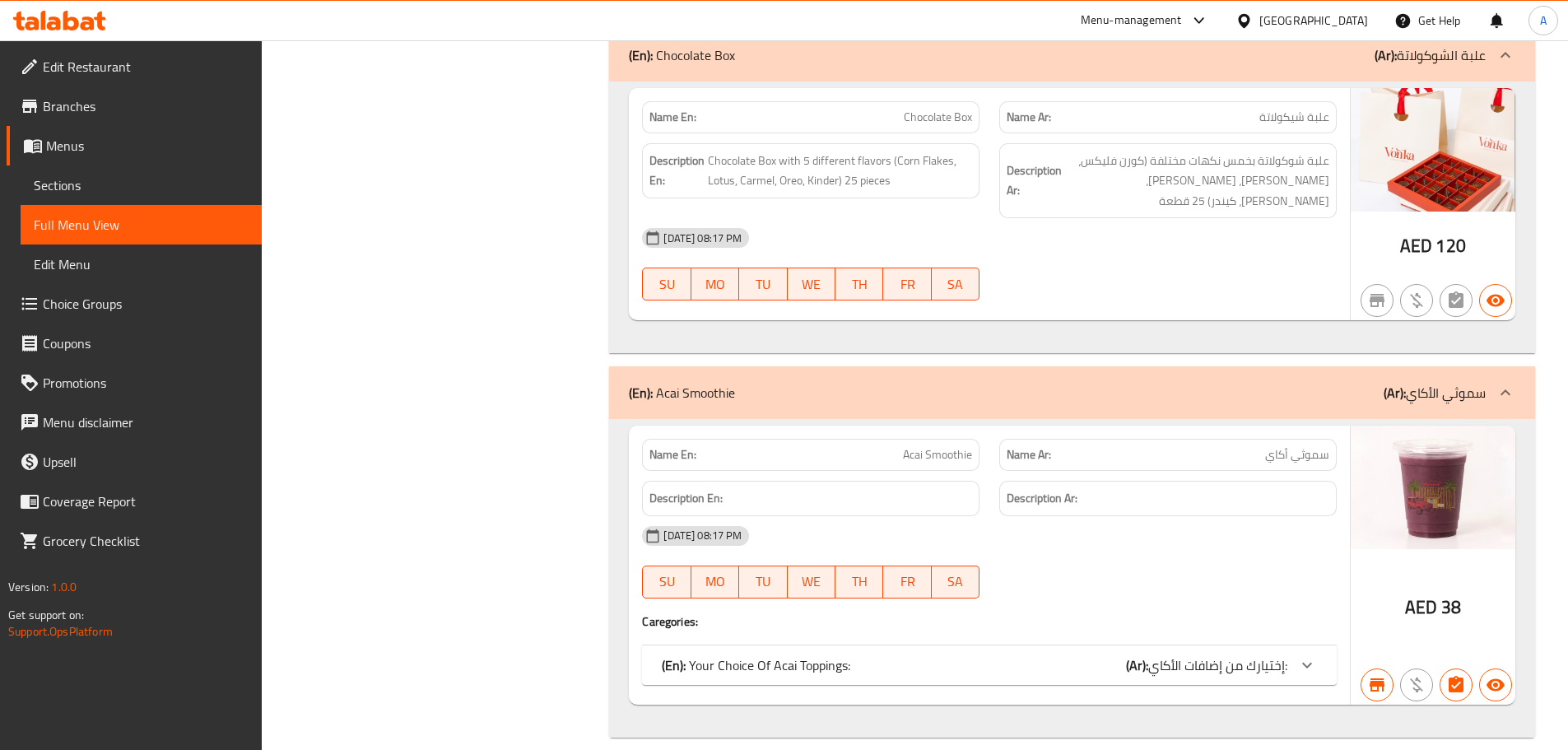
click at [119, 302] on span "Choice Groups" at bounding box center [145, 303] width 206 height 20
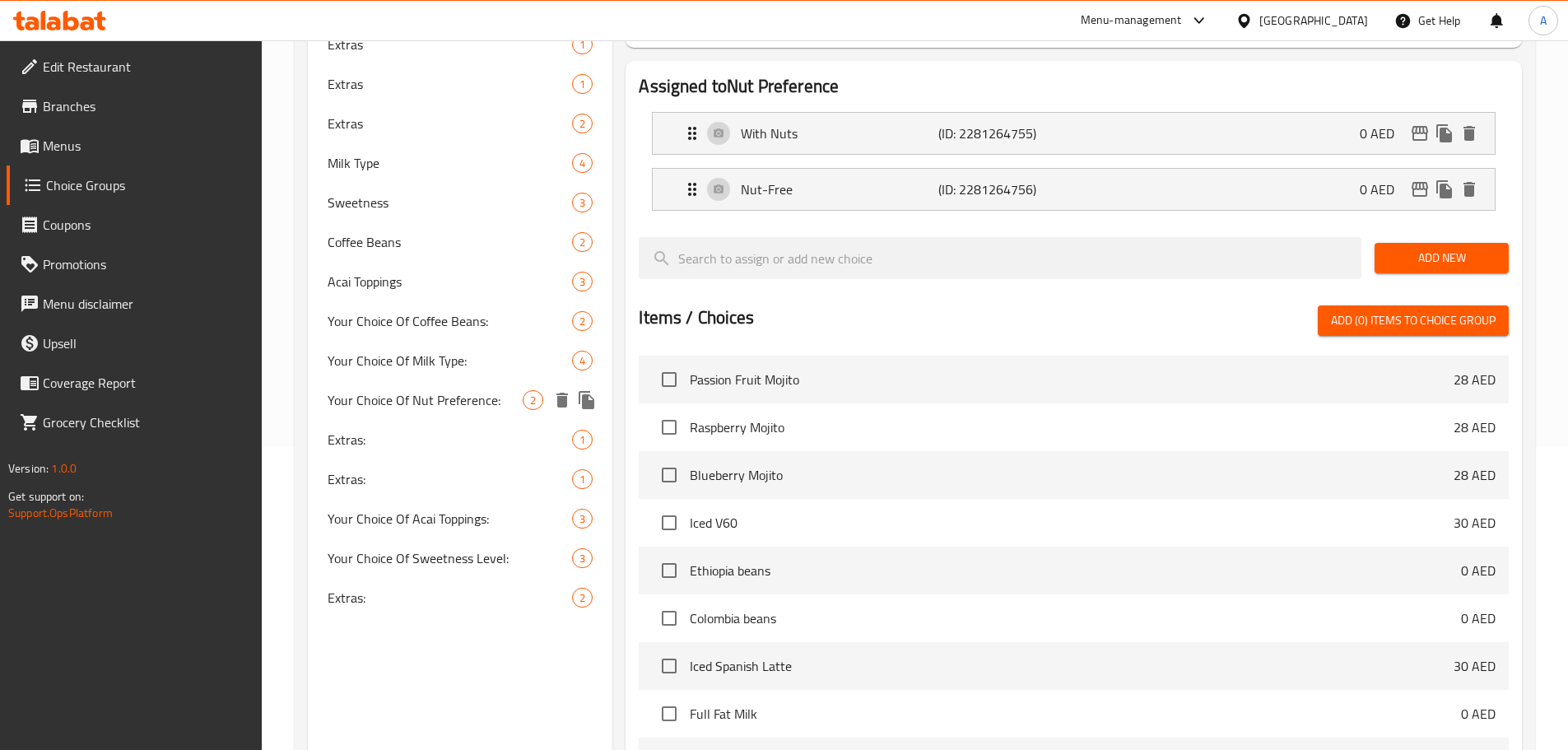
scroll to position [397, 0]
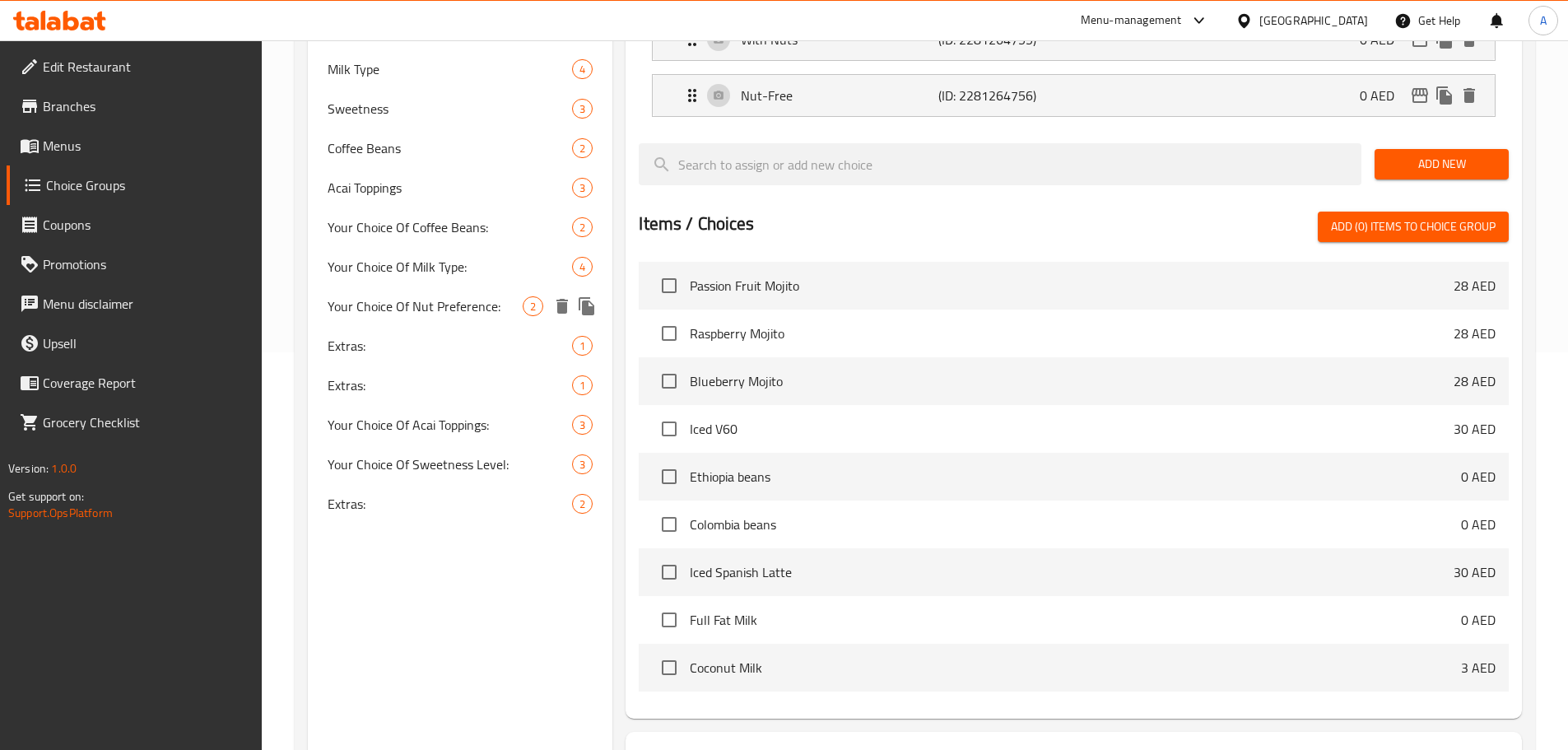
click at [495, 300] on span "Your Choice Of Nut Preference:" at bounding box center [425, 306] width 196 height 20
type input "Your Choice Of Nut Preference:"
type input "إختيارك من تفضيلات المكسرات:"
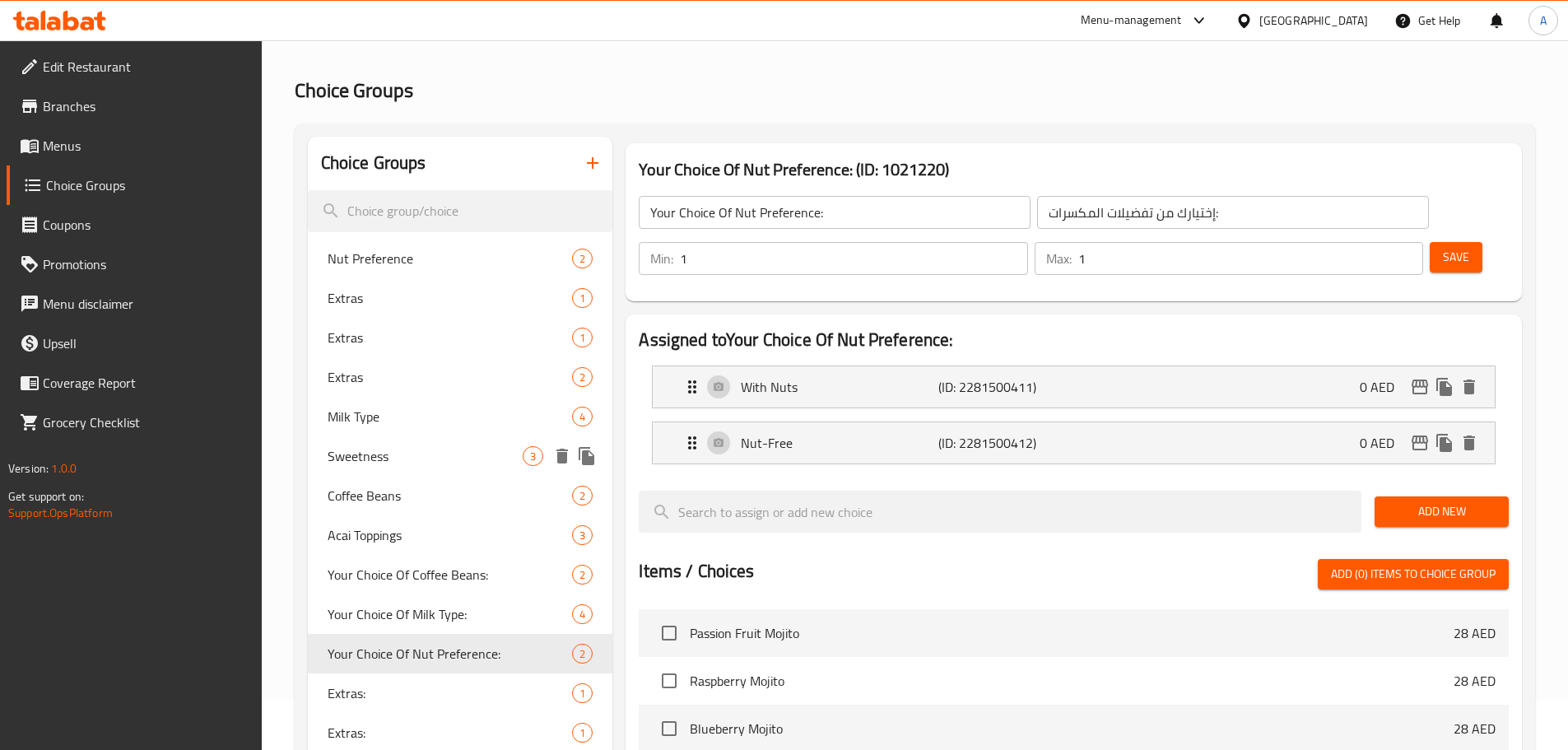
scroll to position [0, 0]
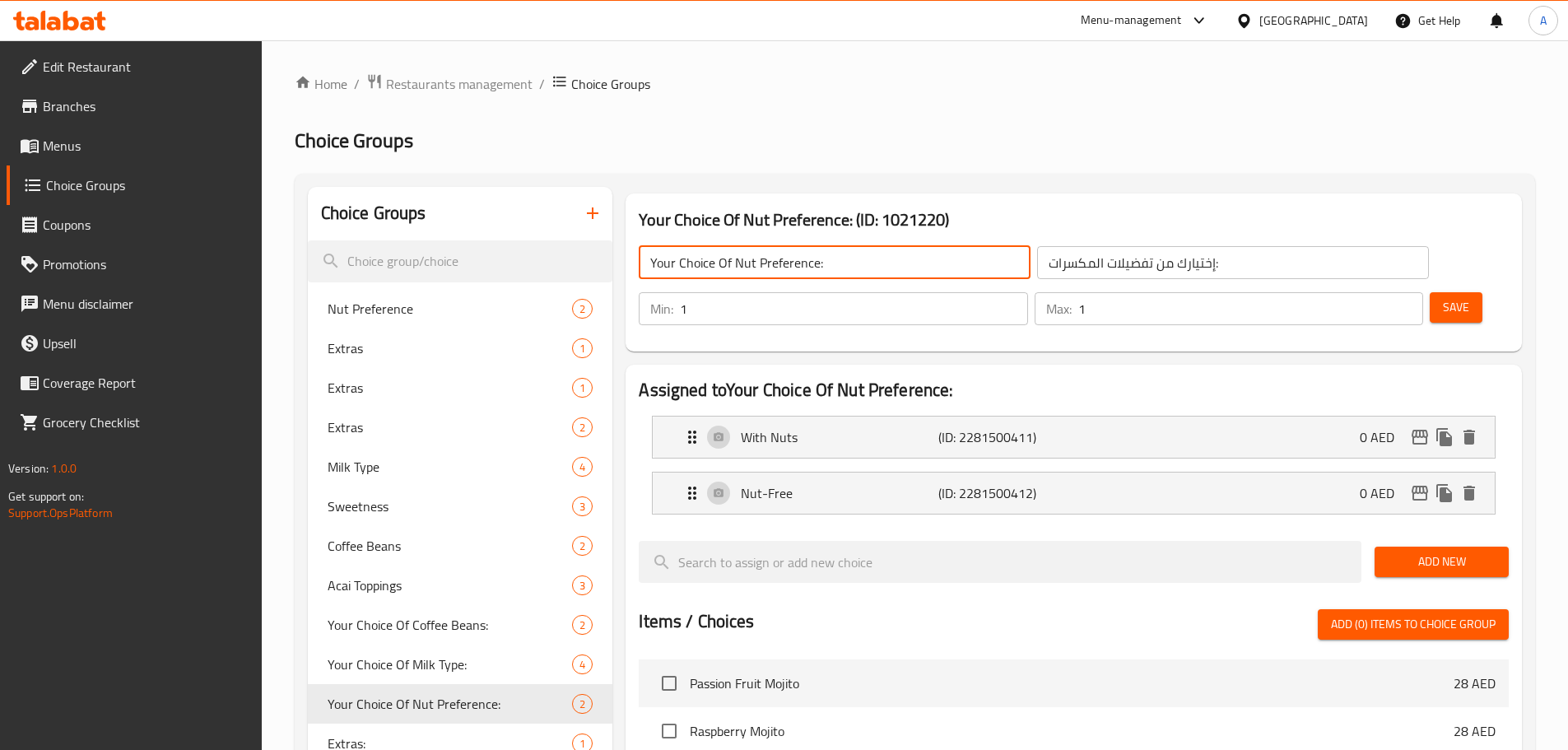
drag, startPoint x: 736, startPoint y: 263, endPoint x: 676, endPoint y: 263, distance: 60.0
click at [676, 263] on input "Your Choice Of Nut Preference:" at bounding box center [834, 262] width 392 height 33
type input "Your Nut Preference:"
click at [1037, 263] on input "إختيارك من تفضيلات المكسرات:" at bounding box center [1233, 262] width 392 height 33
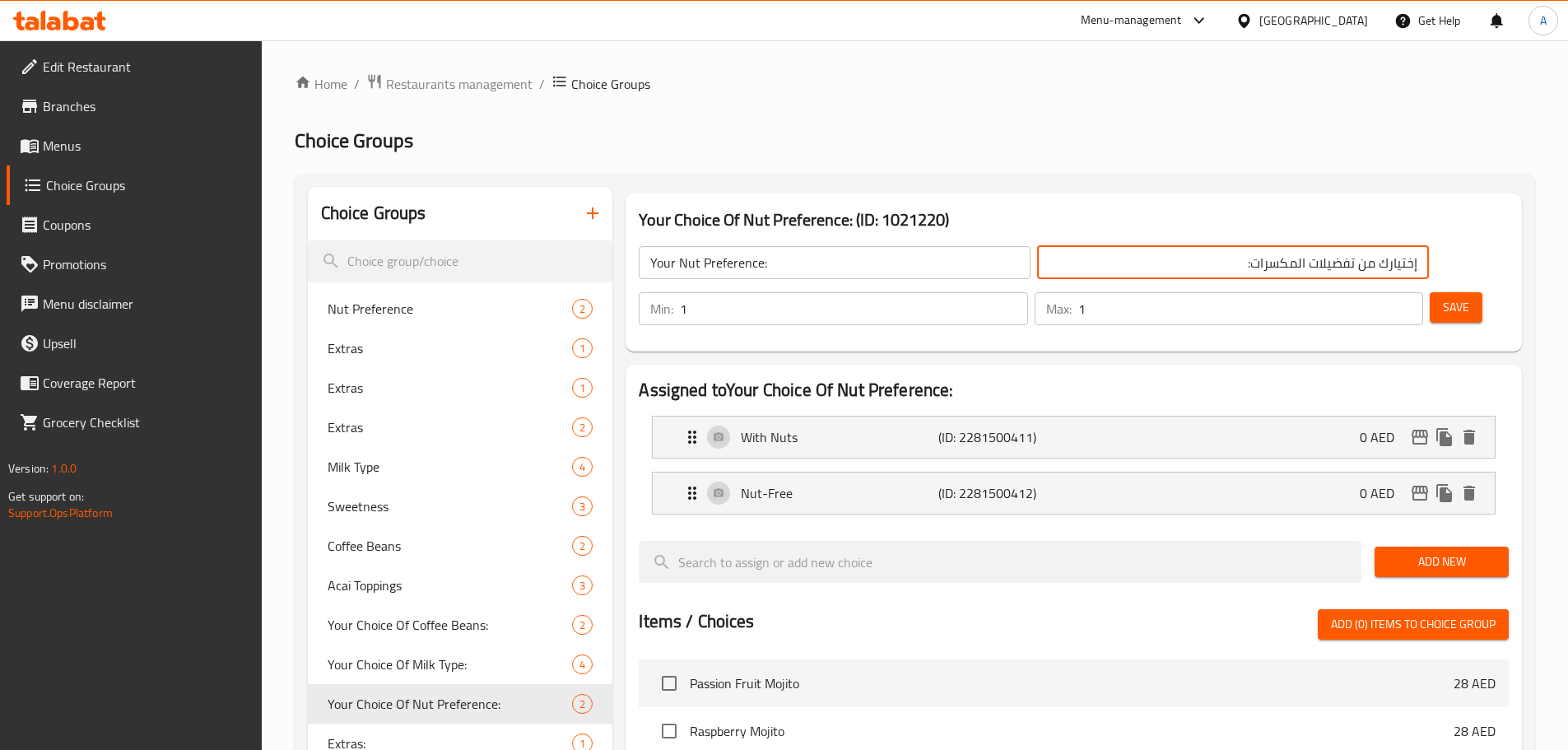
drag, startPoint x: 1135, startPoint y: 262, endPoint x: 1202, endPoint y: 258, distance: 67.1
click at [1202, 258] on input "إختيارك من تفضيلات المكسرات:" at bounding box center [1233, 262] width 392 height 33
click at [1153, 265] on input "تفضيلات المكسرات:" at bounding box center [1233, 262] width 392 height 33
click at [1166, 264] on input "تفضيل المكسرات:" at bounding box center [1233, 262] width 392 height 33
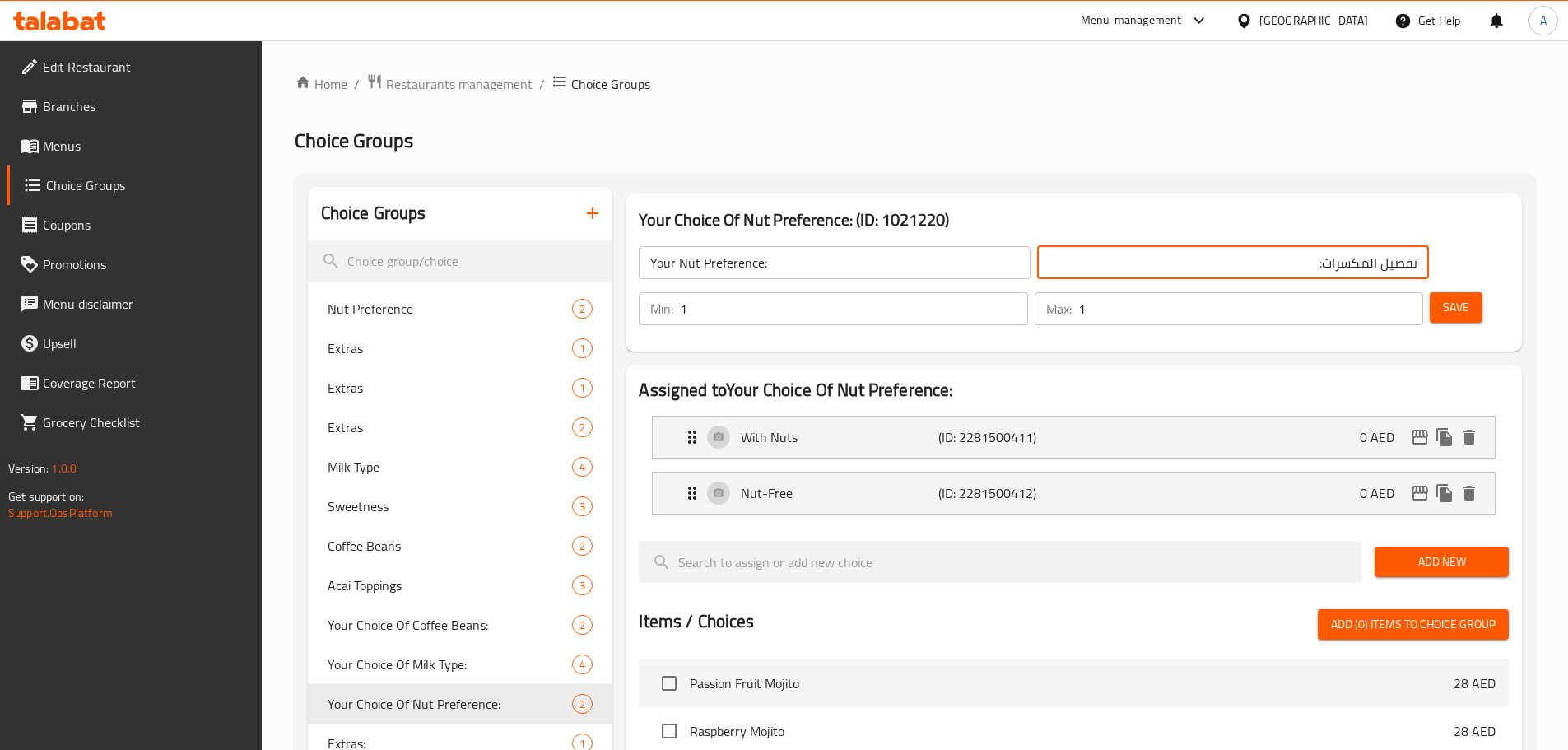
click at [828, 270] on input "Your Nut Preference:" at bounding box center [834, 262] width 392 height 33
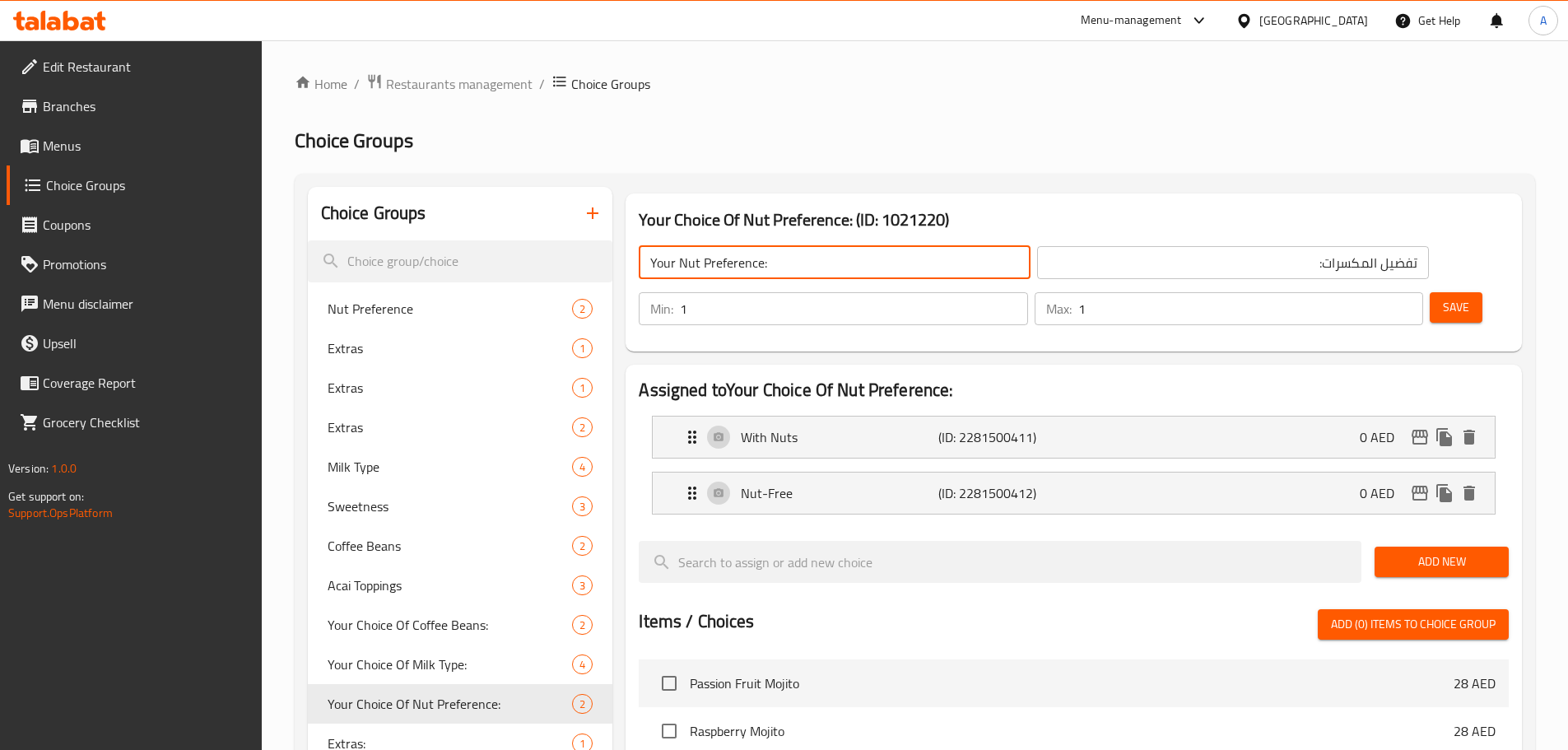
click at [828, 270] on input "Your Nut Preference:" at bounding box center [834, 262] width 392 height 33
click at [1120, 263] on input "تفضيل المكسرات:" at bounding box center [1233, 262] width 392 height 33
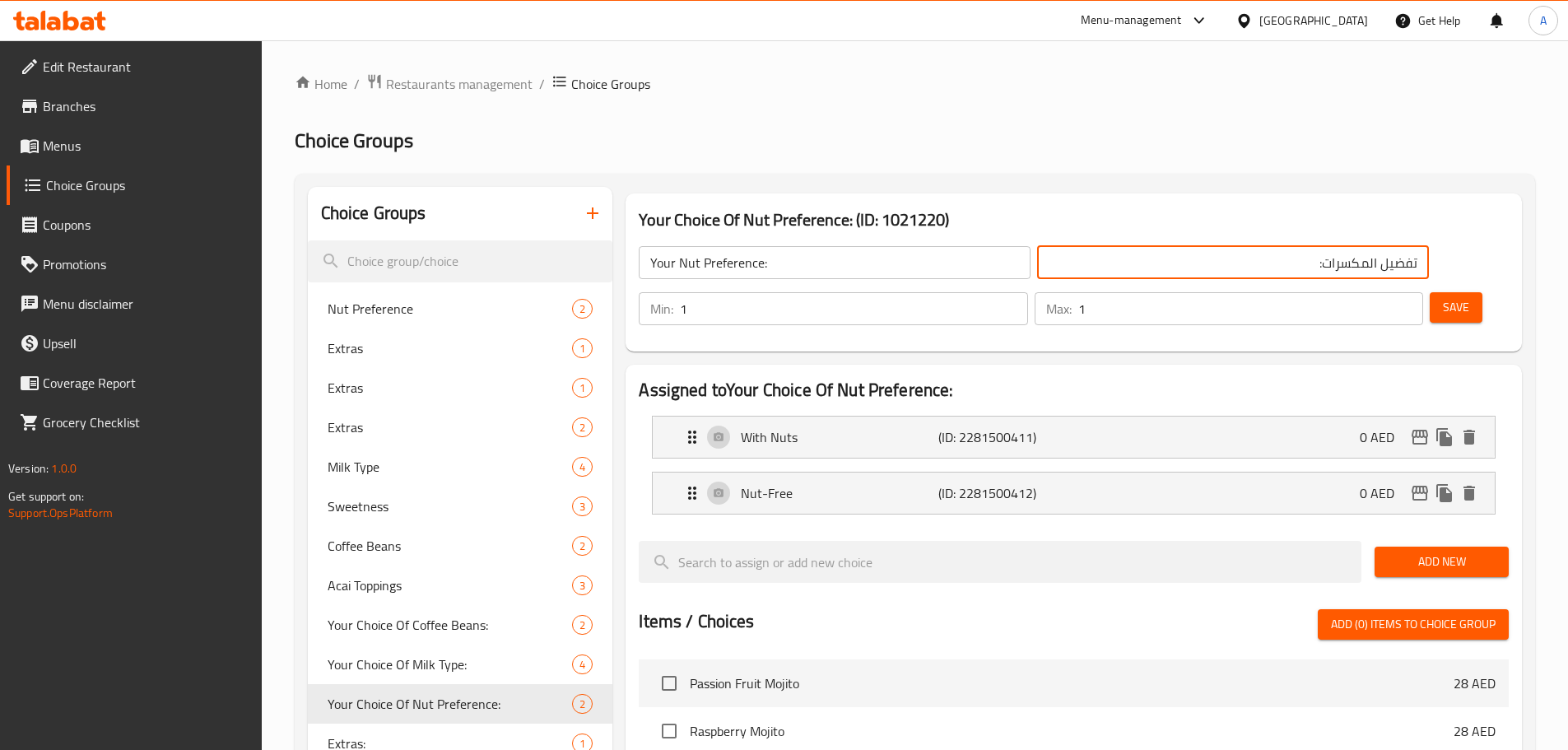
click at [1120, 263] on input "تفضيل المكسرات:" at bounding box center [1233, 262] width 392 height 33
paste input "اتك من"
type input "تفضيلاتك من المكسرات:"
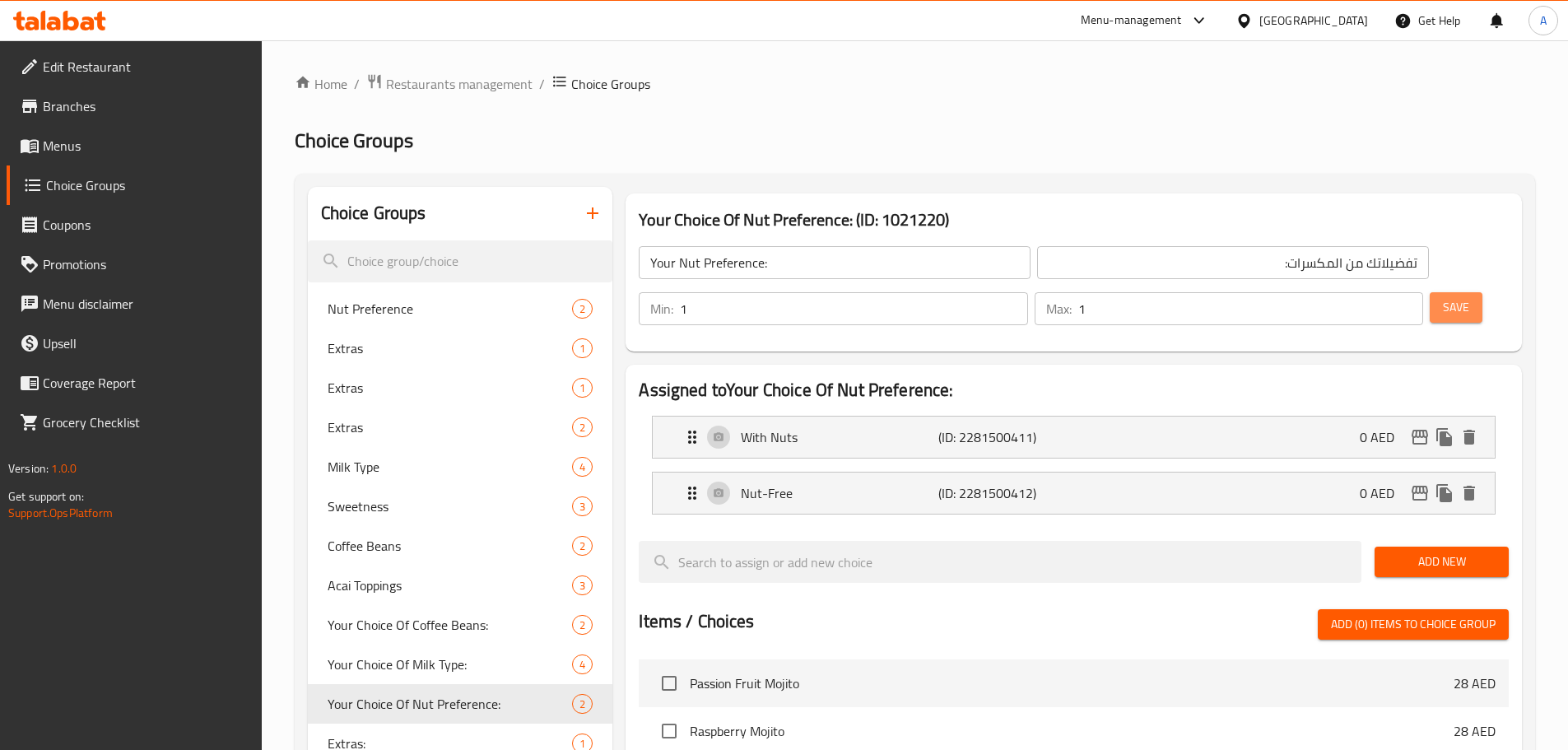
click at [1443, 297] on span "Save" at bounding box center [1456, 307] width 27 height 21
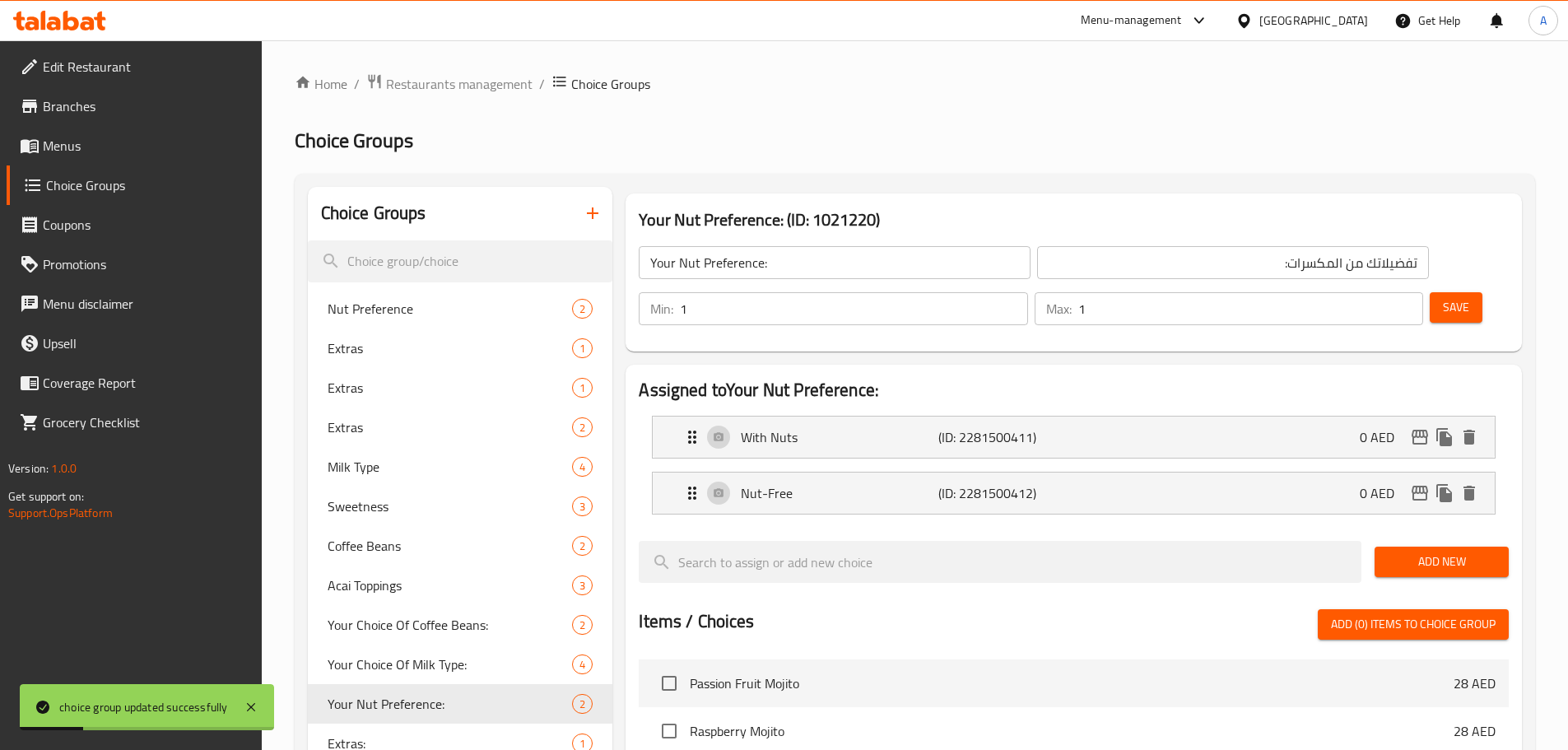
click at [1171, 258] on input "تفضيلاتك من المكسرات:" at bounding box center [1233, 262] width 392 height 33
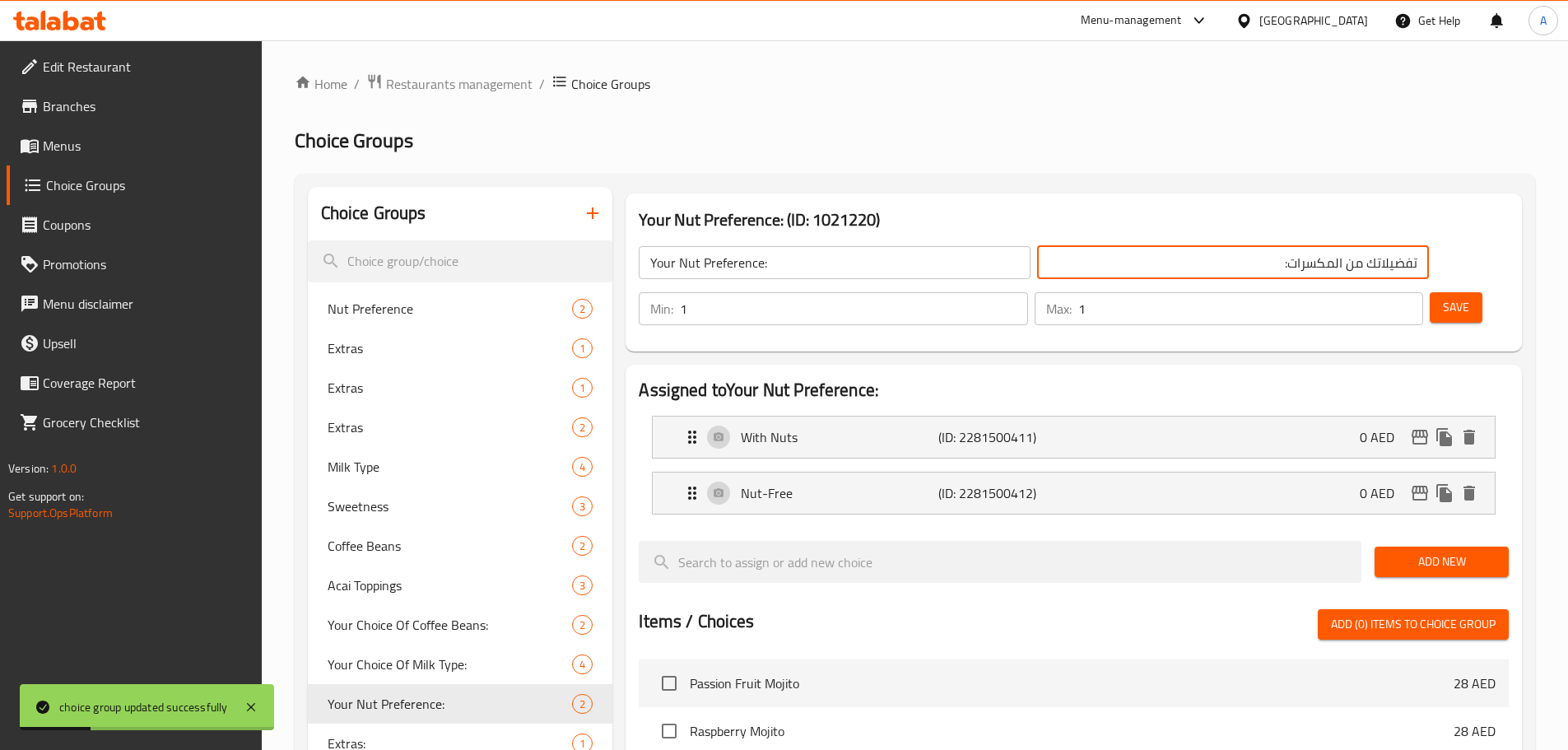
click at [1171, 258] on input "تفضيلاتك من المكسرات:" at bounding box center [1233, 262] width 392 height 33
click at [103, 156] on link "Menus" at bounding box center [134, 145] width 255 height 40
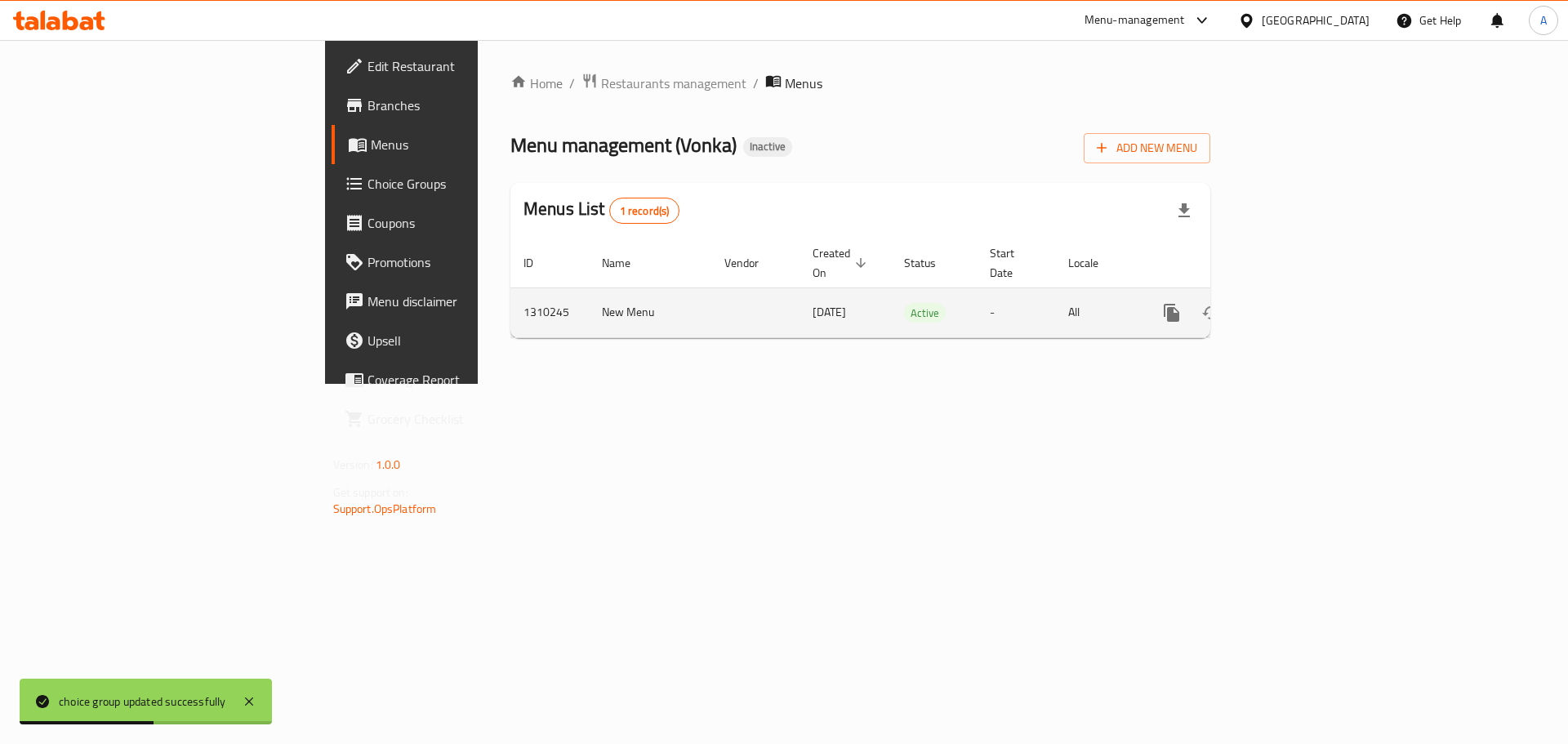
click at [1299, 303] on icon "enhanced table" at bounding box center [1290, 313] width 20 height 20
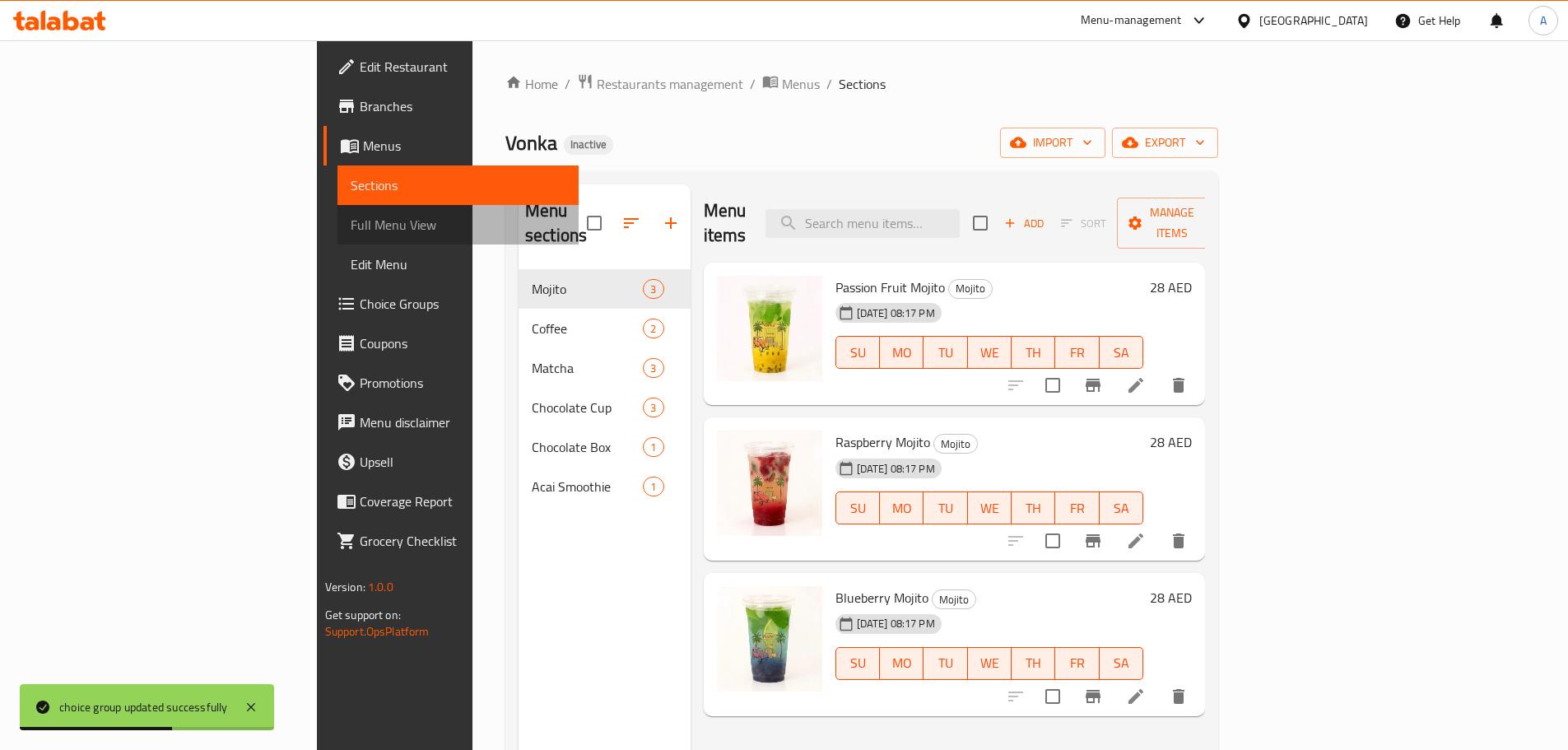
click at [351, 218] on span "Full Menu View" at bounding box center [458, 224] width 215 height 20
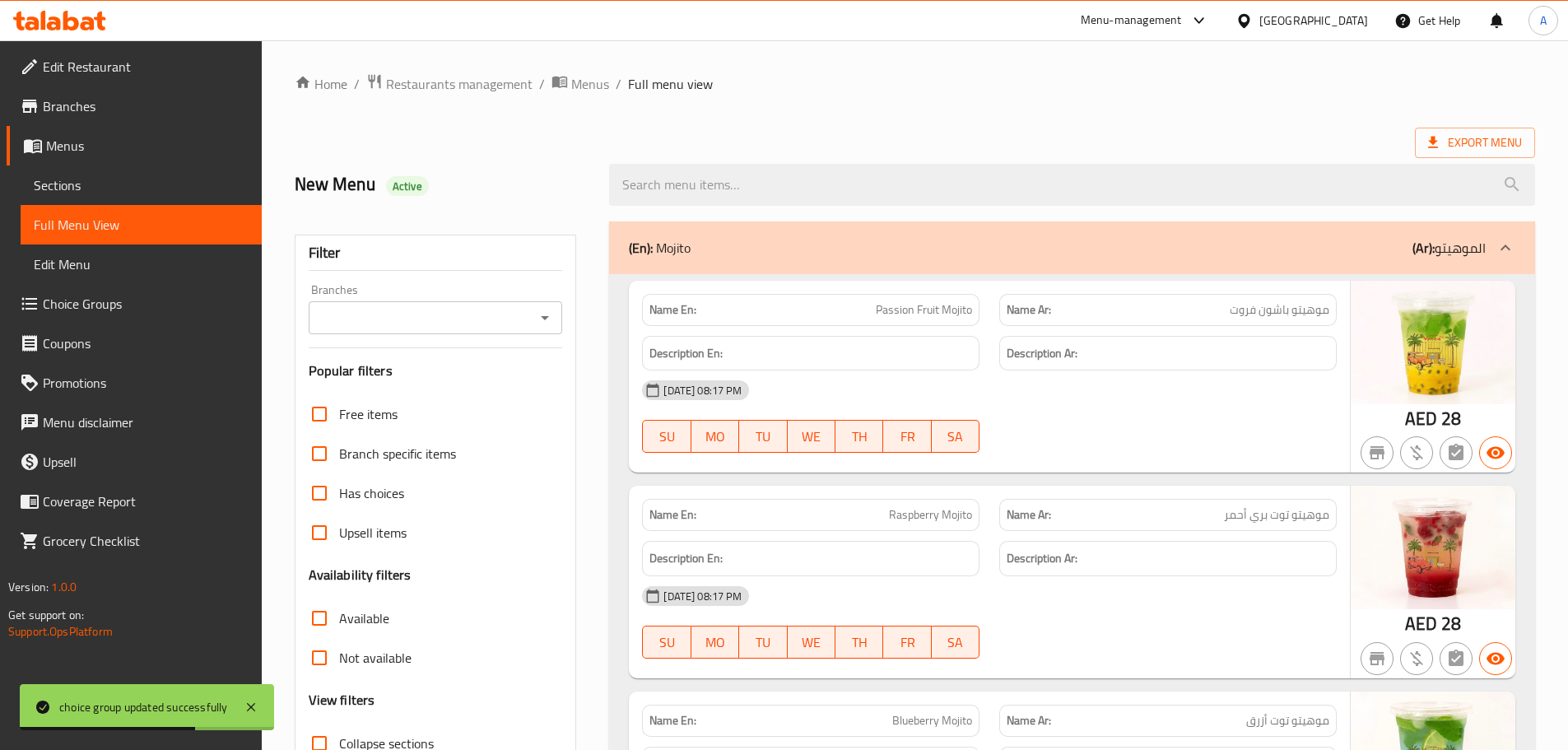
click at [926, 346] on h6 "Description En:" at bounding box center [811, 353] width 322 height 21
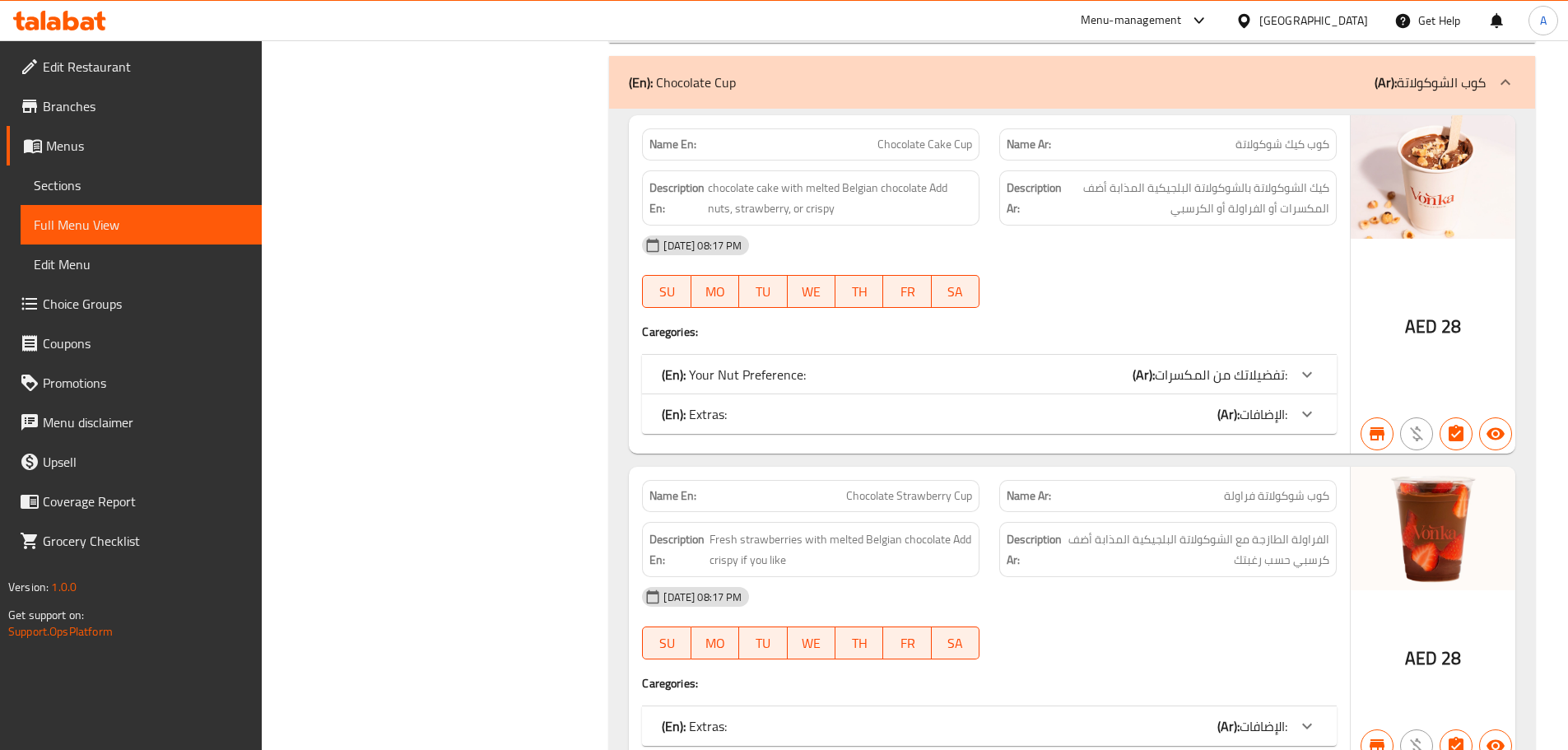
click at [114, 298] on span "Choice Groups" at bounding box center [145, 303] width 206 height 20
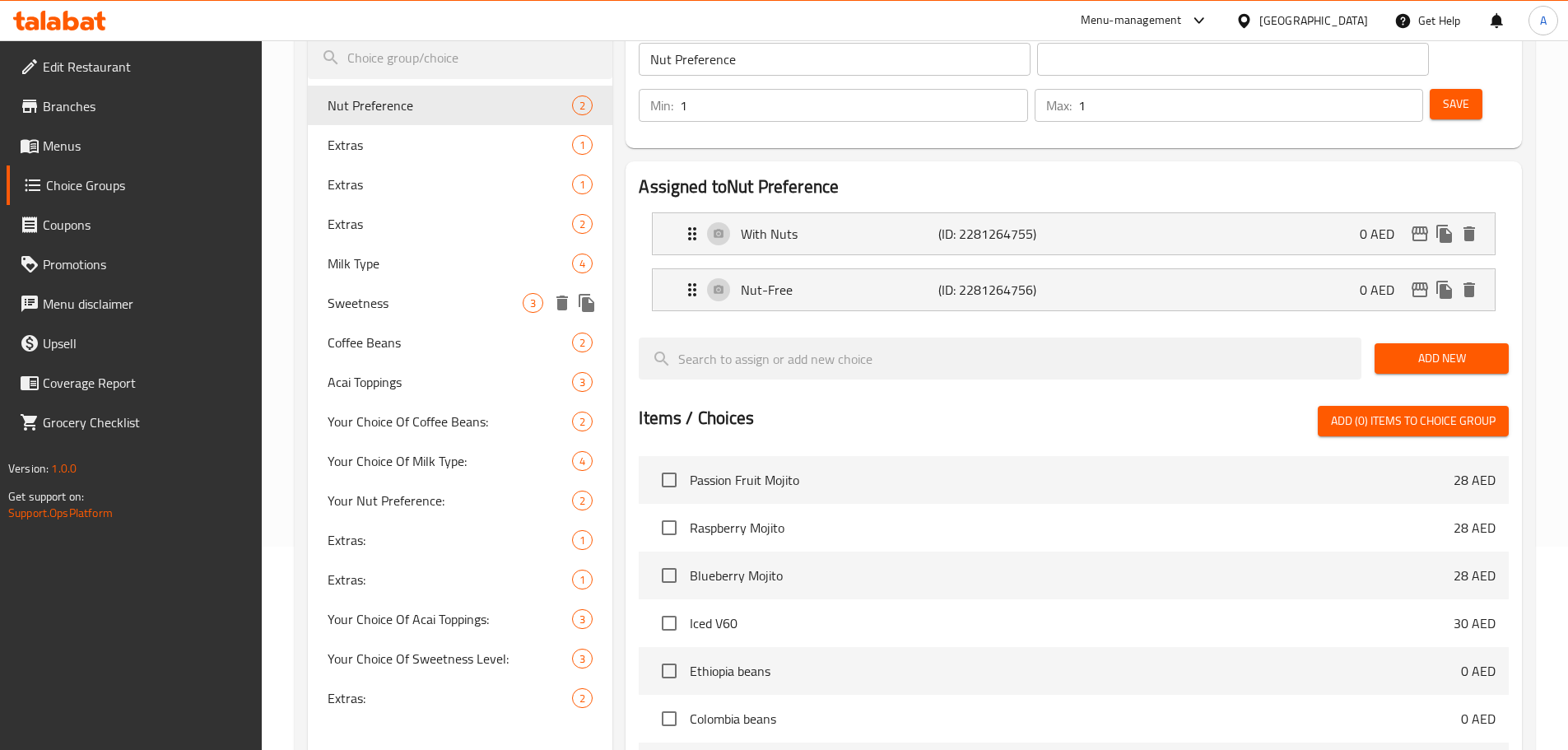
scroll to position [233, 0]
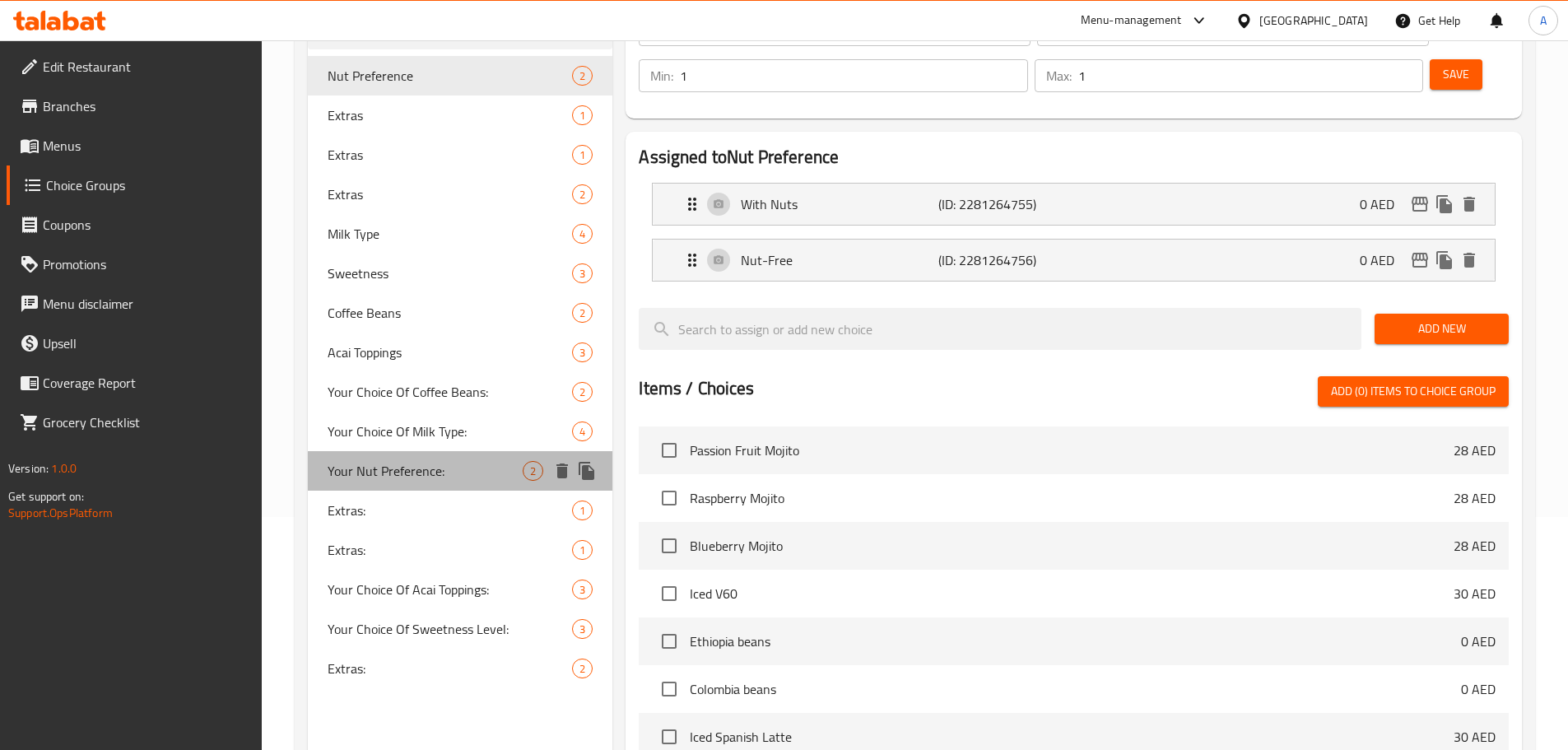
drag, startPoint x: 439, startPoint y: 479, endPoint x: 501, endPoint y: 461, distance: 64.6
click at [439, 479] on span "Your Nut Preference:" at bounding box center [425, 470] width 196 height 20
type input "Your Nut Preference:"
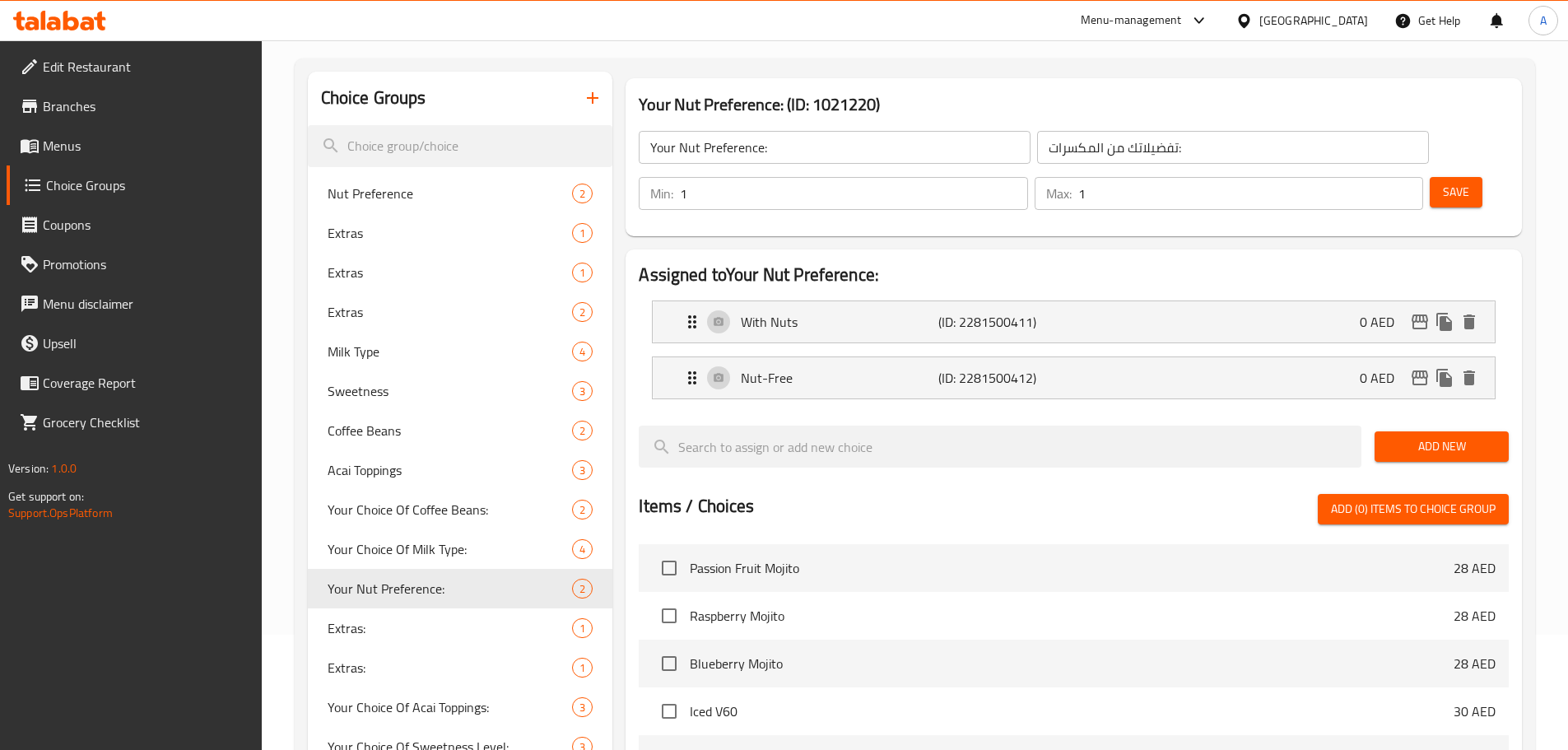
scroll to position [0, 0]
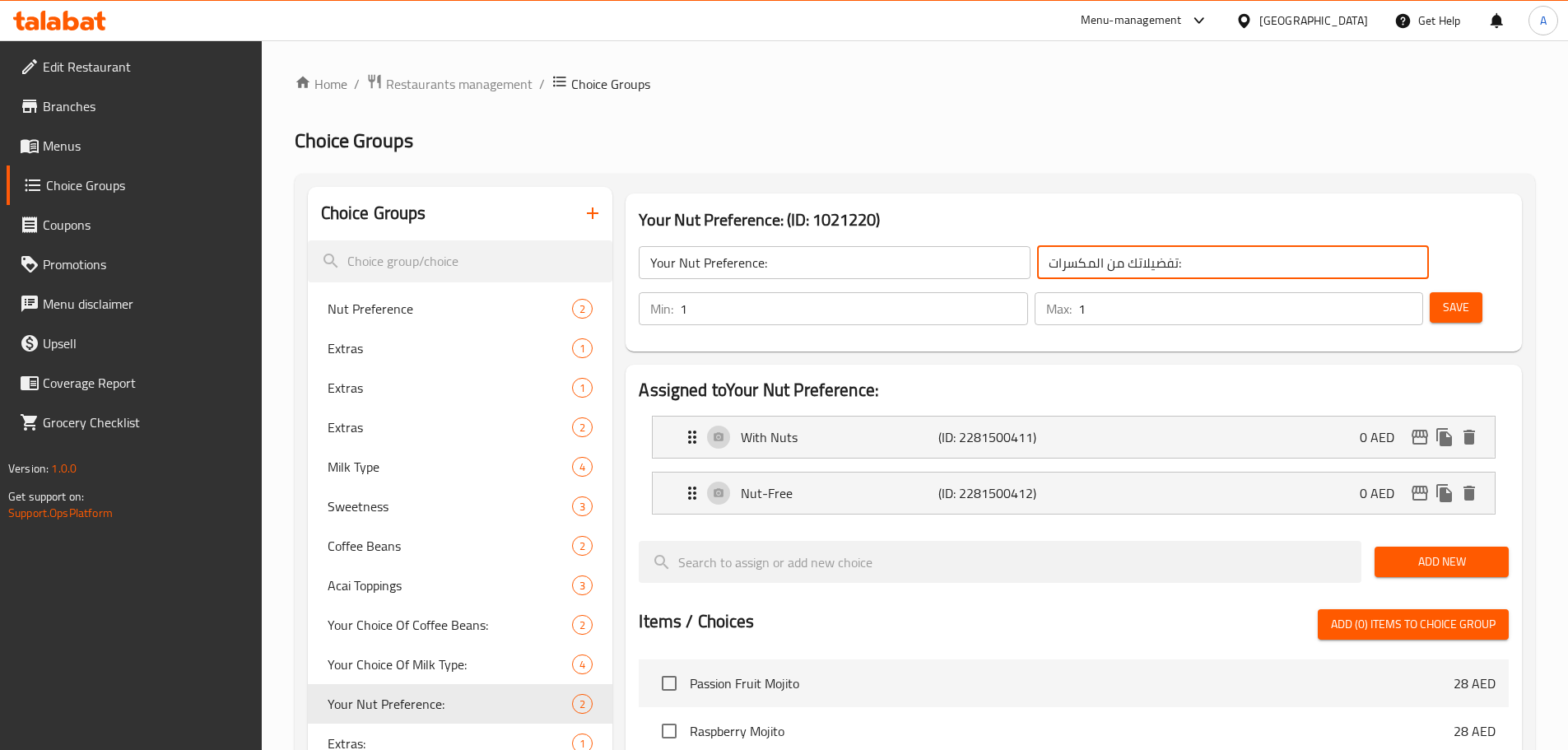
click at [1037, 263] on input "تفضيلاتك من المكسرات:" at bounding box center [1233, 262] width 392 height 33
click at [1089, 271] on input "تفضيلك من المكسرات:" at bounding box center [1233, 262] width 392 height 33
drag, startPoint x: 1198, startPoint y: 260, endPoint x: 1048, endPoint y: 267, distance: 150.2
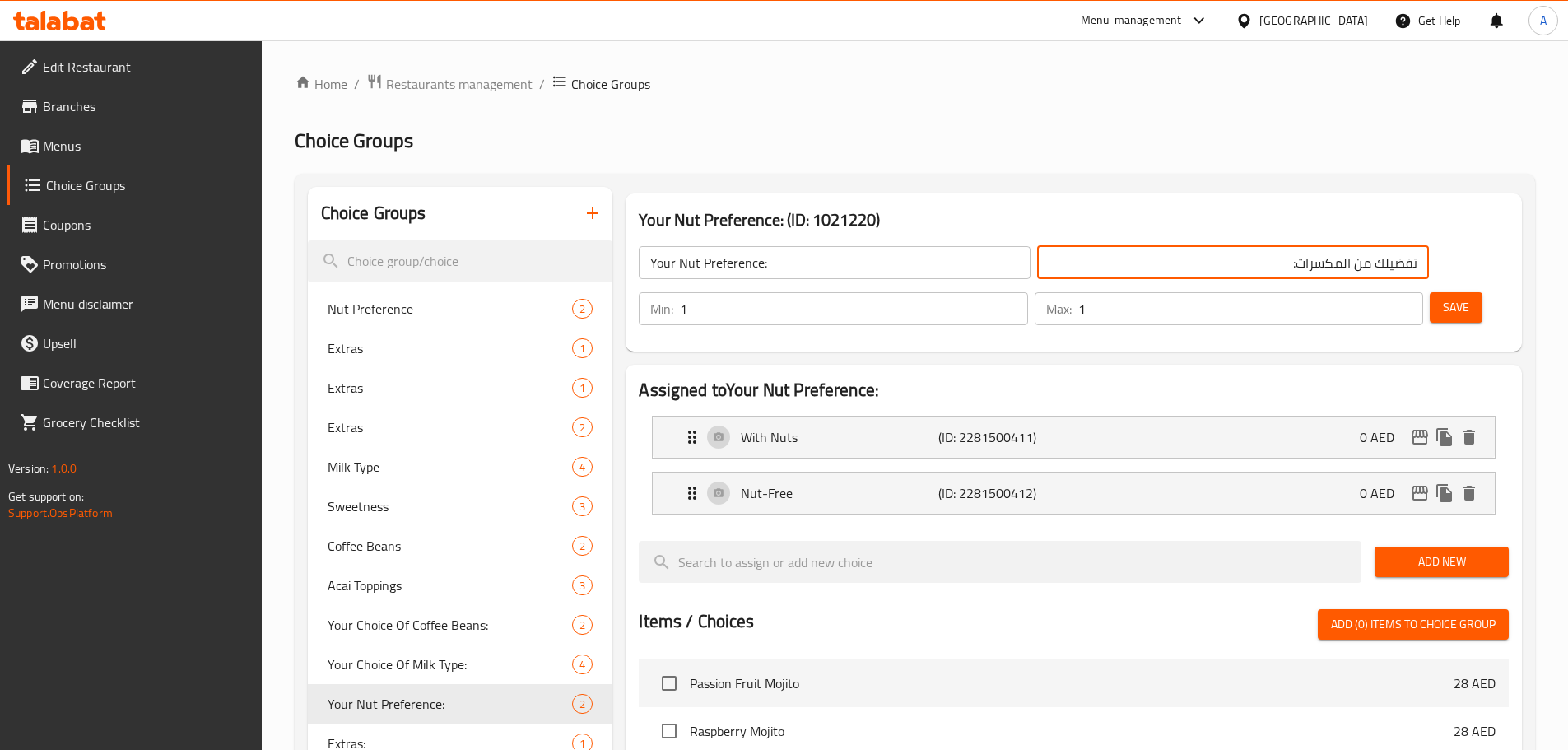
click at [1048, 267] on input "تفضيلك من المكسرات:" at bounding box center [1233, 262] width 392 height 33
click at [1037, 264] on input "تفضيلك من المكسرات:" at bounding box center [1233, 262] width 392 height 33
type input "تفضيلك من المكسرات:"
click at [1399, 283] on div "Min: 1 ​ Max: 1 ​ Save" at bounding box center [1070, 308] width 883 height 52
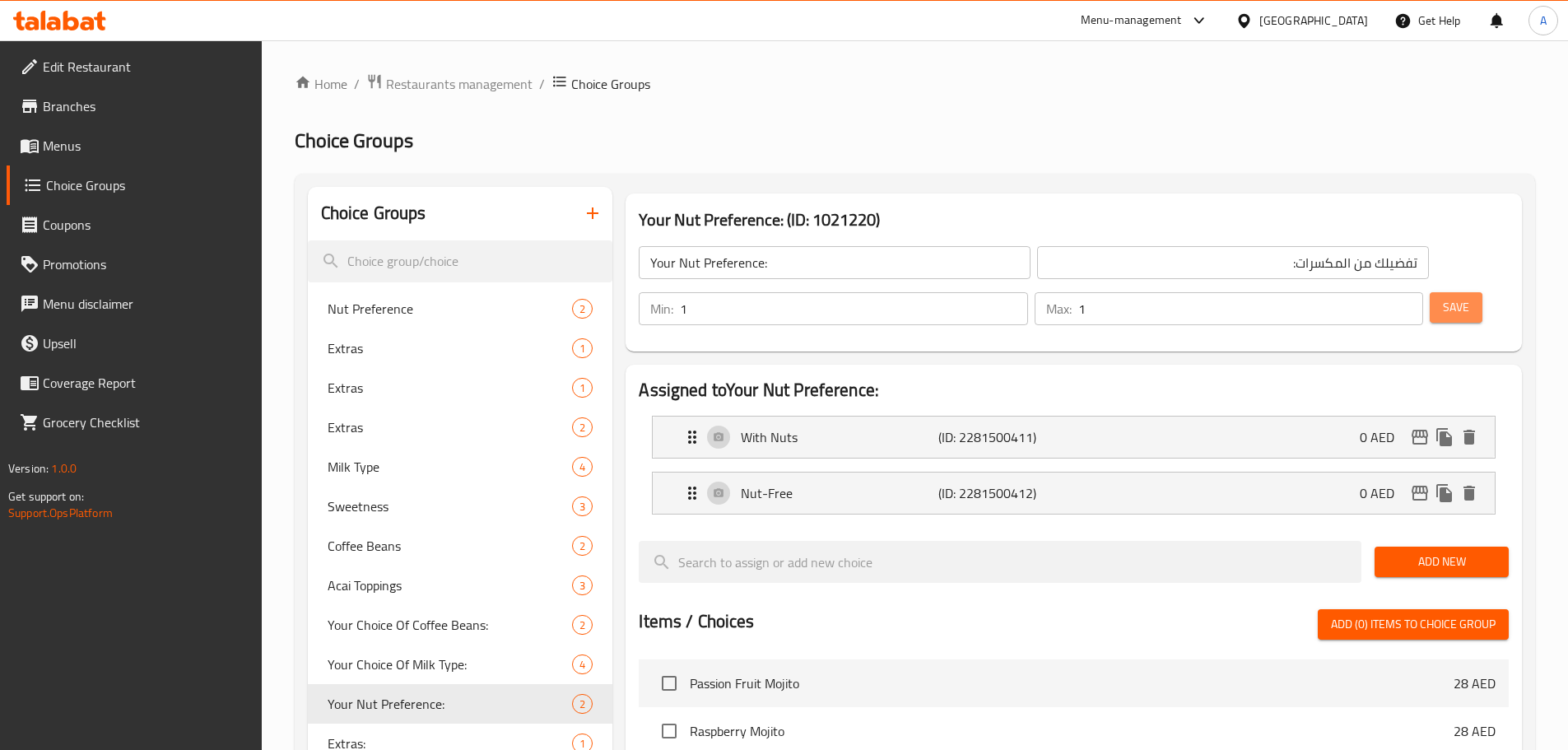
click at [1443, 297] on span "Save" at bounding box center [1456, 307] width 27 height 21
click at [98, 147] on span "Menus" at bounding box center [145, 145] width 206 height 20
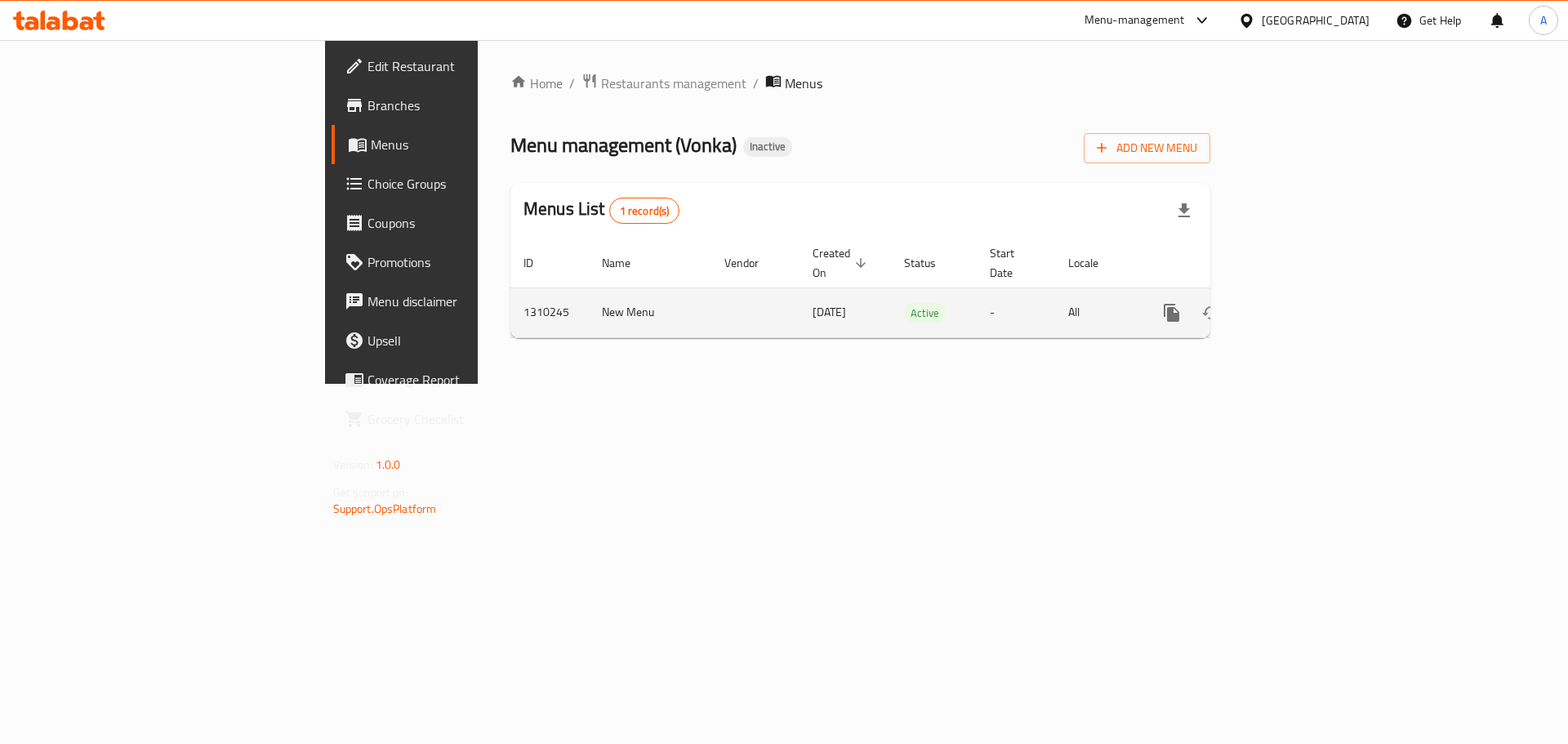
click at [1309, 307] on link "enhanced table" at bounding box center [1290, 313] width 39 height 39
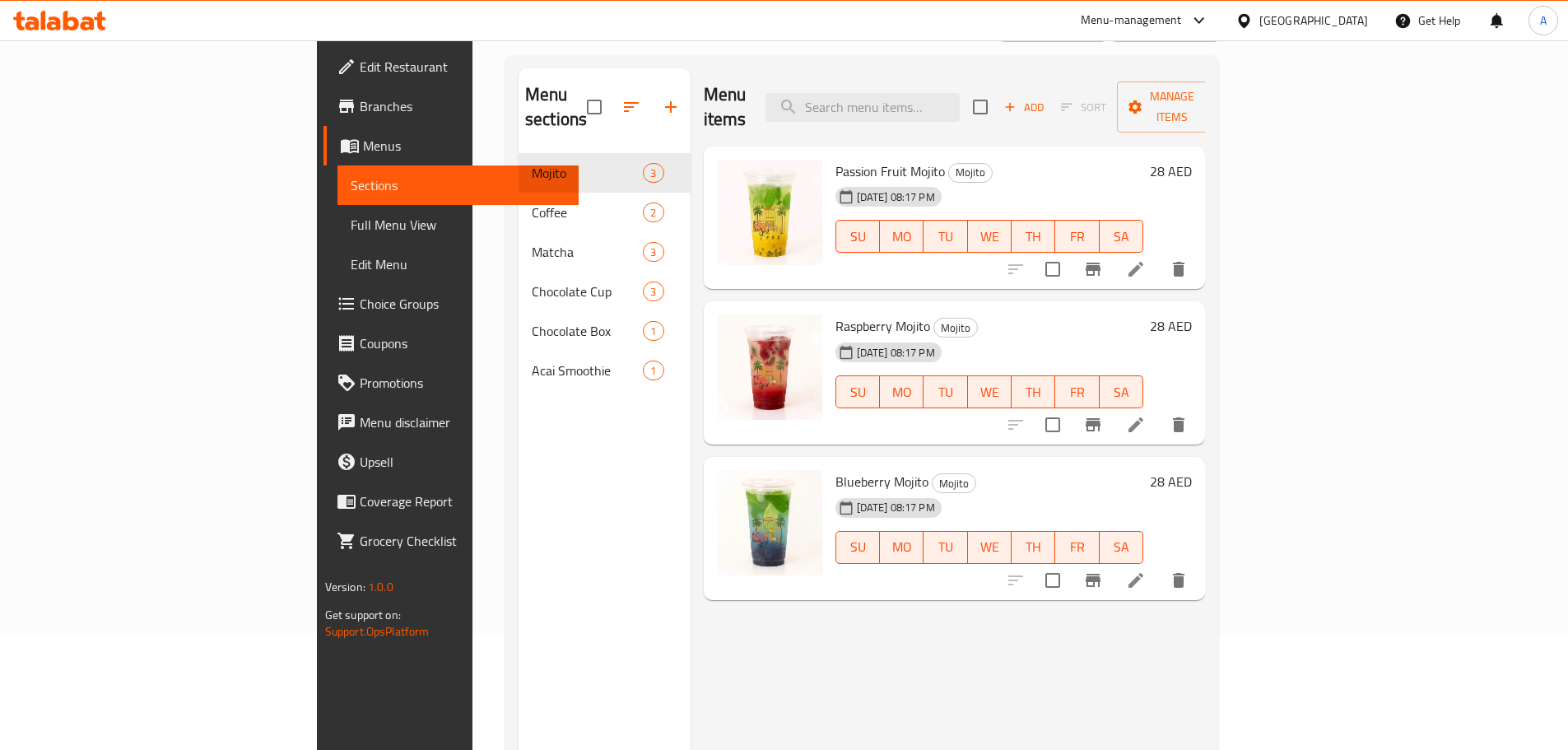
scroll to position [230, 0]
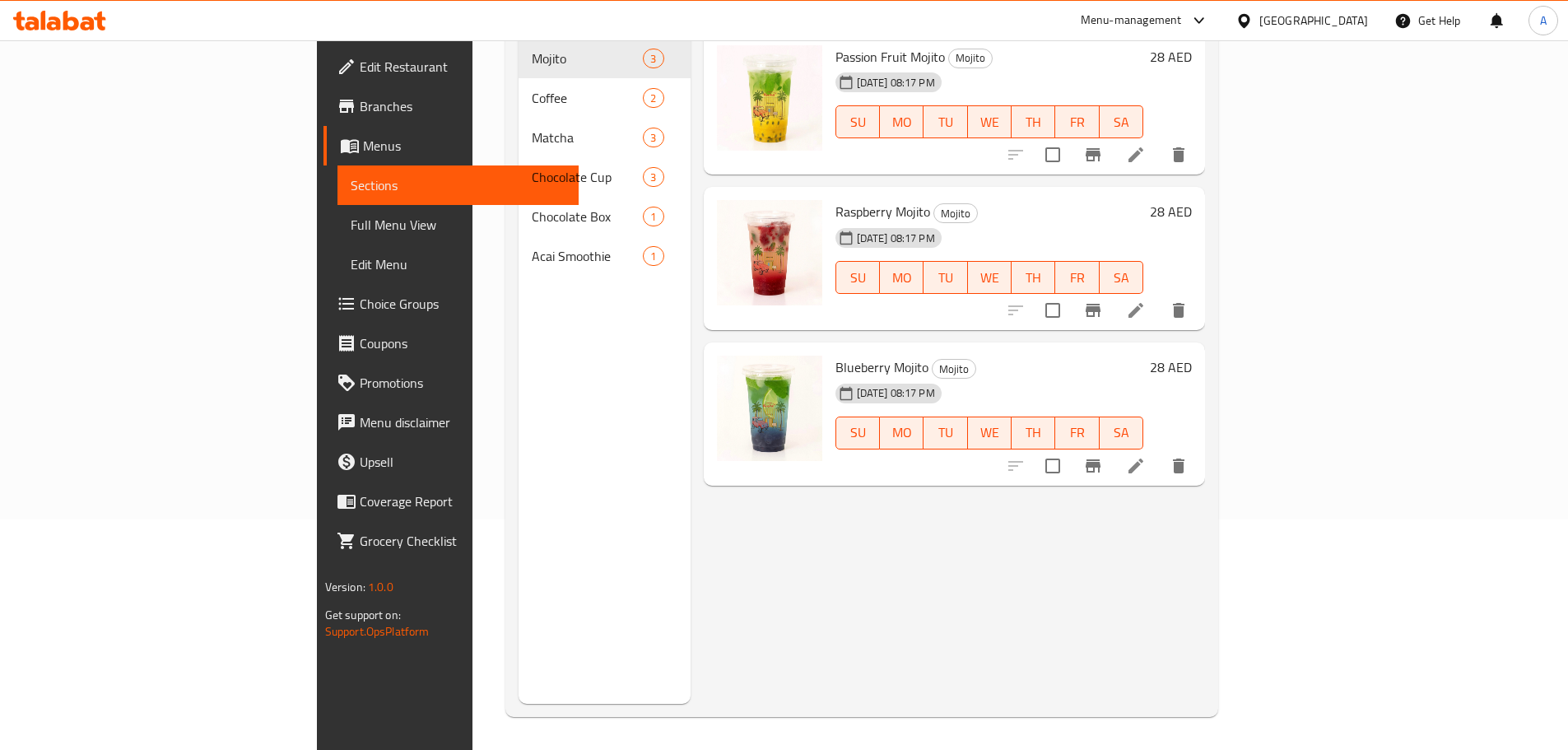
click at [363, 143] on span "Menus" at bounding box center [464, 145] width 203 height 20
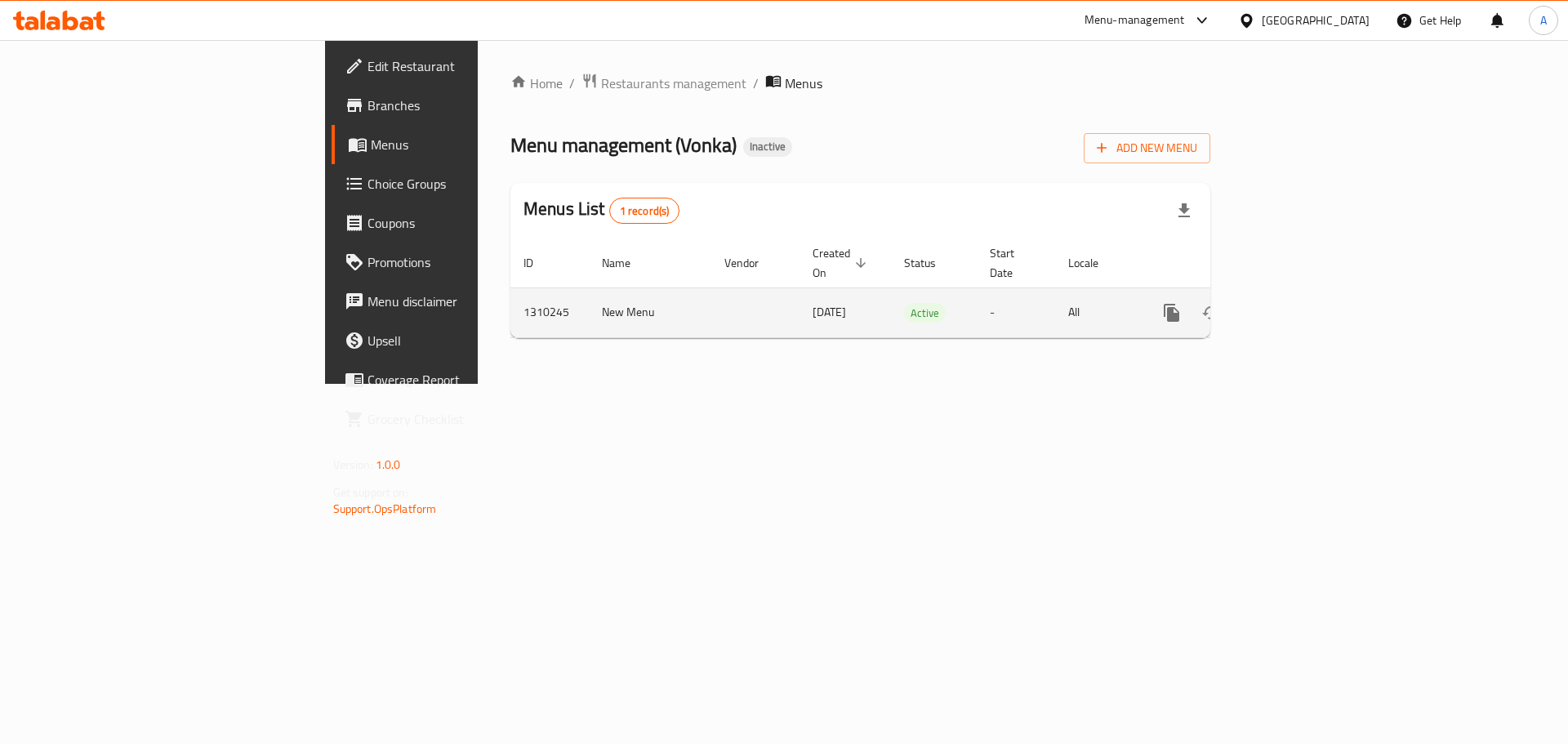
click at [1309, 297] on link "enhanced table" at bounding box center [1290, 313] width 39 height 39
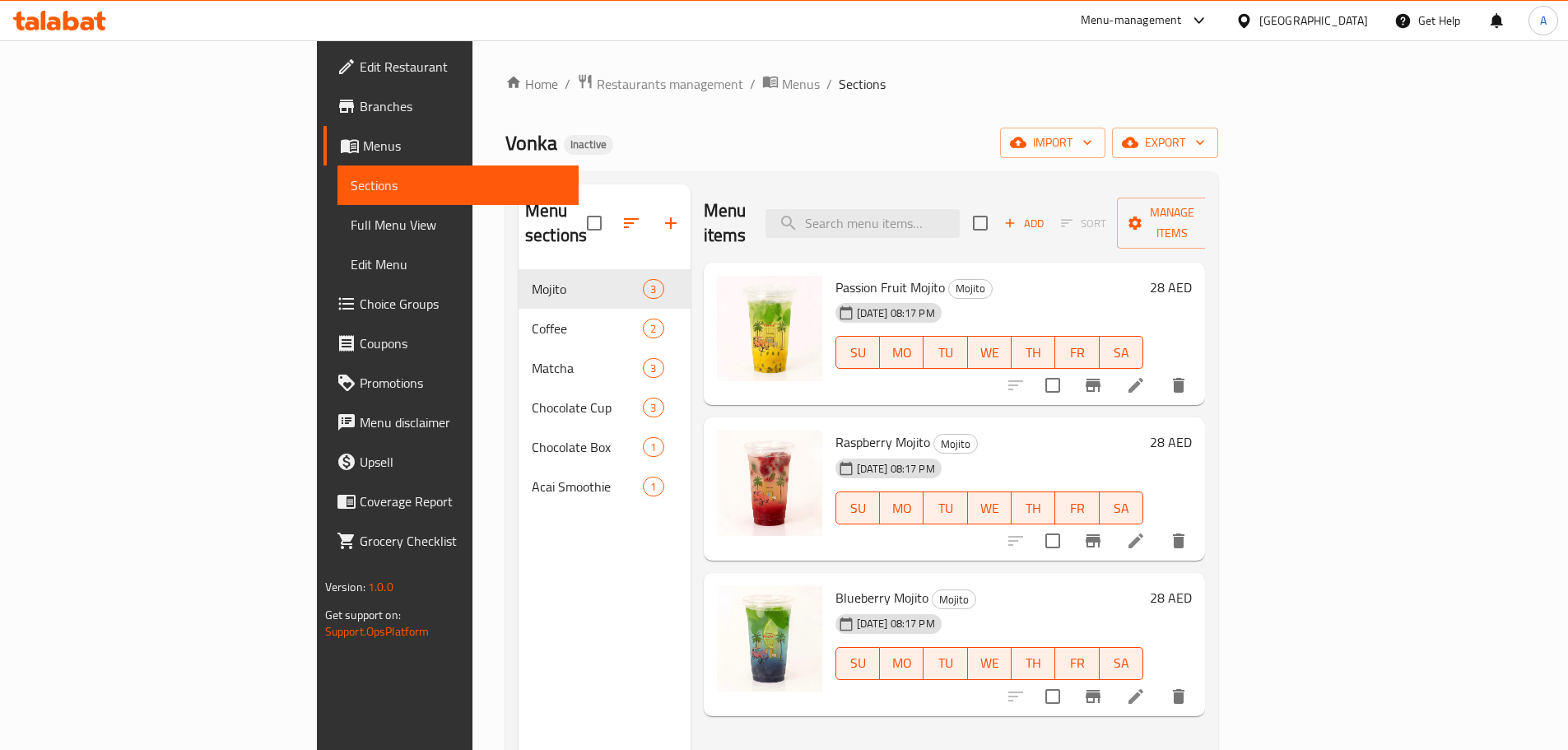
click at [351, 218] on span "Full Menu View" at bounding box center [458, 224] width 215 height 20
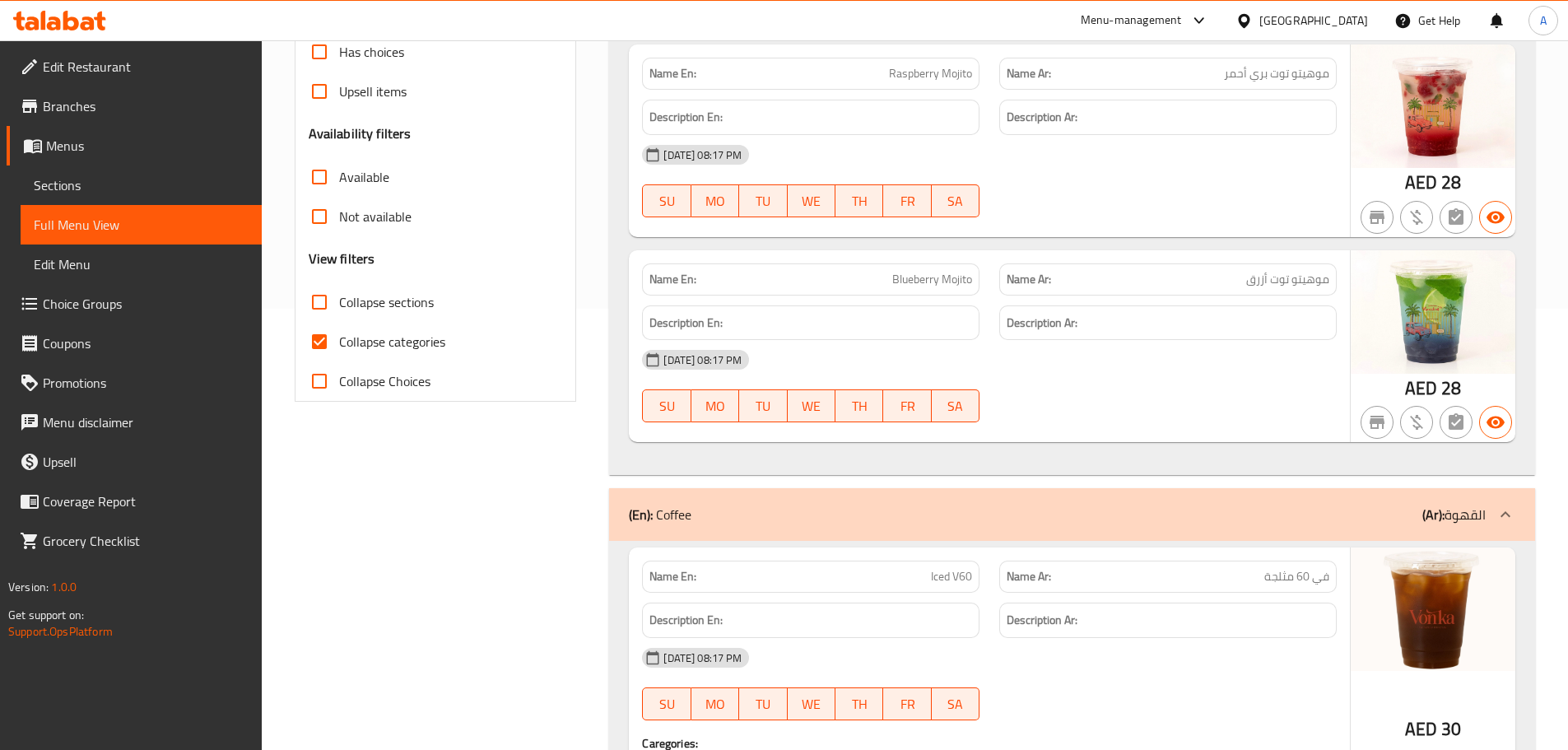
scroll to position [658, 0]
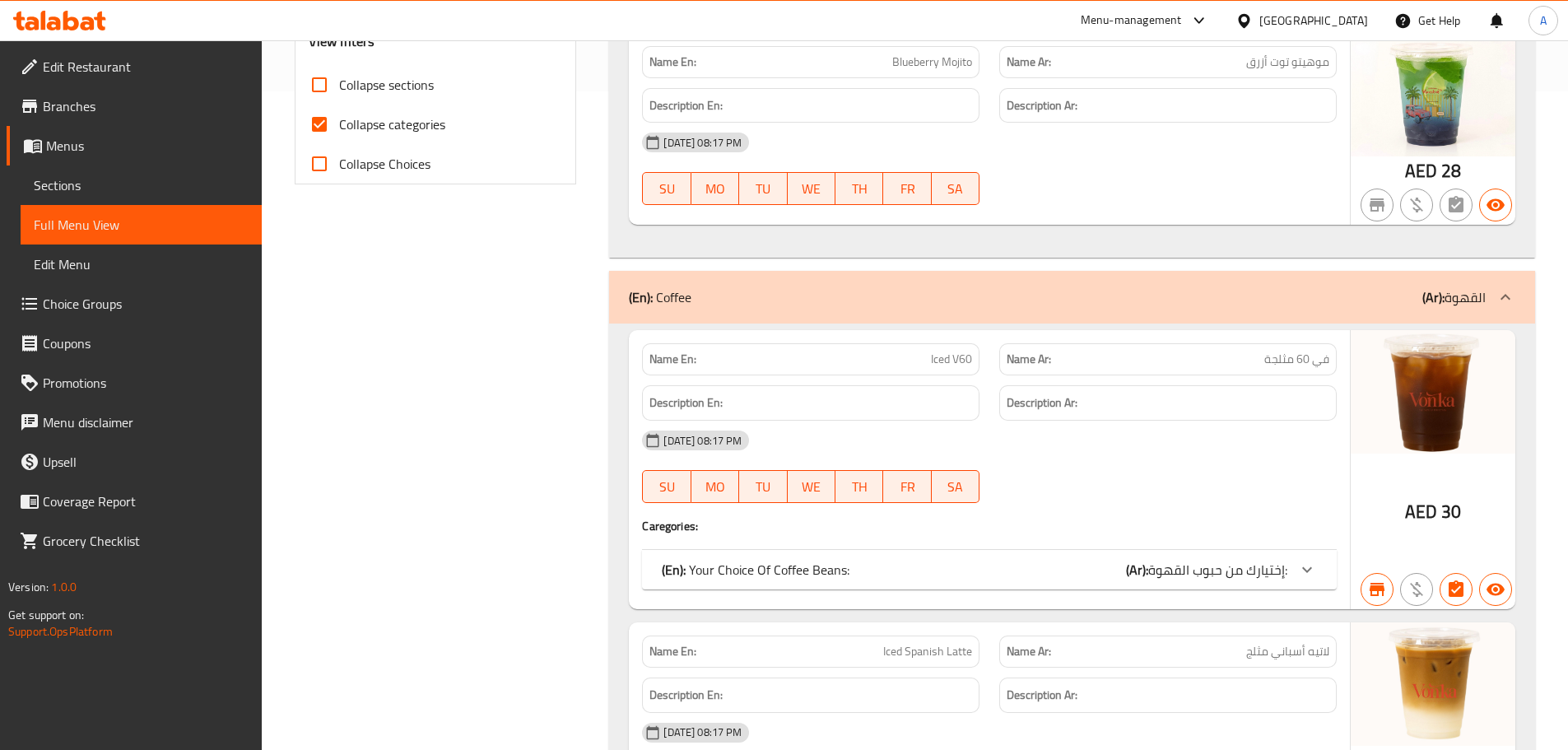
click at [1117, 190] on div "07-09-2025 08:17 PM SU MO TU WE TH FR SA" at bounding box center [989, 168] width 715 height 92
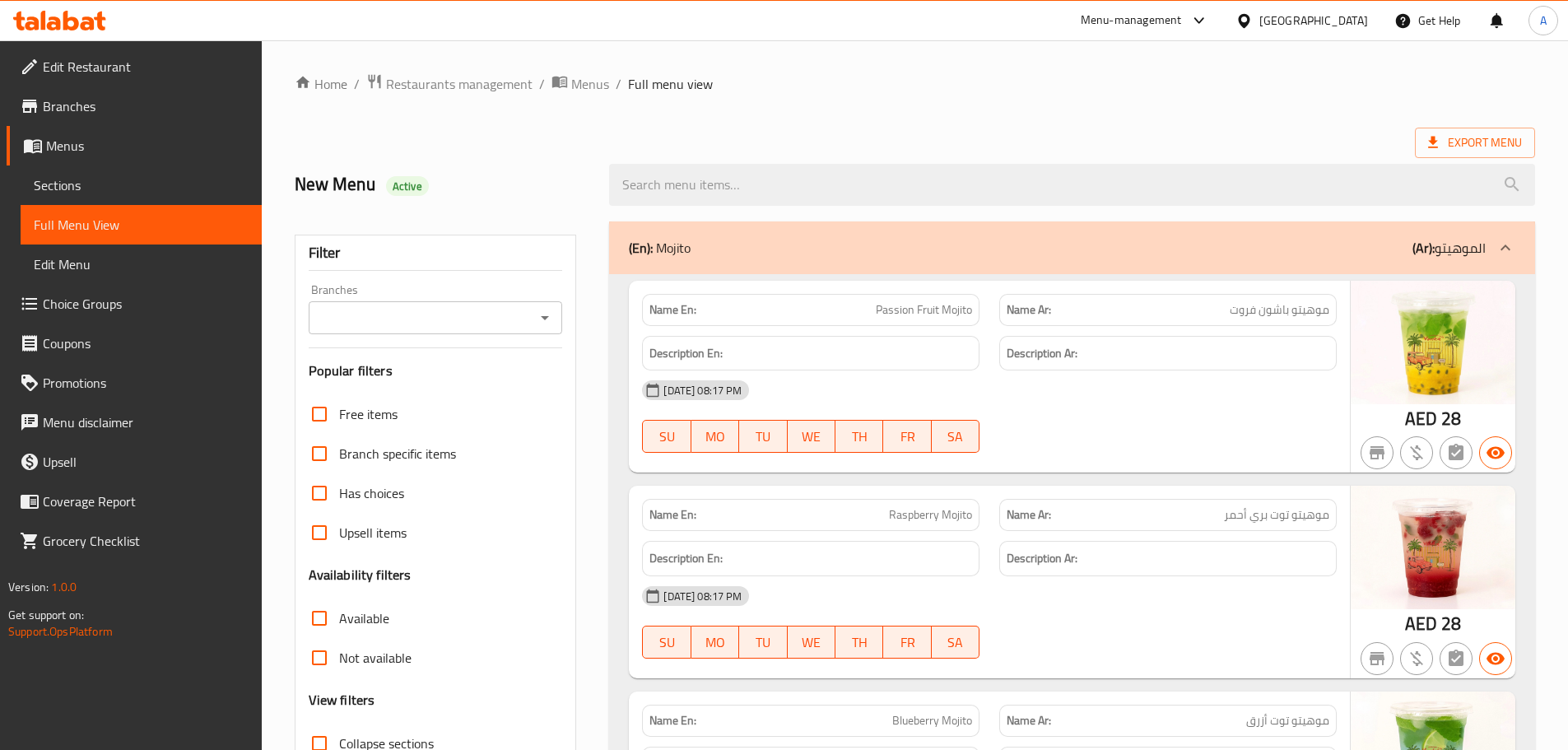
scroll to position [165, 0]
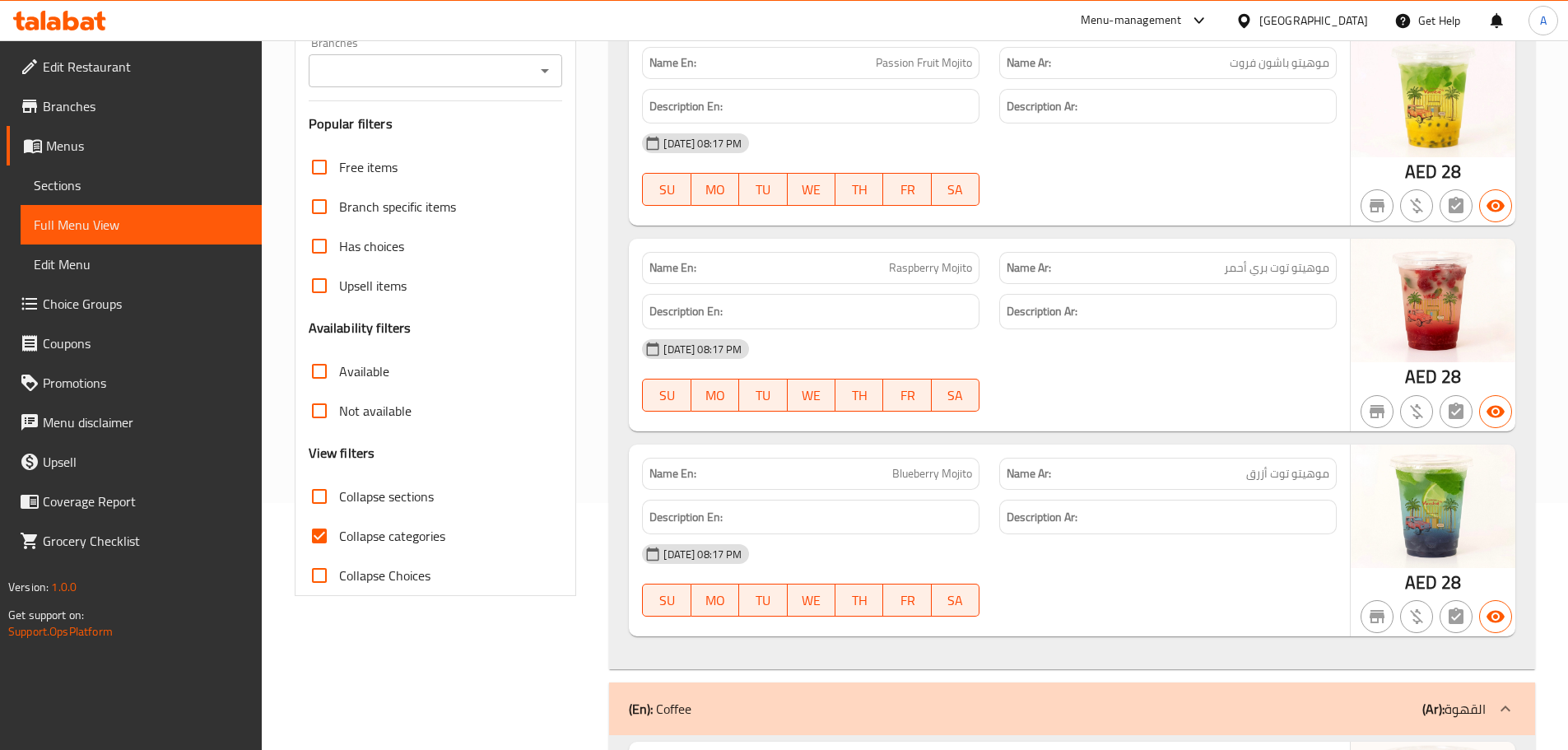
click at [334, 523] on input "Collapse categories" at bounding box center [319, 536] width 40 height 40
checkbox input "false"
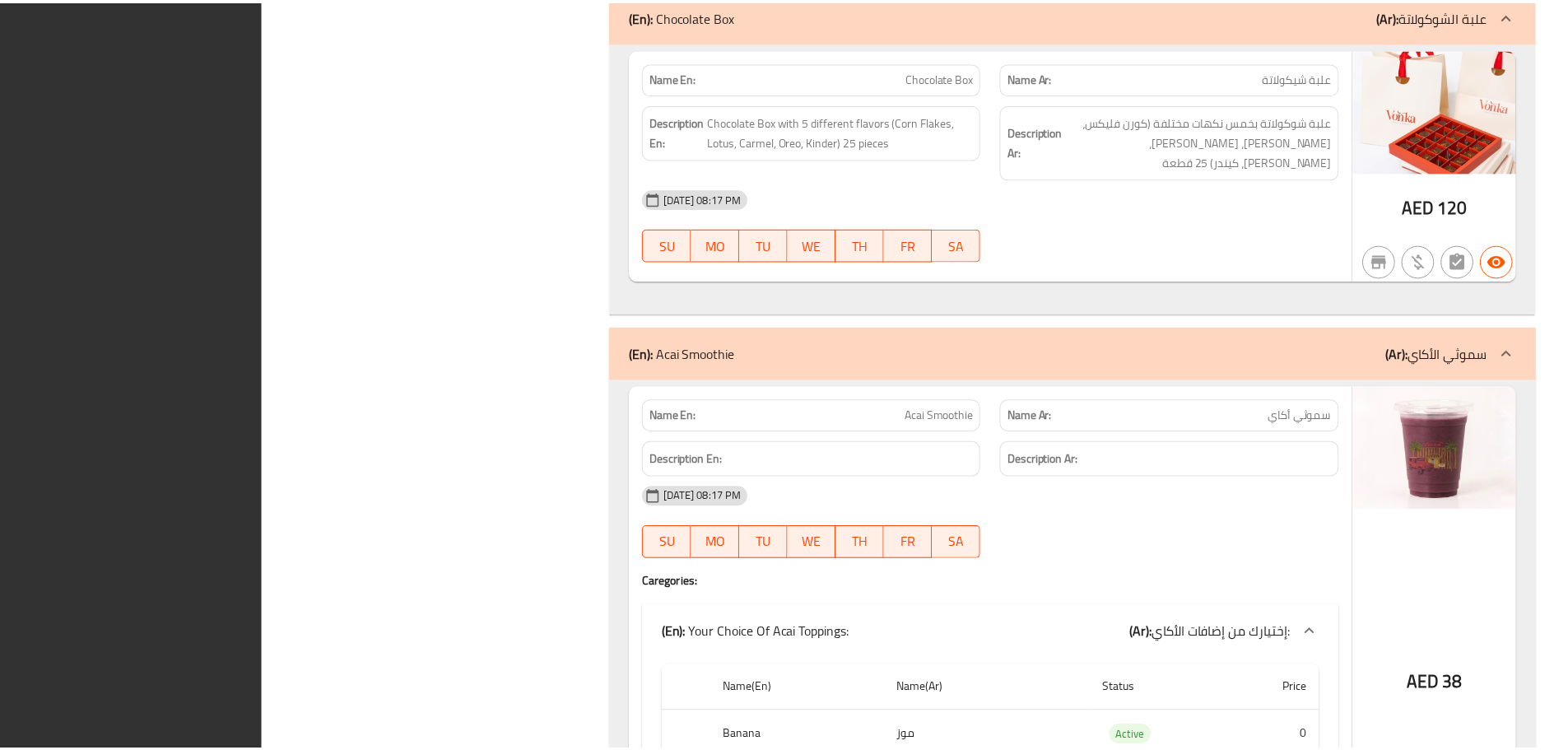
scroll to position [6620, 0]
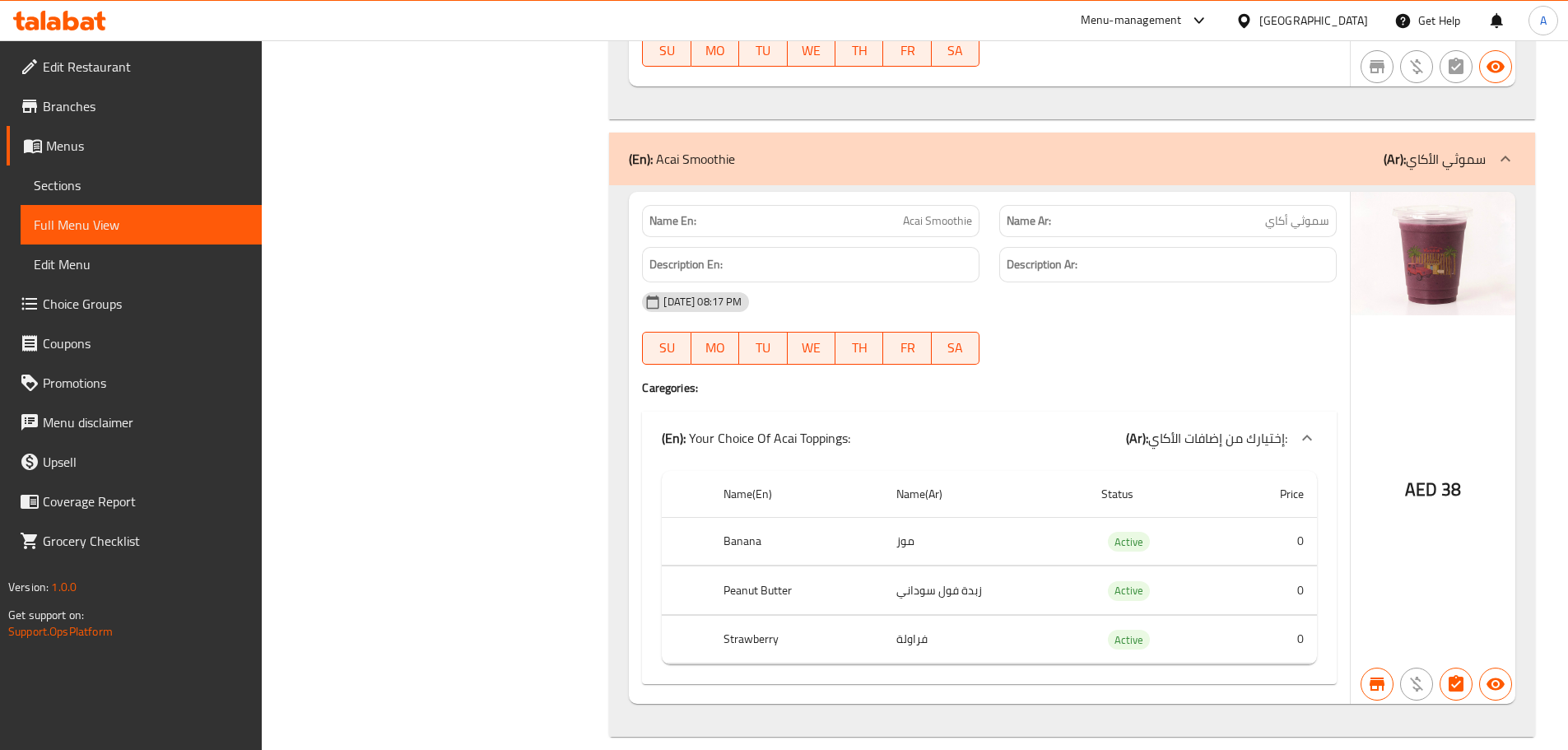
click at [97, 183] on span "Sections" at bounding box center [140, 185] width 215 height 20
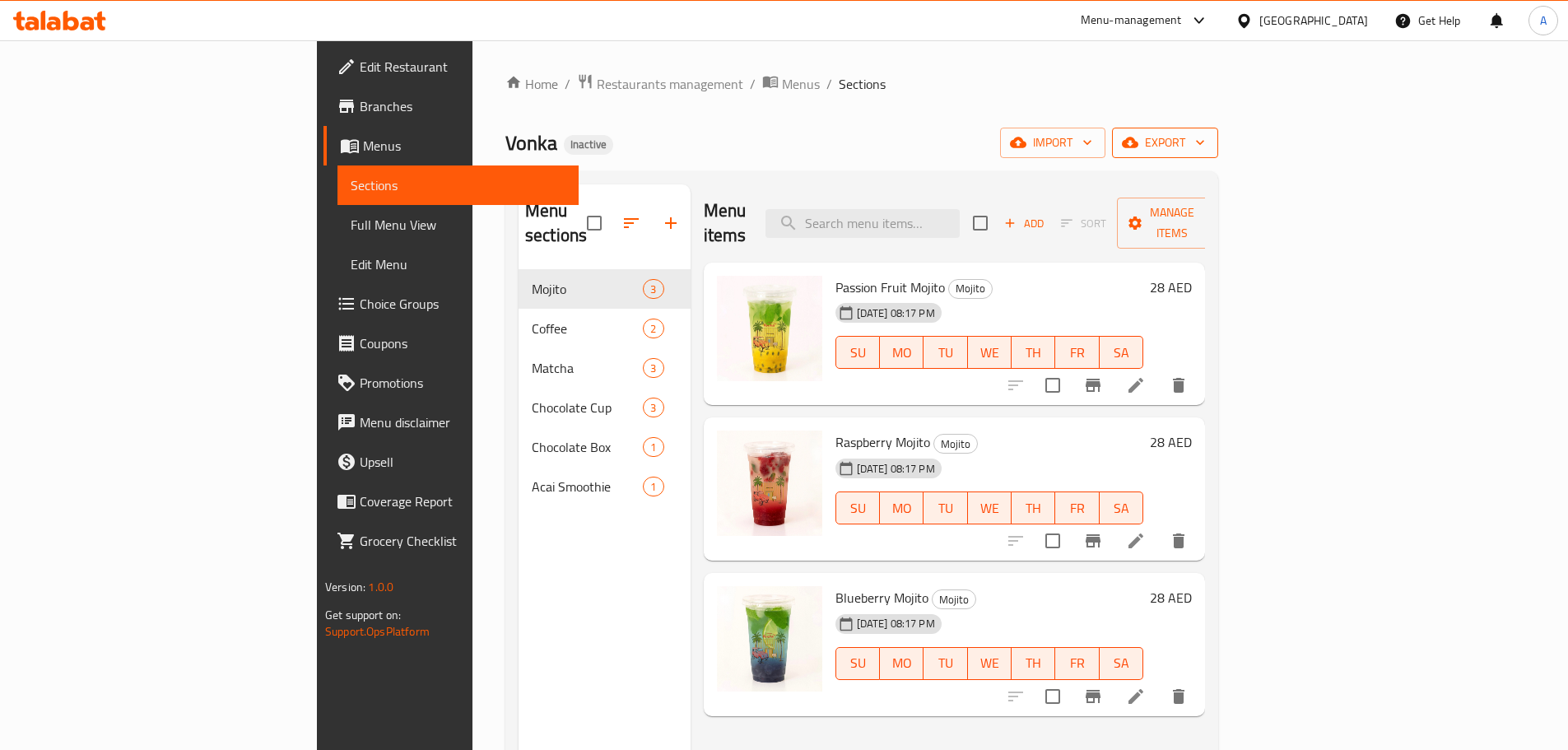
click at [1205, 140] on span "export" at bounding box center [1165, 142] width 80 height 21
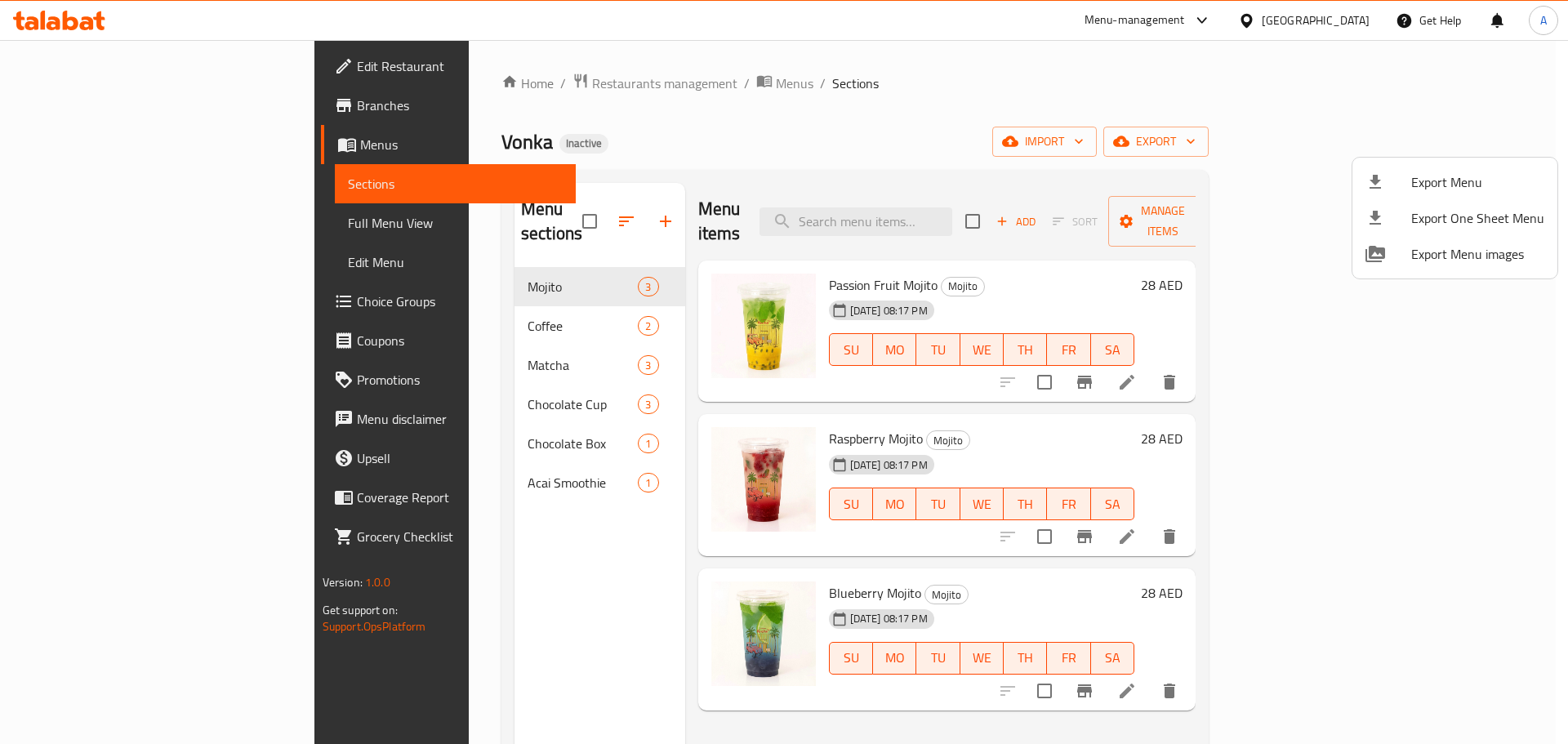
click at [1403, 178] on div at bounding box center [1388, 182] width 46 height 20
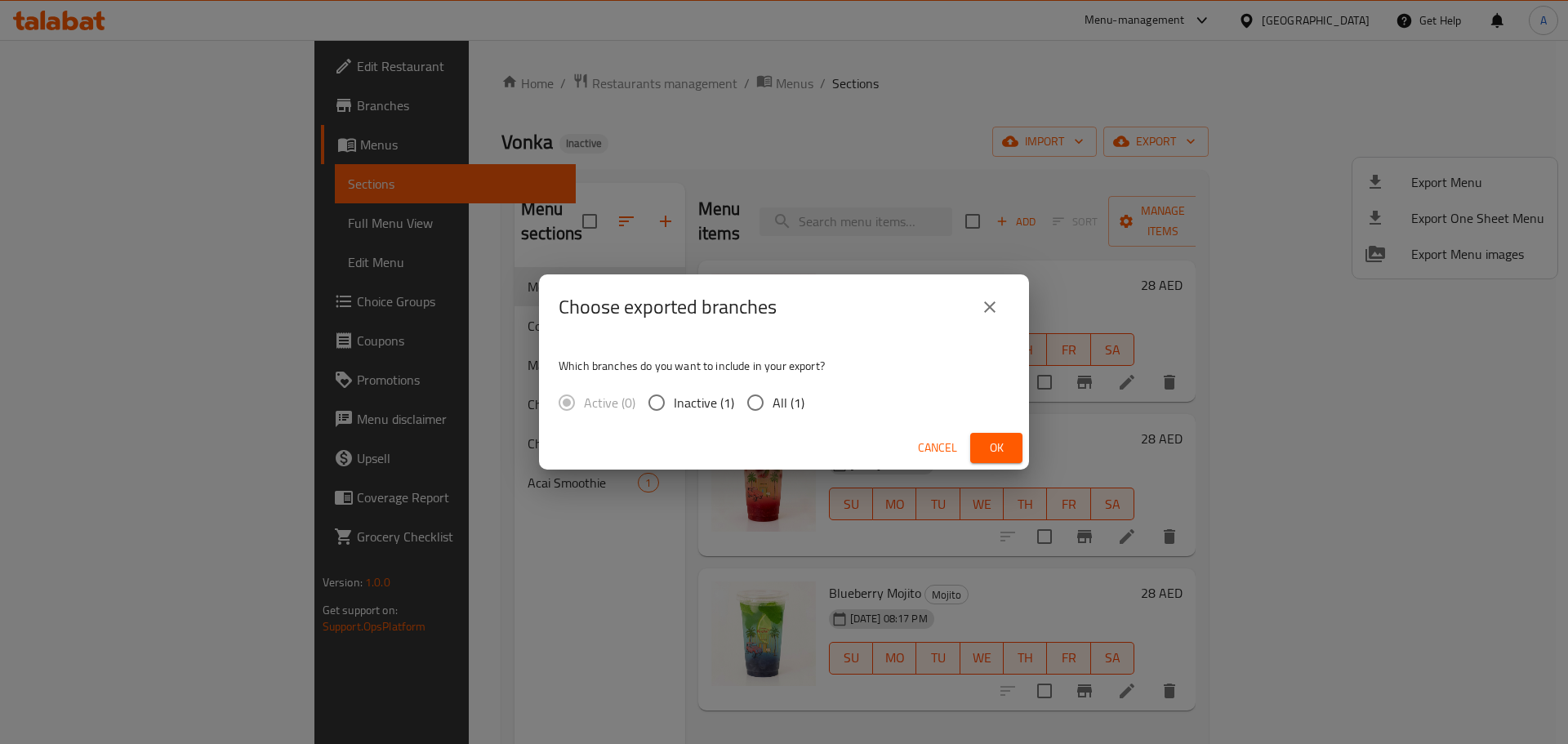
click at [798, 403] on span "All (1)" at bounding box center [788, 402] width 31 height 20
click at [773, 403] on input "All (1)" at bounding box center [755, 402] width 34 height 34
radio input "true"
click at [998, 461] on button "Ok" at bounding box center [995, 447] width 52 height 30
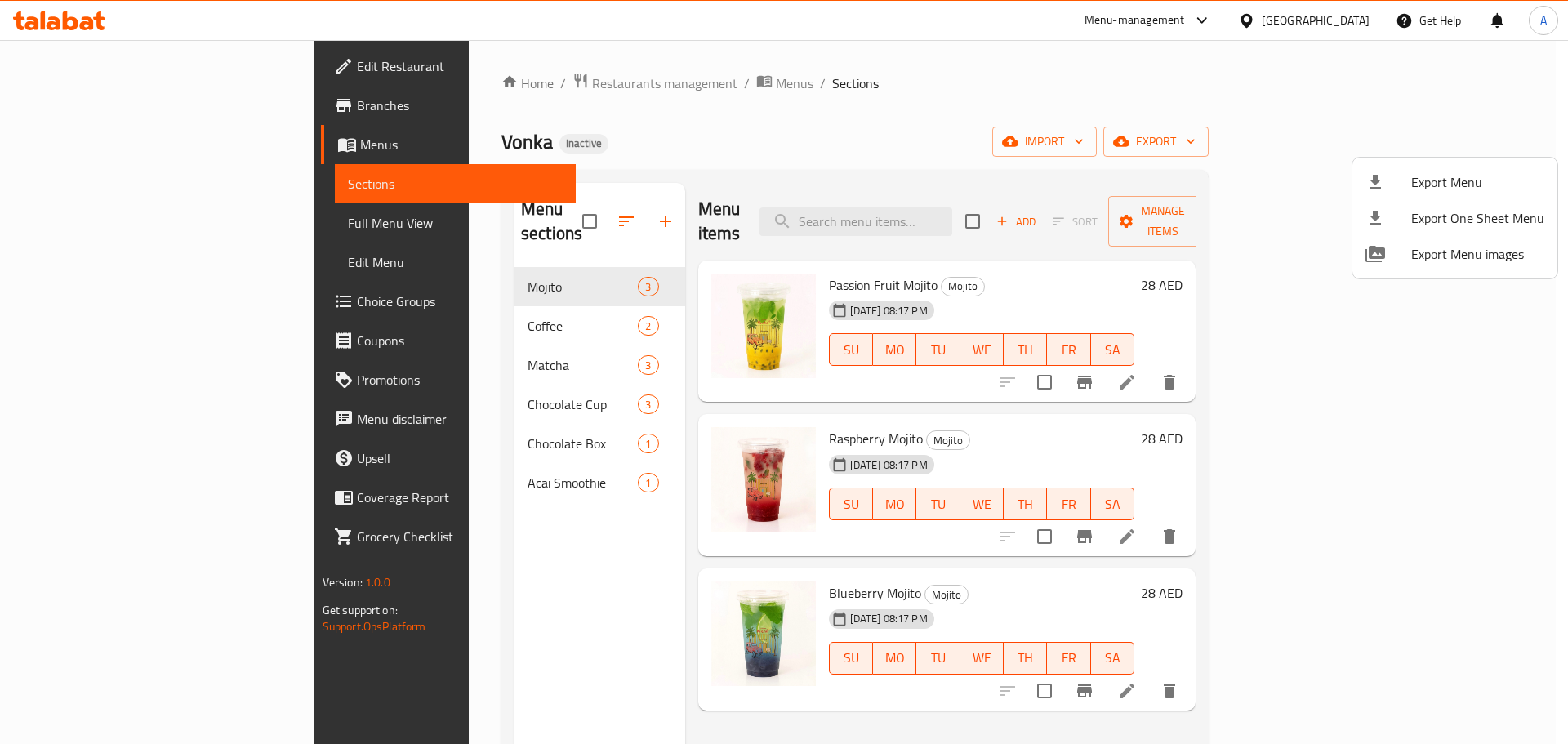
click at [111, 216] on div at bounding box center [784, 372] width 1568 height 744
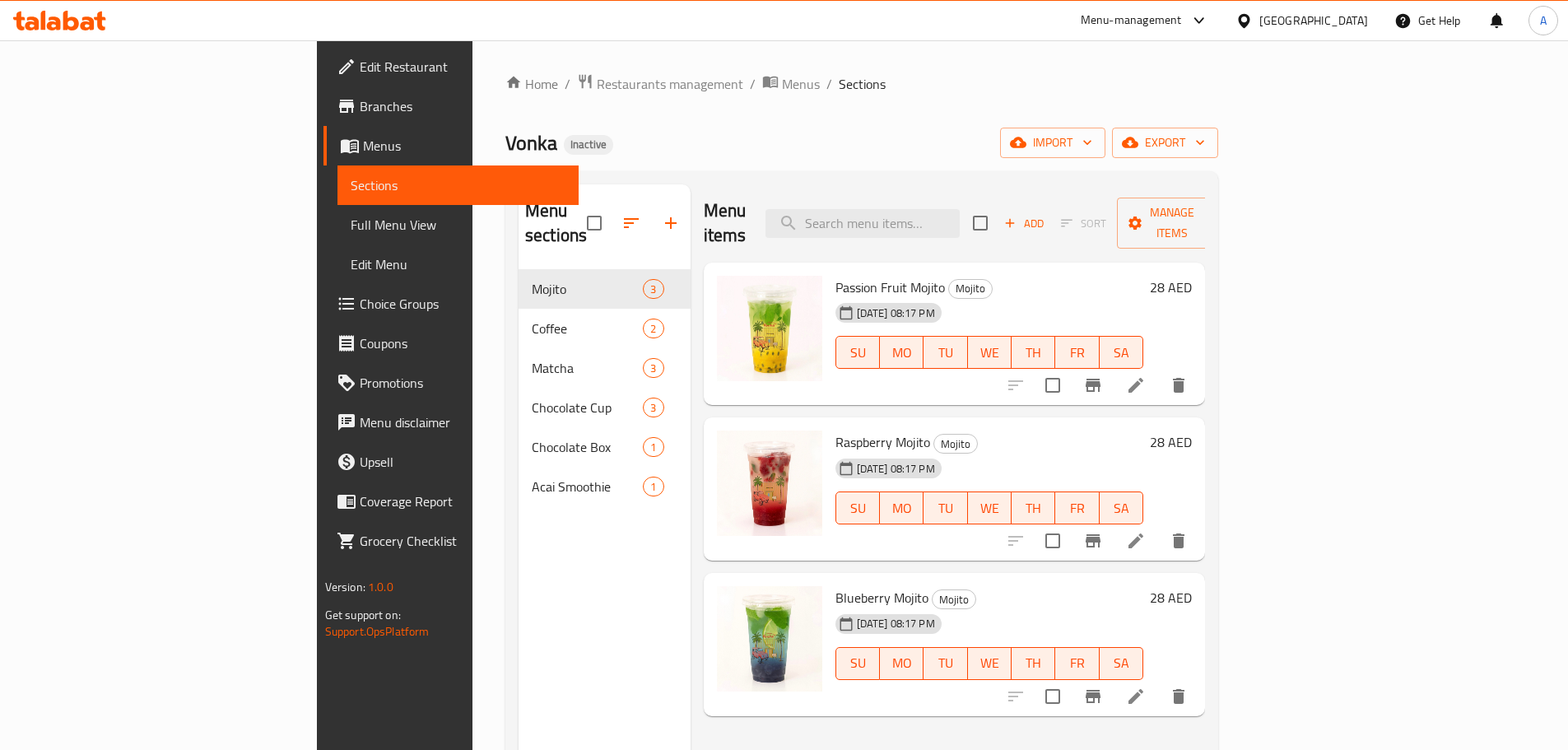
drag, startPoint x: 112, startPoint y: 217, endPoint x: 262, endPoint y: 295, distance: 169.1
click at [351, 217] on span "Full Menu View" at bounding box center [458, 224] width 215 height 20
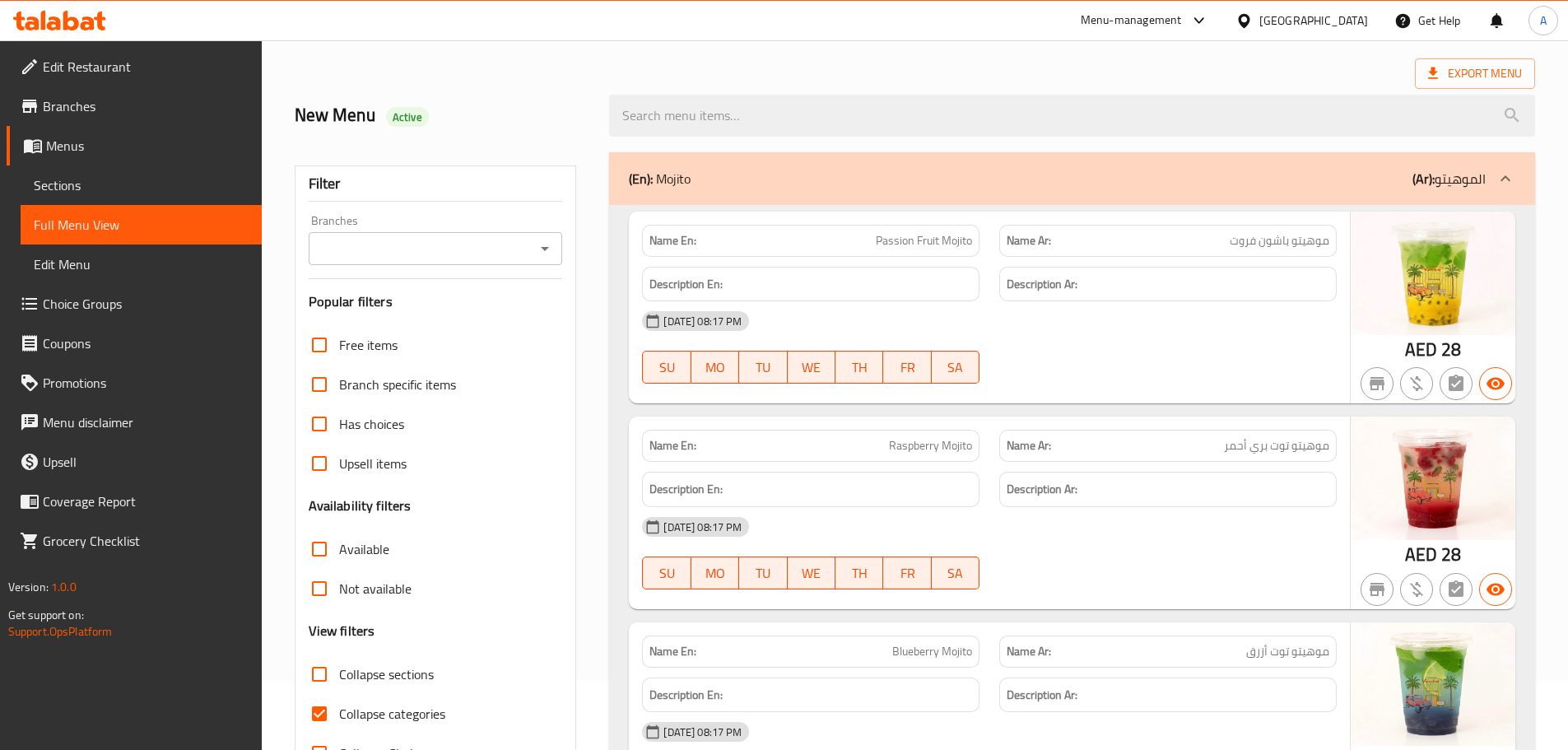
scroll to position [165, 0]
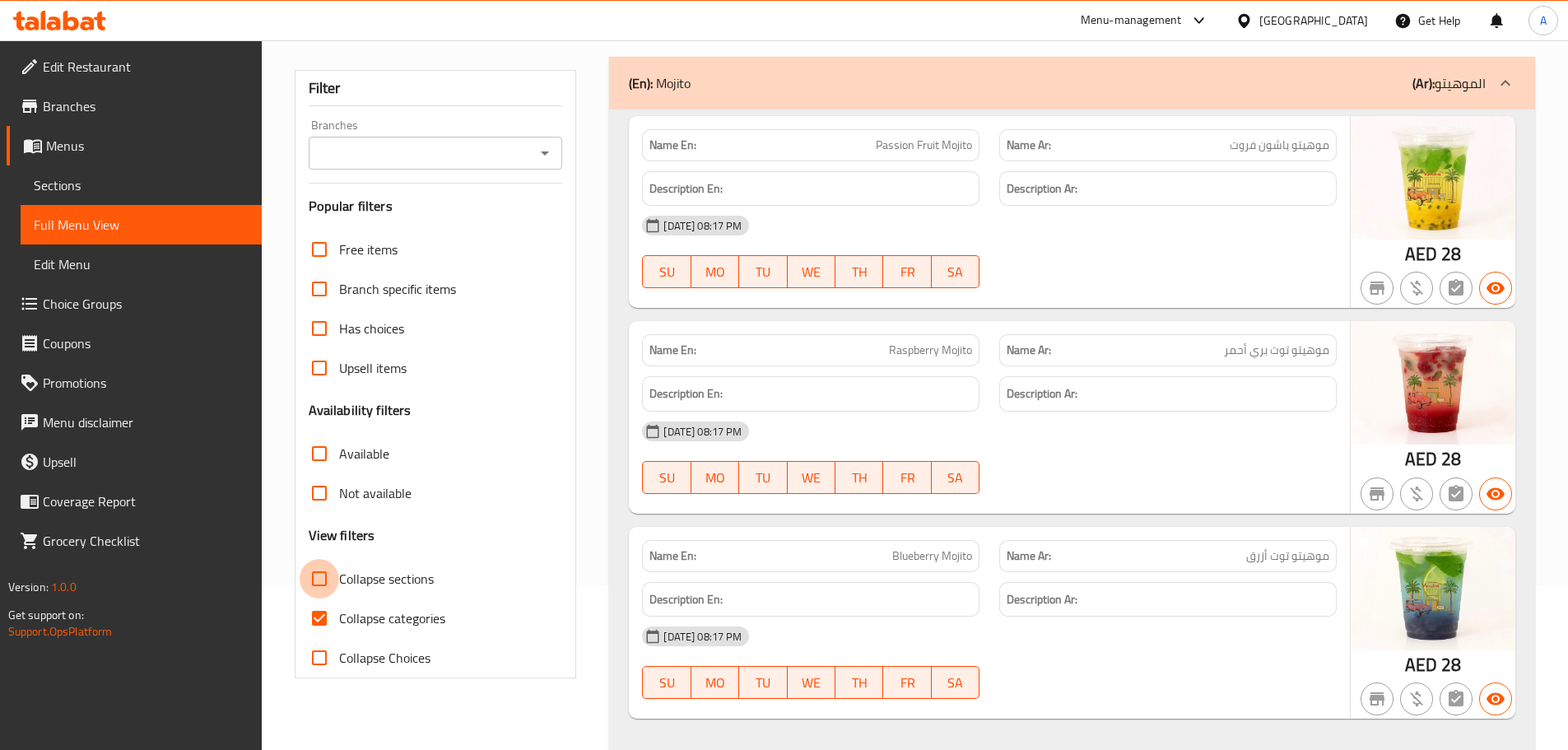
click at [316, 584] on input "Collapse sections" at bounding box center [319, 578] width 40 height 40
checkbox input "true"
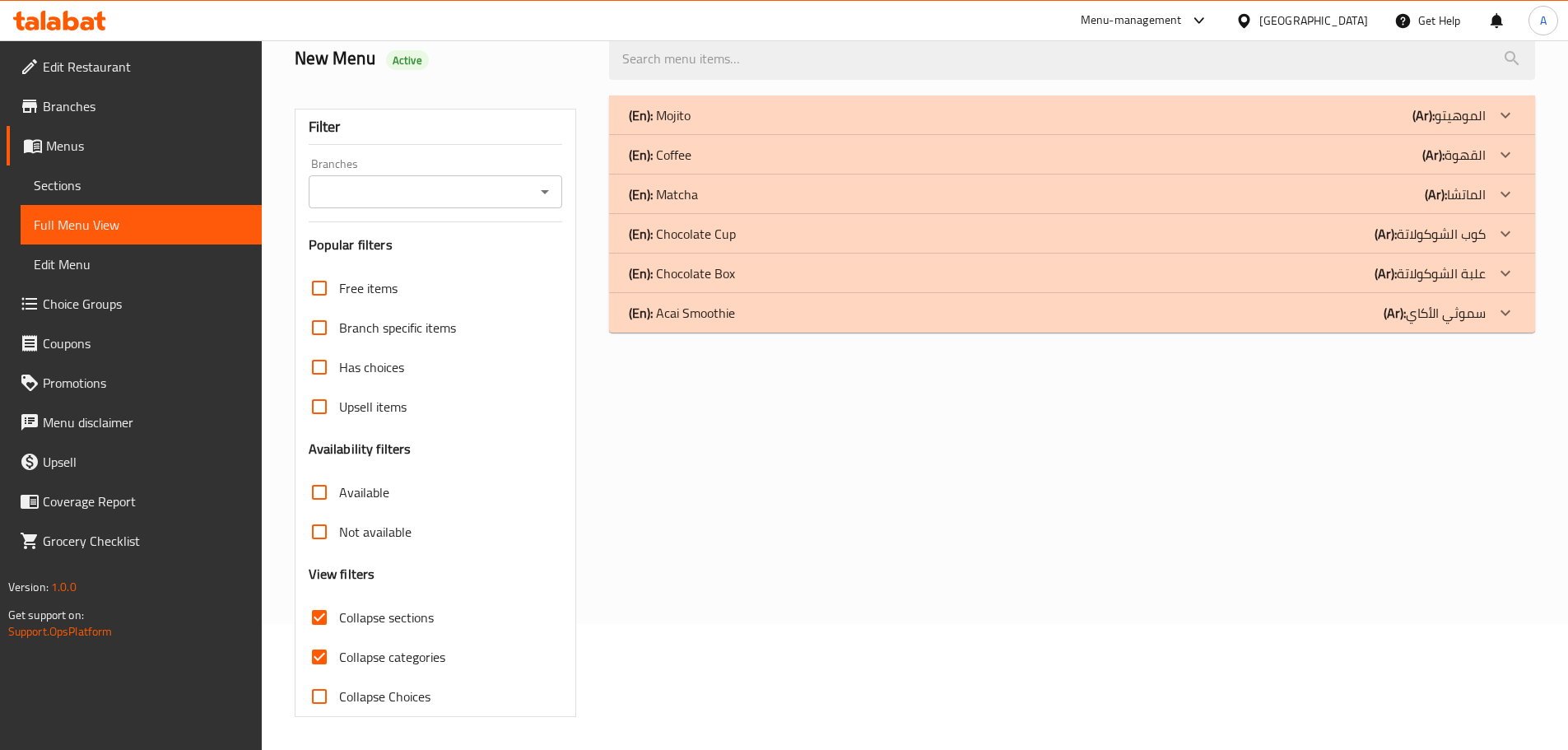
scroll to position [125, 0]
click at [661, 327] on div "(En): Acai Smoothie (Ar): سموثي الأكاي" at bounding box center [1072, 312] width 926 height 40
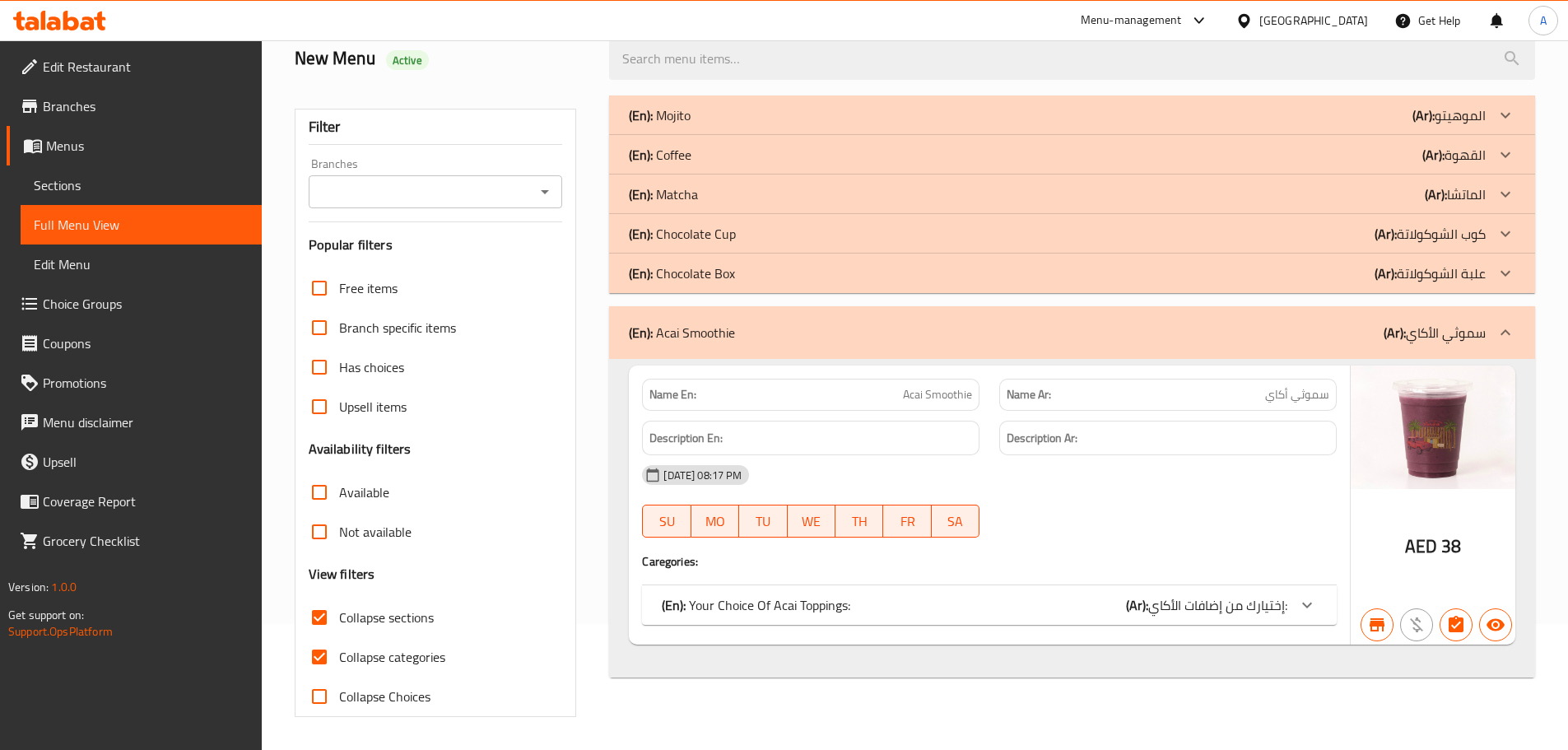
click at [801, 328] on div "(En): Acai Smoothie (Ar): سموثي الأكاي" at bounding box center [1057, 332] width 857 height 20
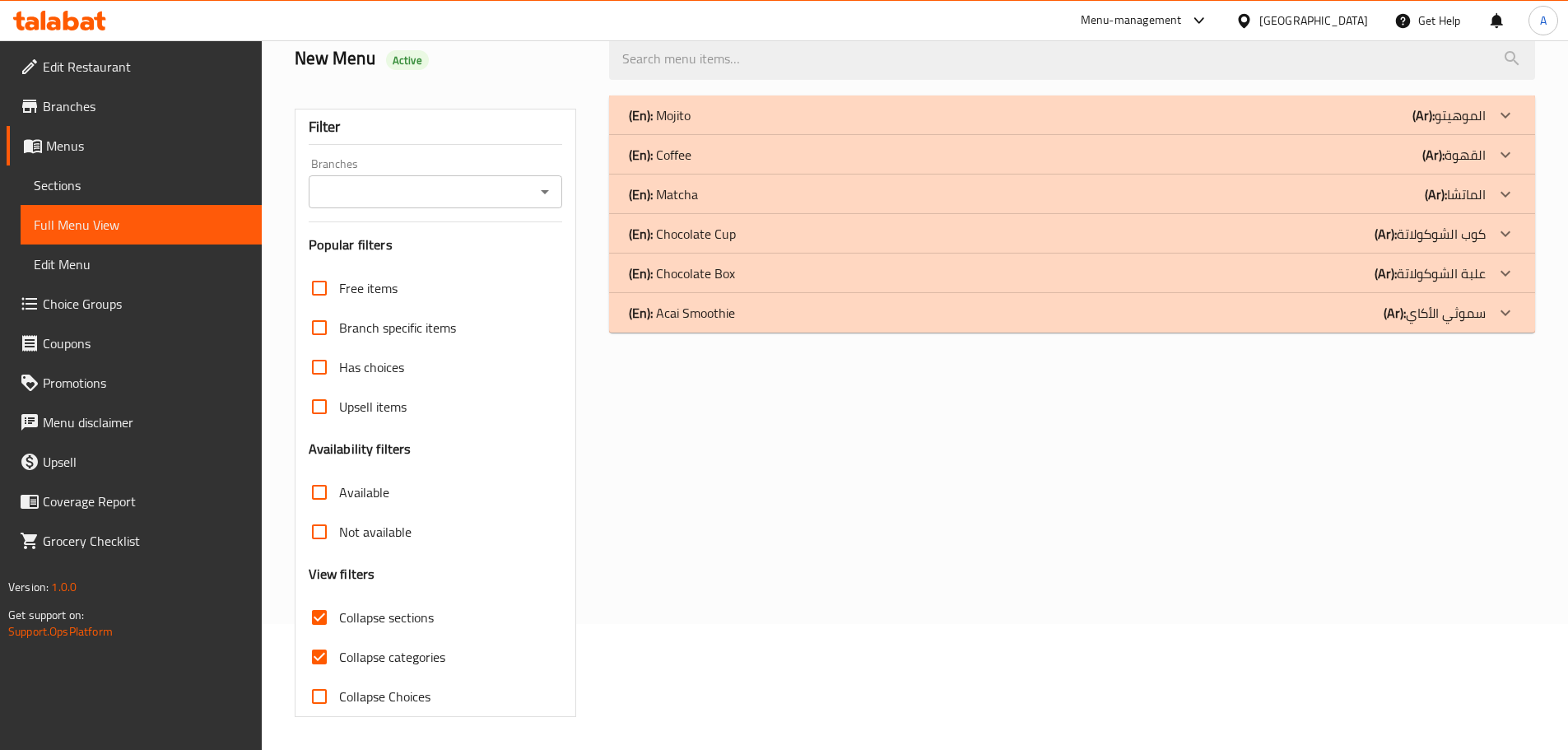
click at [784, 285] on div "(En): Chocolate Box (Ar): علبة الشوكولاتة" at bounding box center [1072, 273] width 926 height 40
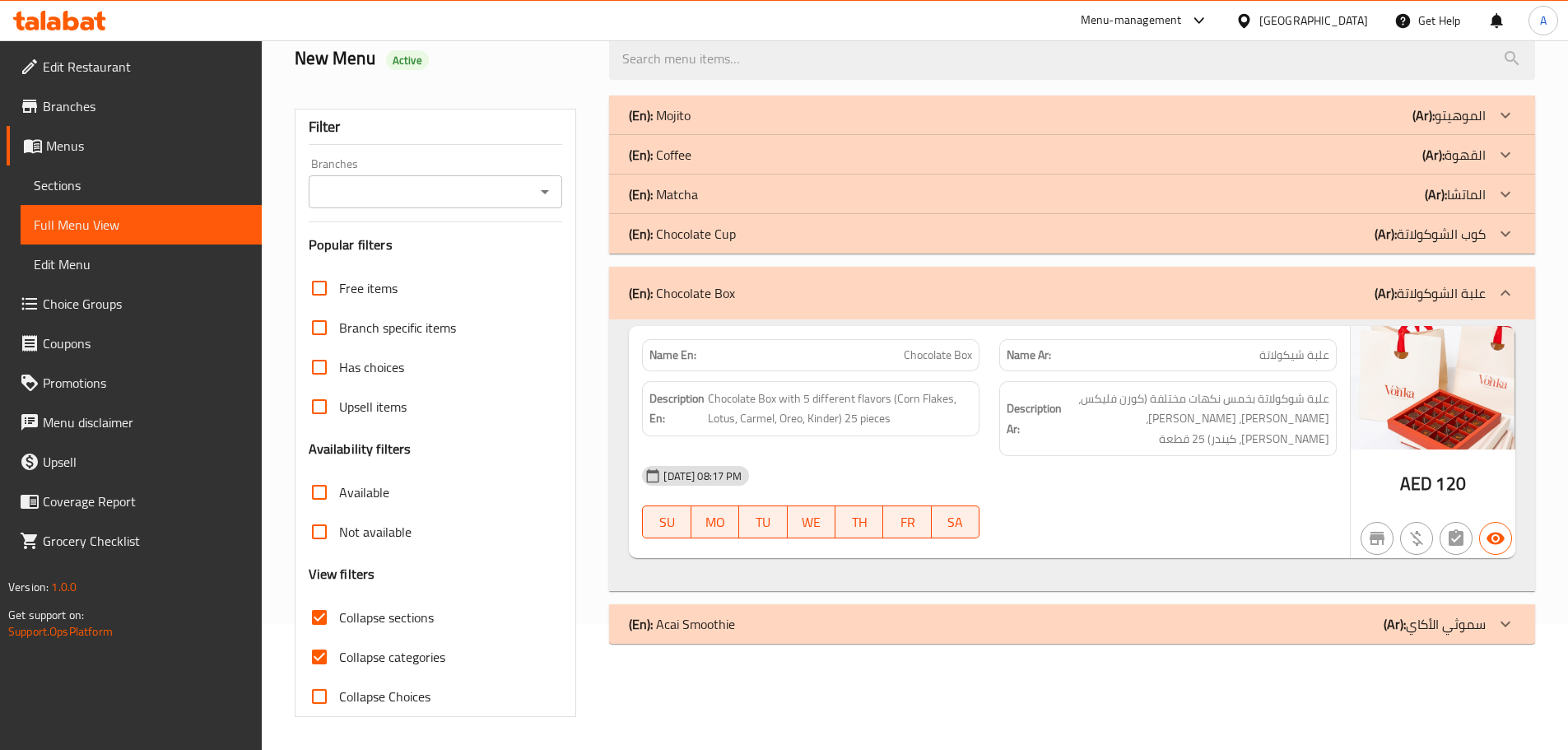
click at [779, 240] on div "(En): Chocolate Cup (Ar): كوب الشوكولاتة" at bounding box center [1057, 233] width 857 height 20
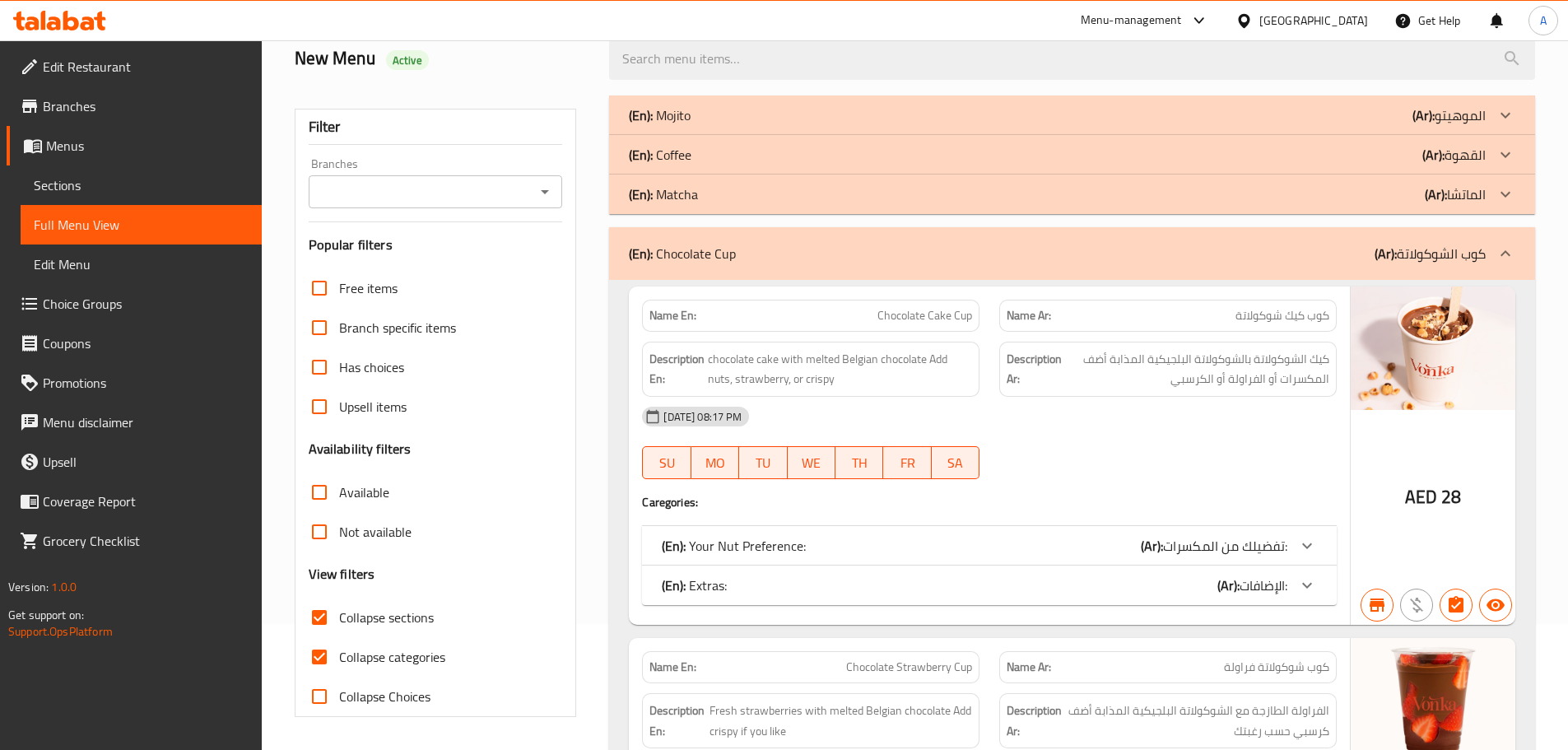
click at [770, 190] on div "(En): Matcha (Ar): الماتشا" at bounding box center [1057, 195] width 857 height 20
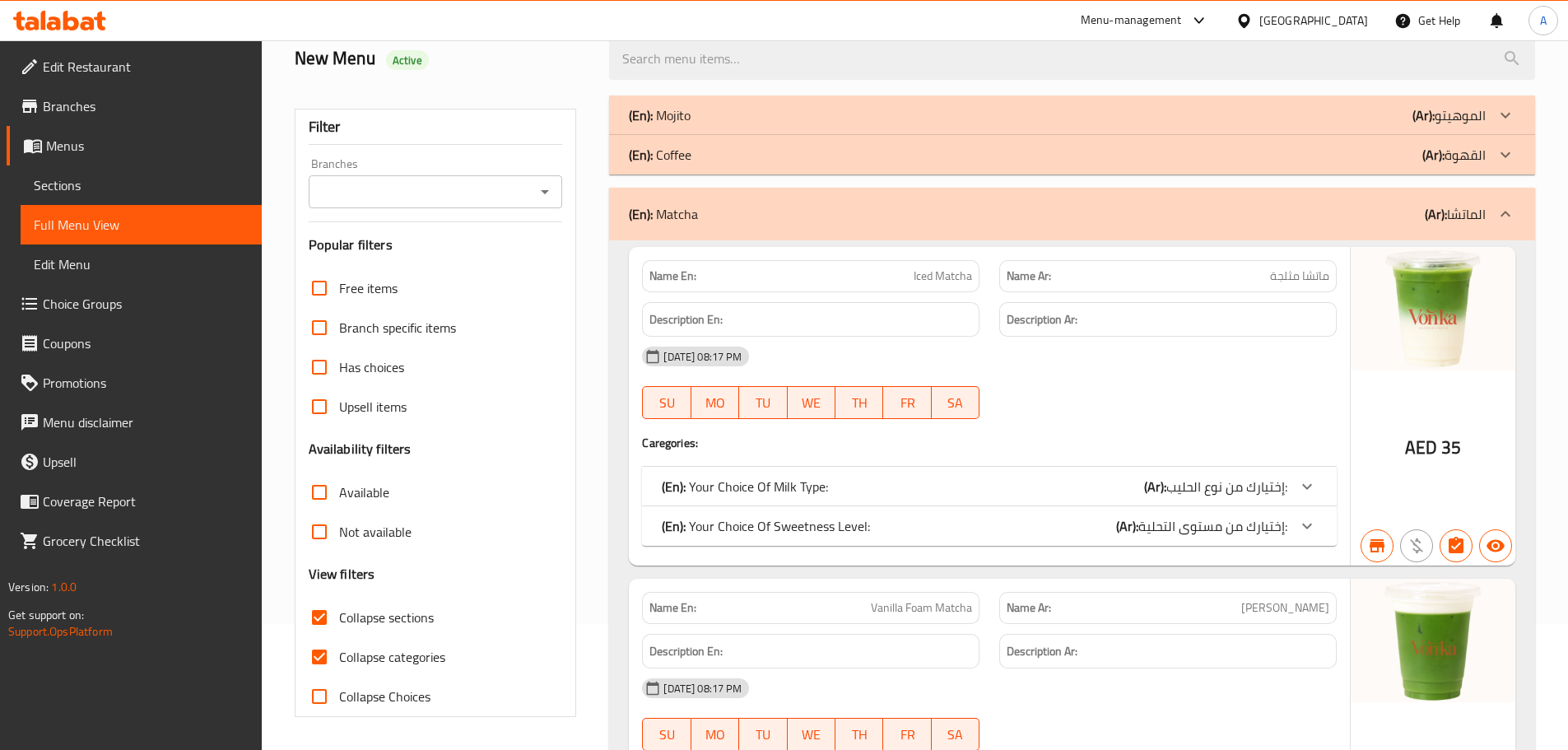
click at [762, 160] on div "(En): Coffee (Ar): القهوة" at bounding box center [1057, 155] width 857 height 20
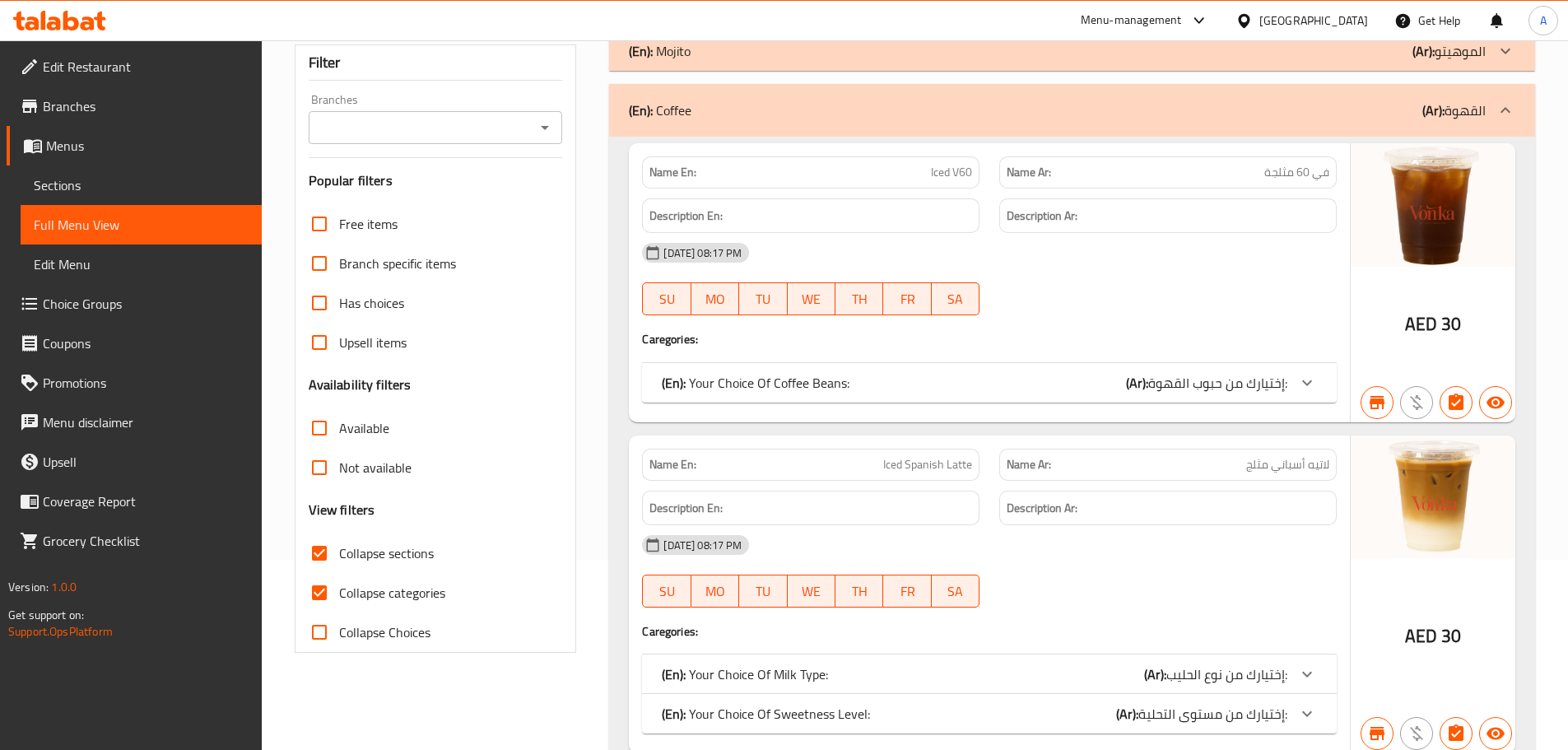
scroll to position [0, 0]
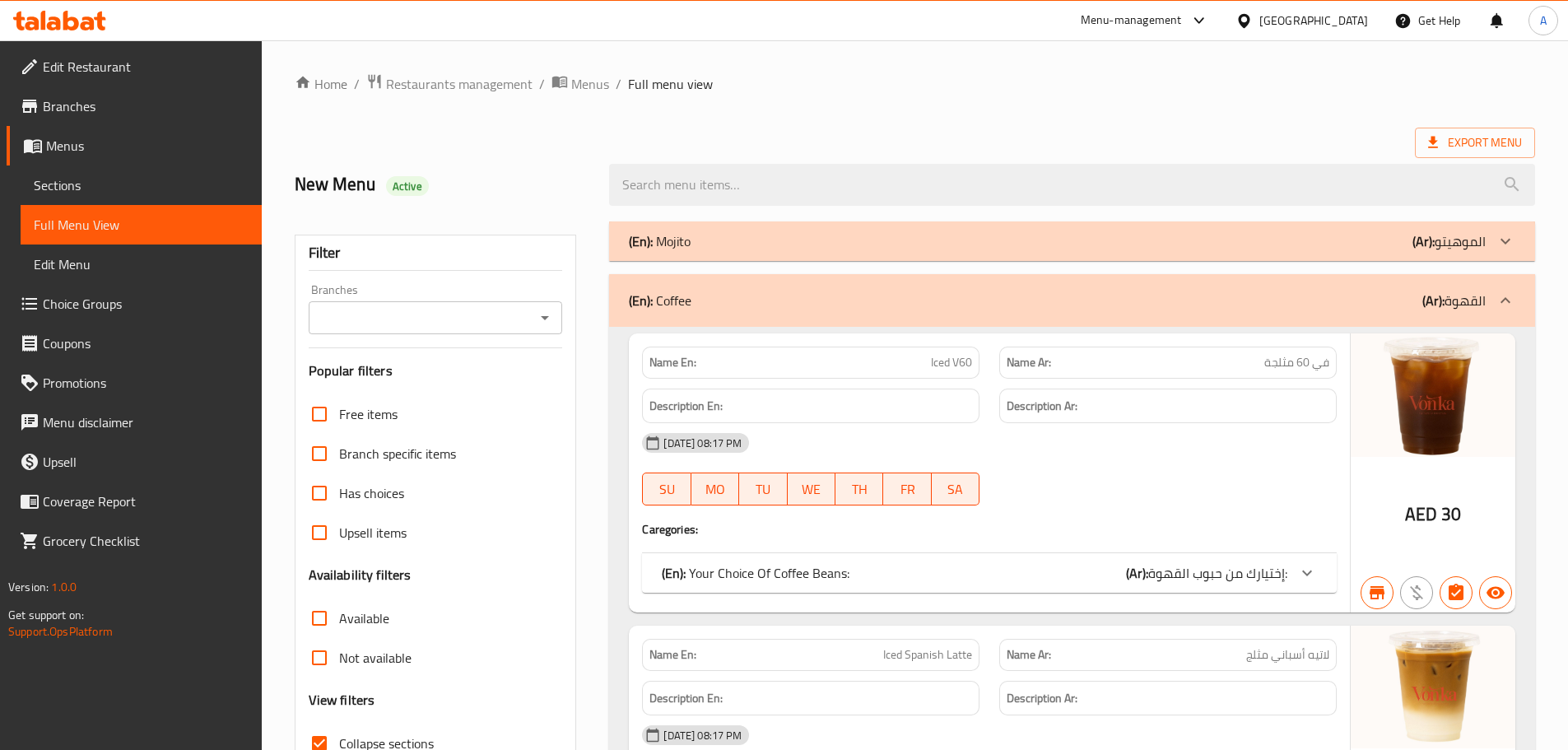
click at [769, 231] on div "(En): Mojito (Ar): الموهيتو" at bounding box center [1057, 241] width 857 height 20
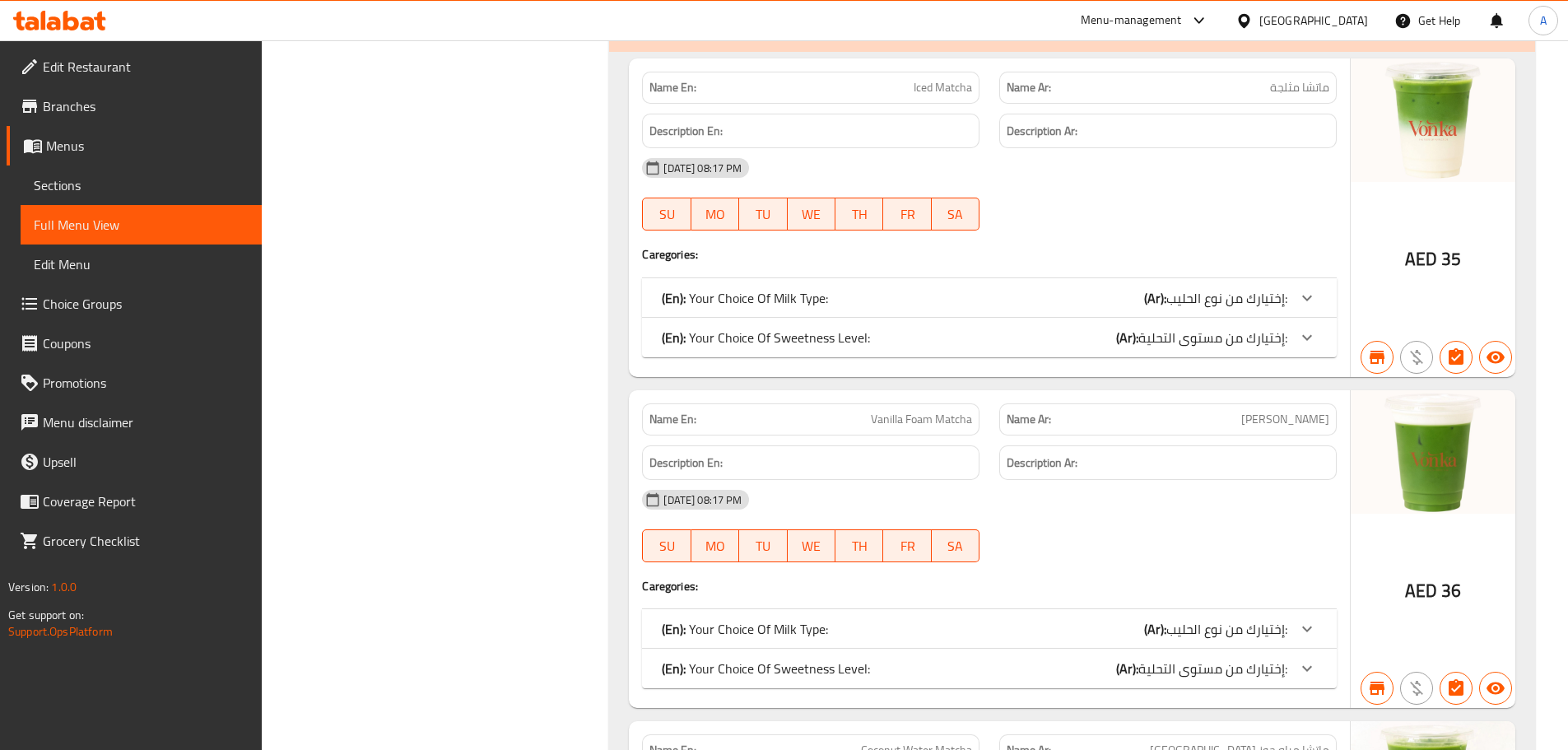
scroll to position [1184, 0]
